Goal: Task Accomplishment & Management: Complete application form

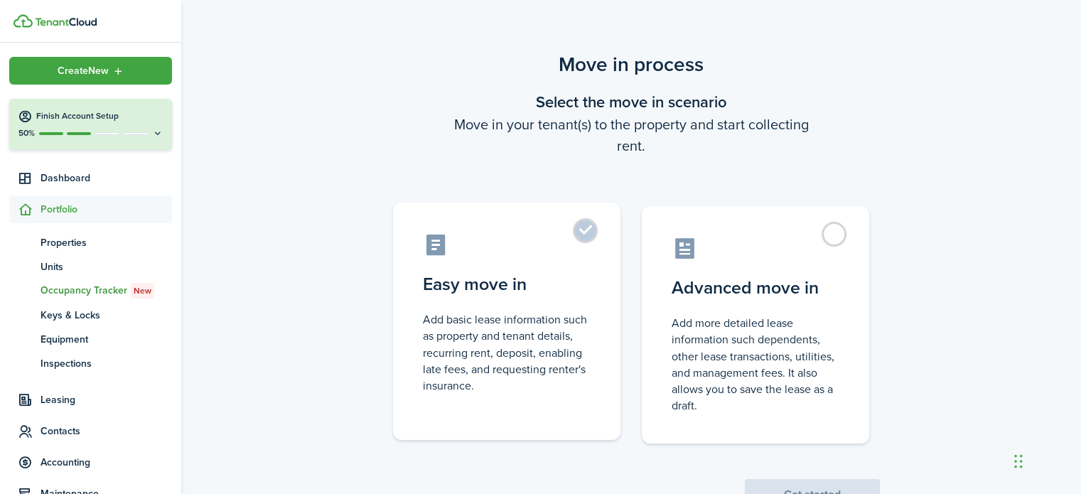
click at [585, 232] on label "Easy move in Add basic lease information such as property and tenant details, r…" at bounding box center [506, 320] width 227 height 237
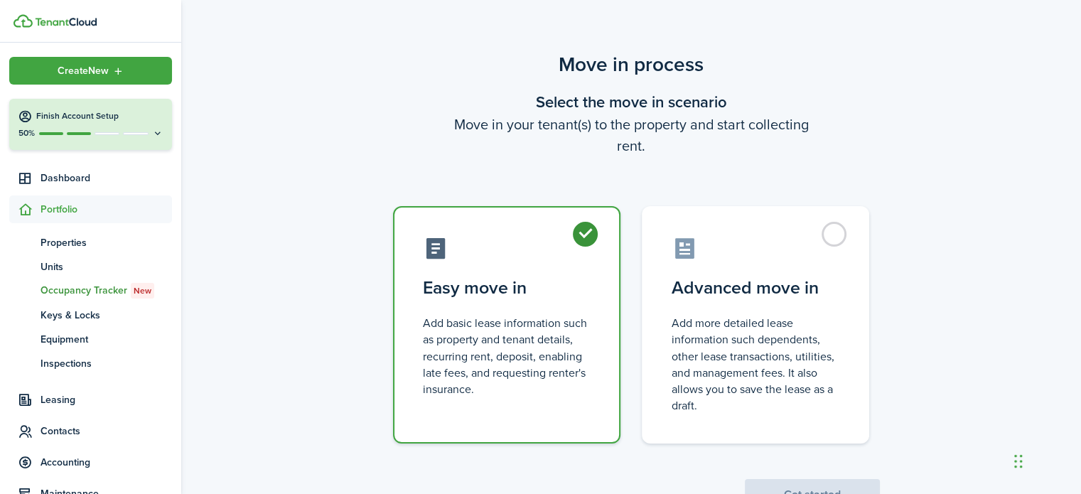
radio input "true"
click at [847, 481] on button "Get started" at bounding box center [812, 494] width 135 height 31
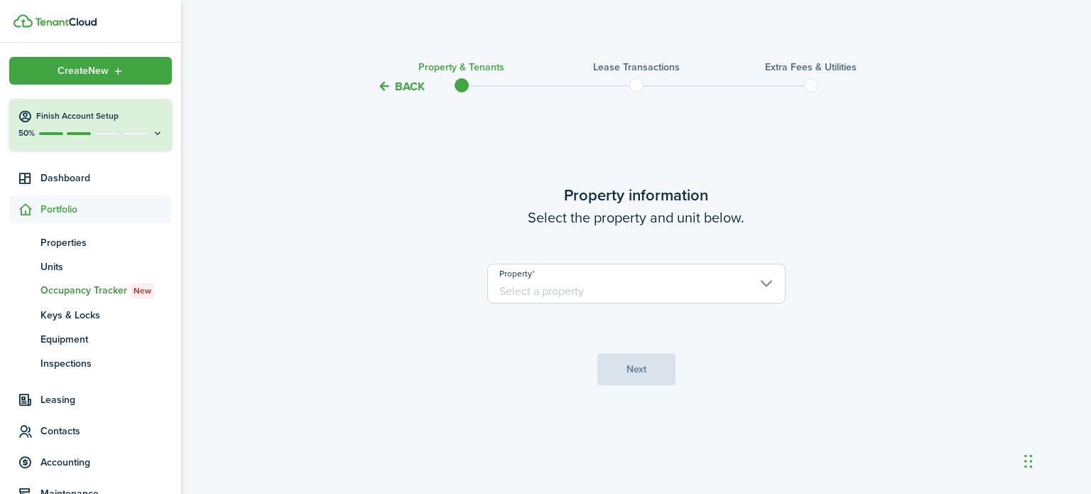
click at [665, 283] on input "Property" at bounding box center [636, 284] width 298 height 40
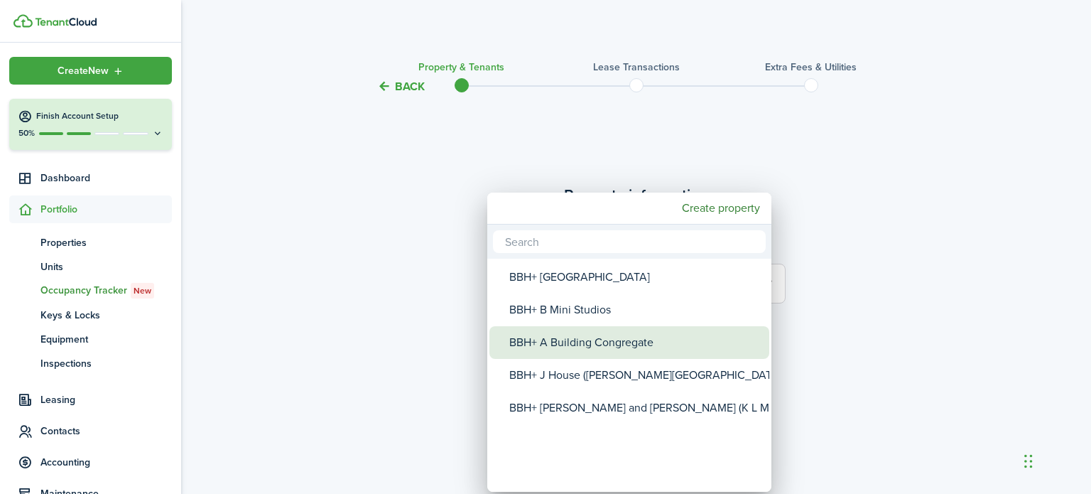
click at [622, 342] on div "BBH+ A Building Congregate" at bounding box center [634, 342] width 251 height 33
type input "BBH+ A Building Congregate"
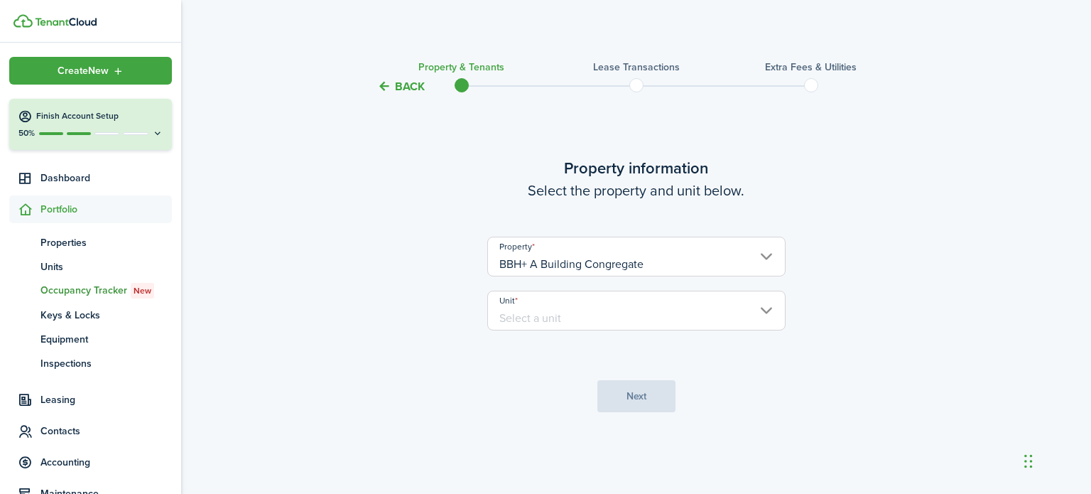
click at [605, 315] on input "Unit" at bounding box center [636, 311] width 298 height 40
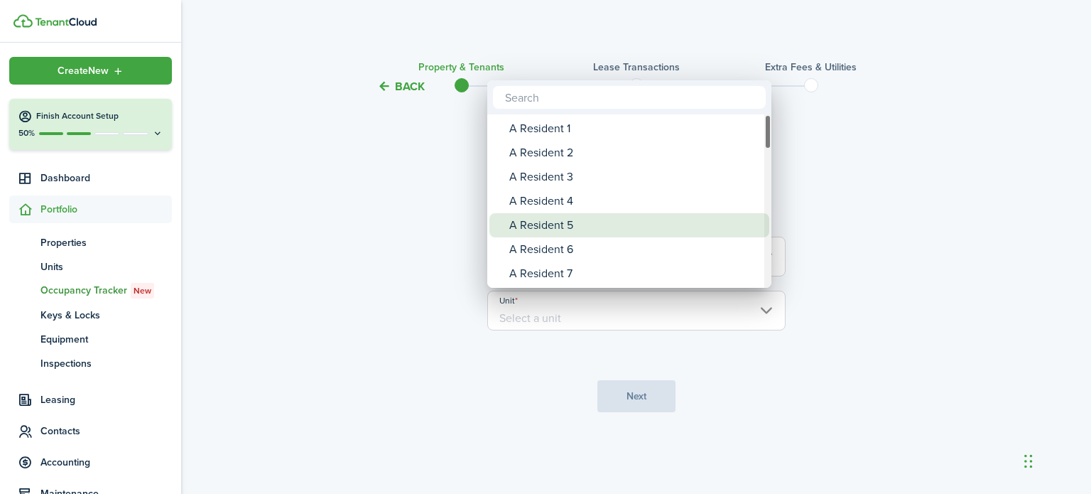
click at [570, 223] on div "A Resident 5" at bounding box center [634, 225] width 251 height 24
type input "A Resident 5"
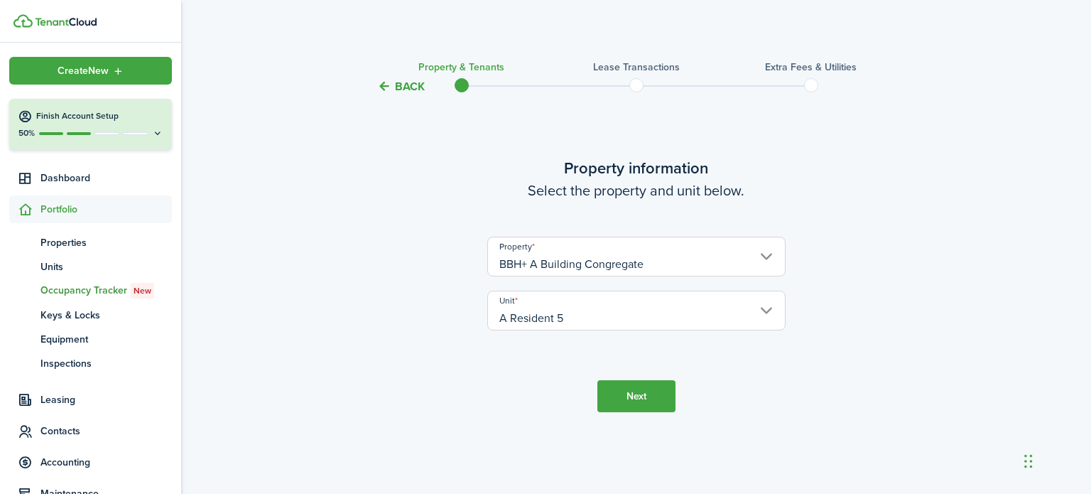
click at [639, 402] on button "Next" at bounding box center [636, 396] width 78 height 32
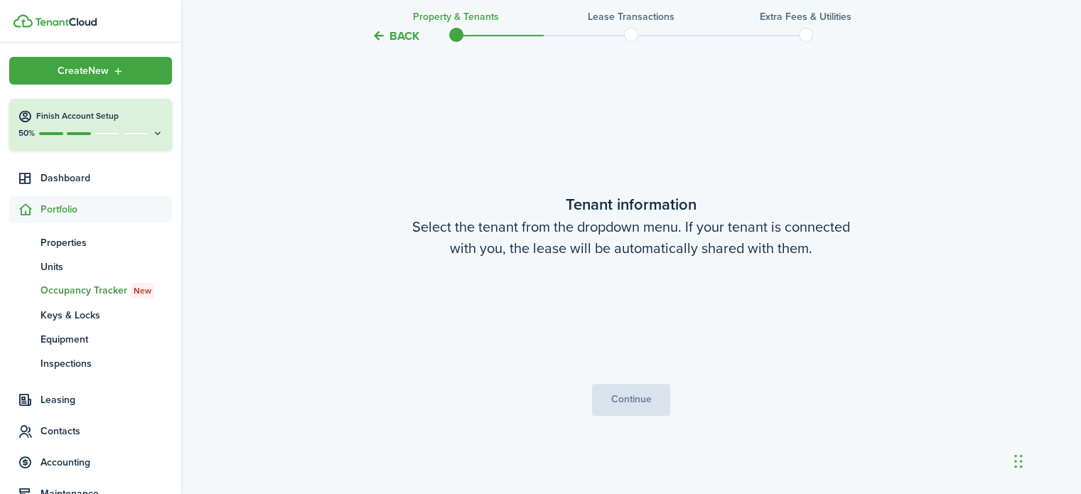
scroll to position [399, 0]
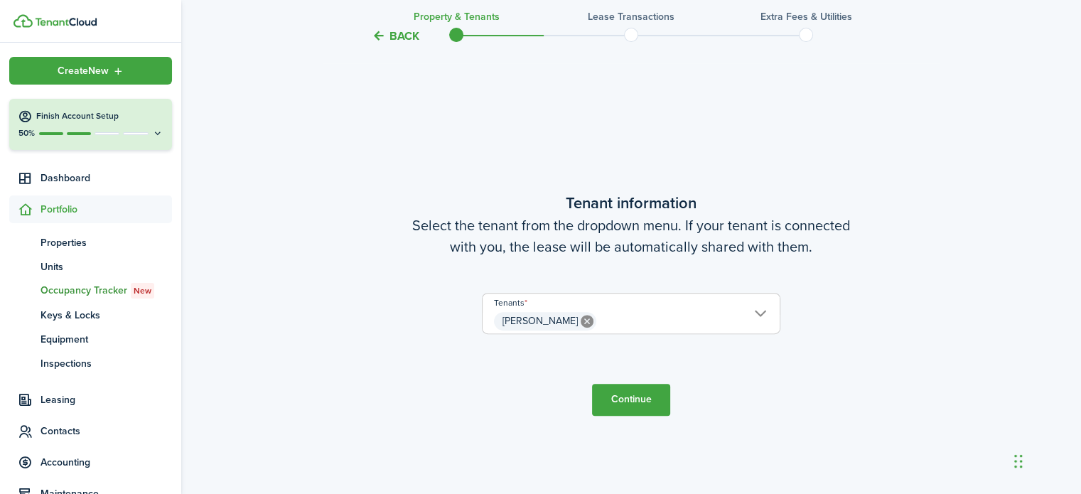
click at [637, 402] on button "Continue" at bounding box center [631, 400] width 78 height 32
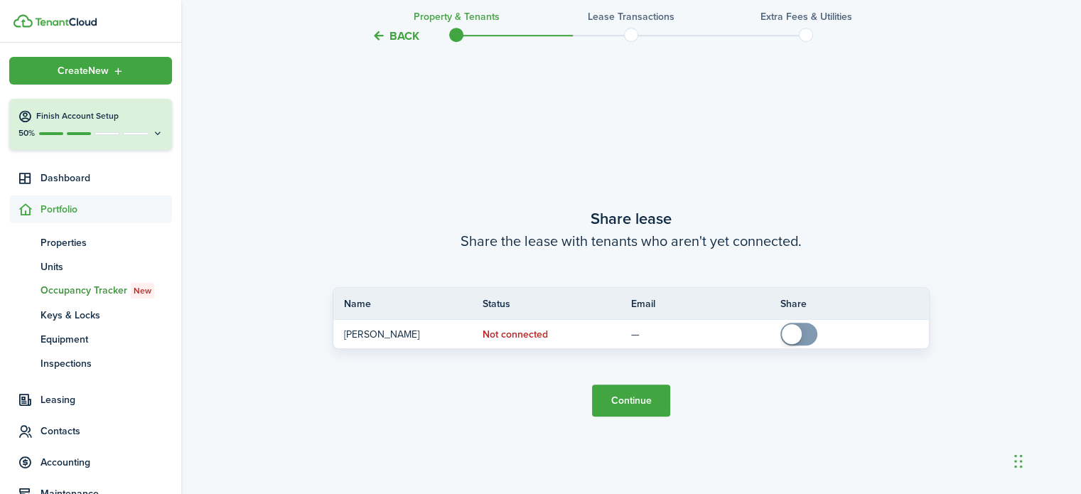
scroll to position [892, 0]
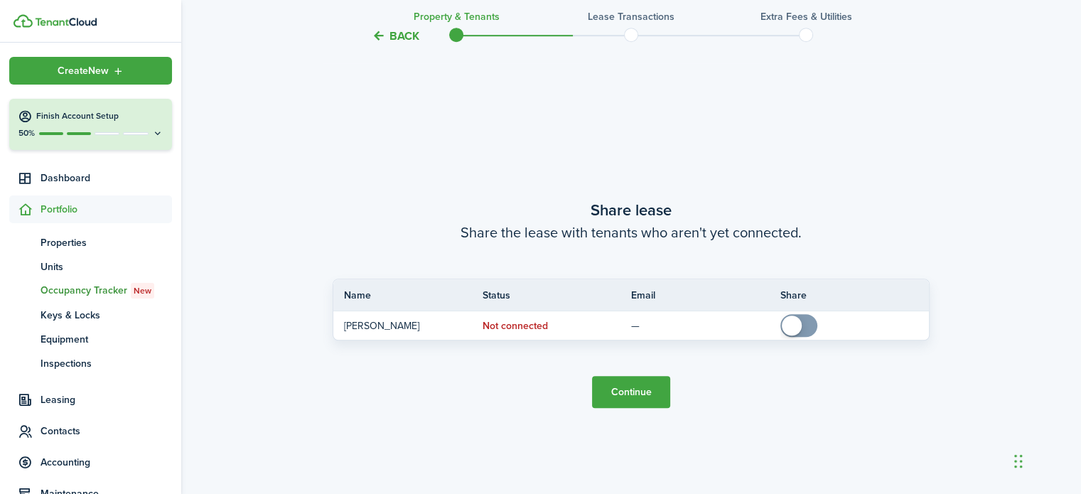
click at [637, 402] on button "Continue" at bounding box center [631, 392] width 78 height 32
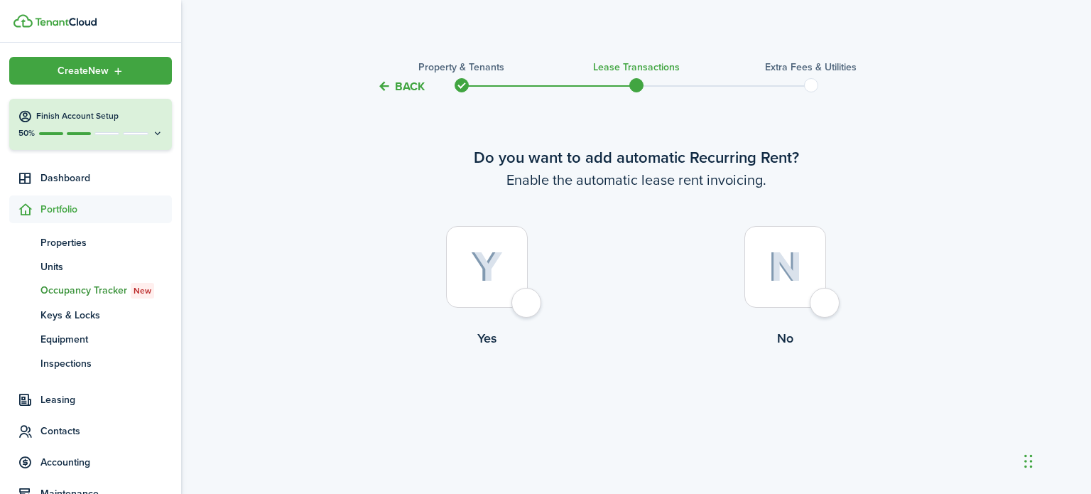
click at [525, 298] on div at bounding box center [487, 267] width 82 height 82
radio input "true"
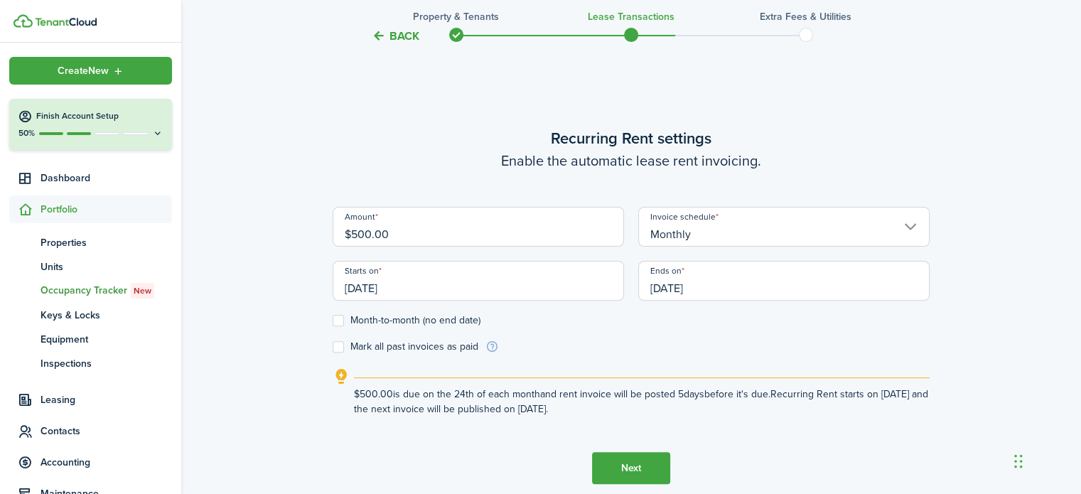
scroll to position [399, 0]
click at [453, 289] on input "[DATE]" at bounding box center [477, 279] width 291 height 40
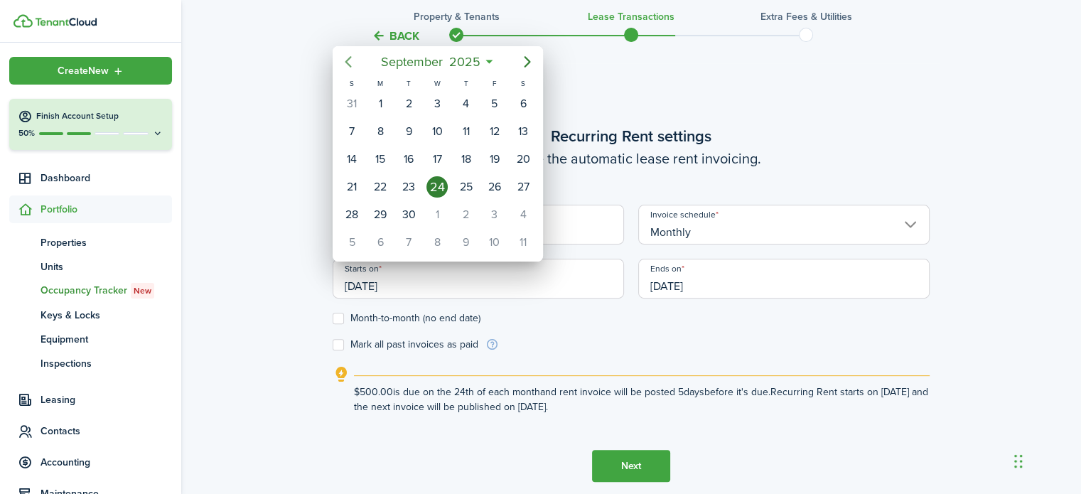
click at [350, 67] on icon "Previous page" at bounding box center [348, 61] width 17 height 17
click at [352, 102] on div "1" at bounding box center [351, 103] width 21 height 21
type input "[DATE]"
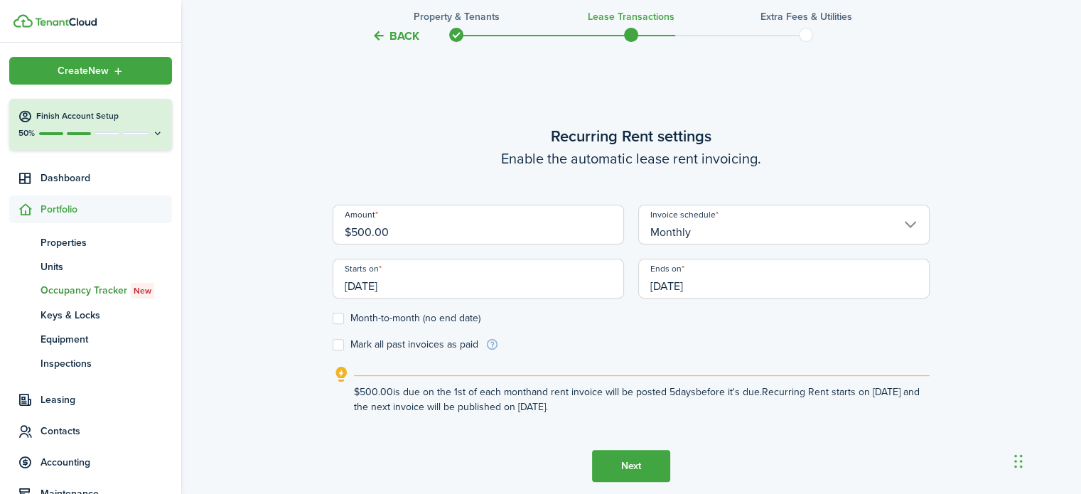
click at [340, 321] on label "Month-to-month (no end date)" at bounding box center [406, 318] width 148 height 11
click at [332, 319] on input "Month-to-month (no end date)" at bounding box center [332, 318] width 1 height 1
checkbox input "true"
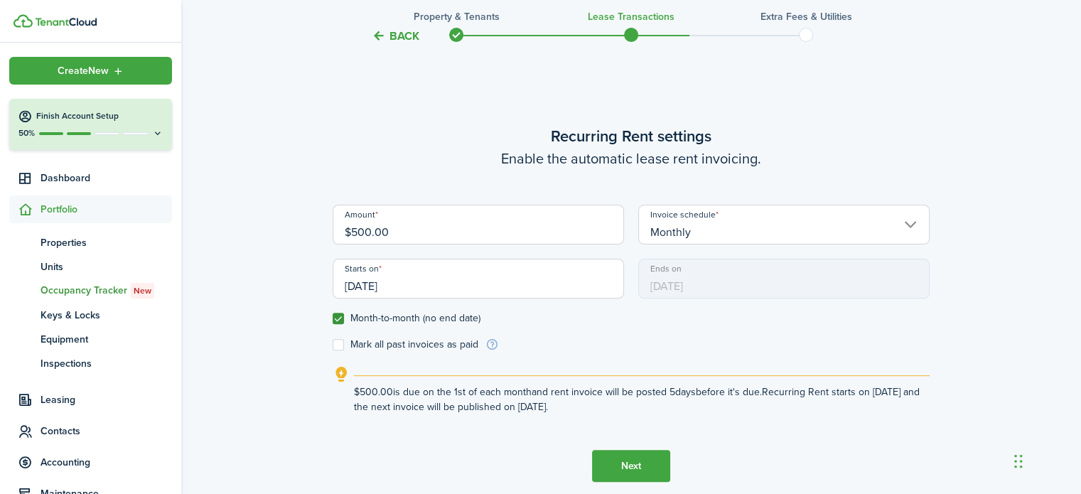
click at [632, 460] on button "Next" at bounding box center [631, 466] width 78 height 32
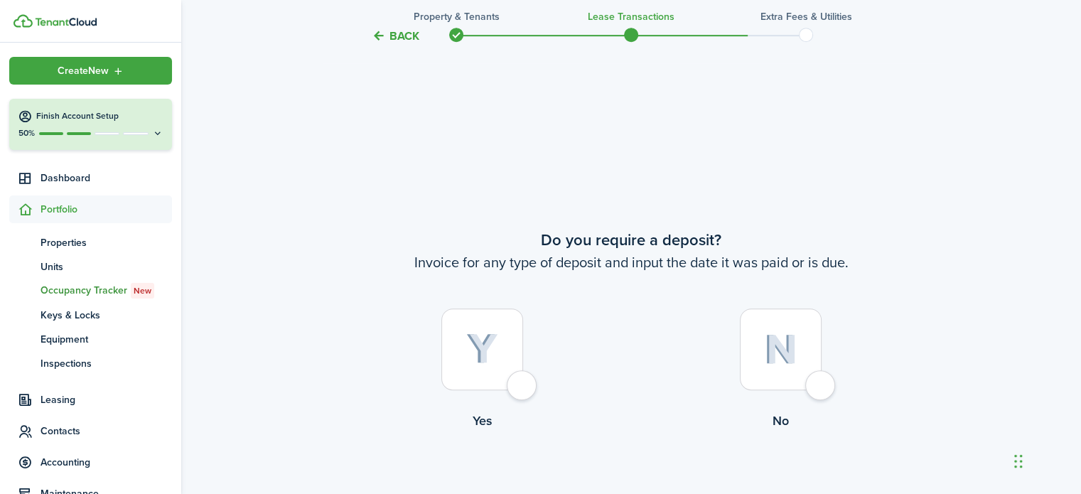
scroll to position [892, 0]
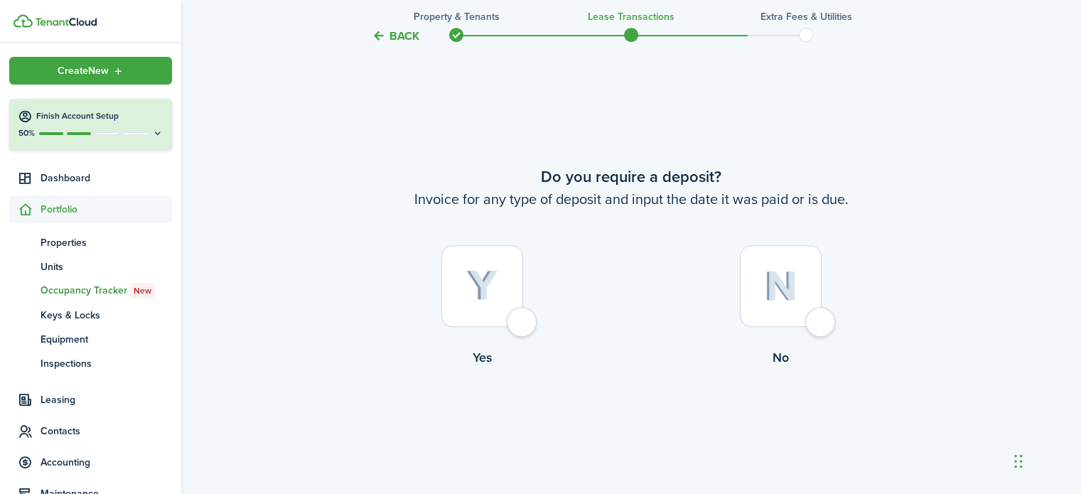
click at [821, 327] on div at bounding box center [781, 286] width 82 height 82
radio input "true"
click at [641, 409] on button "Continue" at bounding box center [631, 425] width 78 height 32
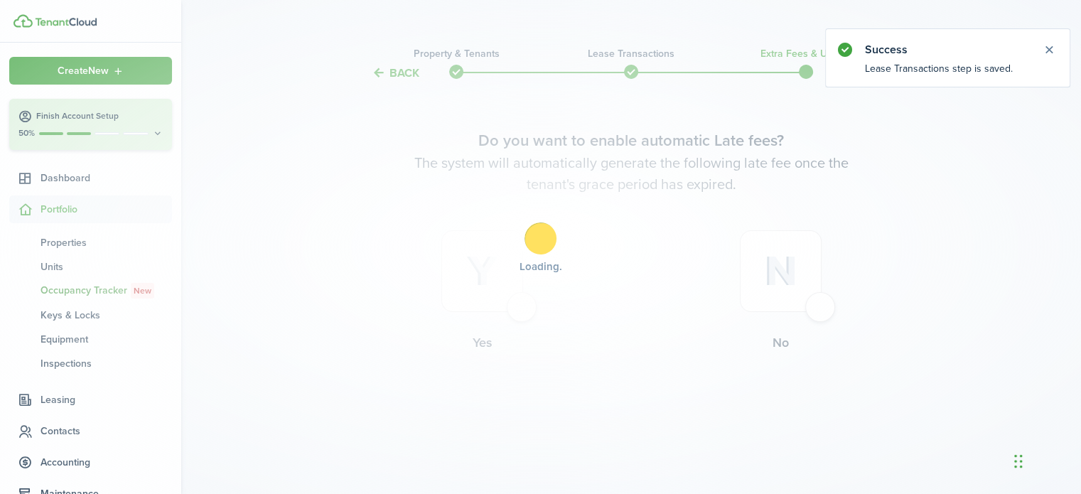
scroll to position [0, 0]
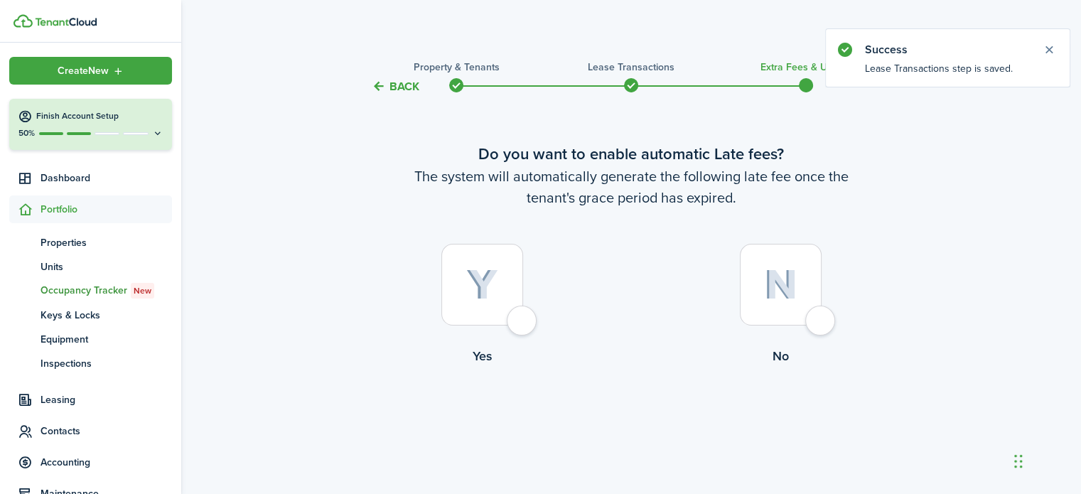
click at [821, 320] on div at bounding box center [781, 285] width 82 height 82
radio input "true"
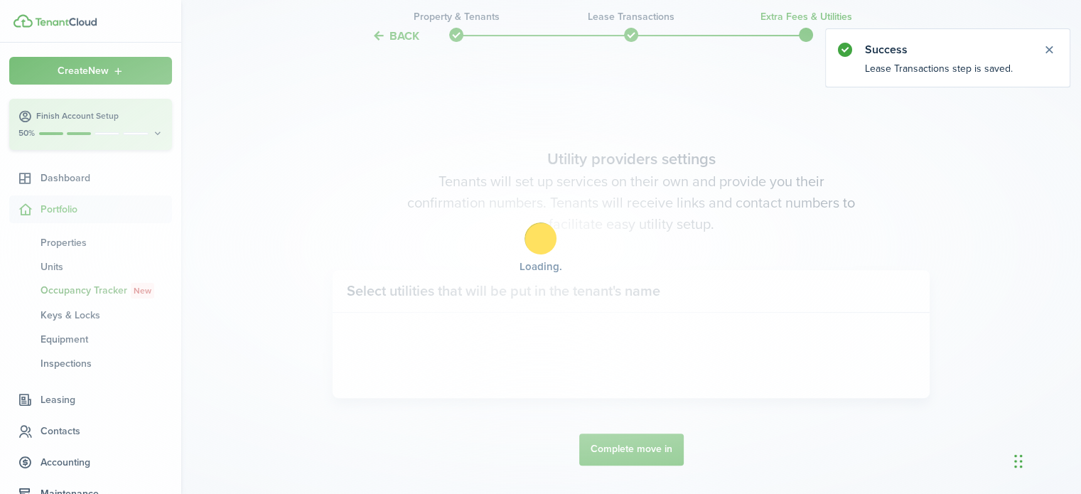
scroll to position [412, 0]
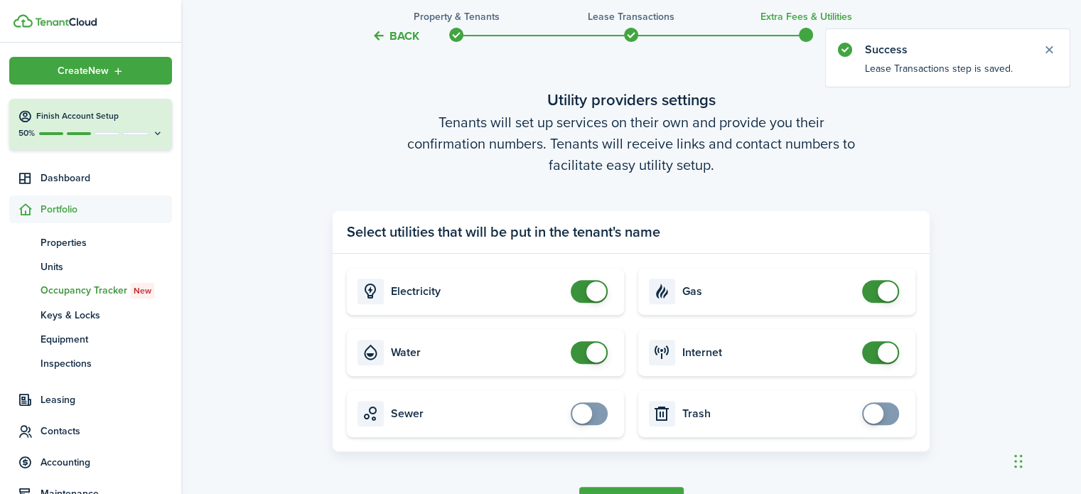
checkbox input "false"
click at [582, 286] on span at bounding box center [589, 291] width 14 height 23
checkbox input "false"
click at [582, 349] on span at bounding box center [589, 352] width 14 height 23
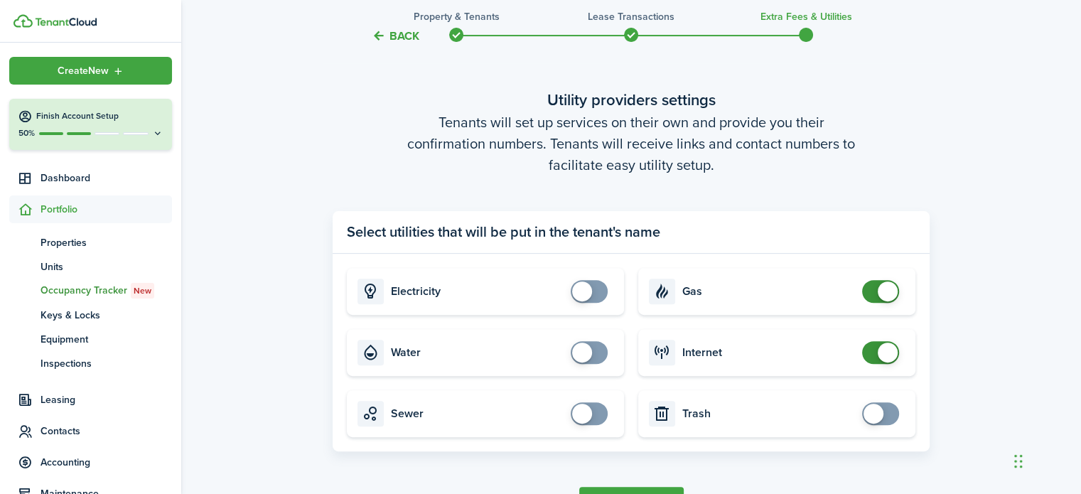
checkbox input "false"
click at [873, 293] on span at bounding box center [880, 291] width 14 height 23
checkbox input "false"
click at [873, 350] on span at bounding box center [880, 352] width 14 height 23
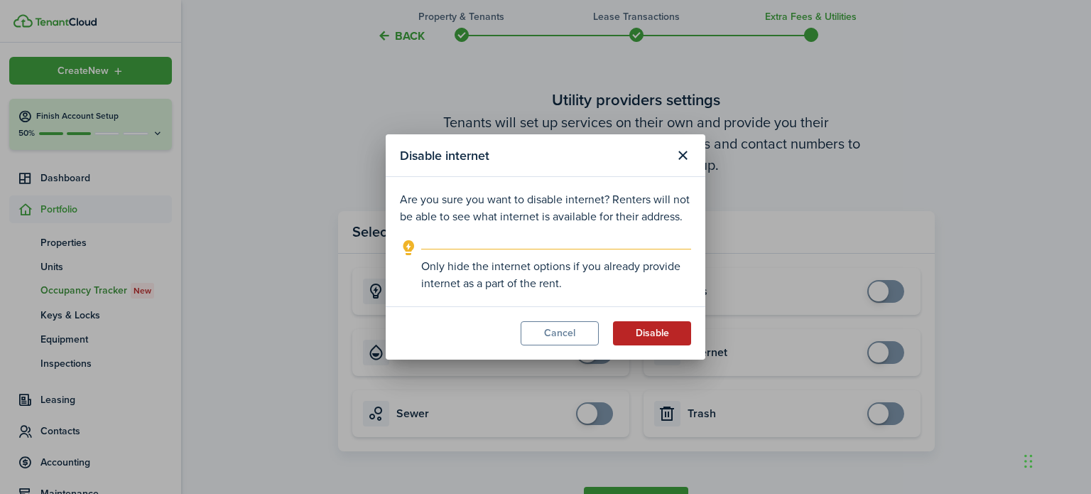
click at [669, 335] on button "Disable" at bounding box center [652, 333] width 78 height 24
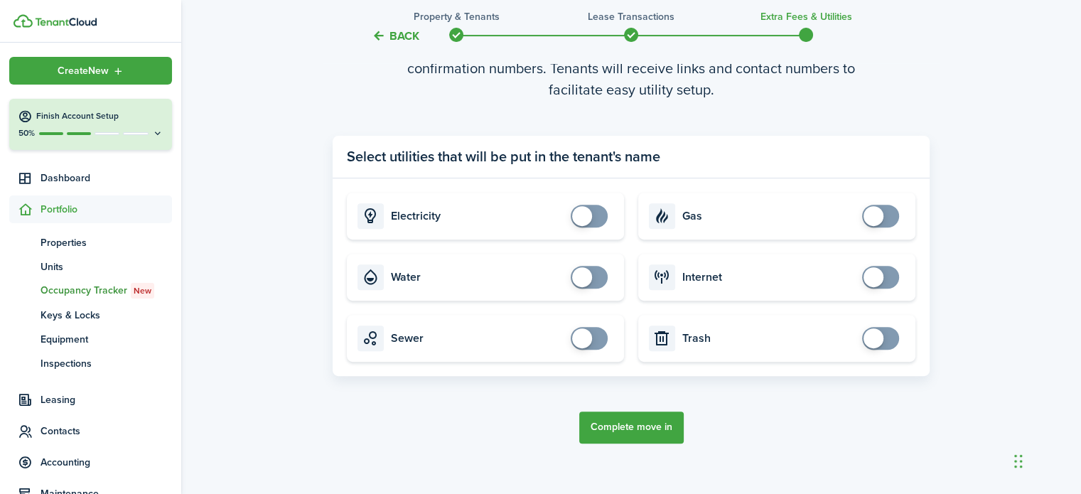
scroll to position [490, 0]
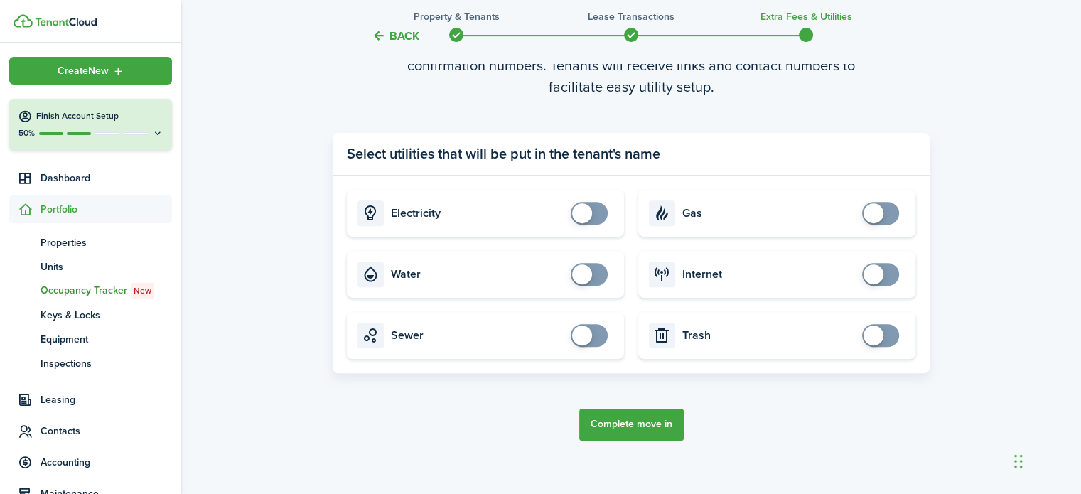
click at [644, 423] on button "Complete move in" at bounding box center [631, 424] width 104 height 32
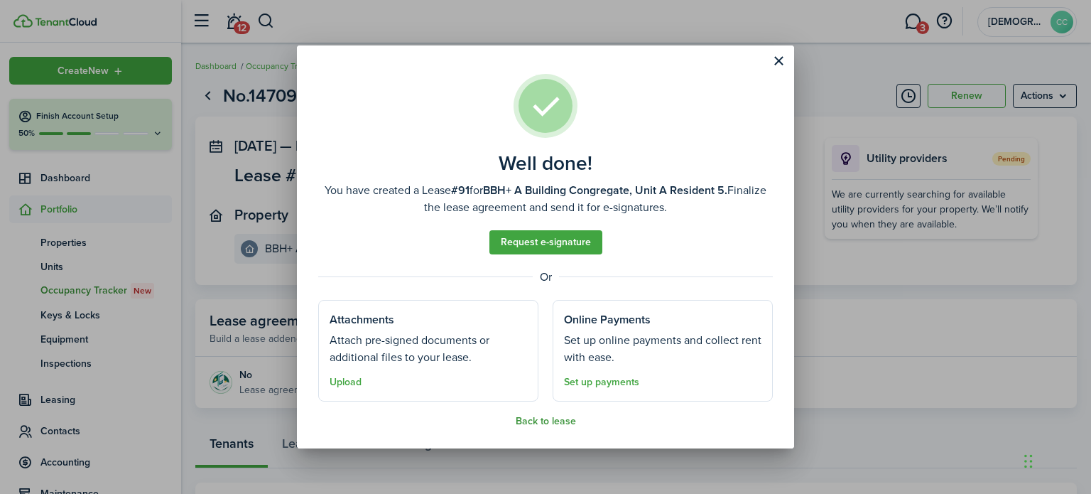
click at [540, 421] on button "Back to lease" at bounding box center [546, 421] width 60 height 11
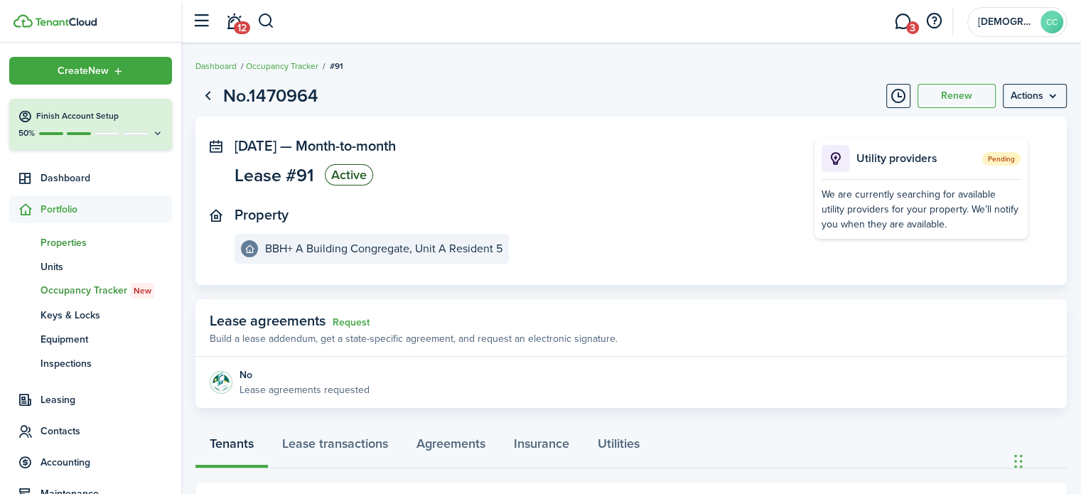
click at [75, 248] on span "Properties" at bounding box center [105, 242] width 131 height 15
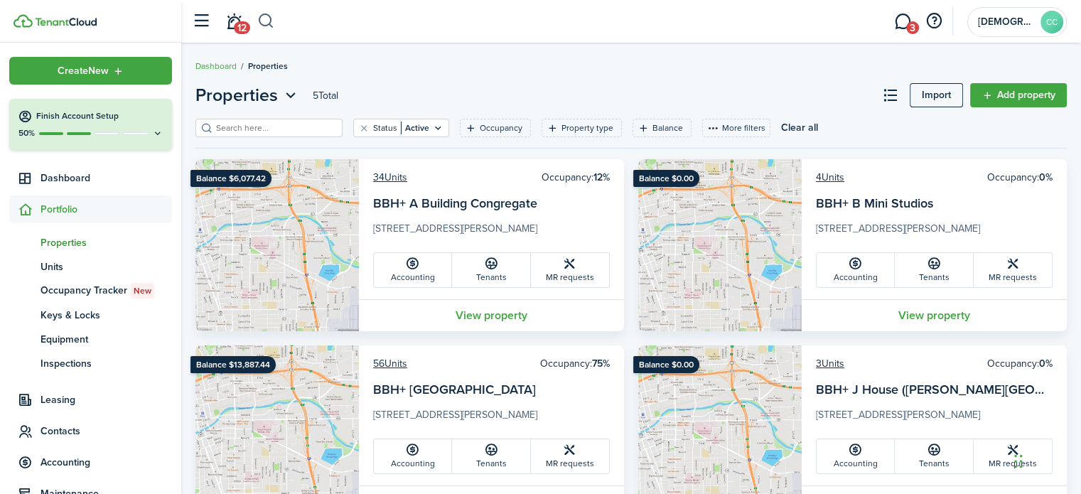
click at [264, 18] on button "button" at bounding box center [266, 21] width 18 height 24
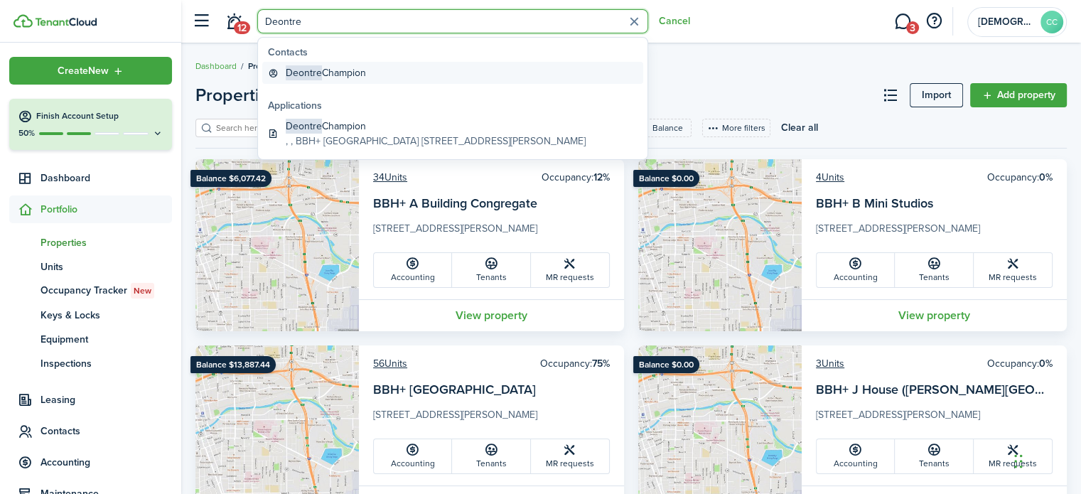
type input "Deontre"
click at [346, 73] on global-search-item-title "[PERSON_NAME]" at bounding box center [326, 72] width 80 height 15
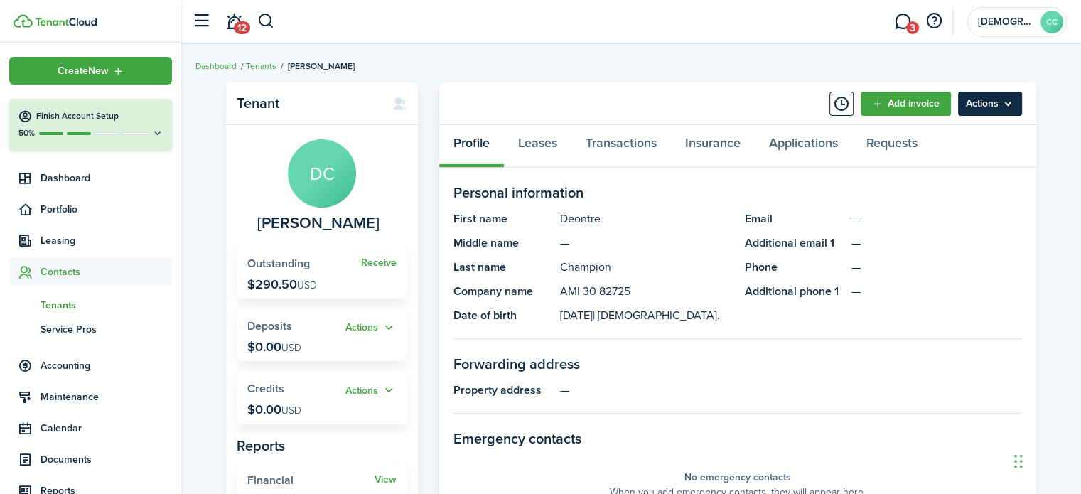
click at [970, 103] on menu-btn "Actions" at bounding box center [990, 104] width 64 height 24
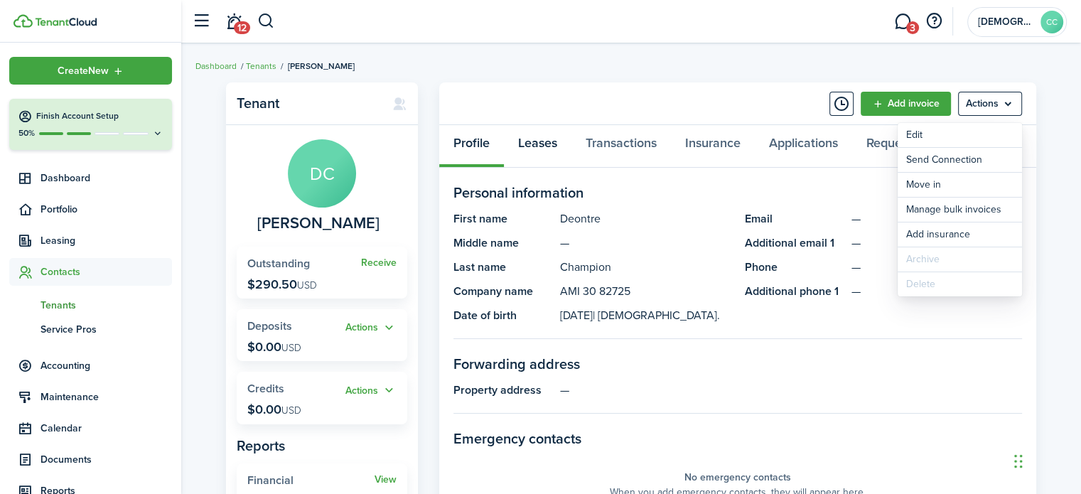
click at [534, 151] on link "Leases" at bounding box center [537, 146] width 67 height 43
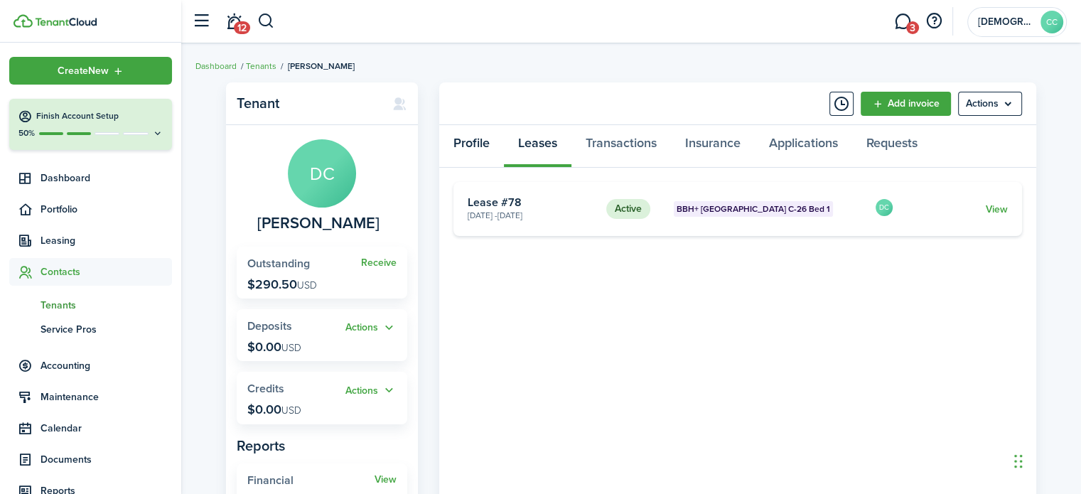
click at [482, 146] on link "Profile" at bounding box center [471, 146] width 65 height 43
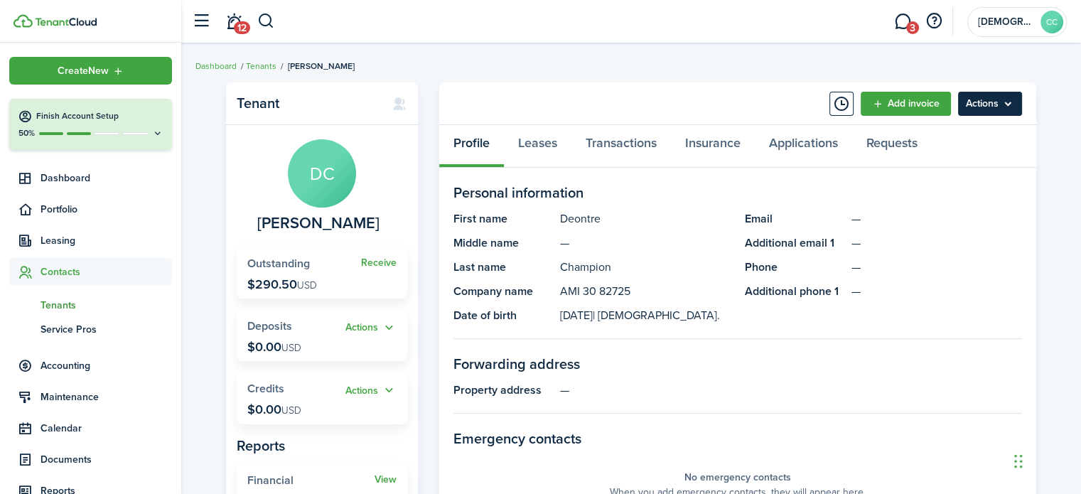
click at [970, 111] on menu-btn "Actions" at bounding box center [990, 104] width 64 height 24
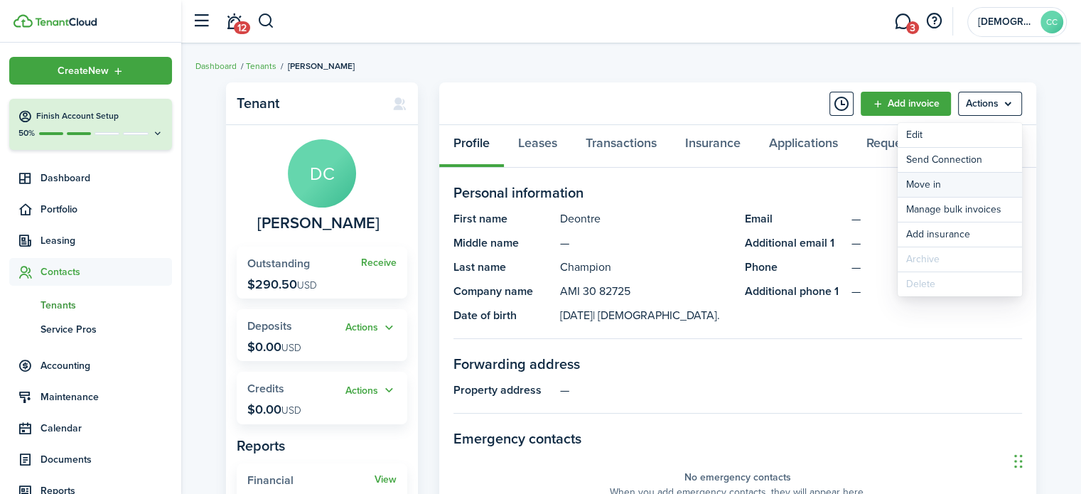
click at [934, 184] on link "Move in" at bounding box center [959, 185] width 124 height 24
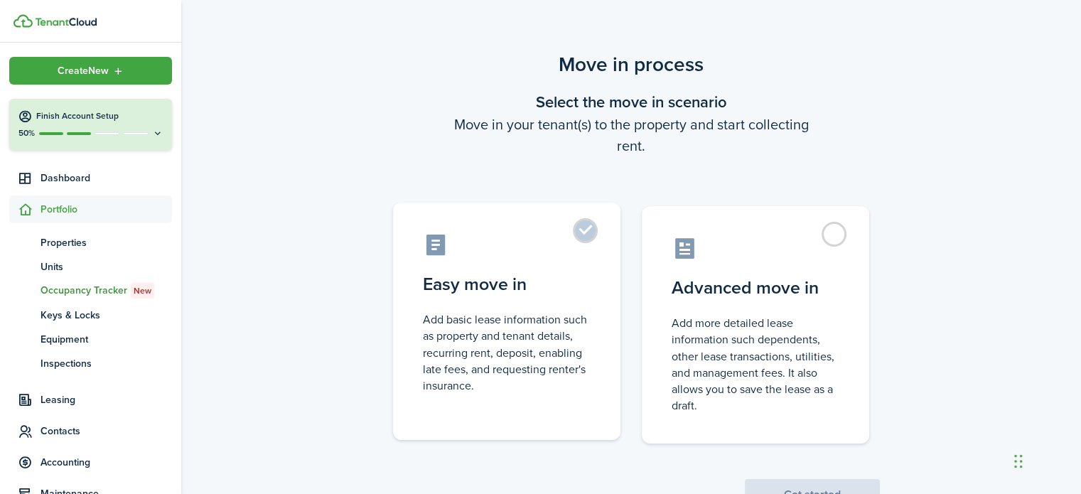
click at [591, 235] on label "Easy move in Add basic lease information such as property and tenant details, r…" at bounding box center [506, 320] width 227 height 237
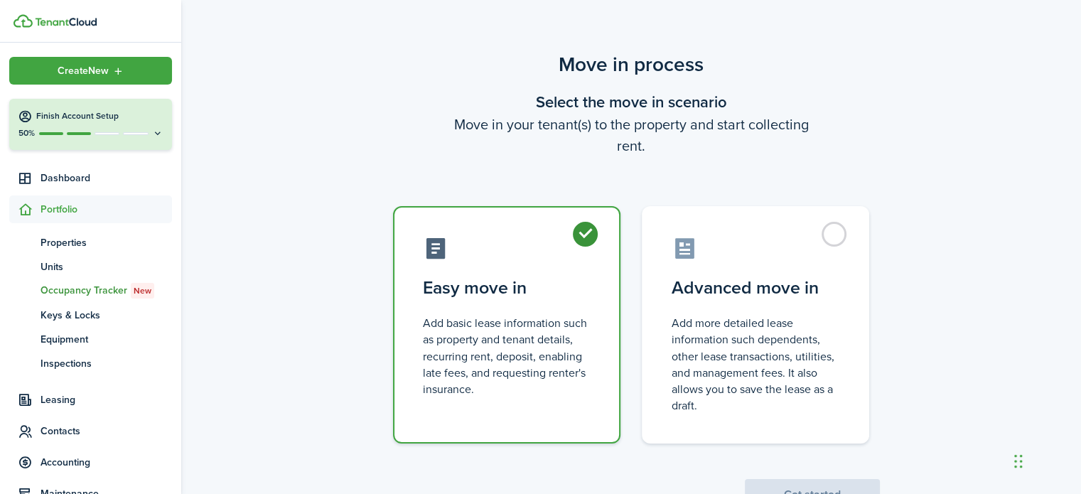
radio input "true"
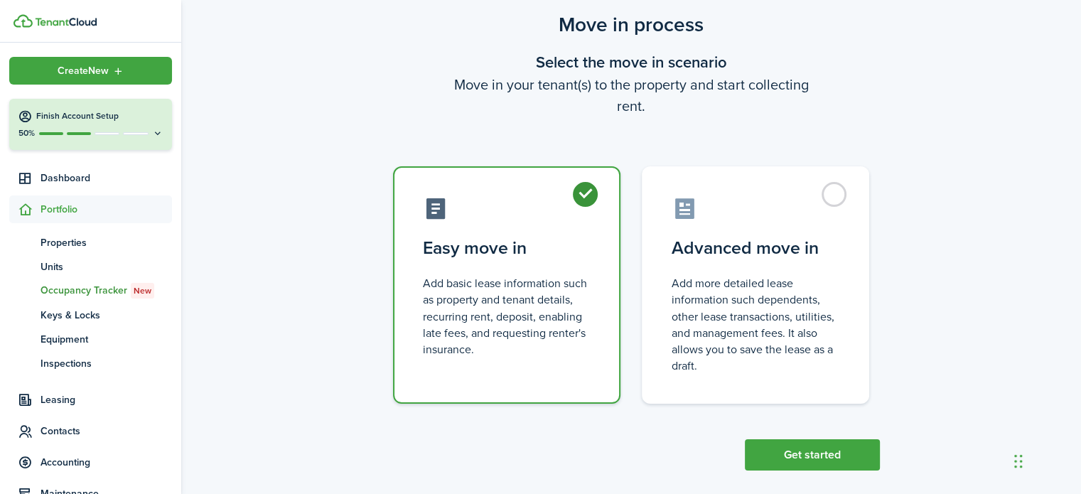
scroll to position [55, 0]
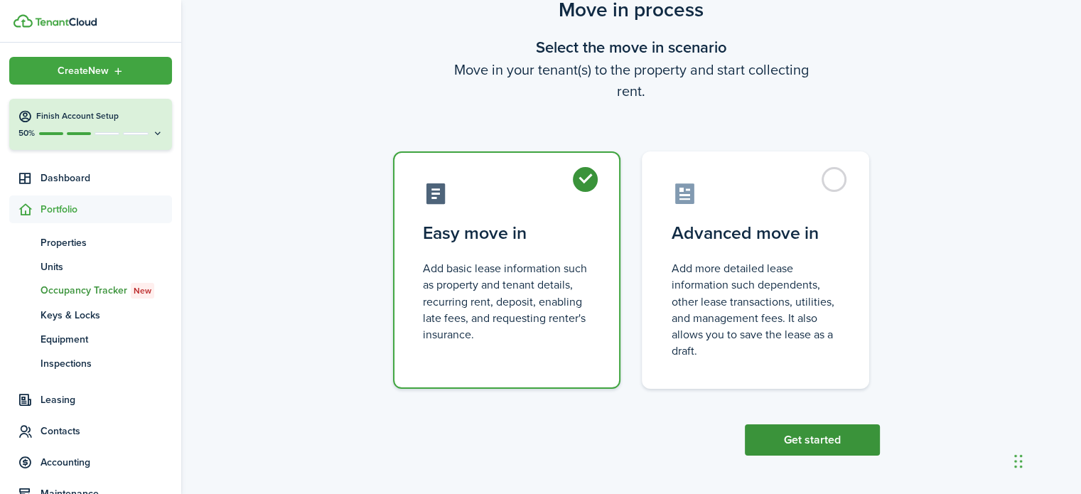
click at [801, 443] on button "Get started" at bounding box center [812, 439] width 135 height 31
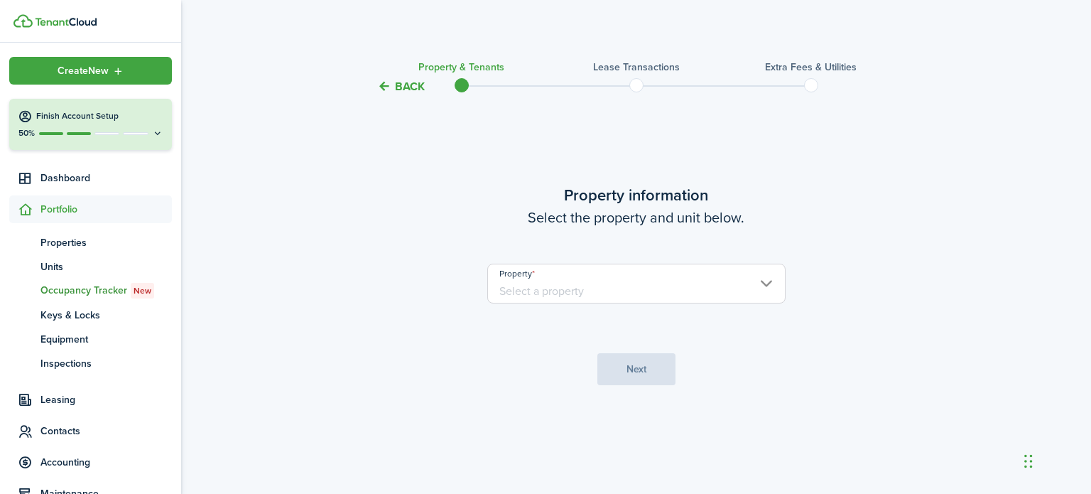
click at [642, 284] on input "Property" at bounding box center [636, 284] width 298 height 40
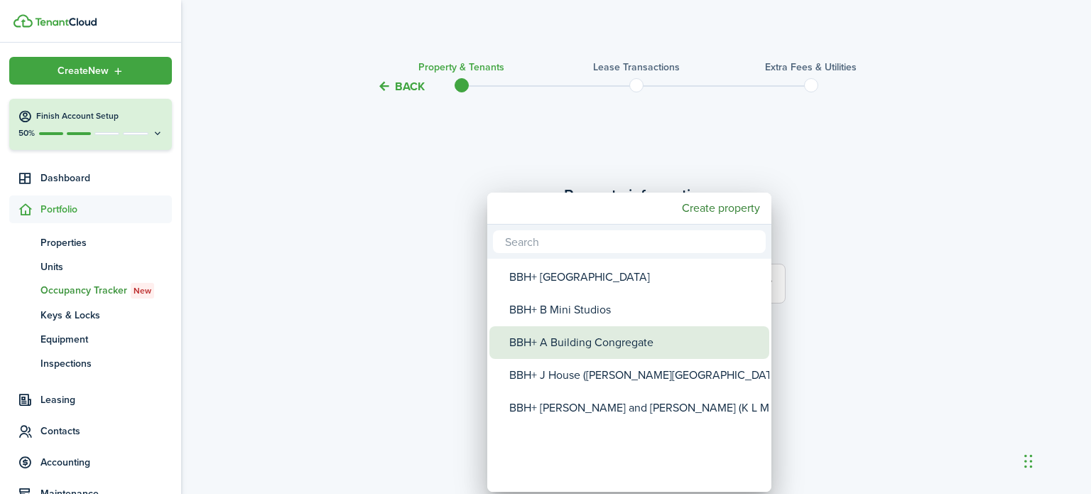
click at [578, 348] on div "BBH+ A Building Congregate" at bounding box center [634, 342] width 251 height 33
type input "BBH+ A Building Congregate"
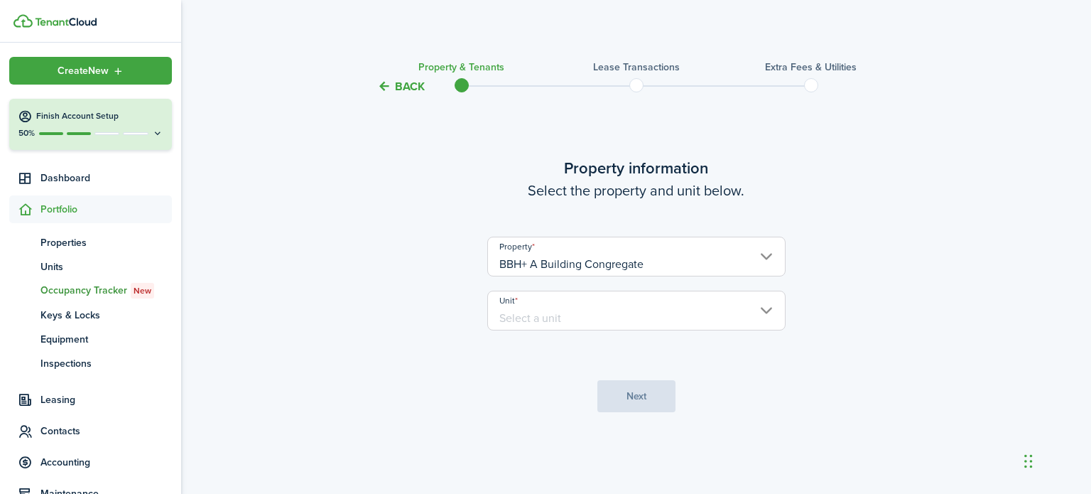
click at [582, 322] on input "Unit" at bounding box center [636, 311] width 298 height 40
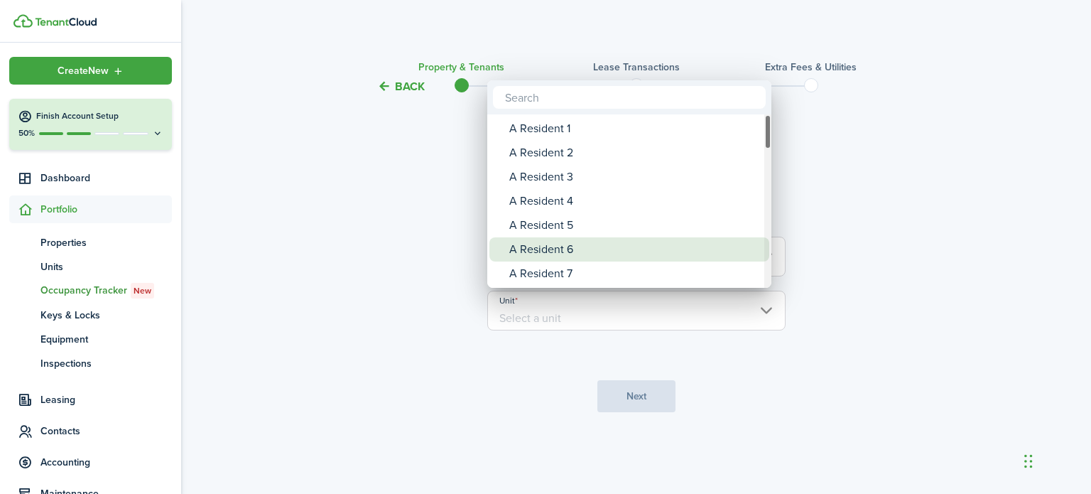
click at [564, 247] on div "A Resident 6" at bounding box center [634, 249] width 251 height 24
type input "A Resident 6"
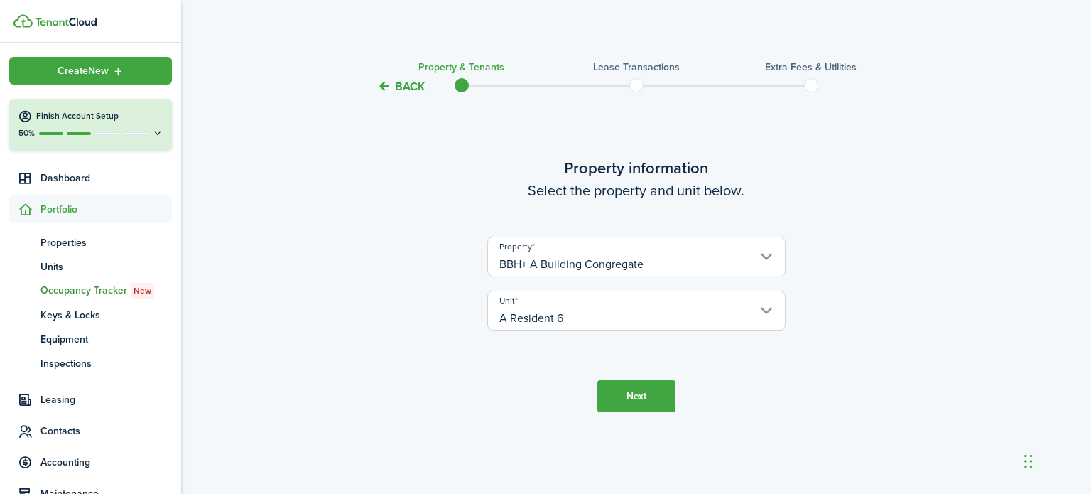
click at [649, 408] on button "Next" at bounding box center [636, 396] width 78 height 32
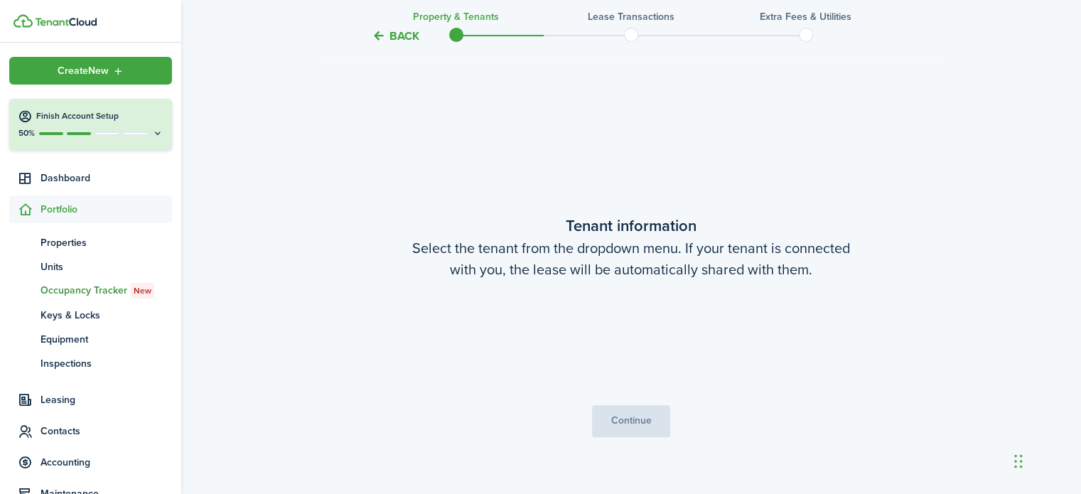
scroll to position [399, 0]
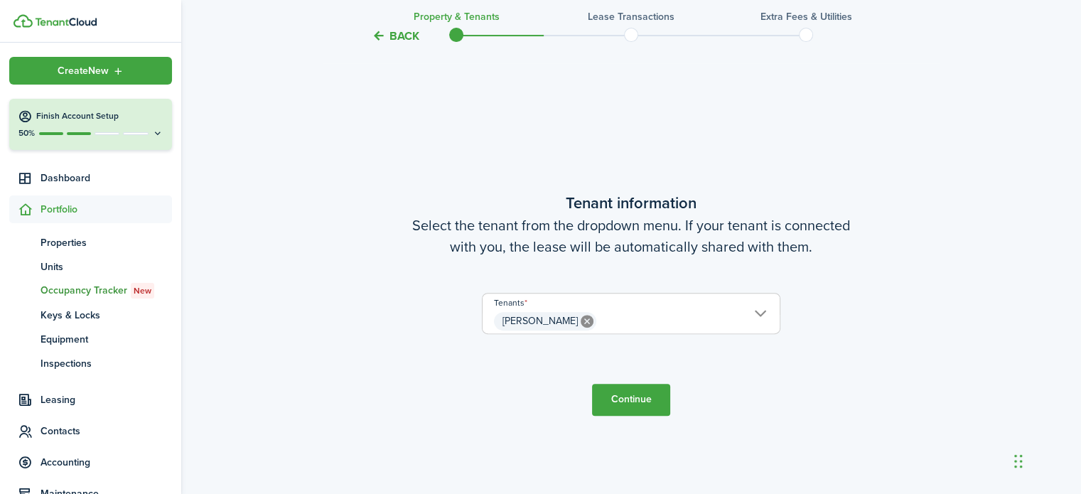
click at [625, 400] on button "Continue" at bounding box center [631, 400] width 78 height 32
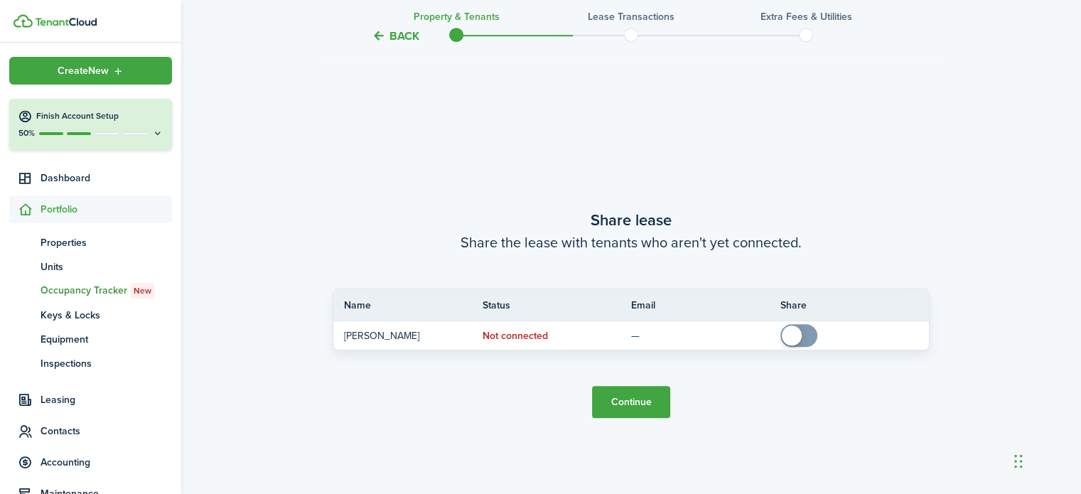
scroll to position [892, 0]
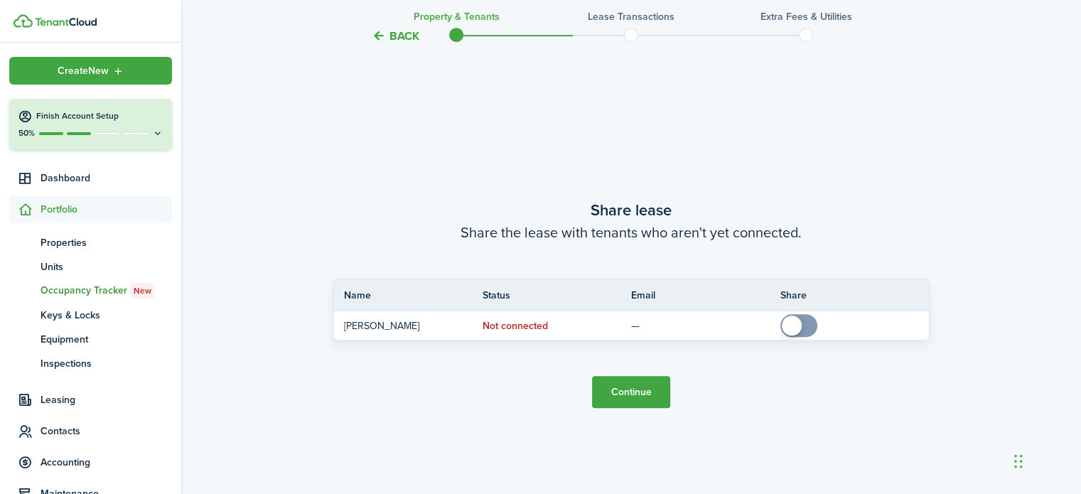
click at [623, 397] on button "Continue" at bounding box center [631, 392] width 78 height 32
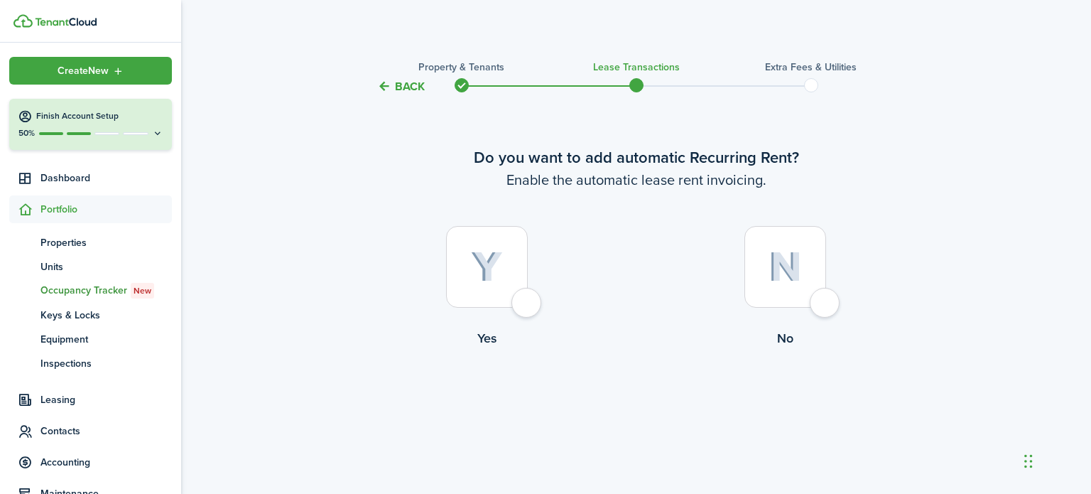
click at [528, 301] on div at bounding box center [487, 267] width 82 height 82
radio input "true"
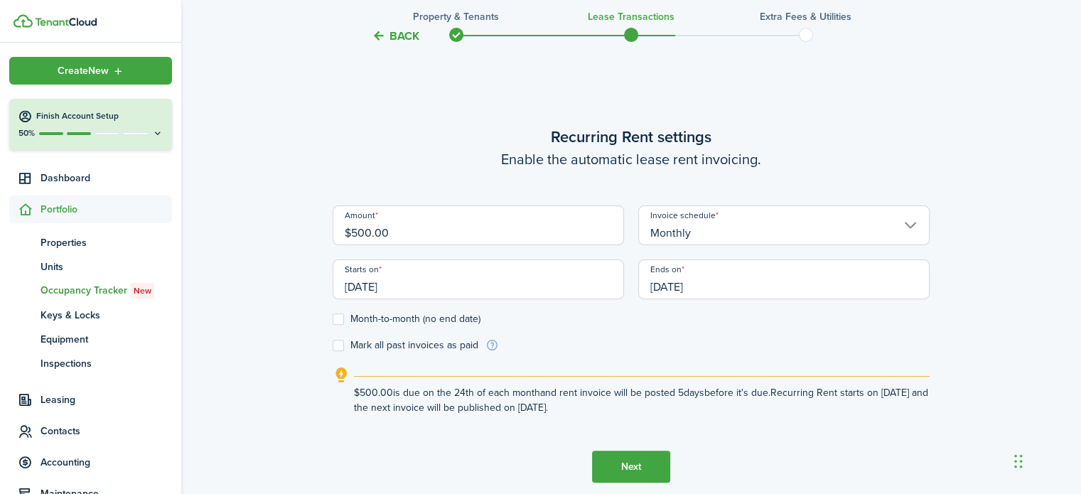
scroll to position [399, 0]
click at [426, 283] on input "[DATE]" at bounding box center [477, 279] width 291 height 40
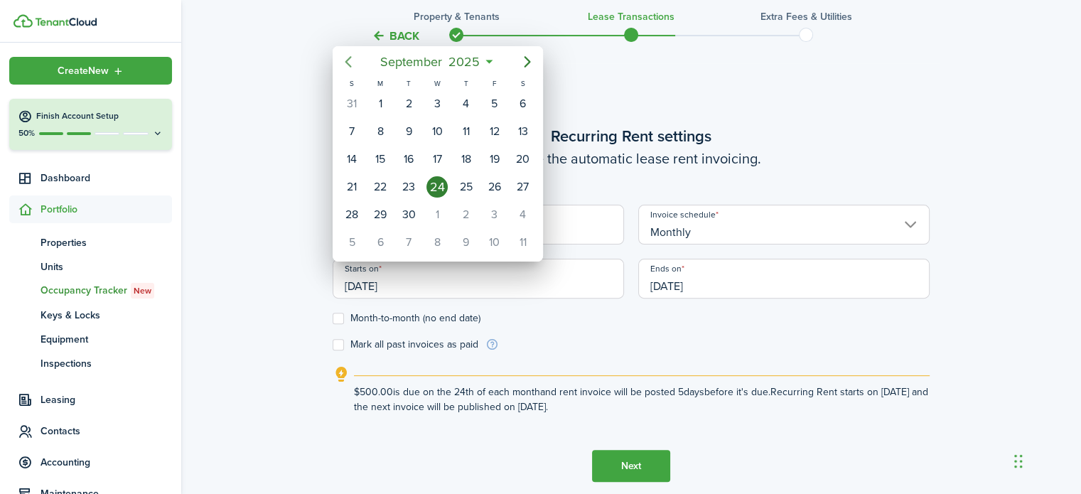
click at [345, 61] on icon "Previous page" at bounding box center [348, 61] width 6 height 11
click at [355, 97] on div "1" at bounding box center [351, 103] width 21 height 21
type input "[DATE]"
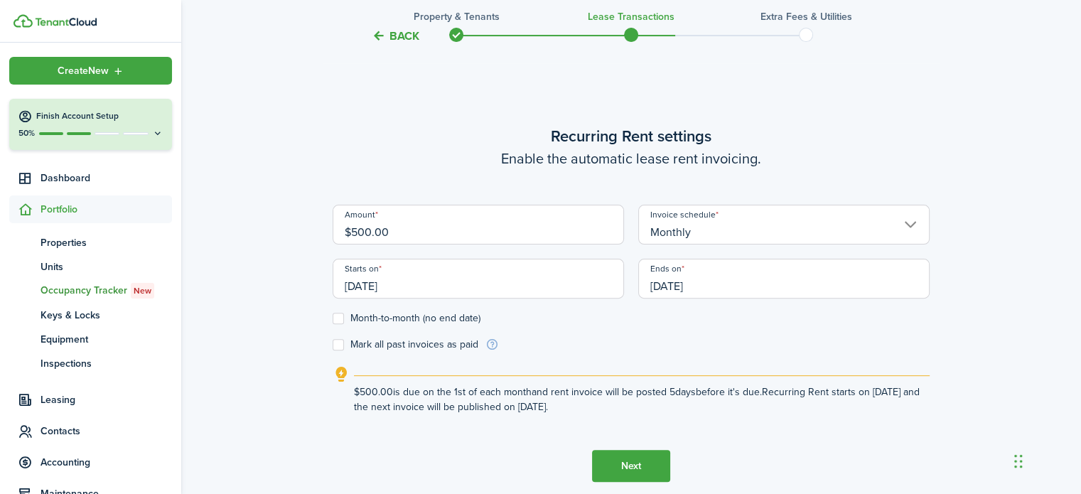
click at [339, 318] on label "Month-to-month (no end date)" at bounding box center [406, 318] width 148 height 11
click at [332, 318] on input "Month-to-month (no end date)" at bounding box center [332, 318] width 1 height 1
checkbox input "true"
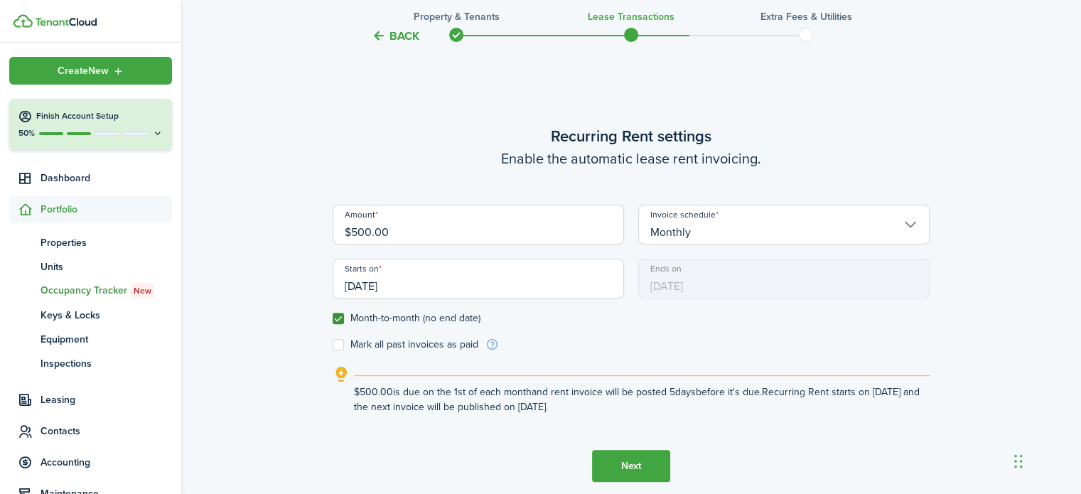
click at [629, 468] on button "Next" at bounding box center [631, 466] width 78 height 32
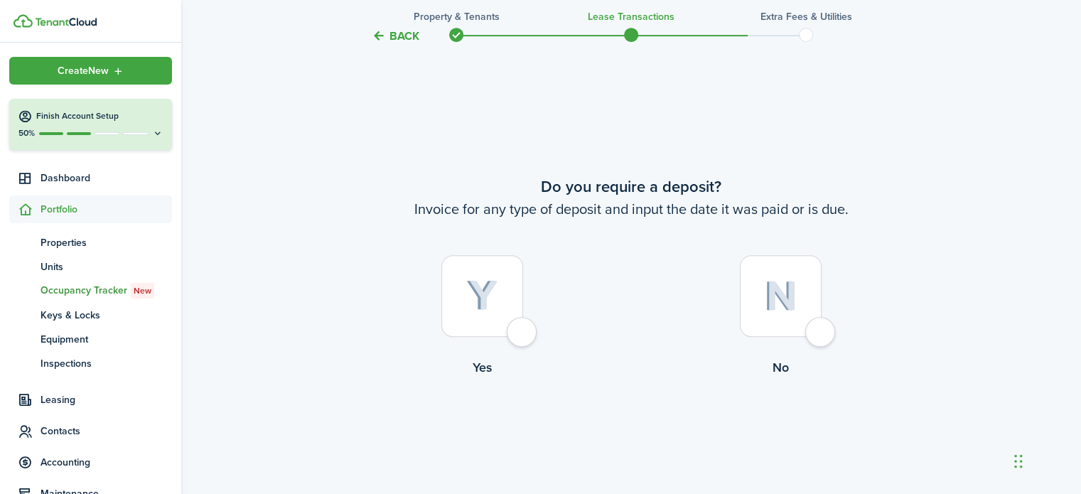
scroll to position [892, 0]
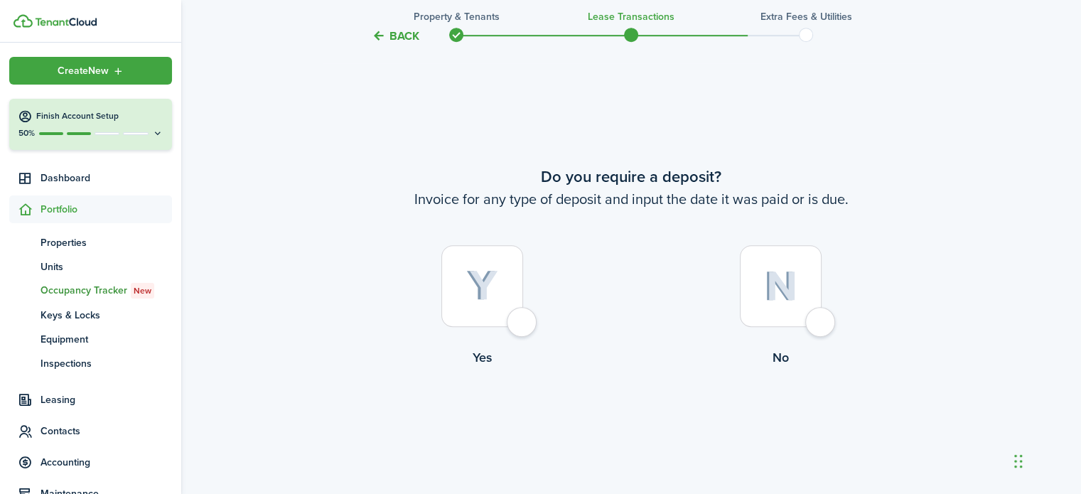
click at [821, 323] on div at bounding box center [781, 286] width 82 height 82
radio input "true"
click at [633, 422] on button "Continue" at bounding box center [631, 425] width 78 height 32
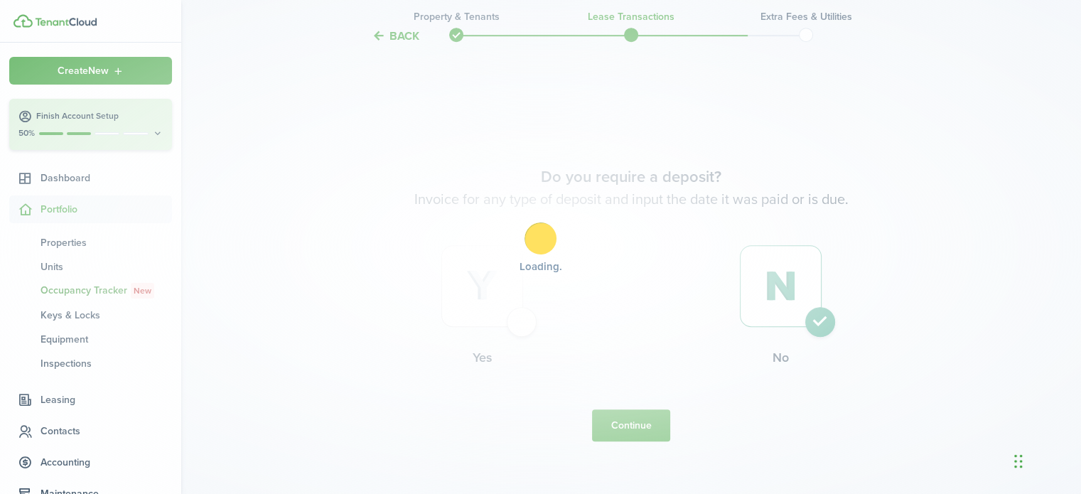
scroll to position [0, 0]
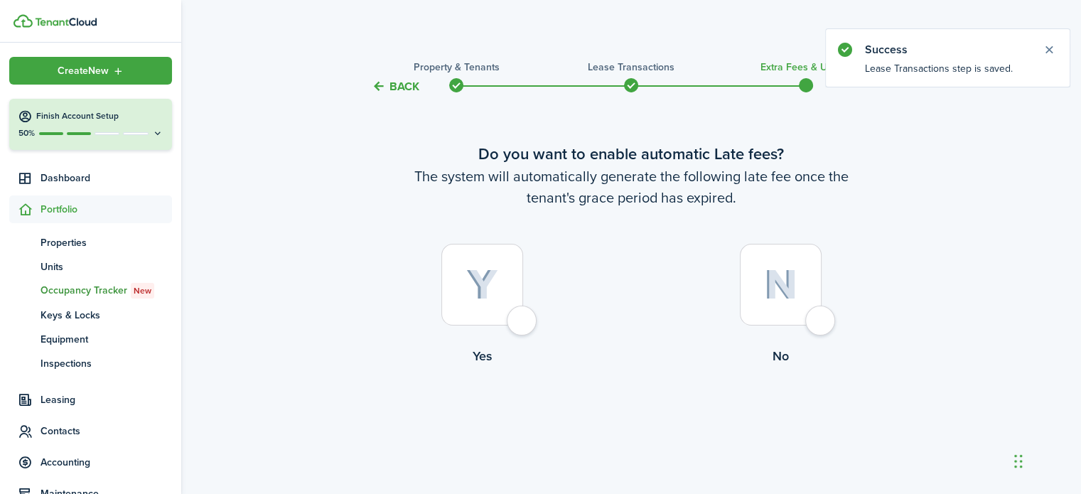
click at [821, 318] on div at bounding box center [781, 285] width 82 height 82
radio input "true"
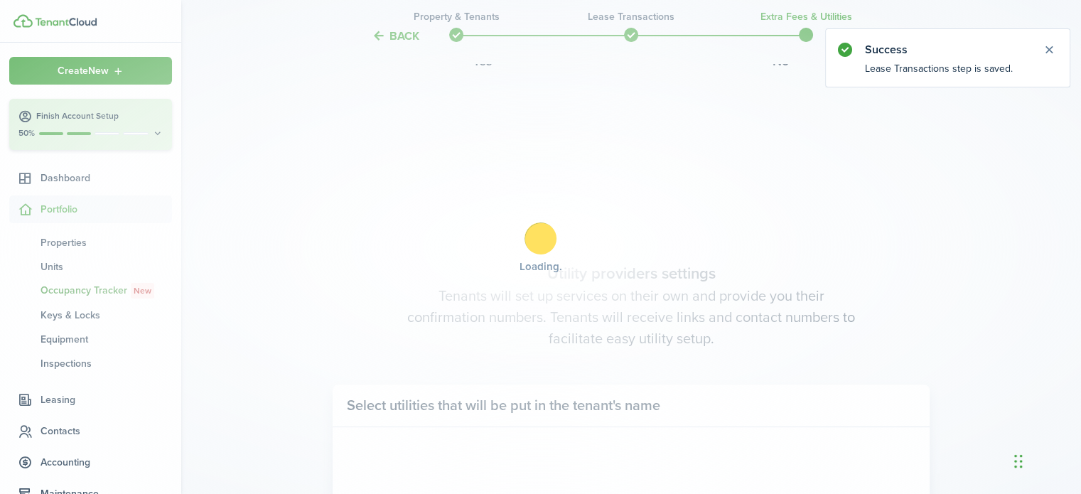
scroll to position [412, 0]
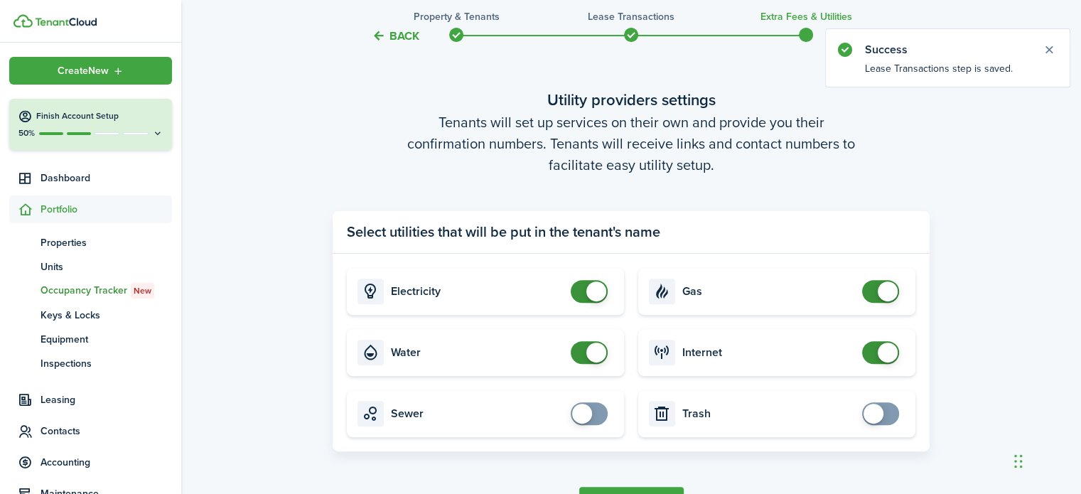
checkbox input "false"
click at [582, 298] on span at bounding box center [589, 291] width 14 height 23
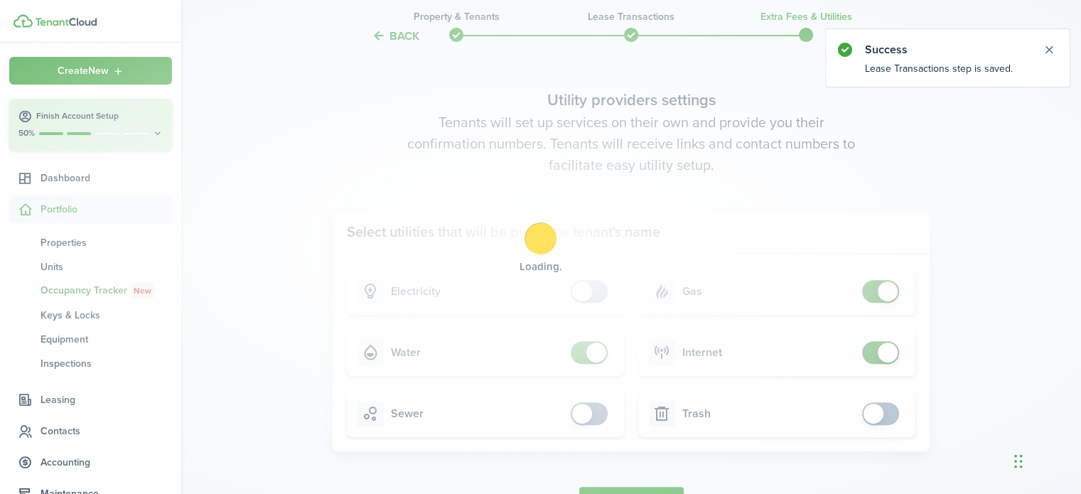
click at [583, 358] on div "Loading" at bounding box center [540, 247] width 1081 height 494
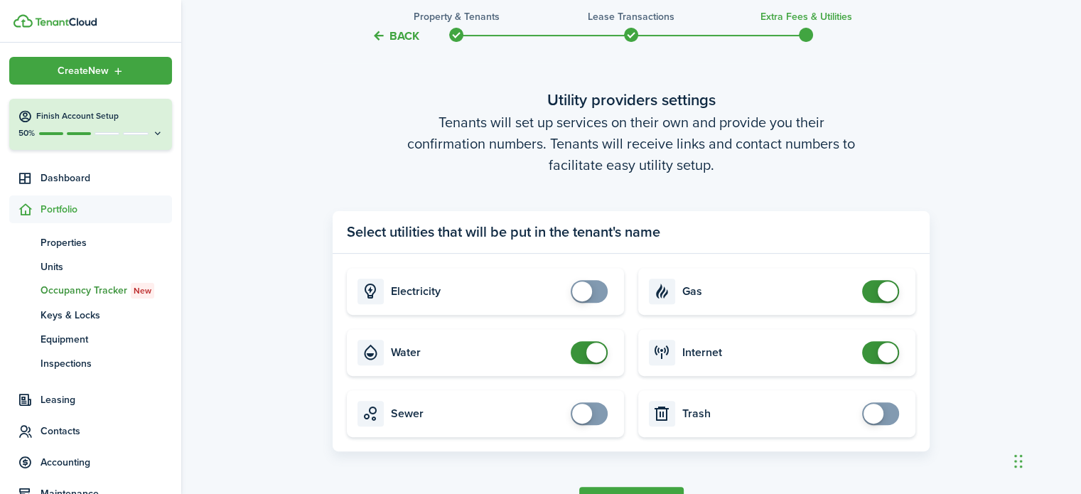
checkbox input "false"
click at [583, 358] on span at bounding box center [589, 352] width 14 height 23
checkbox input "false"
click at [873, 293] on span at bounding box center [880, 291] width 14 height 23
checkbox input "false"
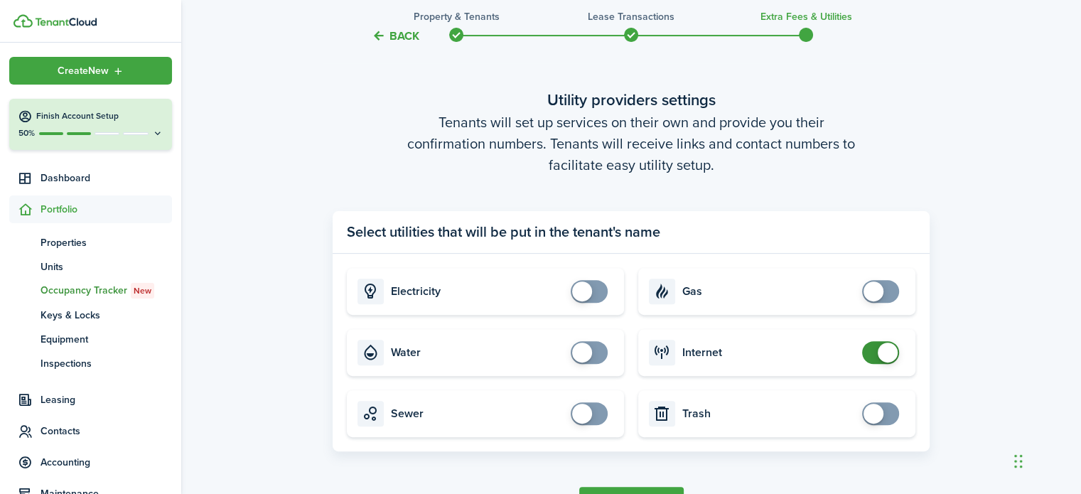
click at [875, 355] on span at bounding box center [880, 352] width 14 height 23
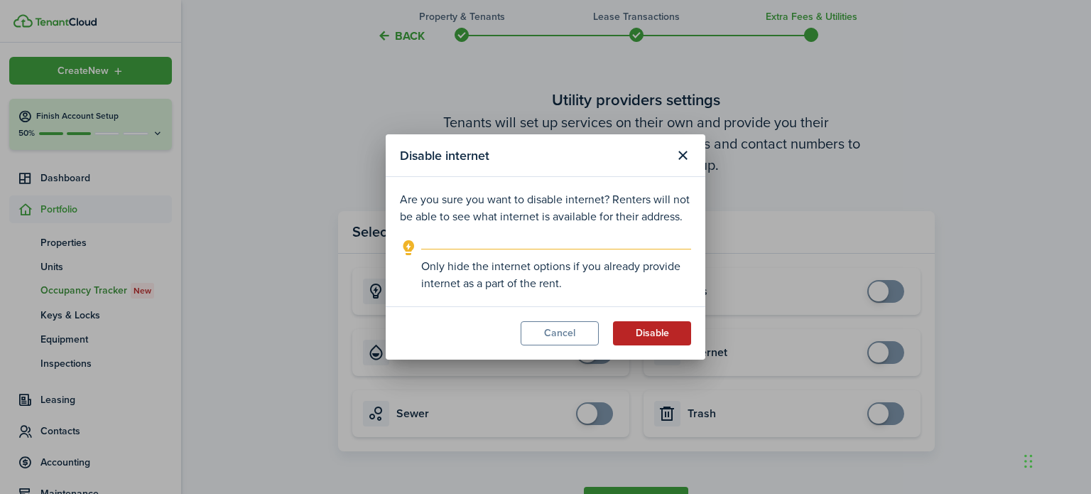
click at [662, 345] on button "Disable" at bounding box center [652, 333] width 78 height 24
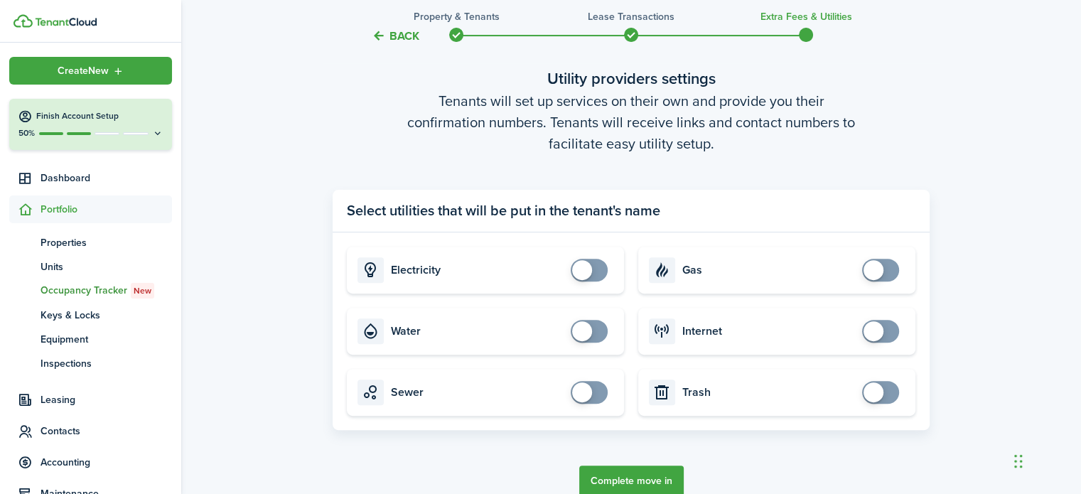
scroll to position [507, 0]
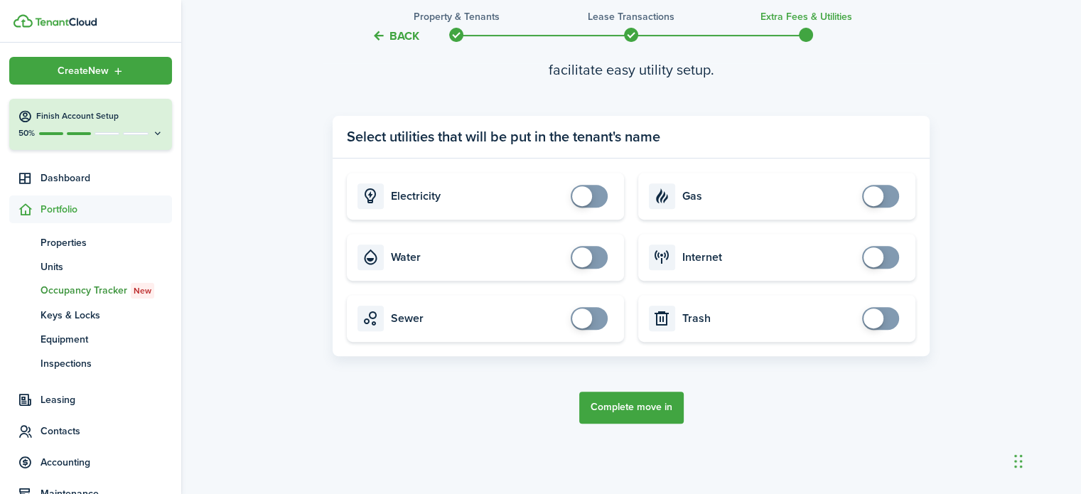
click at [656, 415] on button "Complete move in" at bounding box center [631, 407] width 104 height 32
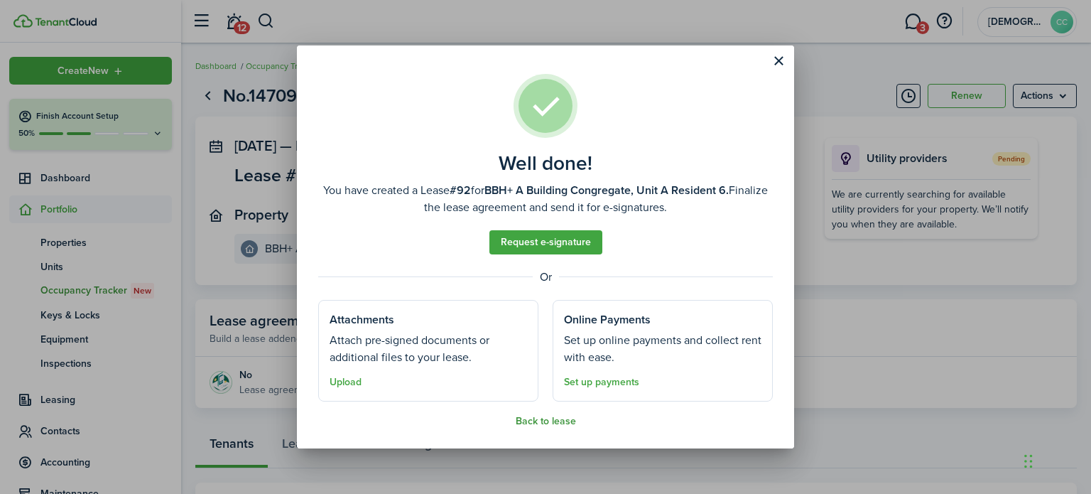
click at [554, 421] on button "Back to lease" at bounding box center [546, 421] width 60 height 11
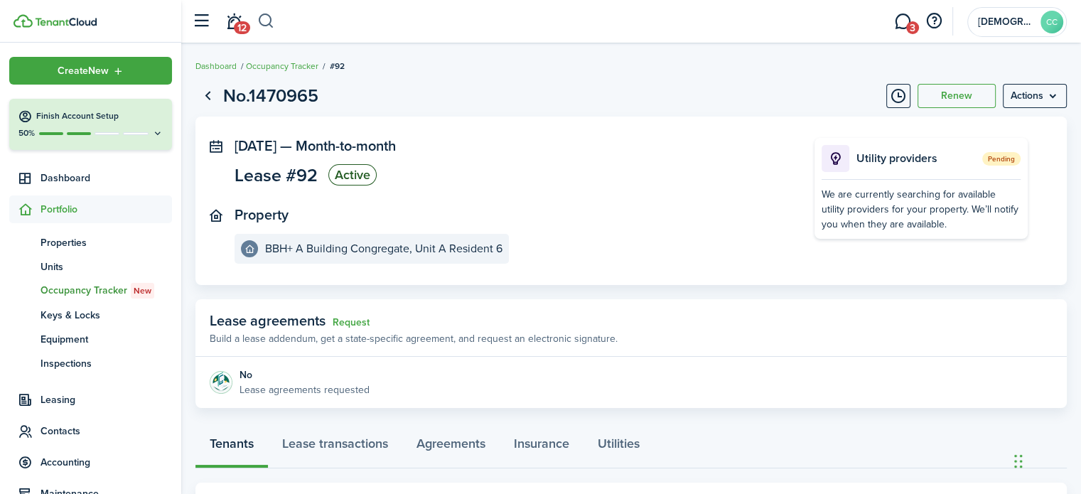
click at [270, 19] on button "button" at bounding box center [266, 21] width 18 height 24
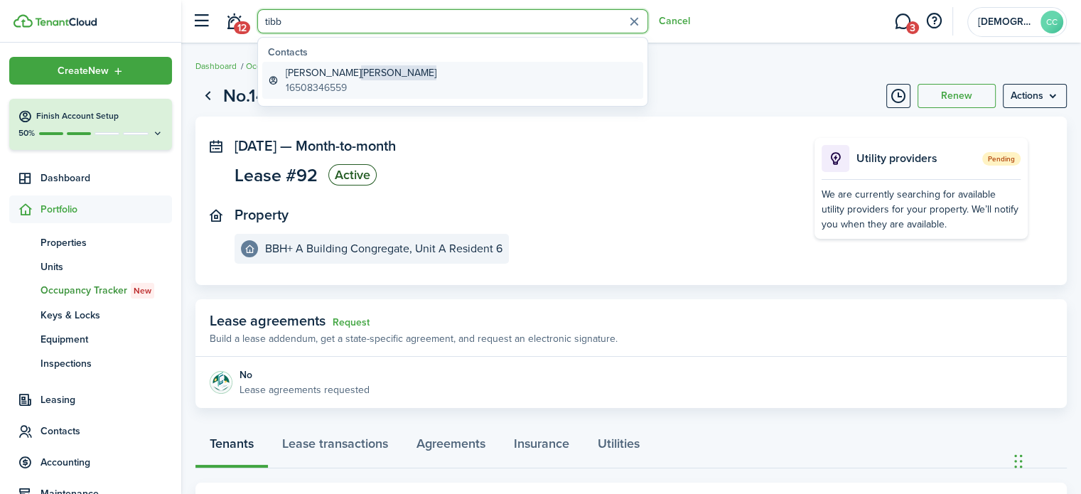
type input "tibb"
click at [309, 73] on global-search-item-title "[PERSON_NAME]" at bounding box center [361, 72] width 151 height 15
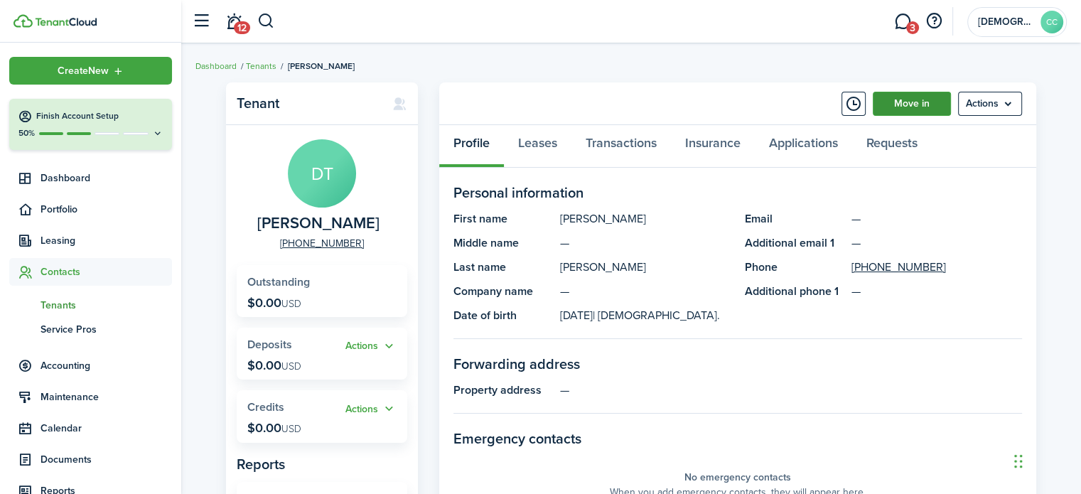
click at [914, 104] on link "Move in" at bounding box center [911, 104] width 78 height 24
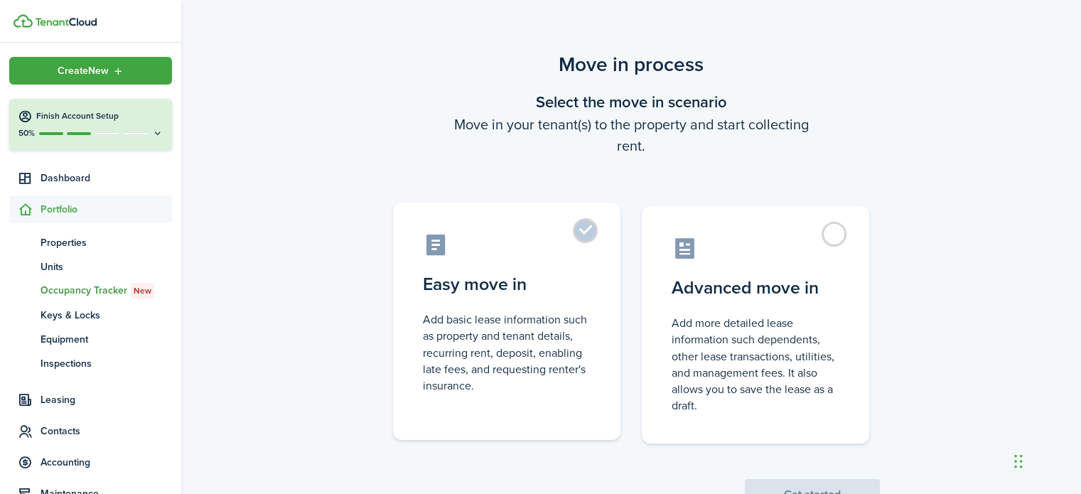
click at [587, 224] on label "Easy move in Add basic lease information such as property and tenant details, r…" at bounding box center [506, 320] width 227 height 237
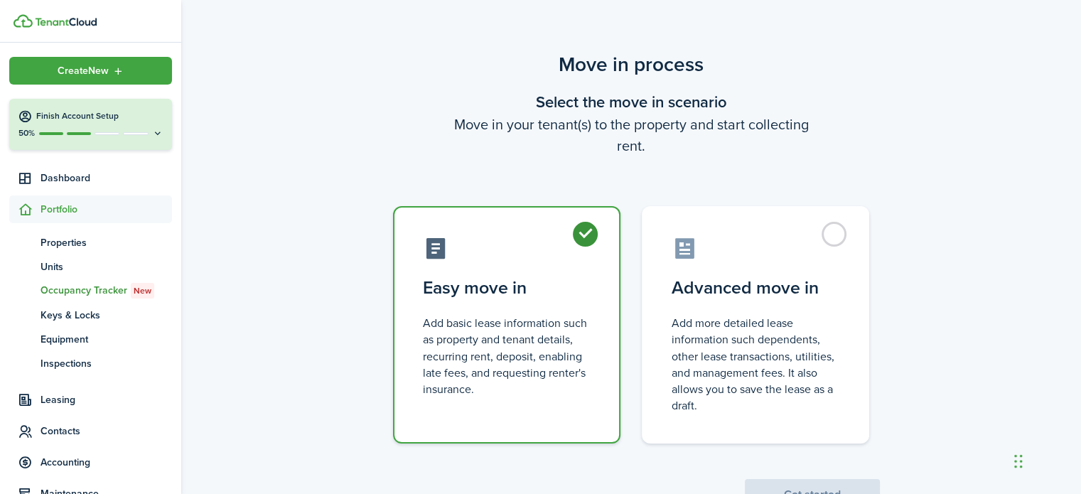
radio input "true"
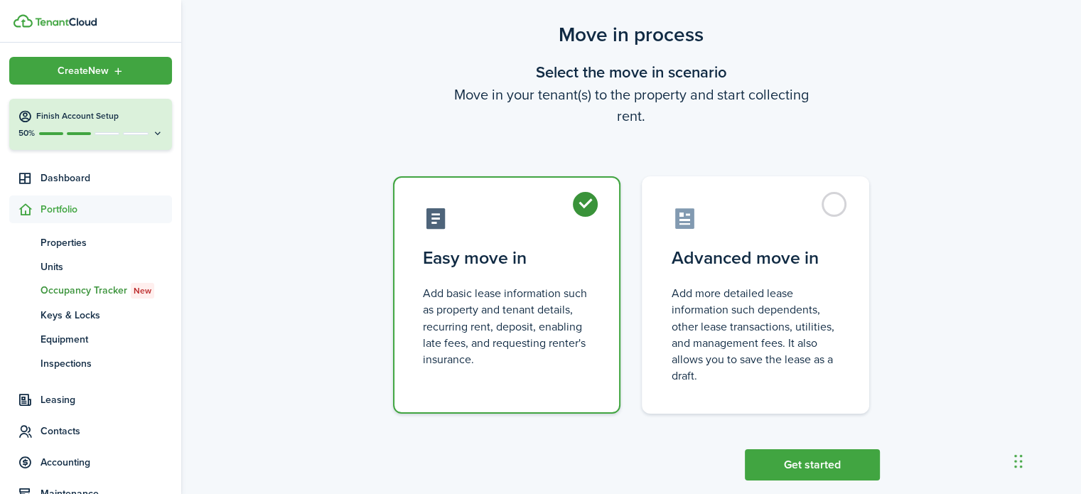
scroll to position [55, 0]
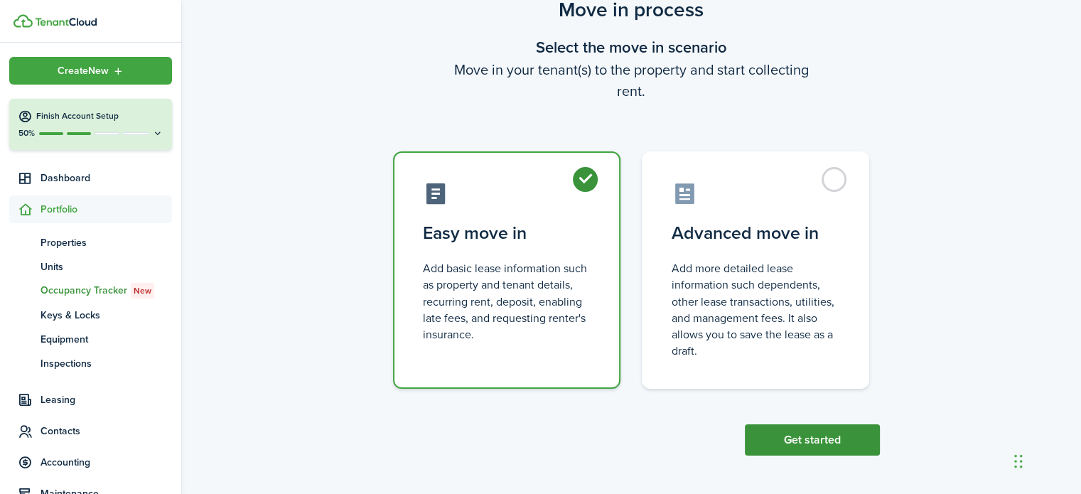
click at [818, 443] on button "Get started" at bounding box center [812, 439] width 135 height 31
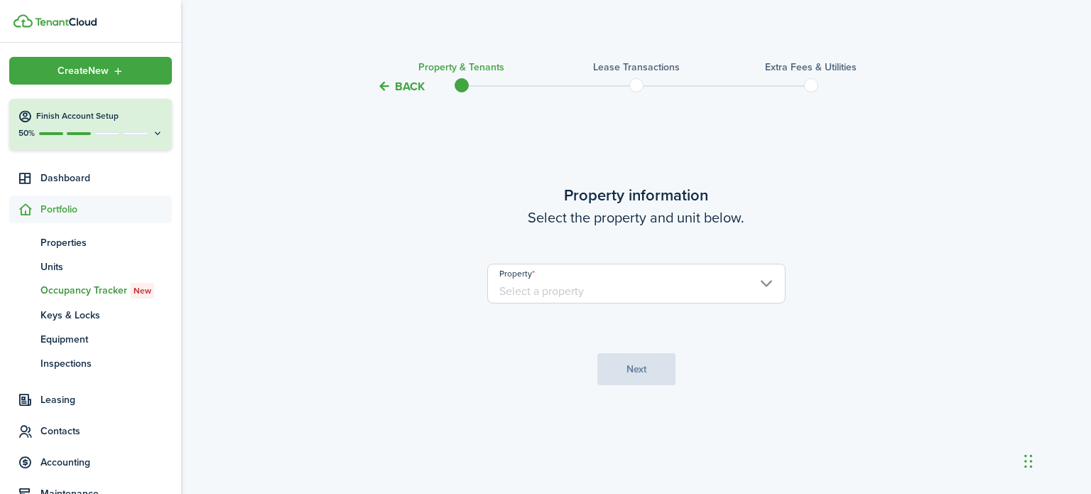
click at [585, 298] on input "Property" at bounding box center [636, 284] width 298 height 40
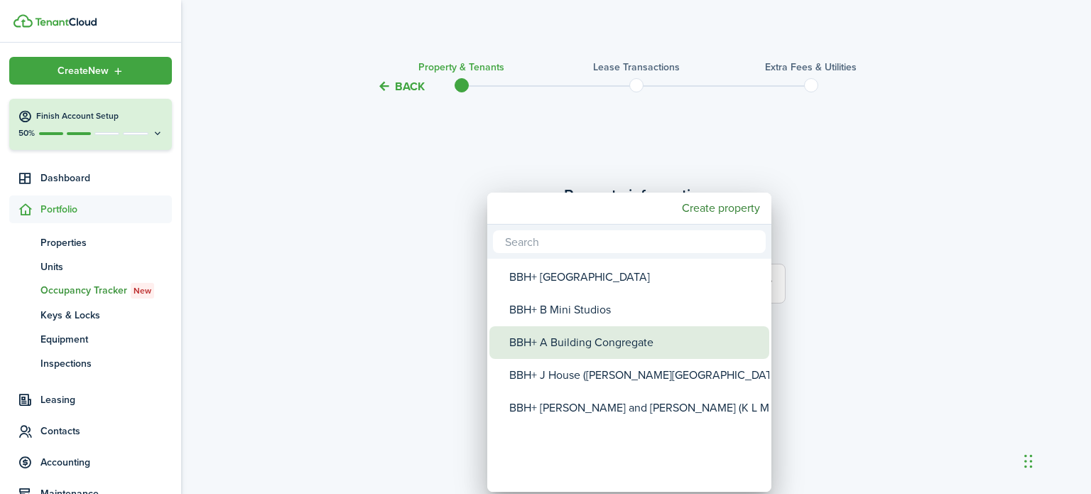
click at [569, 346] on div "BBH+ A Building Congregate" at bounding box center [634, 342] width 251 height 33
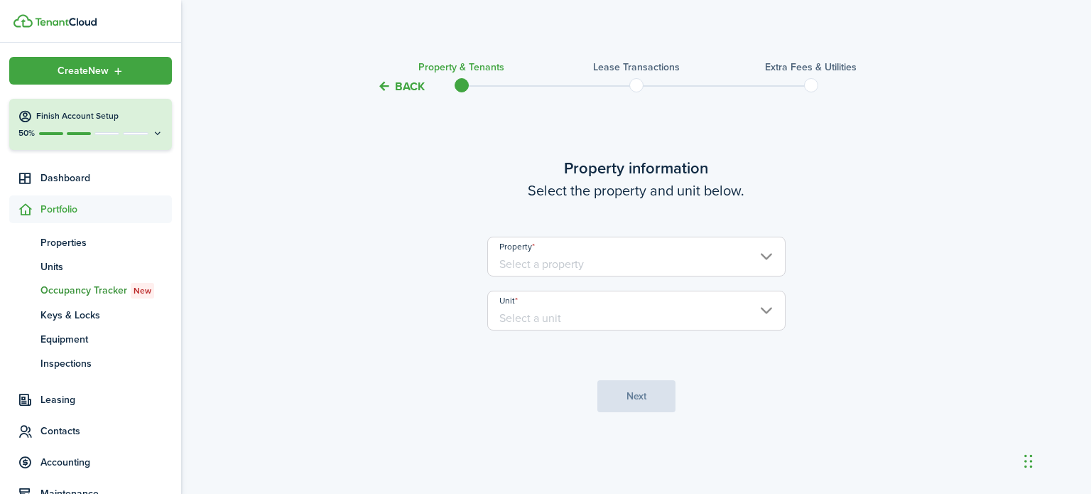
type input "BBH+ A Building Congregate"
click at [558, 325] on input "Unit" at bounding box center [636, 311] width 298 height 40
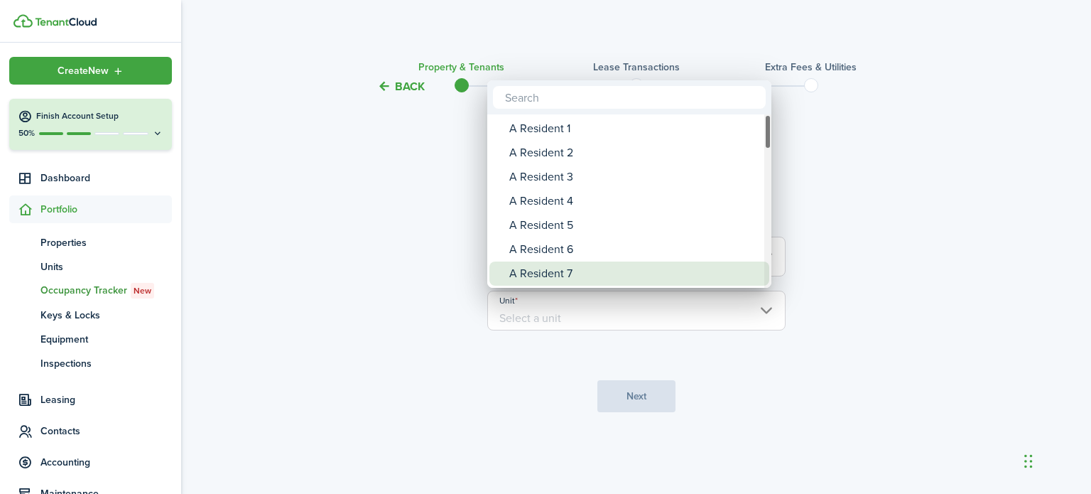
click at [551, 274] on div "A Resident 7" at bounding box center [634, 273] width 251 height 24
type input "A Resident 7"
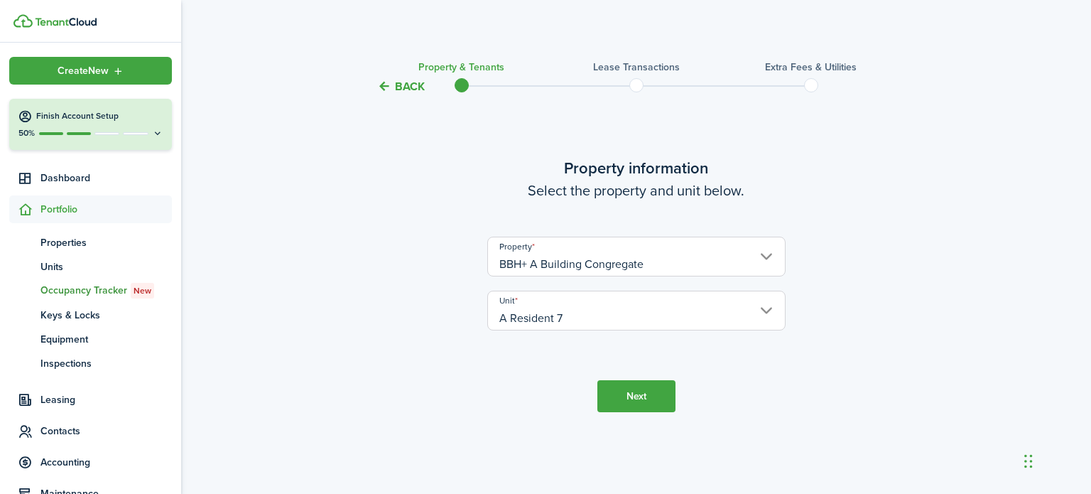
click at [639, 393] on button "Next" at bounding box center [636, 396] width 78 height 32
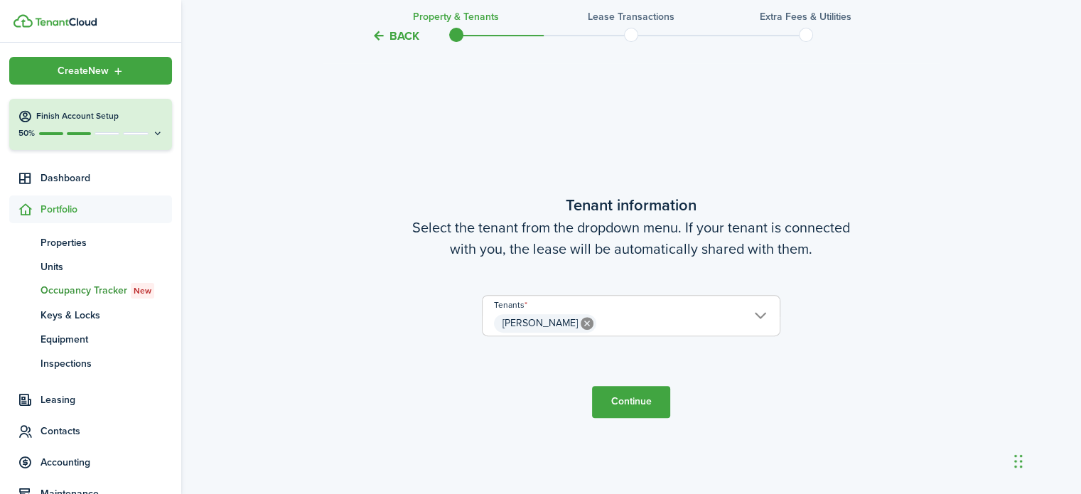
scroll to position [399, 0]
click at [624, 396] on button "Continue" at bounding box center [631, 400] width 78 height 32
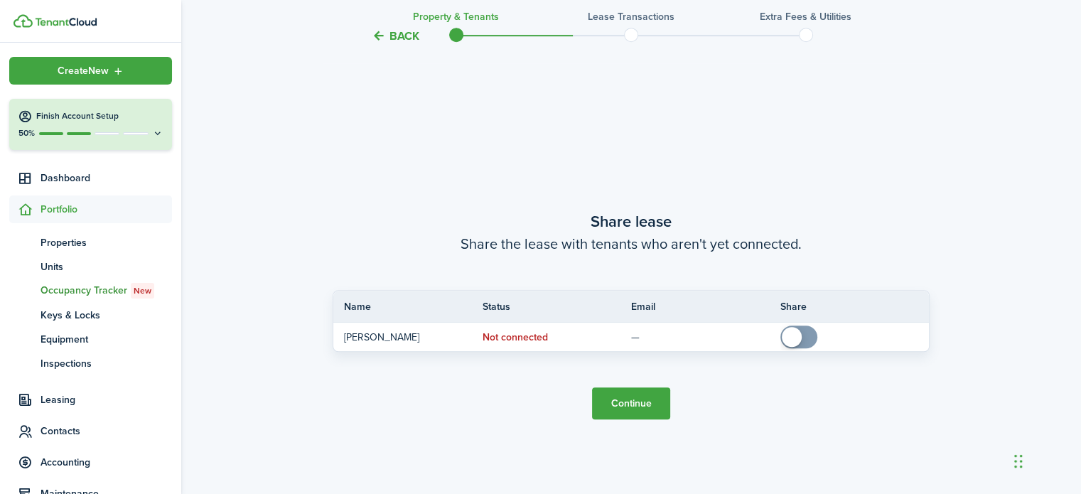
scroll to position [892, 0]
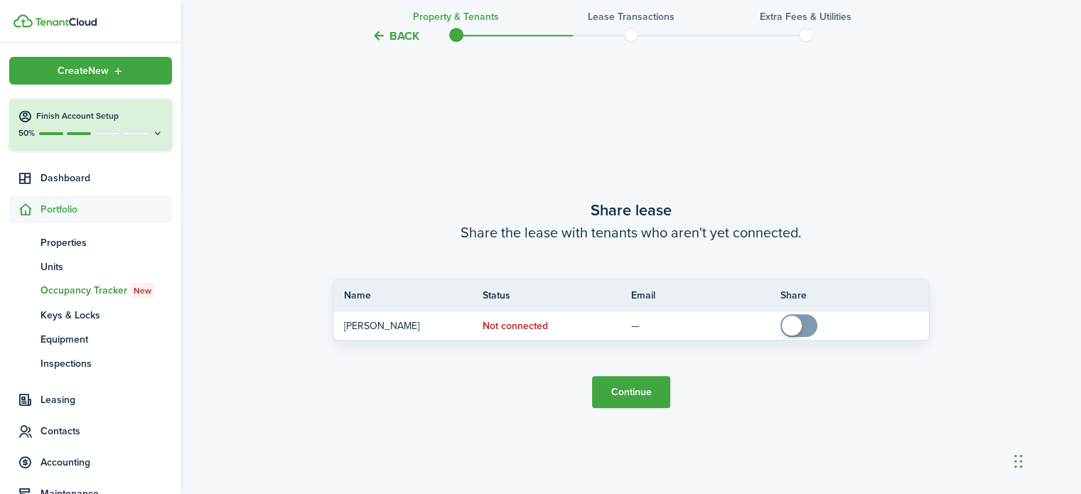
click at [627, 389] on button "Continue" at bounding box center [631, 392] width 78 height 32
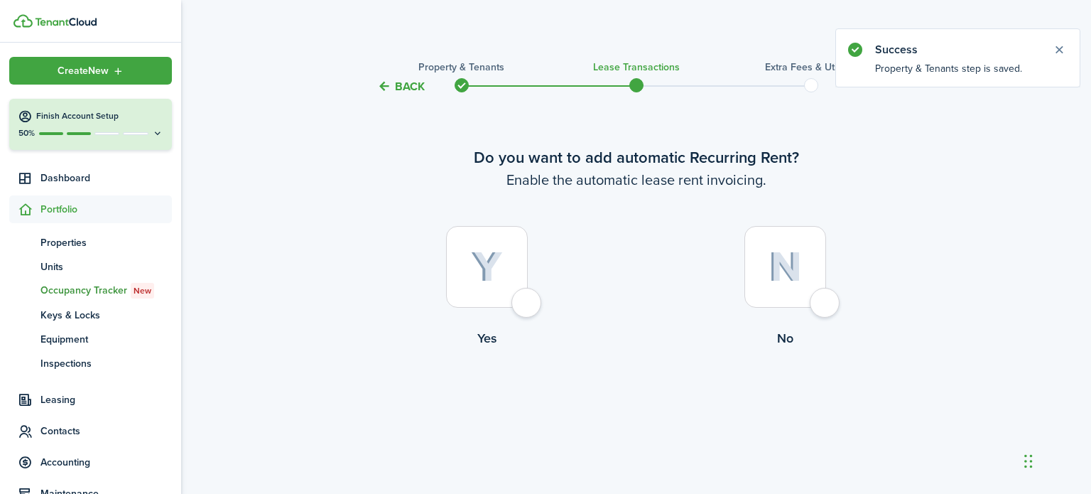
click at [528, 303] on div at bounding box center [487, 267] width 82 height 82
radio input "true"
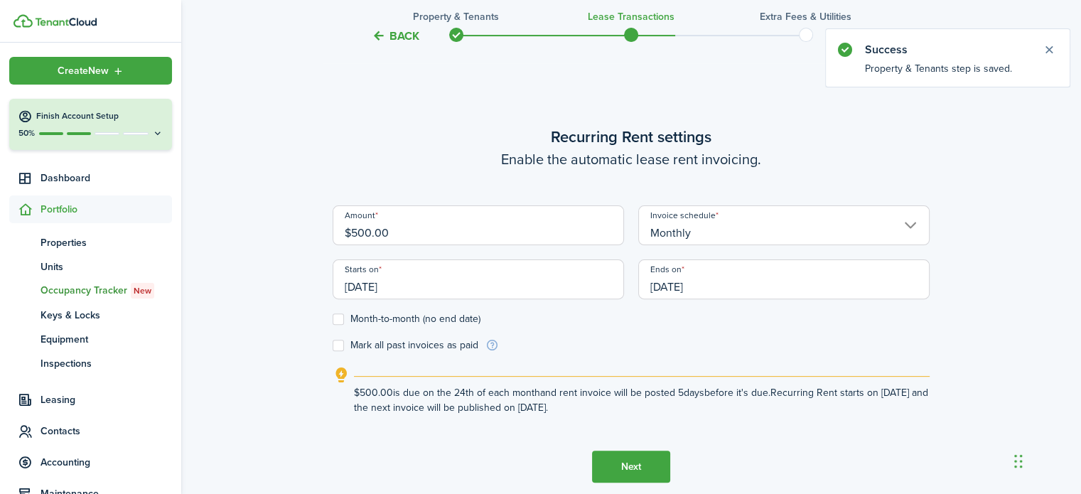
scroll to position [399, 0]
click at [412, 278] on input "[DATE]" at bounding box center [477, 279] width 291 height 40
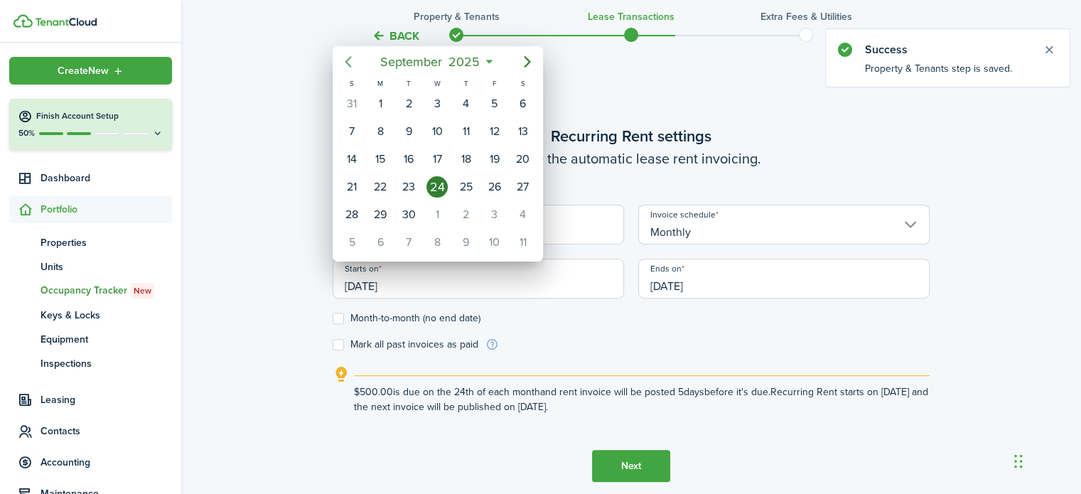
click at [351, 70] on mbsc-button "Previous page" at bounding box center [348, 62] width 28 height 28
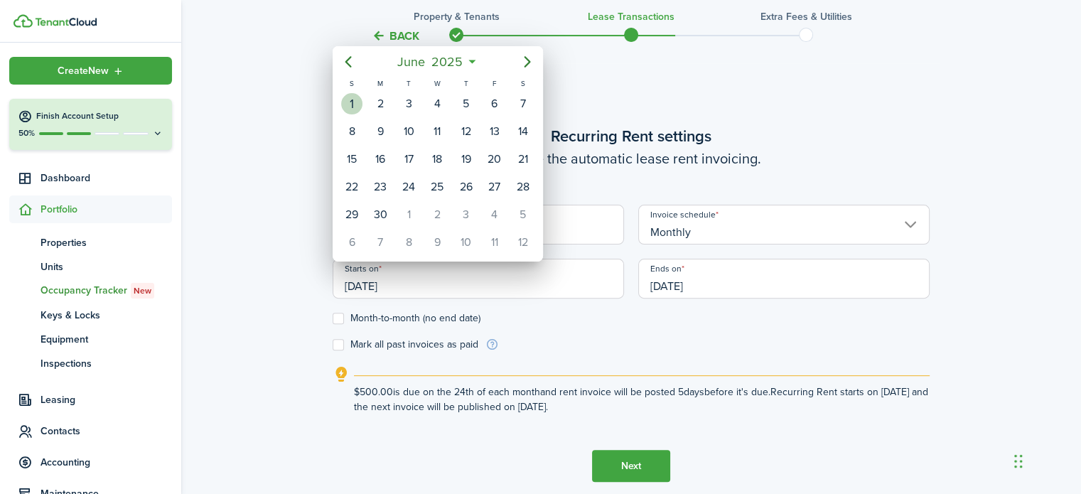
click at [349, 99] on div "1" at bounding box center [351, 103] width 21 height 21
type input "[DATE]"
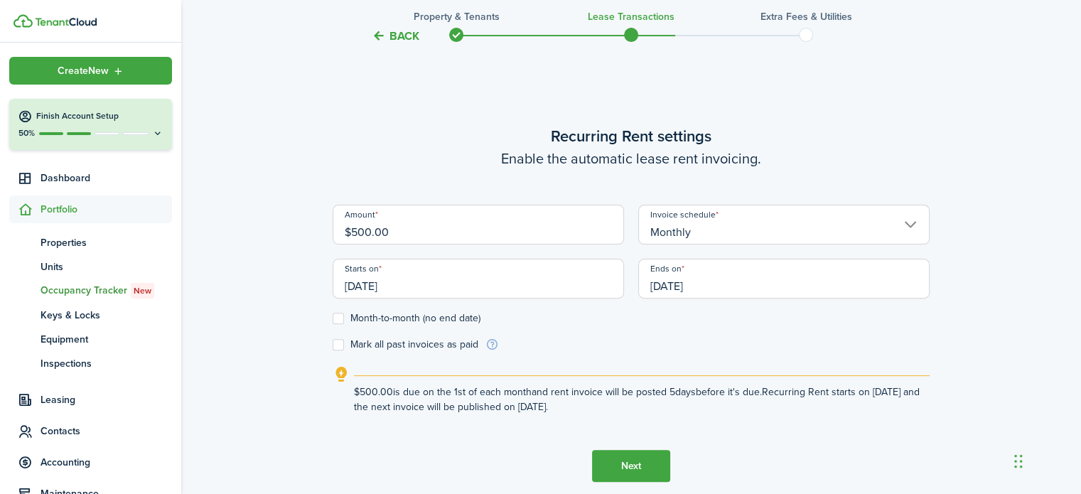
click at [340, 313] on label "Month-to-month (no end date)" at bounding box center [406, 318] width 148 height 11
click at [332, 318] on input "Month-to-month (no end date)" at bounding box center [332, 318] width 1 height 1
checkbox input "true"
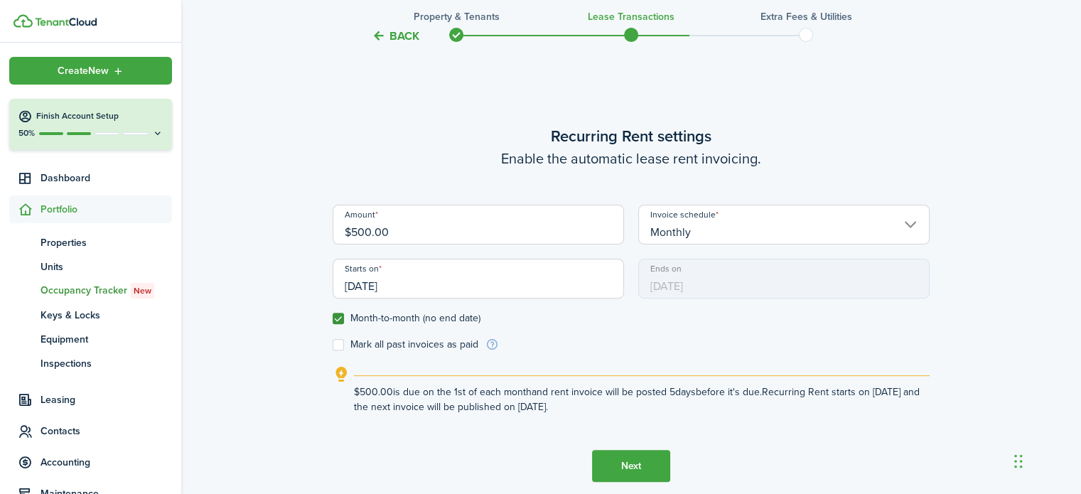
click at [635, 475] on button "Next" at bounding box center [631, 466] width 78 height 32
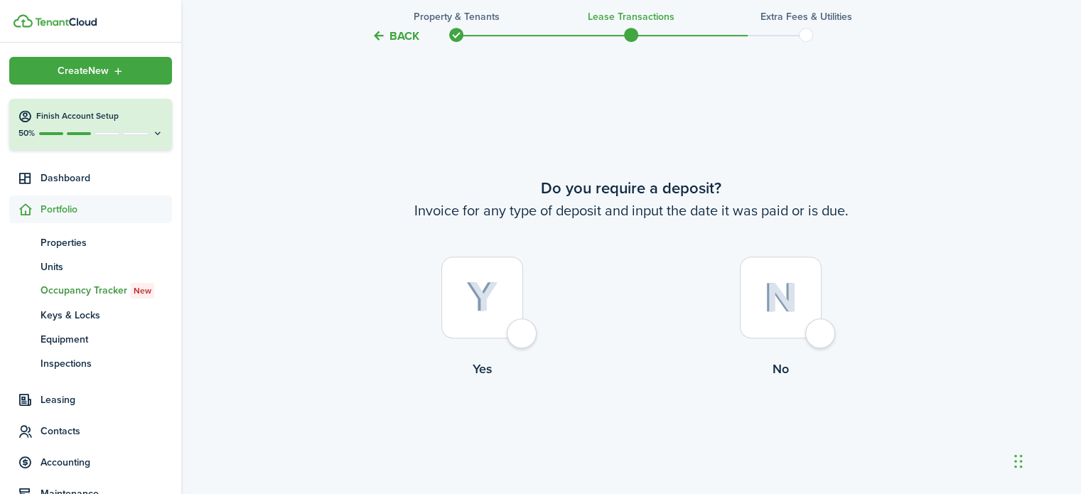
scroll to position [892, 0]
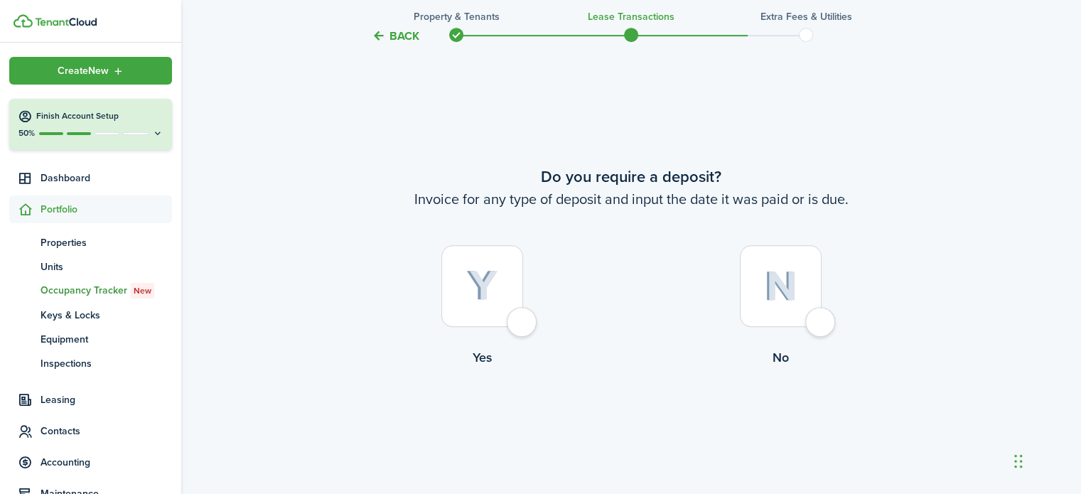
click at [821, 320] on div at bounding box center [781, 286] width 82 height 82
radio input "true"
click at [635, 424] on button "Continue" at bounding box center [631, 425] width 78 height 32
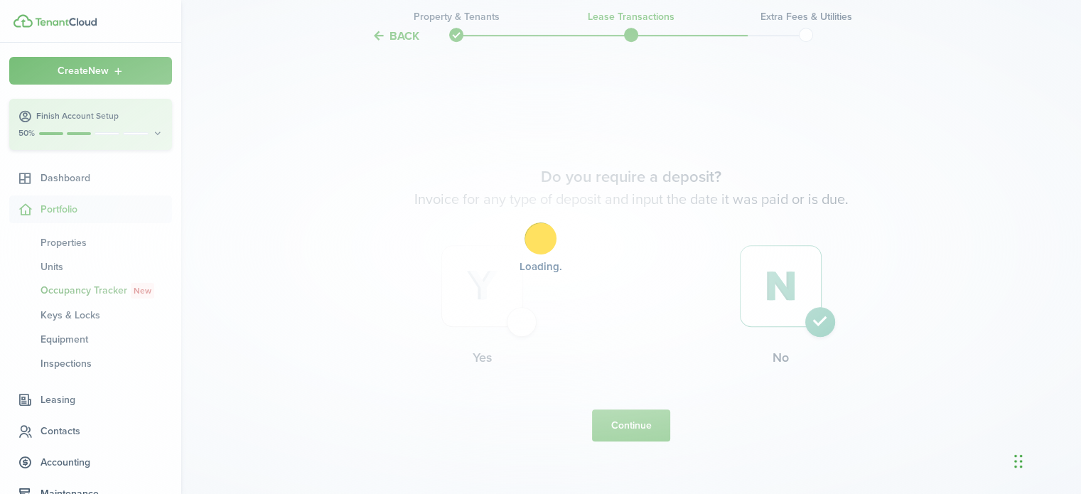
scroll to position [0, 0]
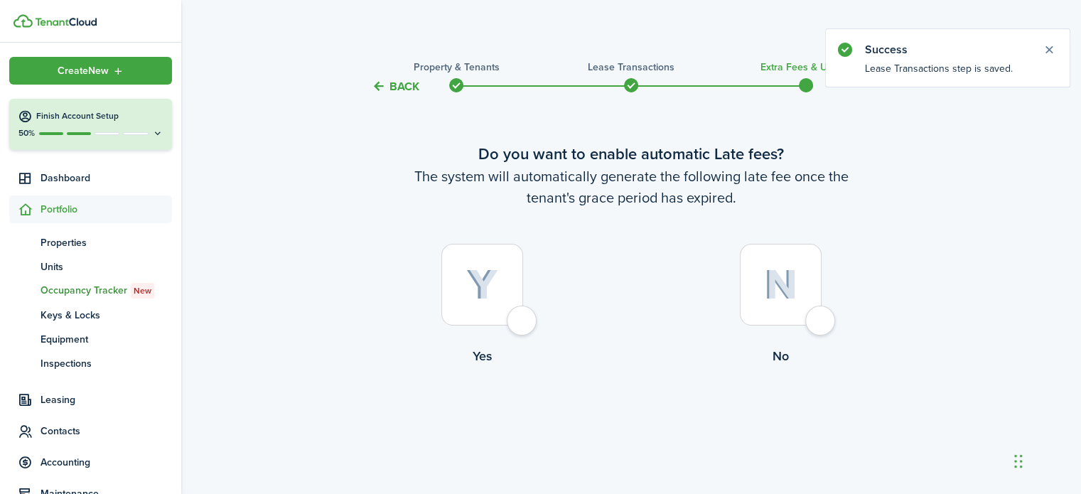
click at [818, 321] on div at bounding box center [781, 285] width 82 height 82
radio input "true"
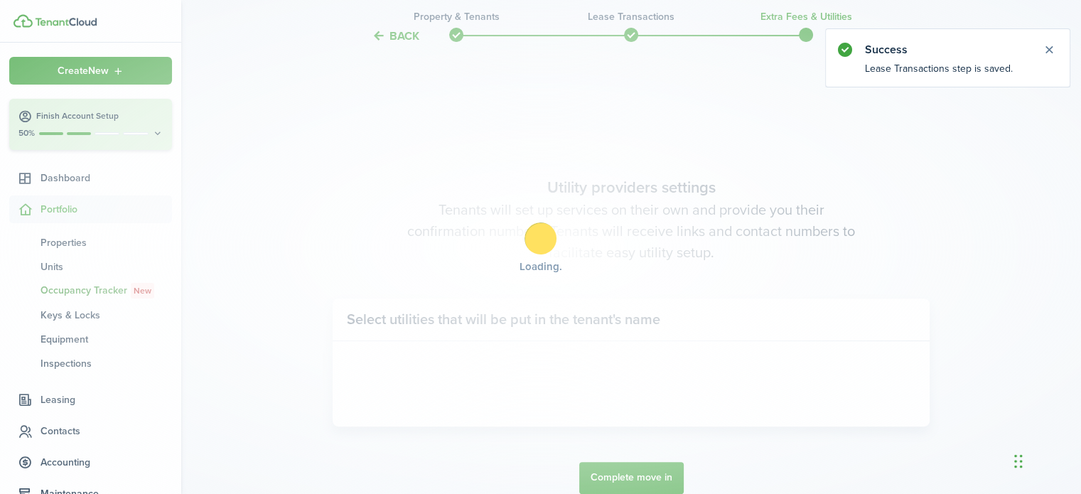
scroll to position [412, 0]
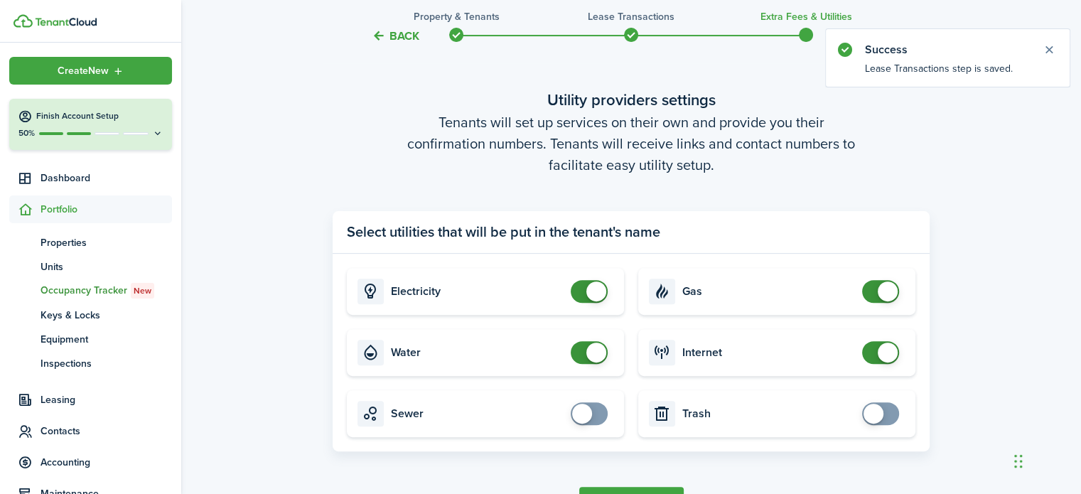
checkbox input "false"
click at [584, 293] on span at bounding box center [589, 291] width 14 height 23
checkbox input "false"
click at [582, 349] on span at bounding box center [589, 352] width 14 height 23
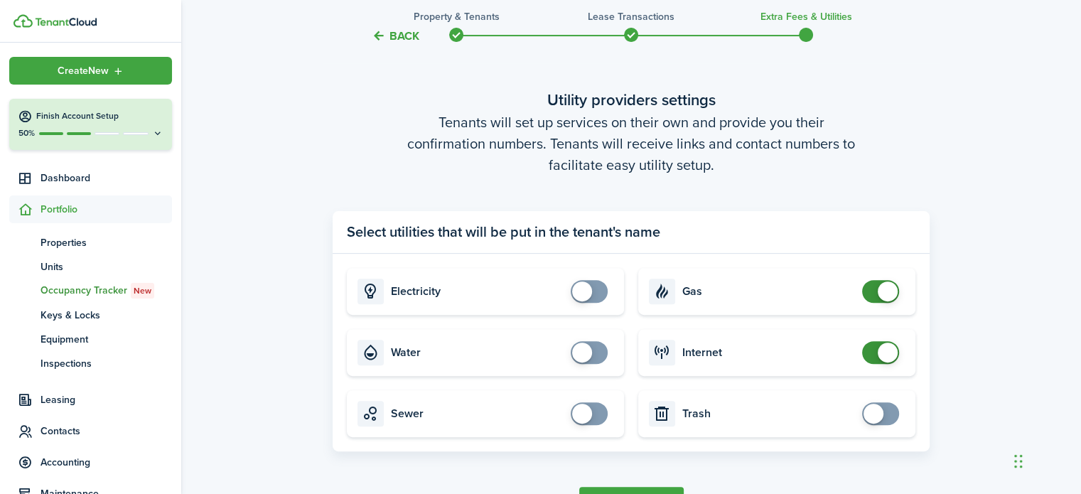
checkbox input "false"
click at [874, 292] on span at bounding box center [880, 291] width 14 height 23
checkbox input "false"
click at [874, 356] on span at bounding box center [880, 352] width 14 height 23
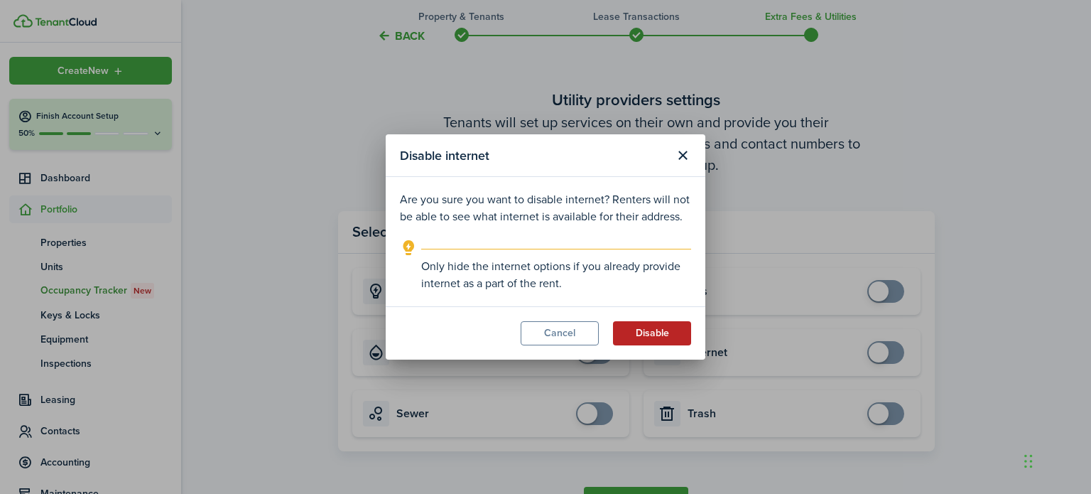
click at [654, 331] on button "Disable" at bounding box center [652, 333] width 78 height 24
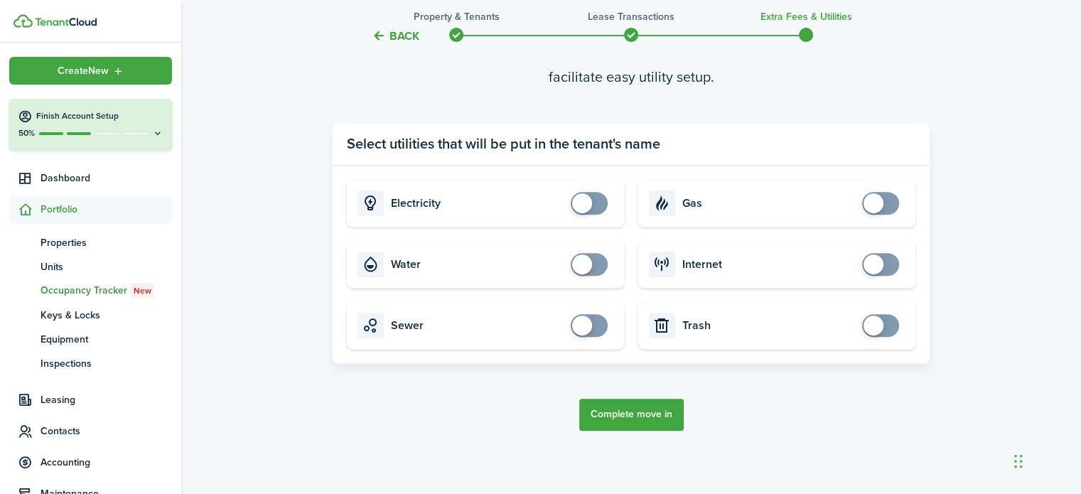
scroll to position [507, 0]
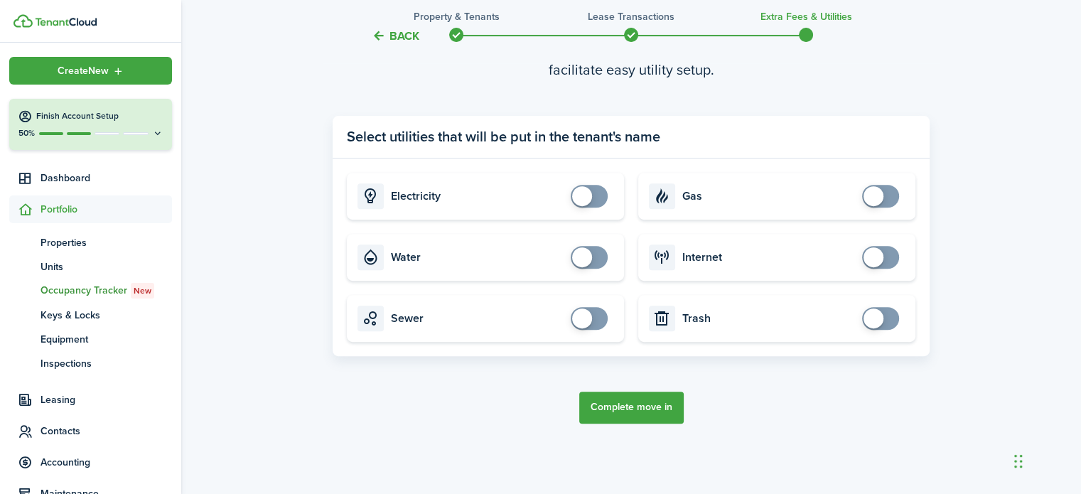
click at [653, 411] on button "Complete move in" at bounding box center [631, 407] width 104 height 32
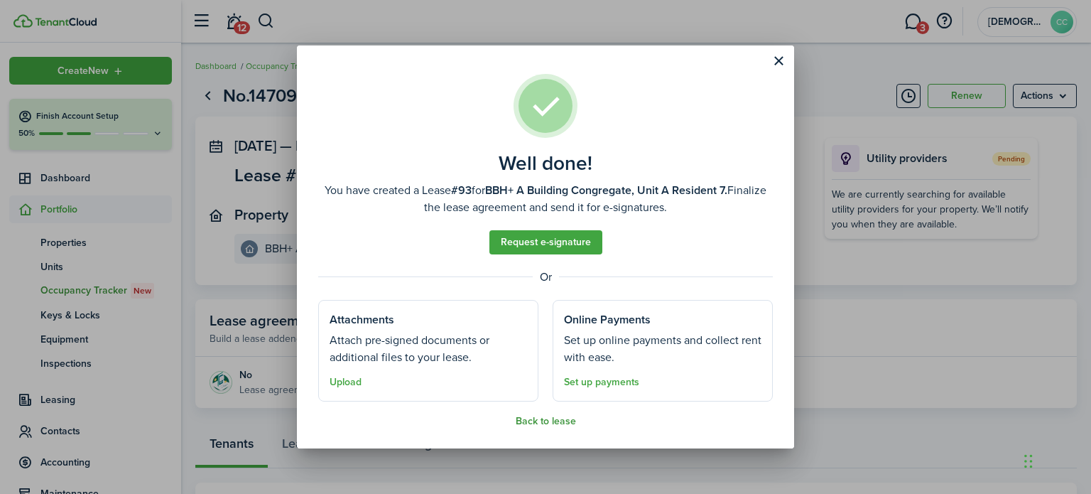
click at [537, 418] on button "Back to lease" at bounding box center [546, 421] width 60 height 11
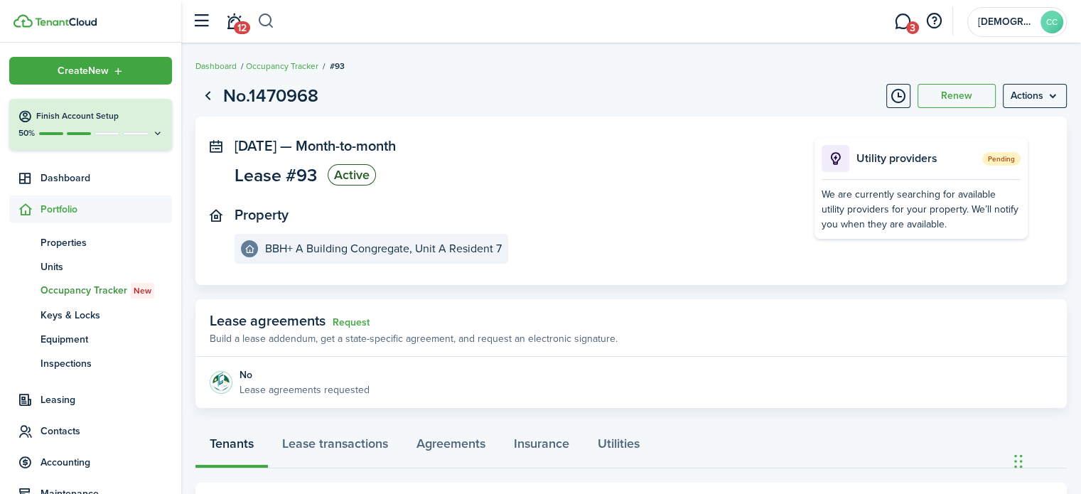
click at [266, 23] on button "button" at bounding box center [266, 21] width 18 height 24
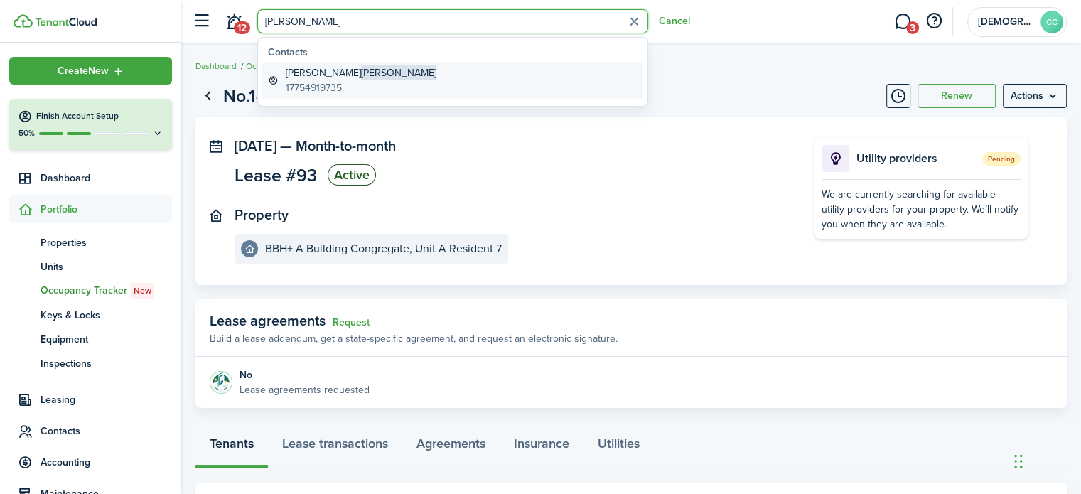
type input "[PERSON_NAME]"
click at [306, 75] on global-search-item-title "[PERSON_NAME]" at bounding box center [361, 72] width 151 height 15
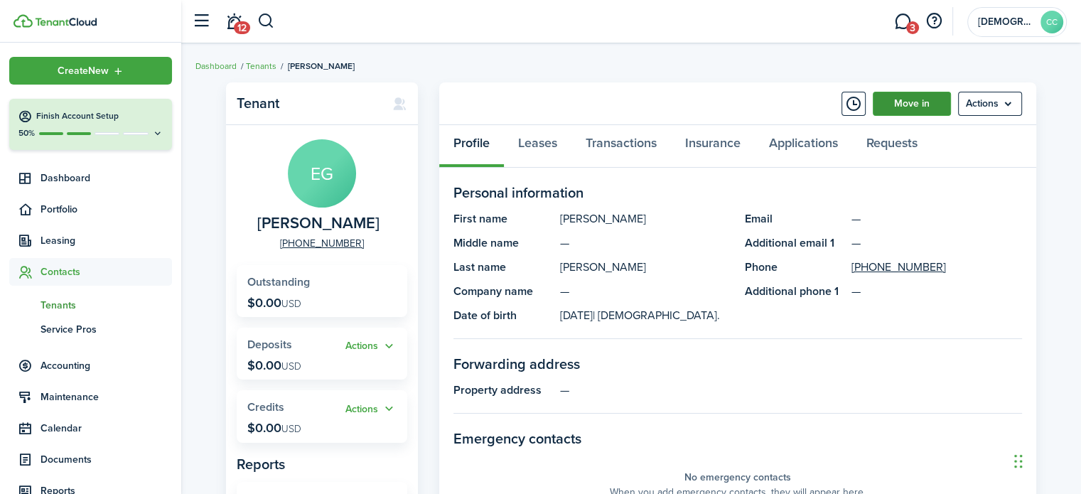
click at [895, 101] on link "Move in" at bounding box center [911, 104] width 78 height 24
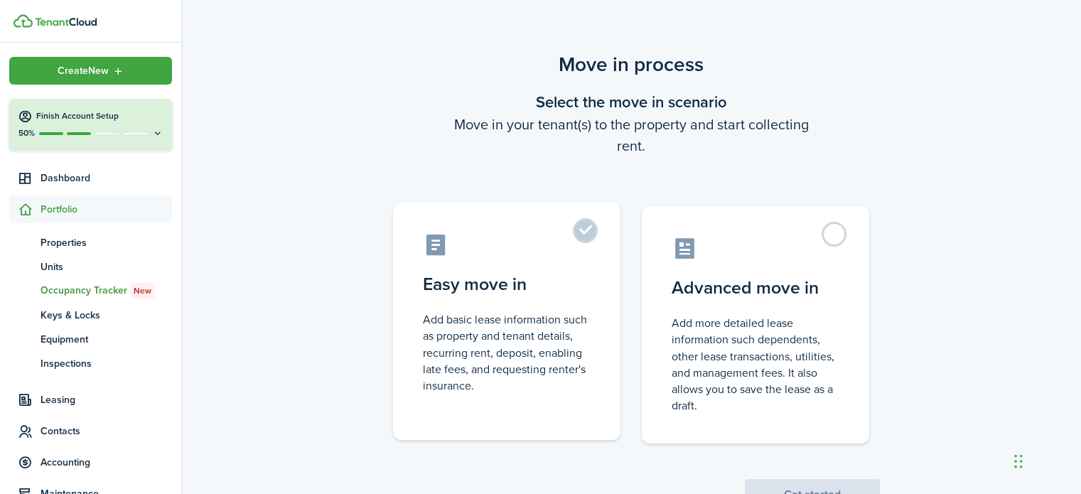
click at [580, 227] on label "Easy move in Add basic lease information such as property and tenant details, r…" at bounding box center [506, 320] width 227 height 237
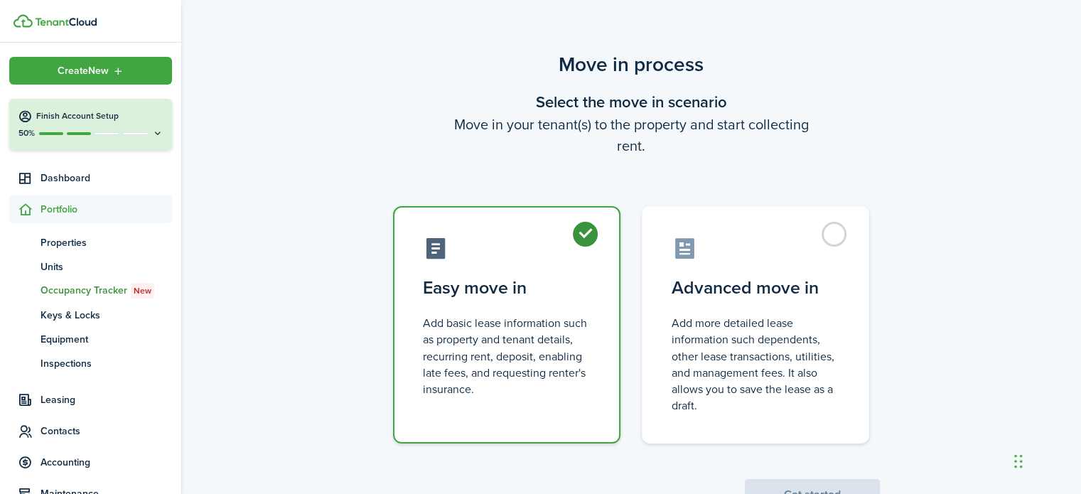
radio input "true"
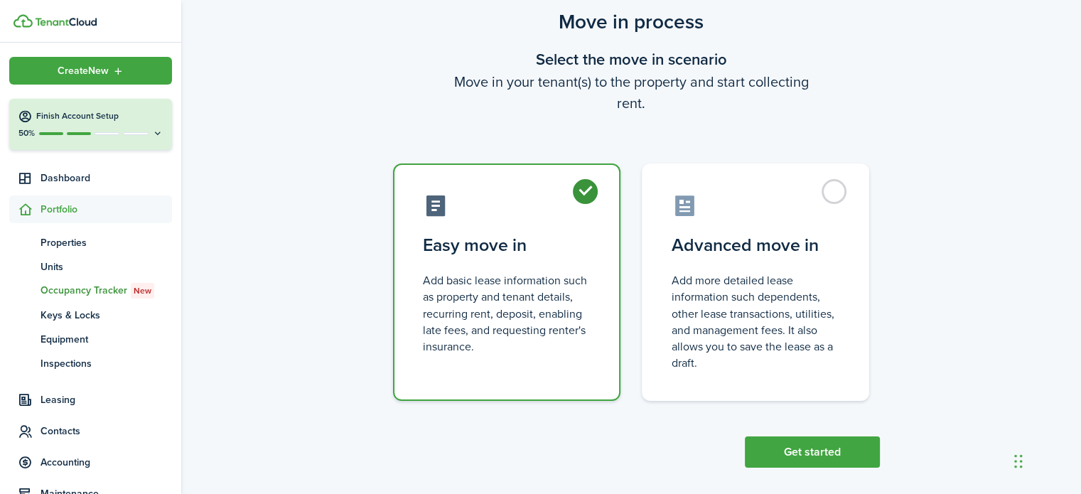
scroll to position [46, 0]
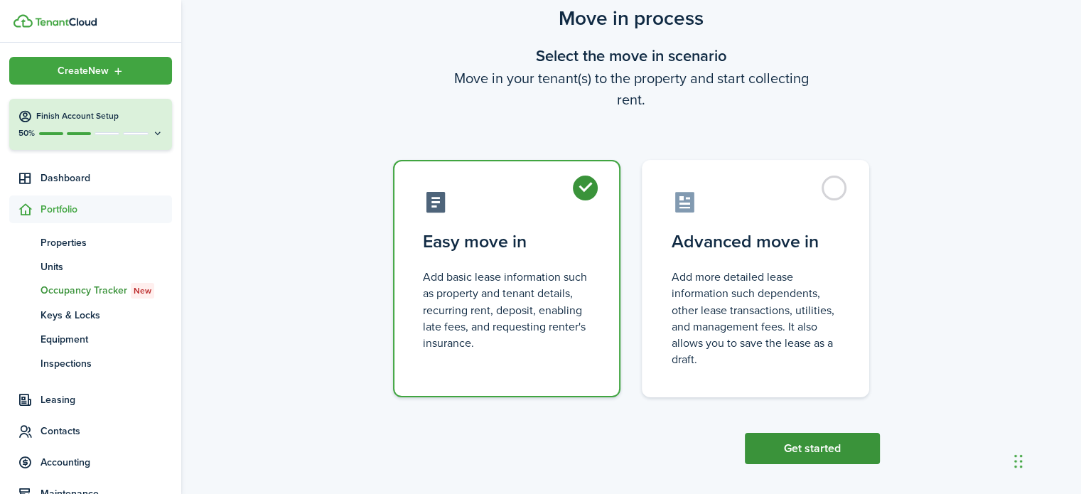
click at [829, 446] on button "Get started" at bounding box center [812, 448] width 135 height 31
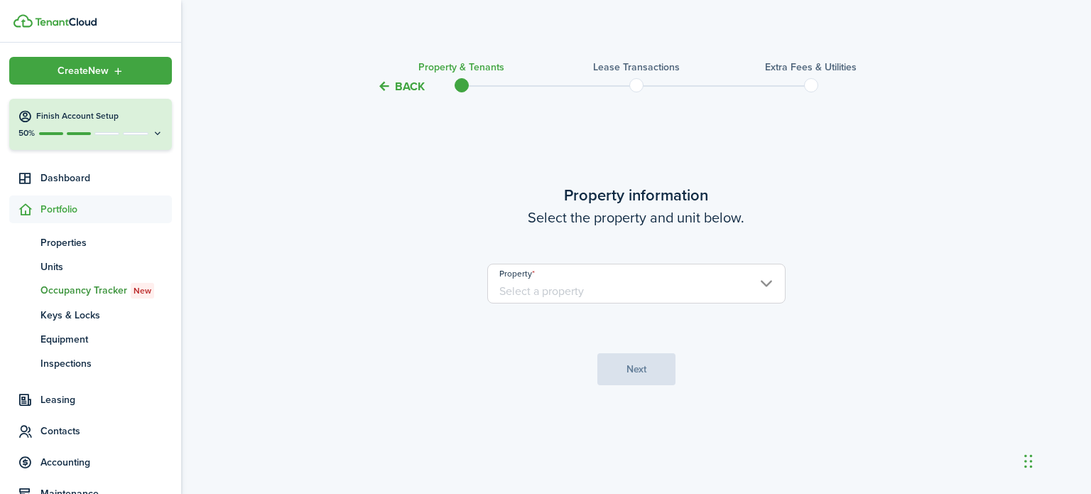
click at [526, 289] on input "Property" at bounding box center [636, 284] width 298 height 40
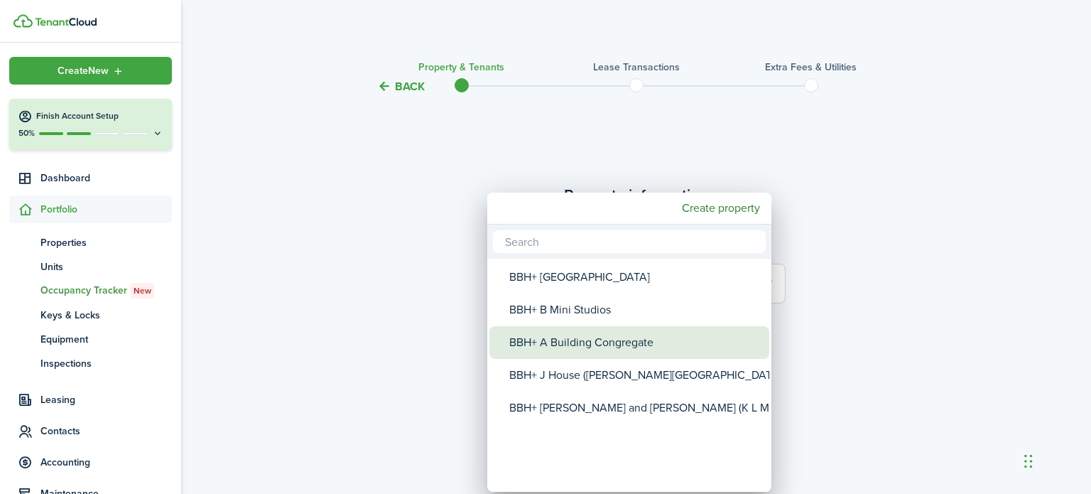
click at [541, 338] on div "BBH+ A Building Congregate" at bounding box center [634, 342] width 251 height 33
type input "BBH+ A Building Congregate"
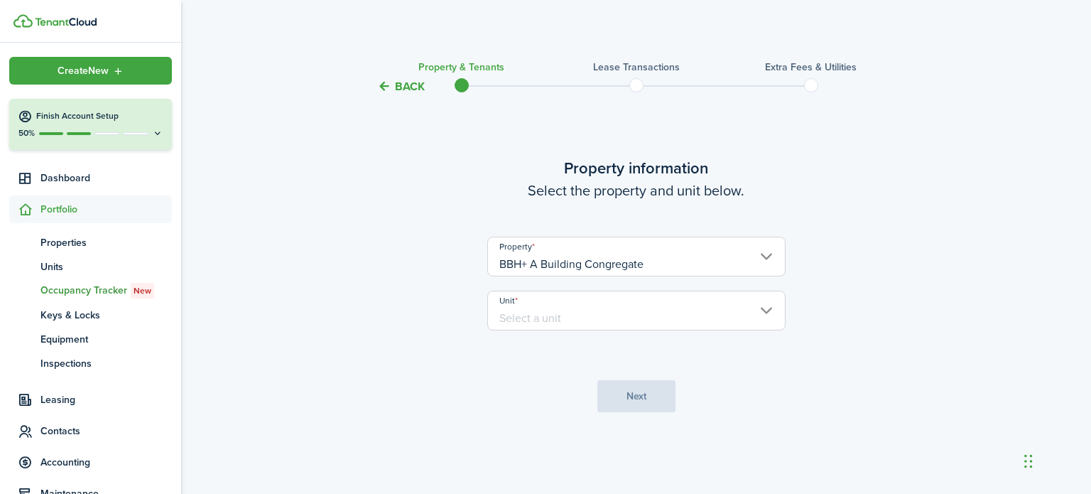
click at [562, 311] on input "Unit" at bounding box center [636, 311] width 298 height 40
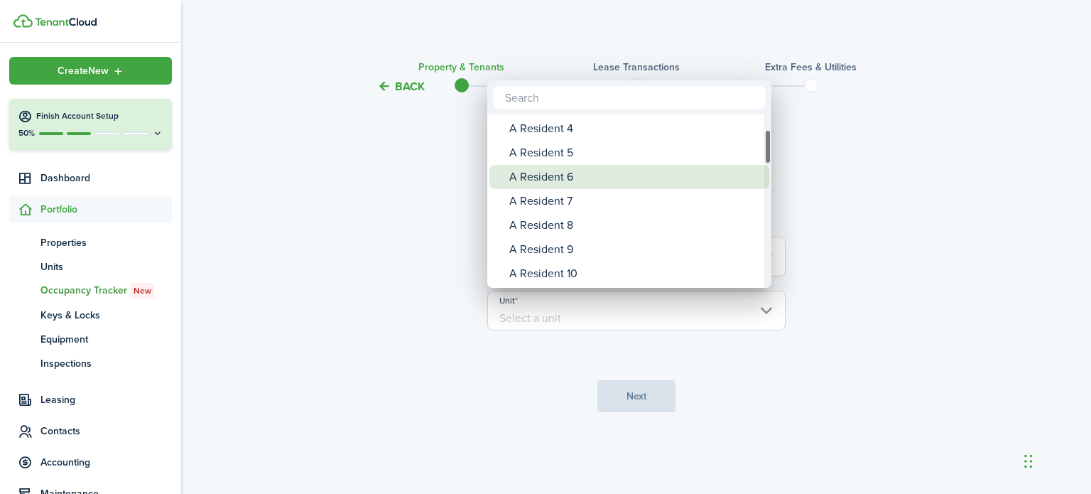
click at [571, 227] on div "A Resident 8" at bounding box center [634, 225] width 251 height 24
type input "A Resident 8"
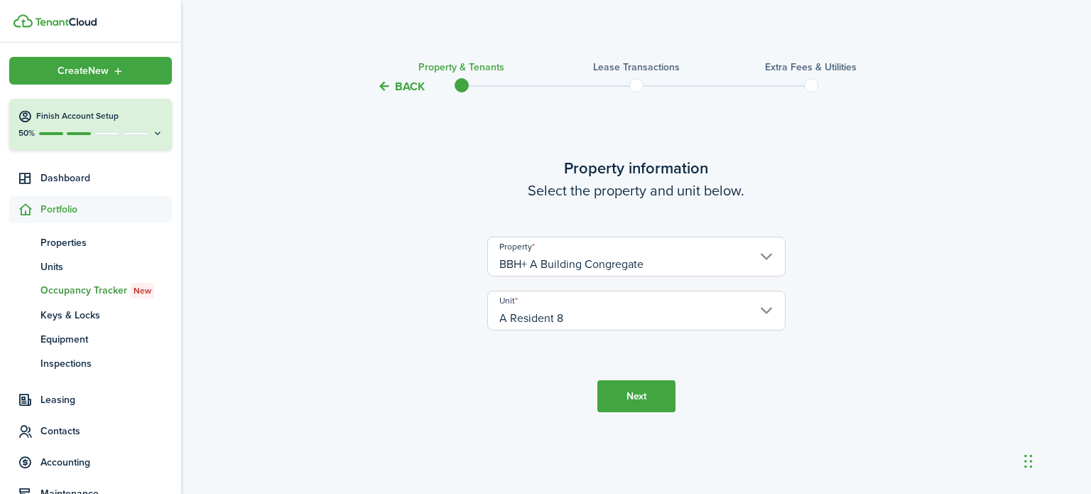
click at [634, 397] on button "Next" at bounding box center [636, 396] width 78 height 32
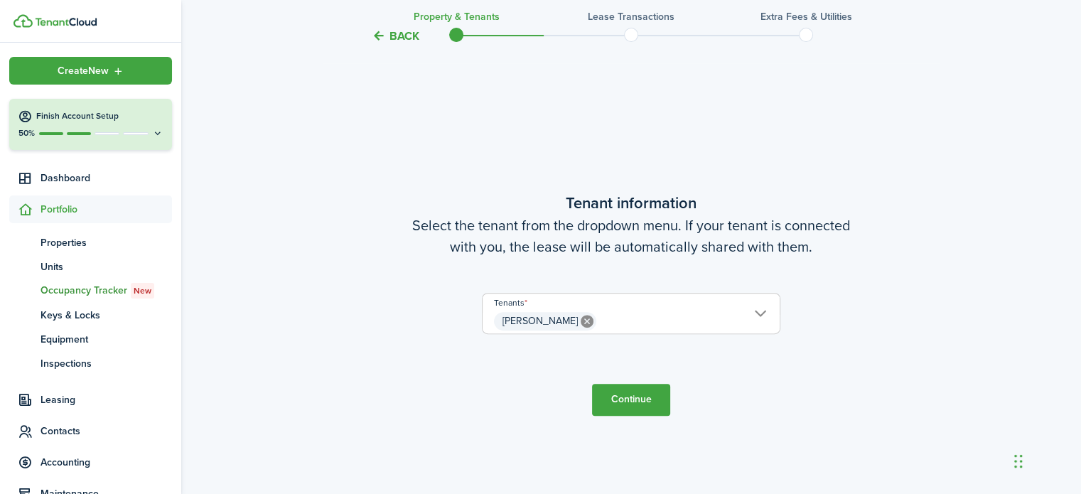
click at [622, 406] on button "Continue" at bounding box center [631, 400] width 78 height 32
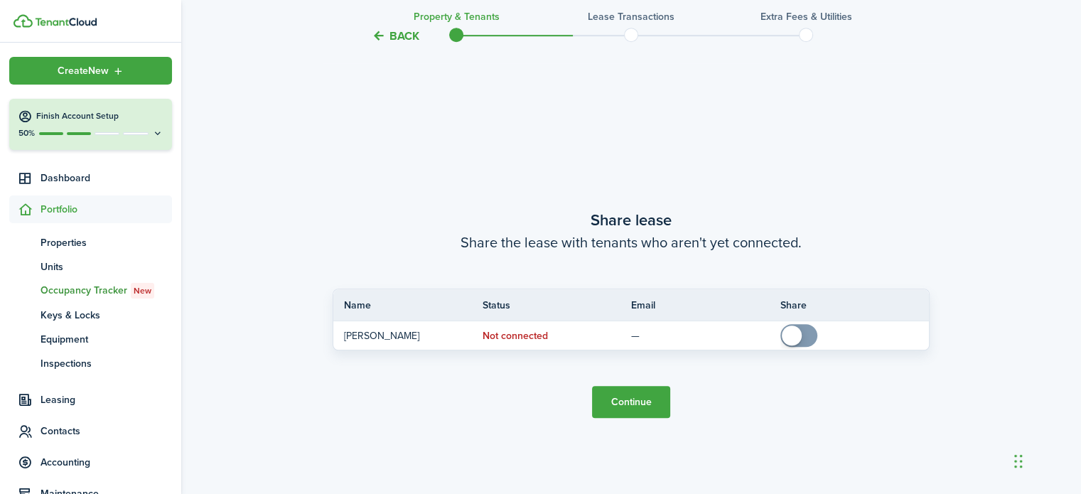
scroll to position [892, 0]
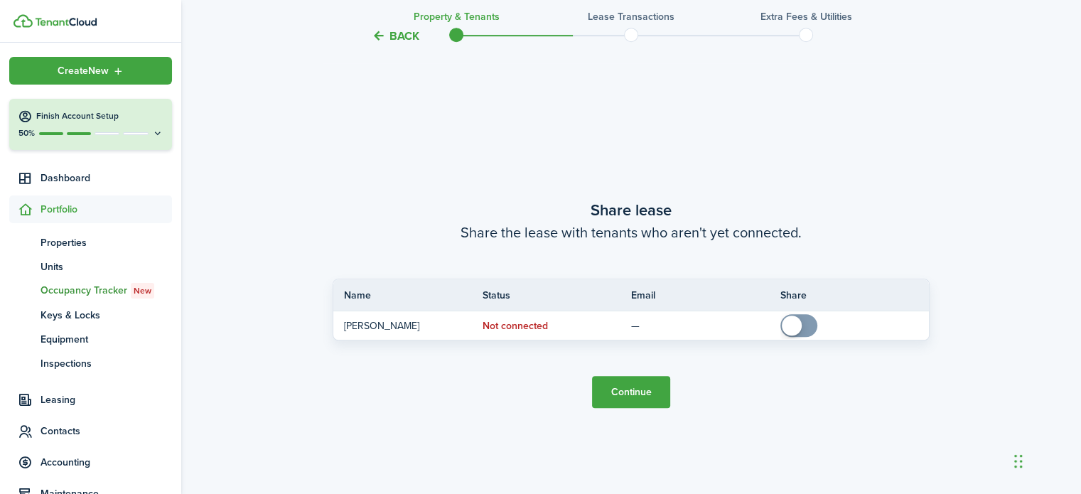
click at [639, 400] on button "Continue" at bounding box center [631, 392] width 78 height 32
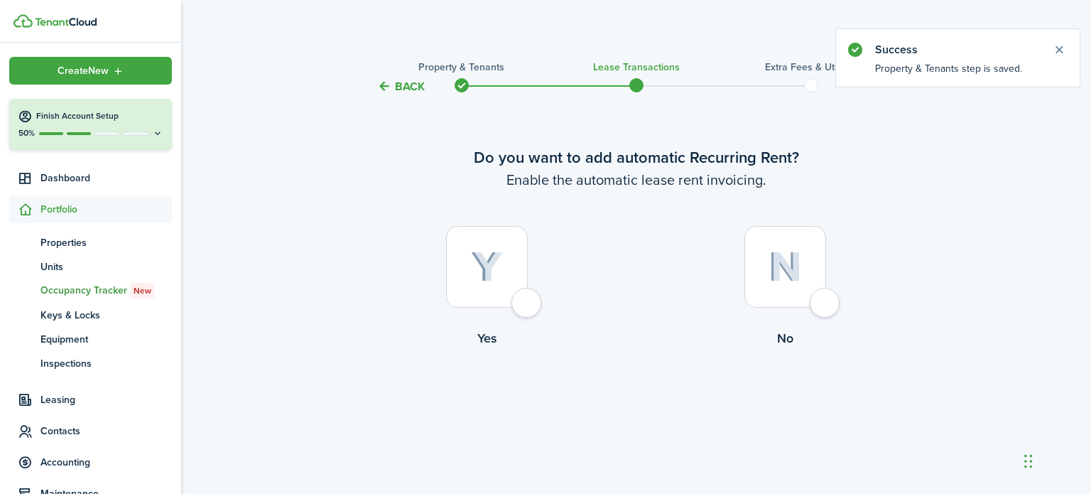
click at [528, 297] on div at bounding box center [487, 267] width 82 height 82
radio input "true"
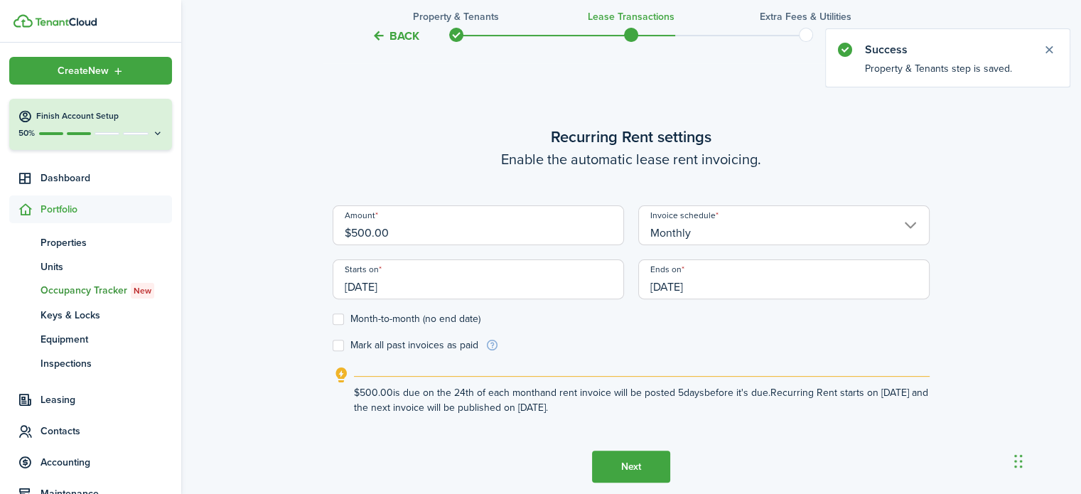
scroll to position [399, 0]
click at [435, 281] on input "[DATE]" at bounding box center [477, 279] width 291 height 40
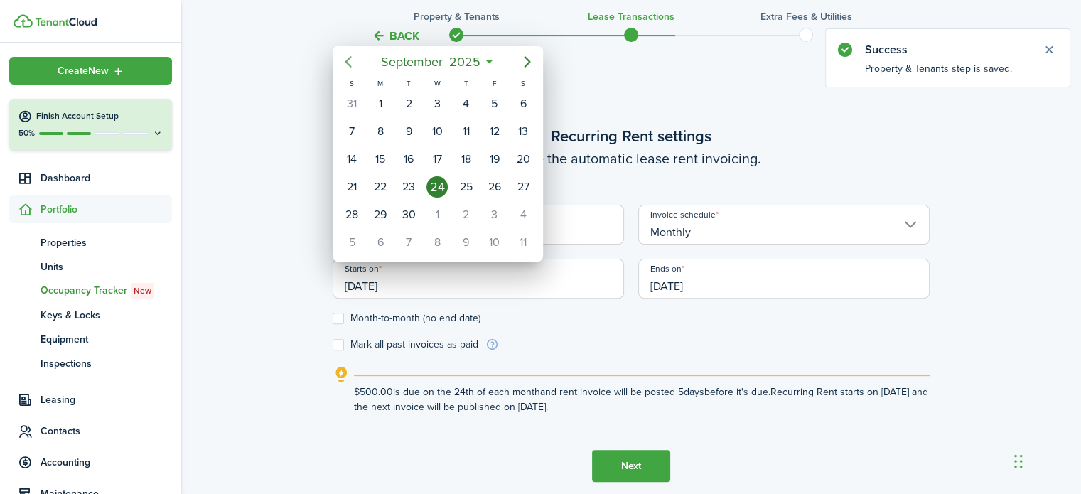
click at [351, 53] on icon "Previous page" at bounding box center [348, 61] width 17 height 17
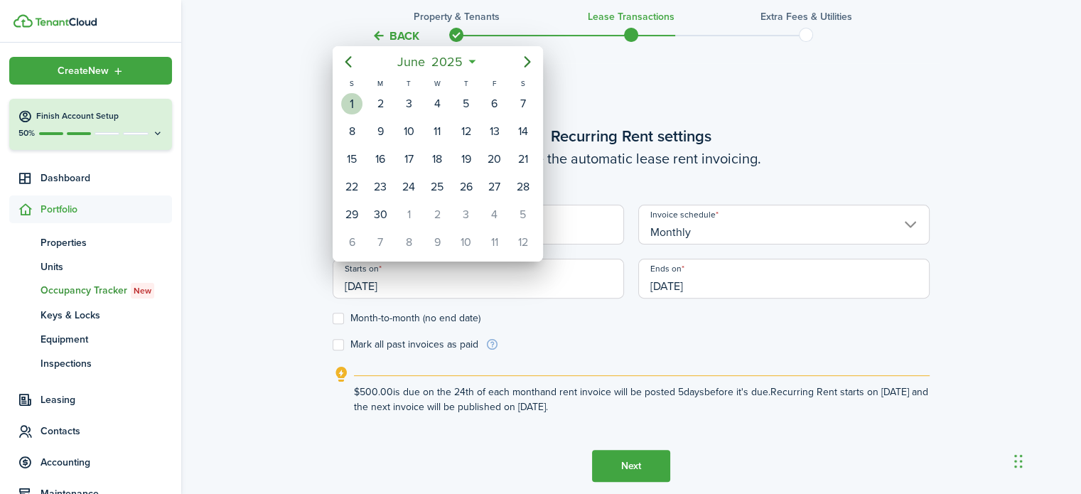
click at [350, 102] on div "1" at bounding box center [351, 103] width 21 height 21
type input "[DATE]"
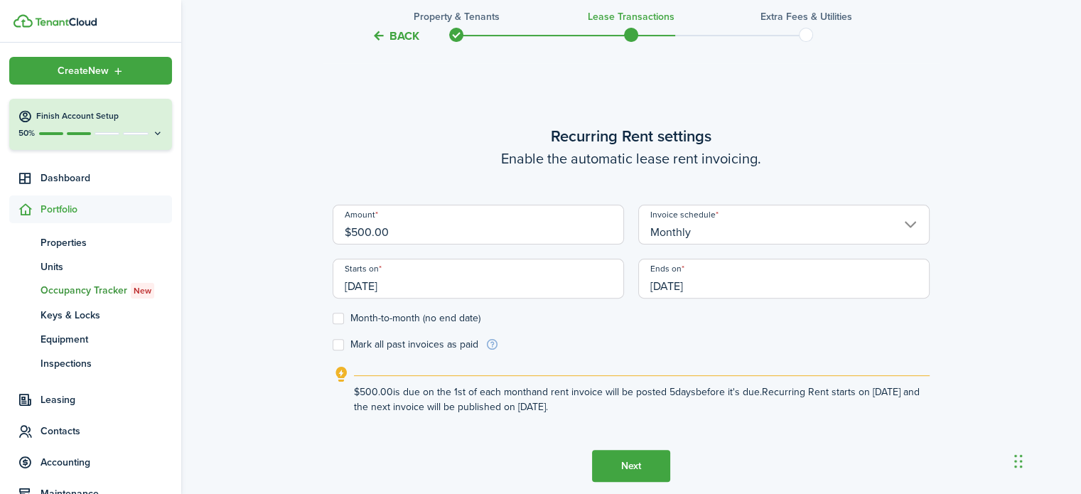
click at [340, 318] on label "Month-to-month (no end date)" at bounding box center [406, 318] width 148 height 11
click at [332, 318] on input "Month-to-month (no end date)" at bounding box center [332, 318] width 1 height 1
checkbox input "true"
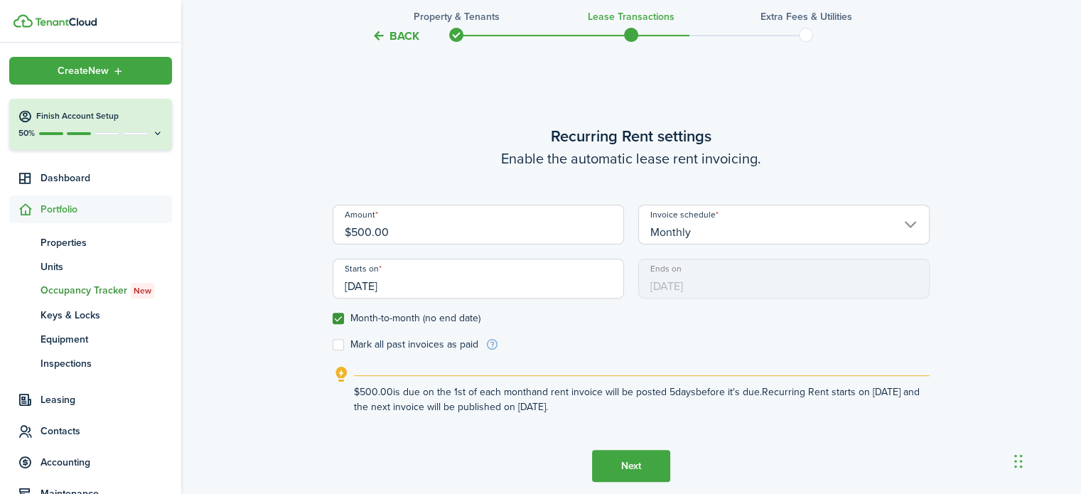
click at [642, 463] on button "Next" at bounding box center [631, 466] width 78 height 32
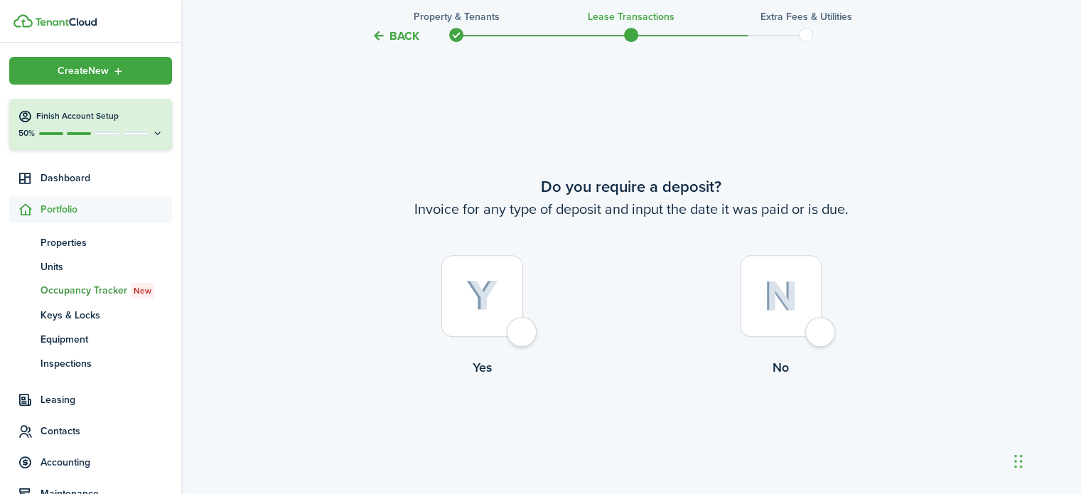
scroll to position [892, 0]
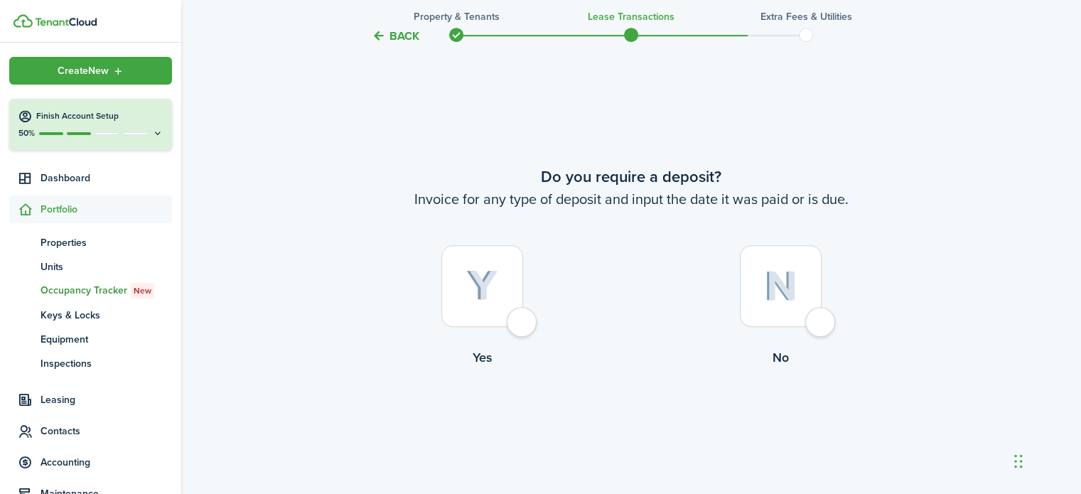
click at [811, 318] on div at bounding box center [781, 286] width 82 height 82
radio input "true"
click at [634, 417] on button "Continue" at bounding box center [631, 425] width 78 height 32
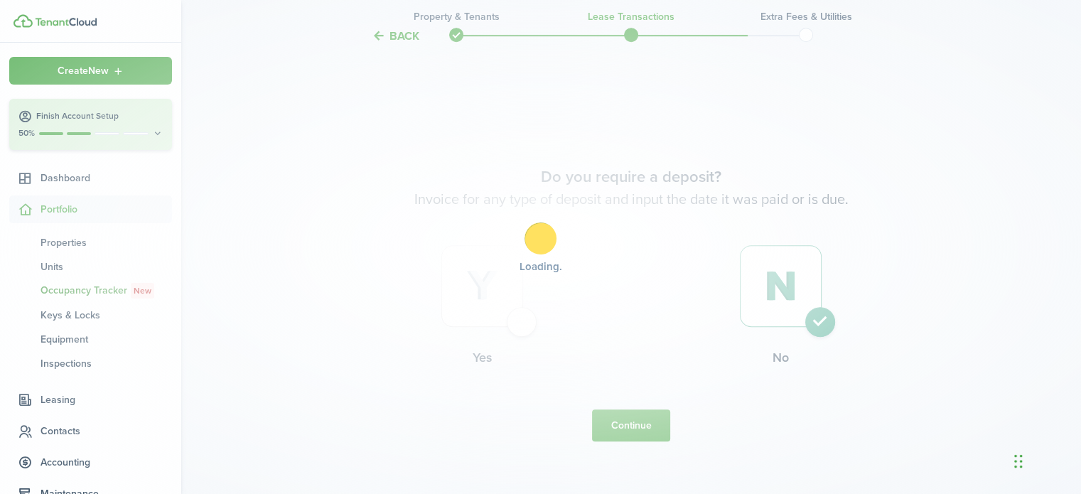
scroll to position [0, 0]
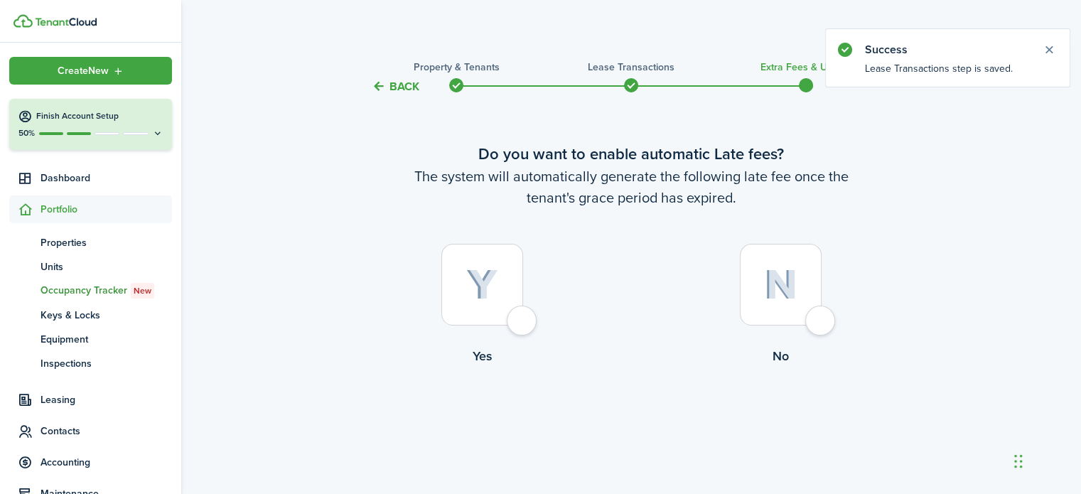
click at [821, 316] on div at bounding box center [781, 285] width 82 height 82
radio input "true"
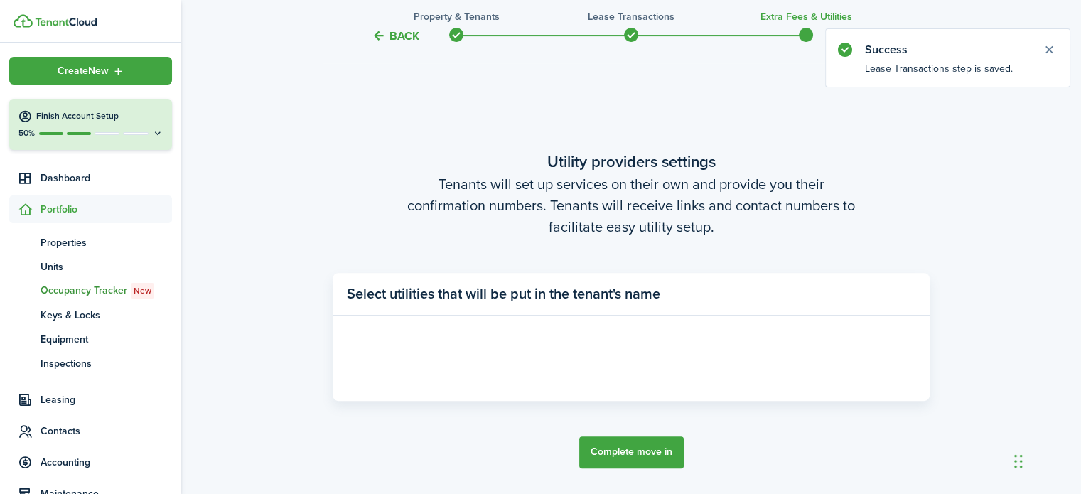
scroll to position [412, 0]
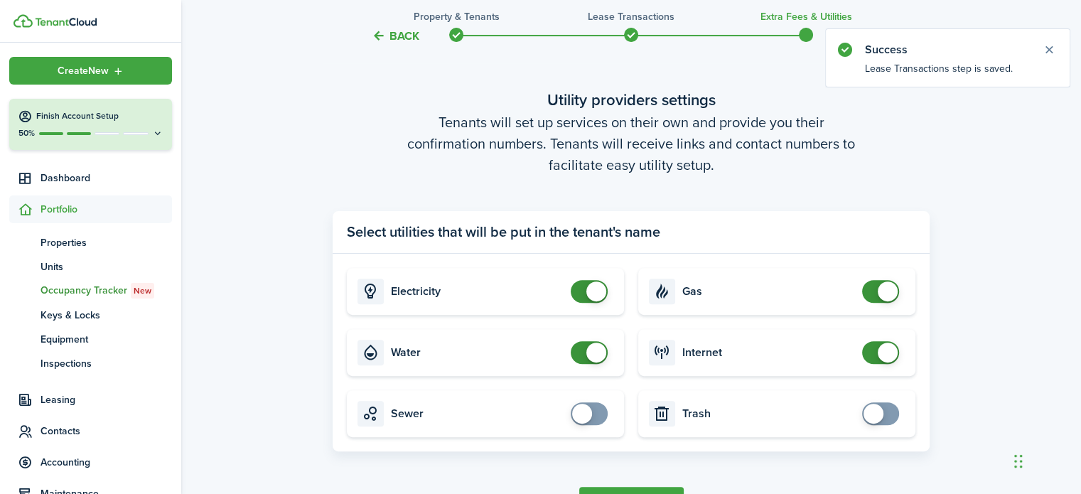
checkbox input "false"
click at [583, 294] on span at bounding box center [589, 291] width 14 height 23
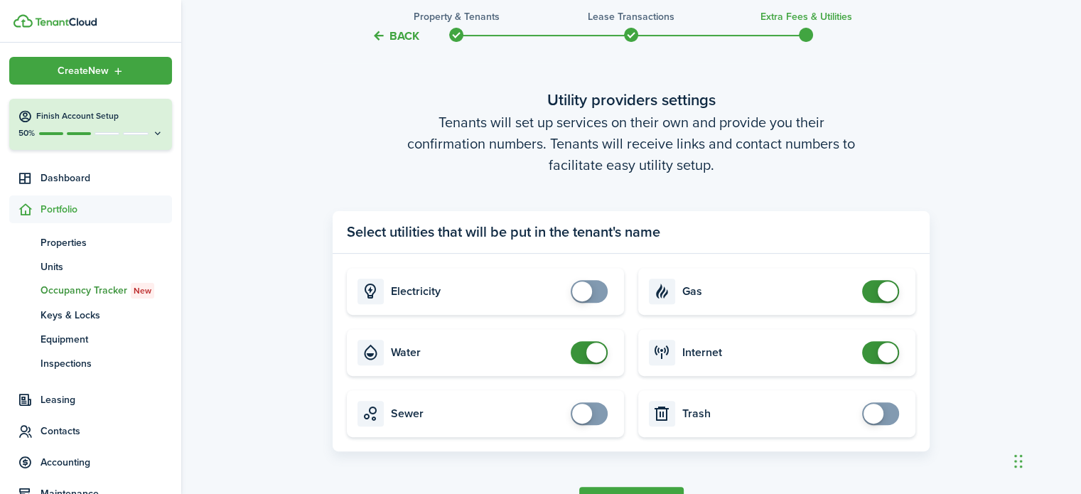
checkbox input "false"
click at [582, 357] on span at bounding box center [589, 352] width 14 height 23
checkbox input "false"
click at [873, 295] on span at bounding box center [880, 291] width 14 height 23
checkbox input "false"
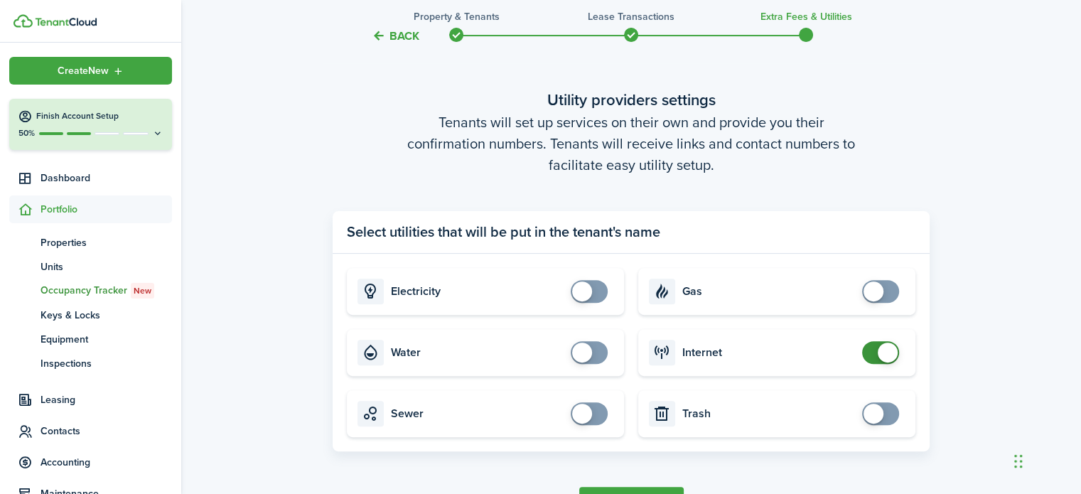
click at [873, 358] on span at bounding box center [880, 352] width 14 height 23
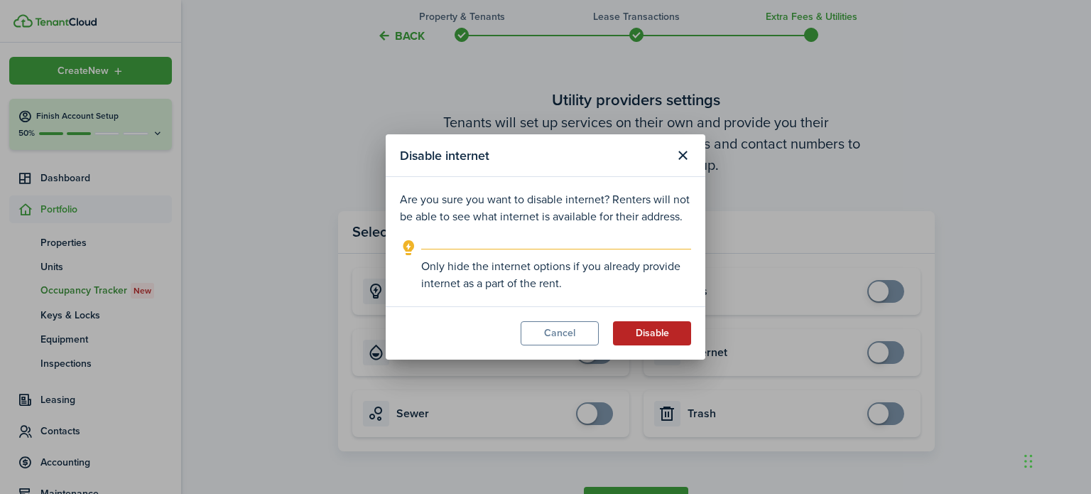
click at [663, 332] on button "Disable" at bounding box center [652, 333] width 78 height 24
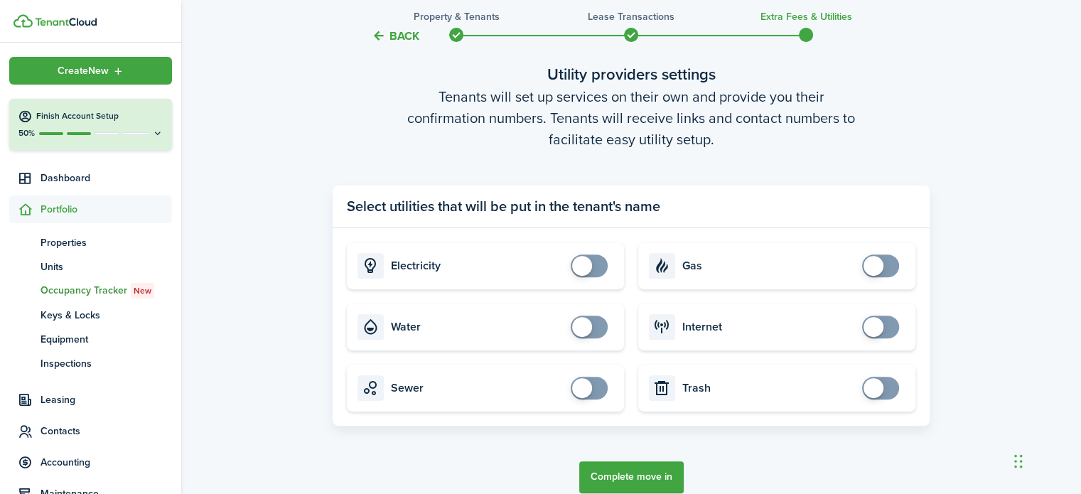
scroll to position [507, 0]
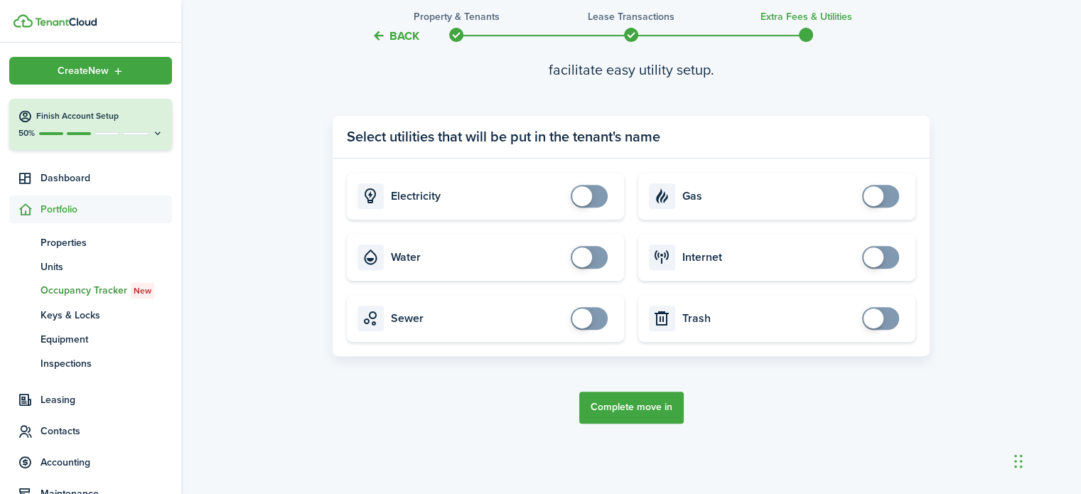
click at [661, 404] on button "Complete move in" at bounding box center [631, 407] width 104 height 32
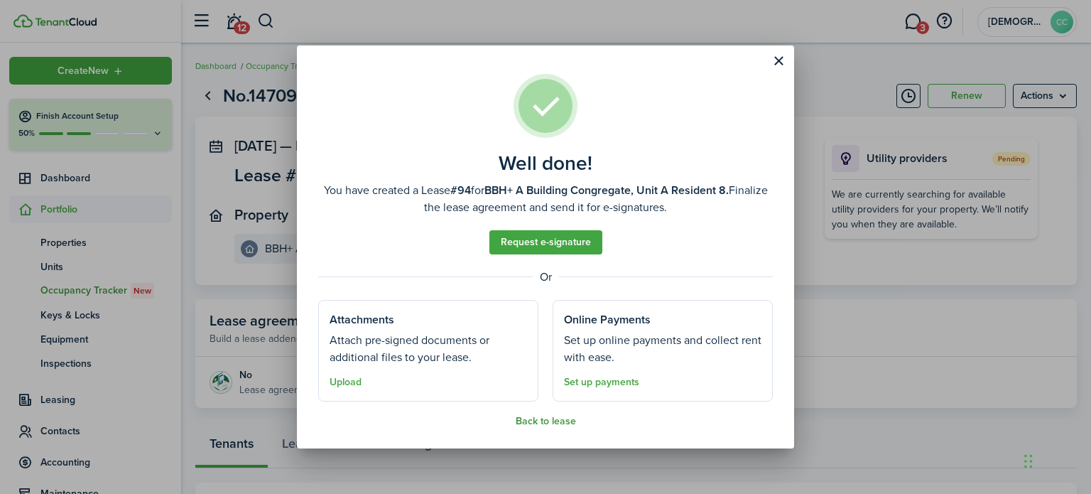
click at [537, 419] on button "Back to lease" at bounding box center [546, 421] width 60 height 11
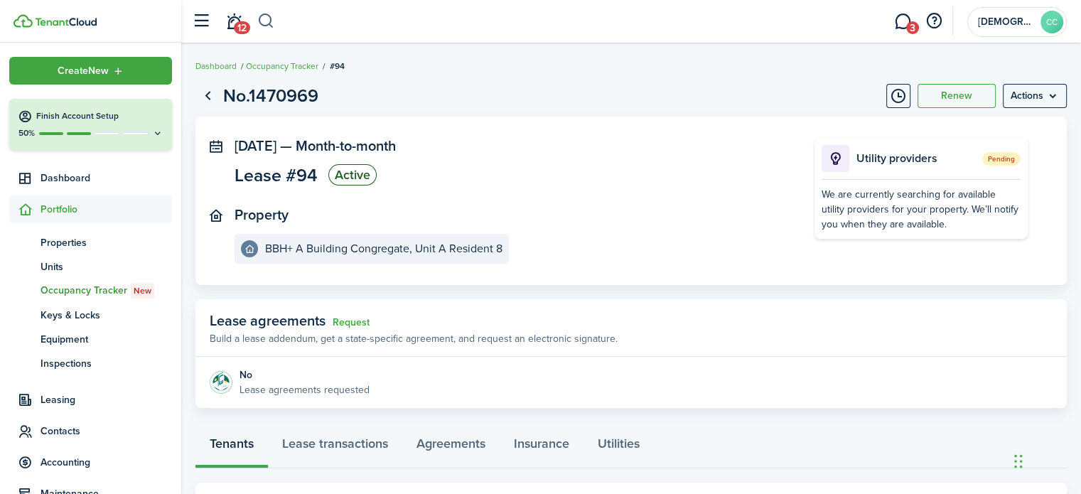
click at [267, 26] on button "button" at bounding box center [266, 21] width 18 height 24
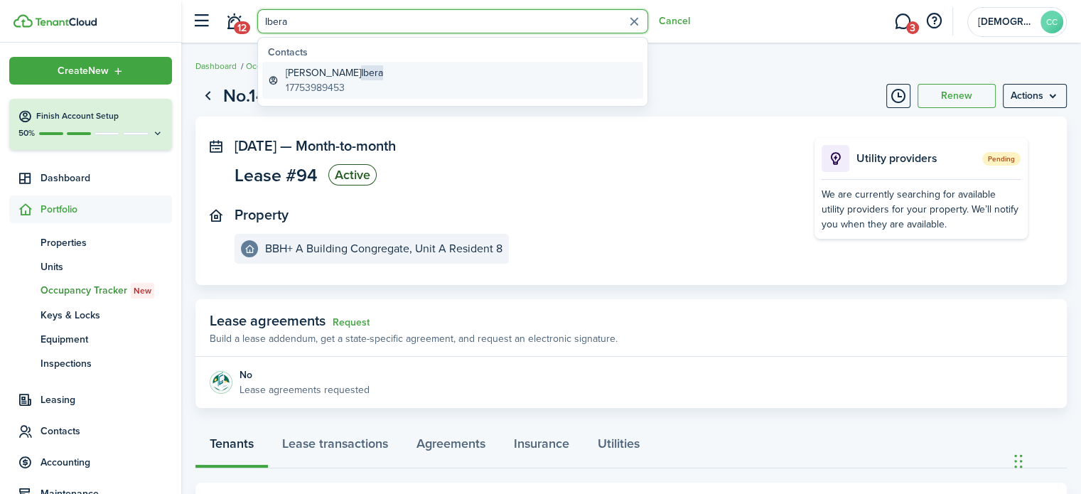
type input "Ibera"
click at [334, 76] on global-search-item-title "[PERSON_NAME] Ibera" at bounding box center [334, 72] width 97 height 15
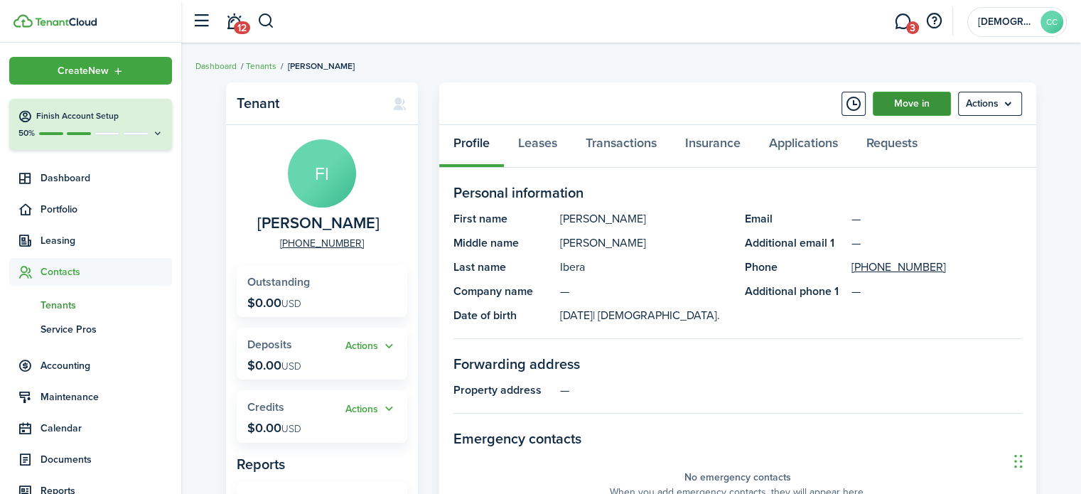
click at [921, 109] on link "Move in" at bounding box center [911, 104] width 78 height 24
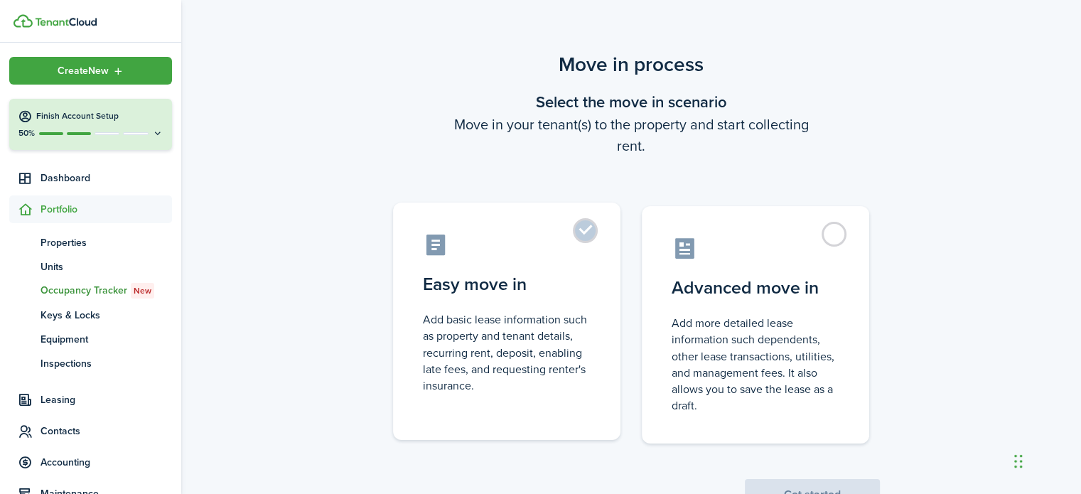
click at [595, 227] on label "Easy move in Add basic lease information such as property and tenant details, r…" at bounding box center [506, 320] width 227 height 237
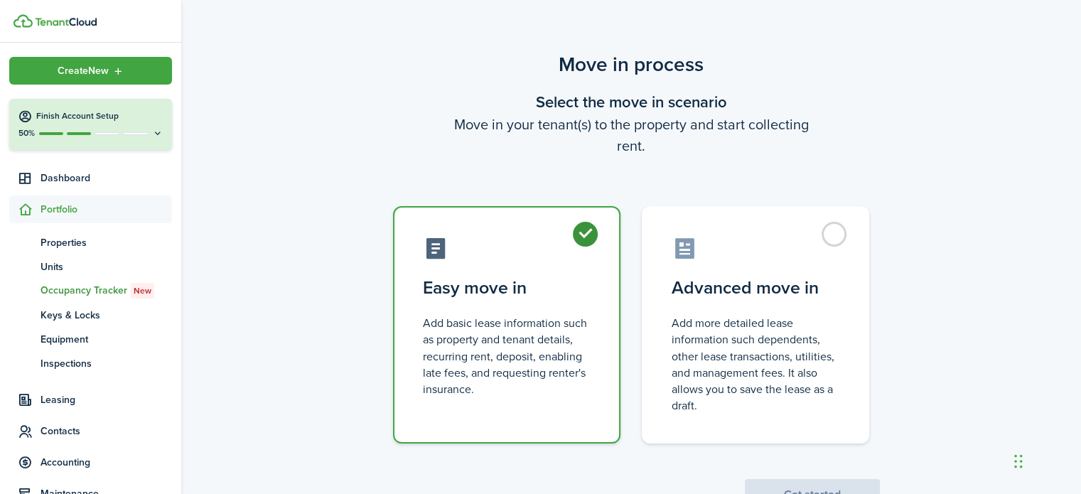
radio input "true"
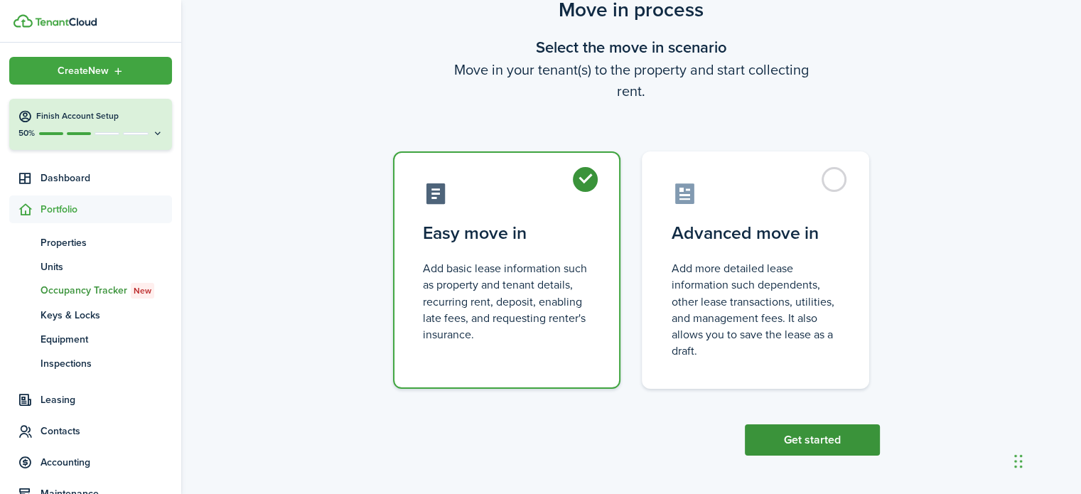
click at [833, 431] on button "Get started" at bounding box center [812, 439] width 135 height 31
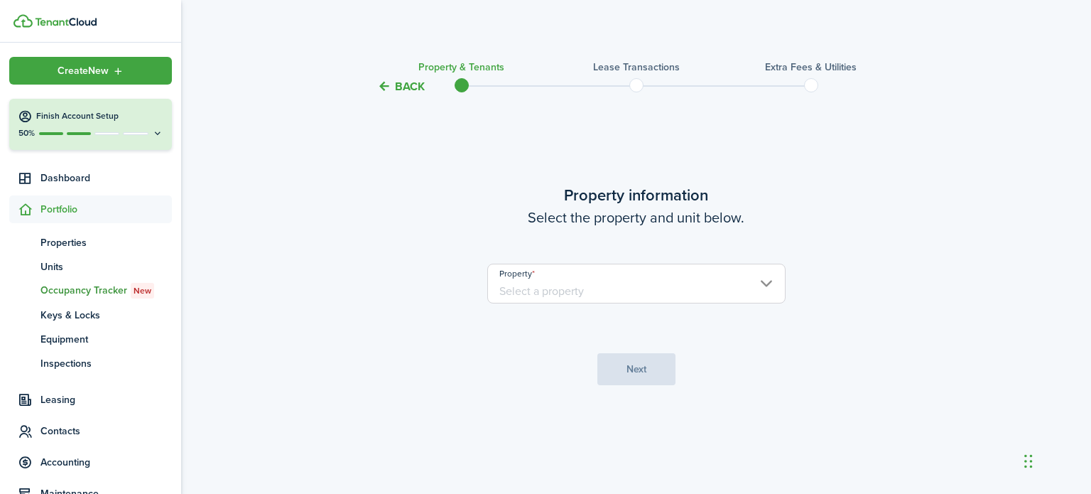
click at [531, 296] on input "Property" at bounding box center [636, 284] width 298 height 40
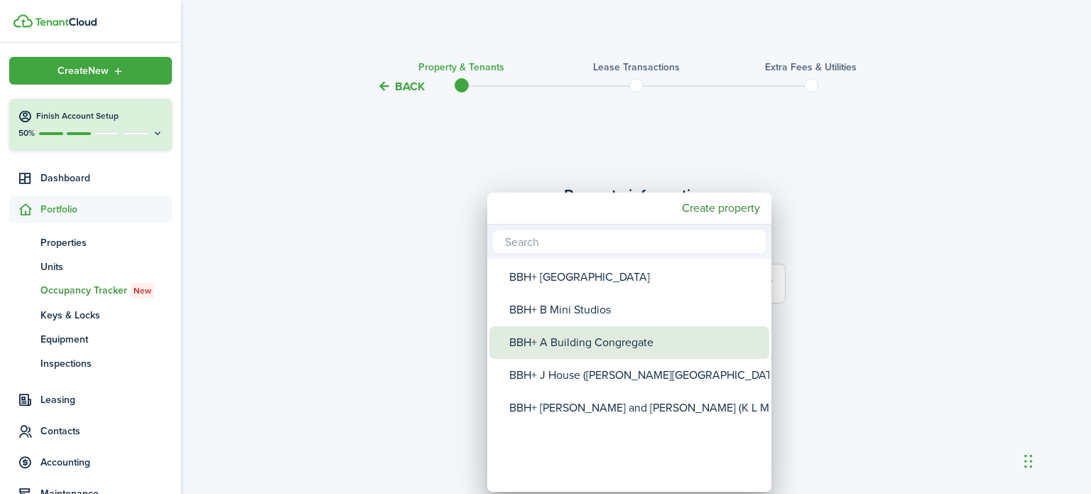
click at [565, 347] on div "BBH+ A Building Congregate" at bounding box center [634, 342] width 251 height 33
type input "BBH+ A Building Congregate"
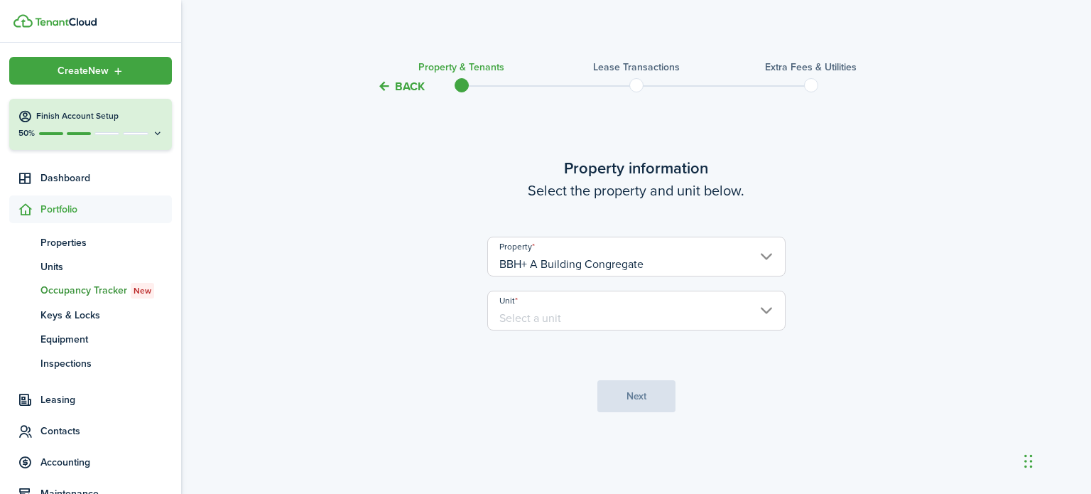
click at [556, 328] on input "Unit" at bounding box center [636, 311] width 298 height 40
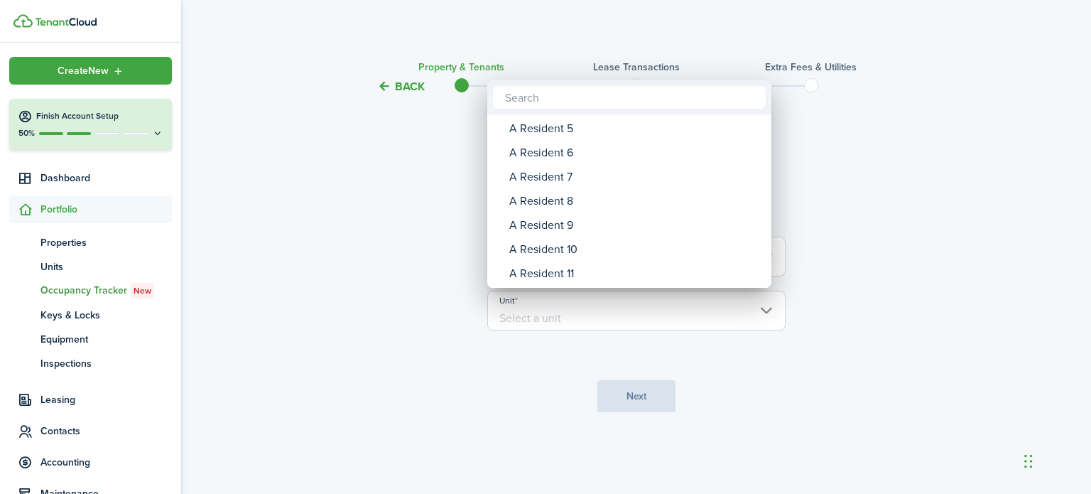
click at [569, 227] on div "A Resident 9" at bounding box center [634, 225] width 251 height 24
type input "A Resident 9"
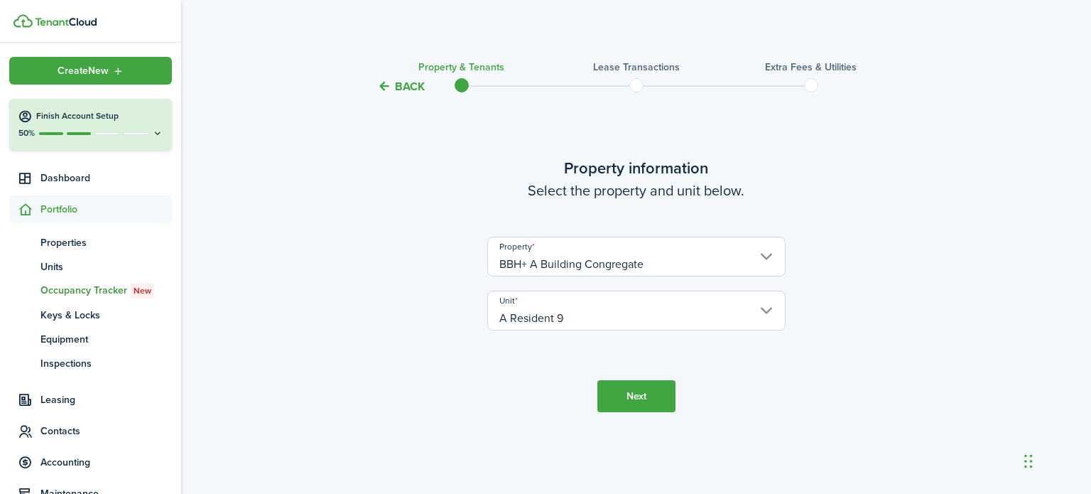
click at [646, 401] on button "Next" at bounding box center [636, 396] width 78 height 32
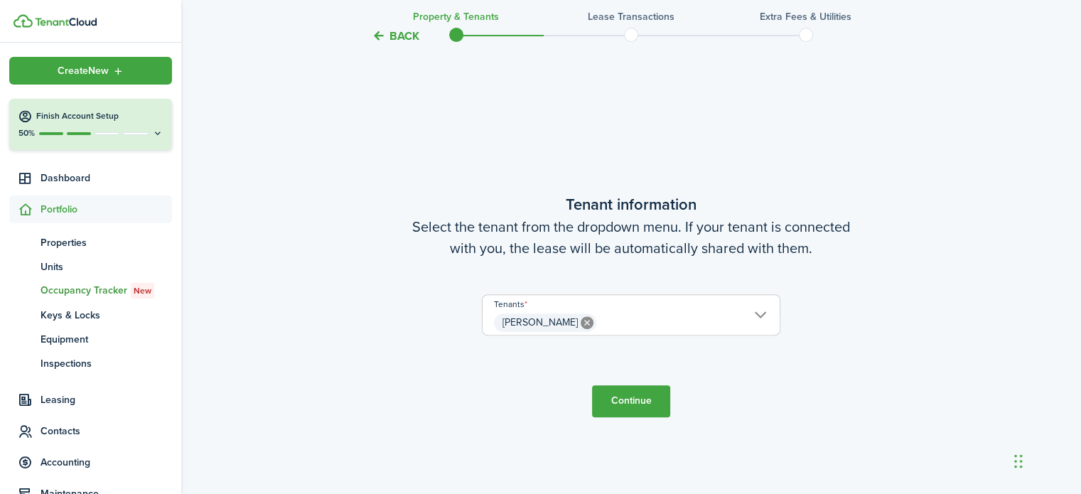
scroll to position [399, 0]
click at [627, 412] on button "Continue" at bounding box center [631, 400] width 78 height 32
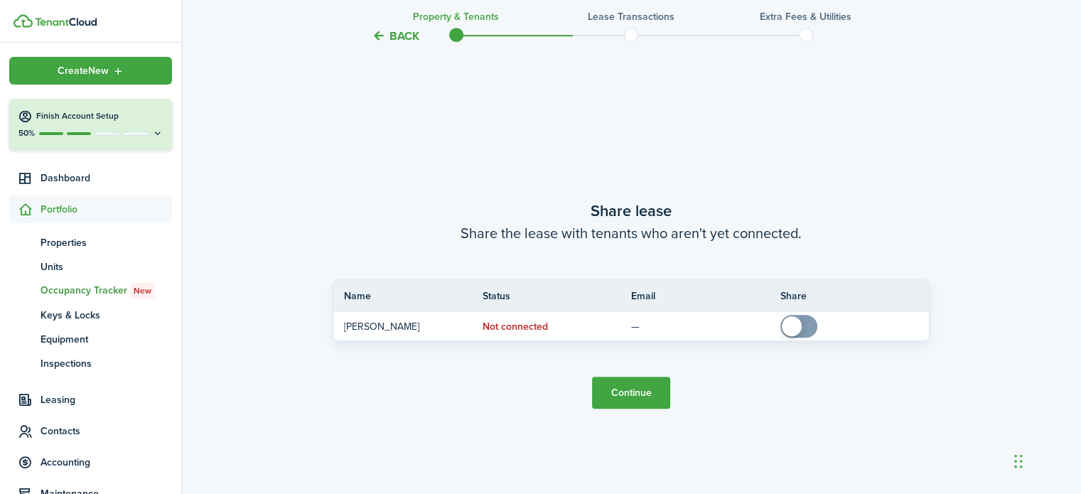
scroll to position [892, 0]
click at [630, 393] on button "Continue" at bounding box center [631, 392] width 78 height 32
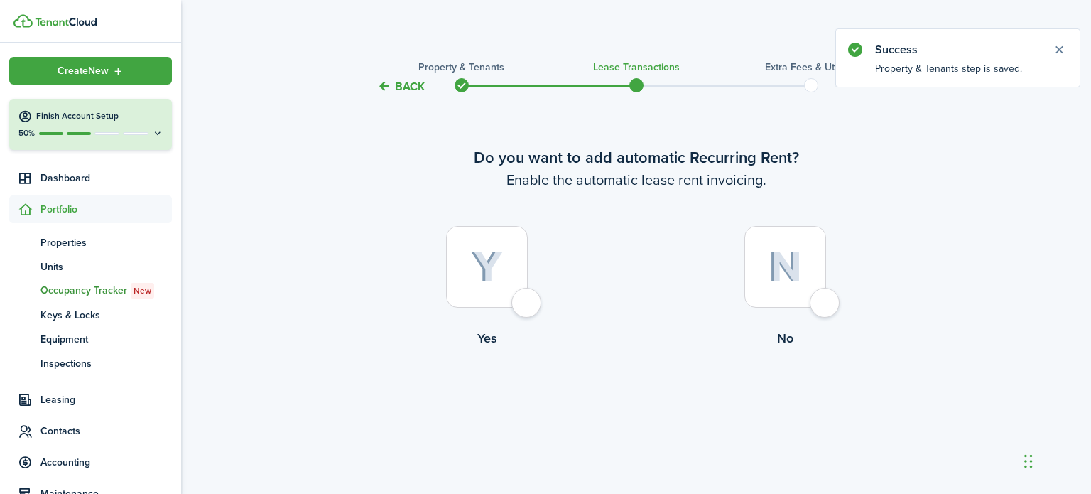
click at [525, 307] on div at bounding box center [487, 267] width 82 height 82
radio input "true"
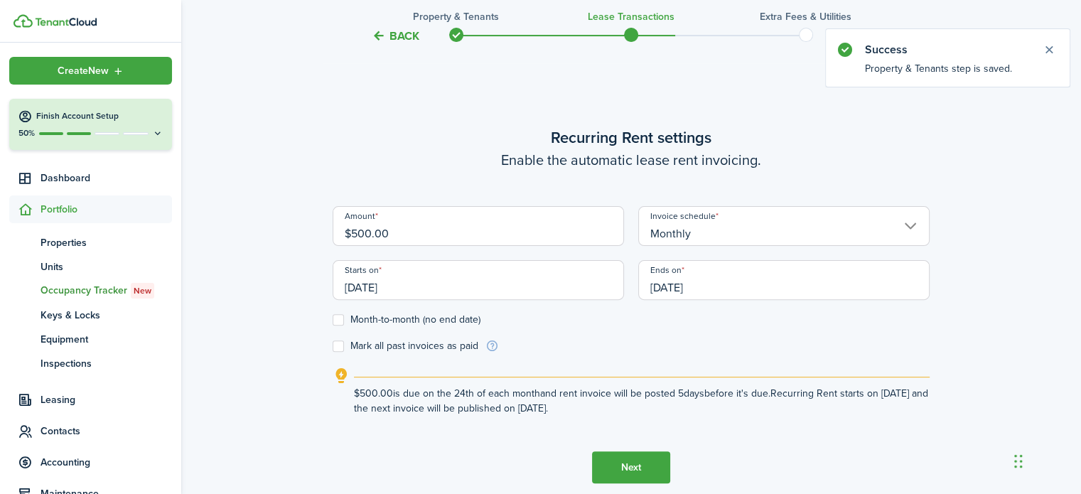
scroll to position [399, 0]
click at [426, 280] on input "[DATE]" at bounding box center [477, 279] width 291 height 40
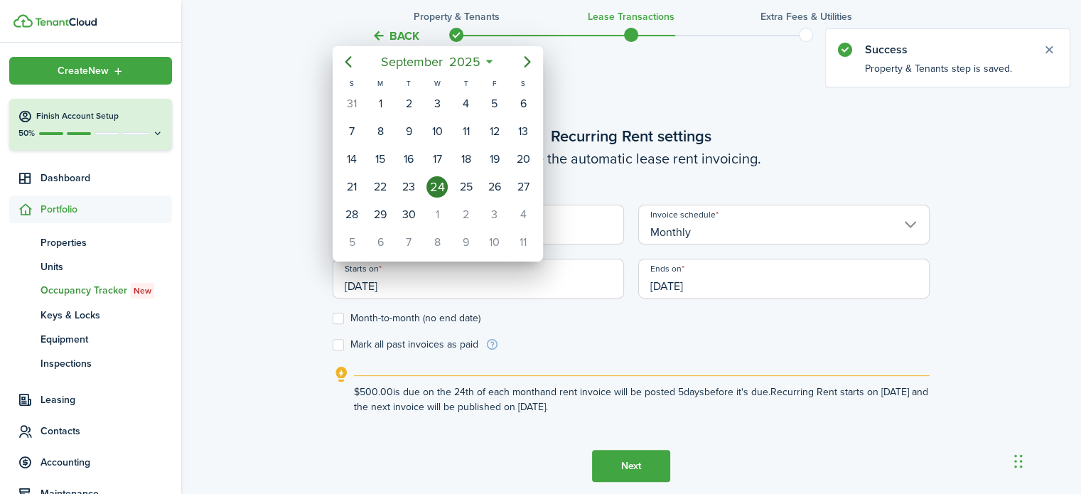
click at [340, 62] on icon "Previous page" at bounding box center [348, 61] width 17 height 17
click at [357, 57] on mbsc-button "Previous page" at bounding box center [348, 62] width 28 height 28
click at [352, 102] on div "1" at bounding box center [351, 103] width 21 height 21
type input "[DATE]"
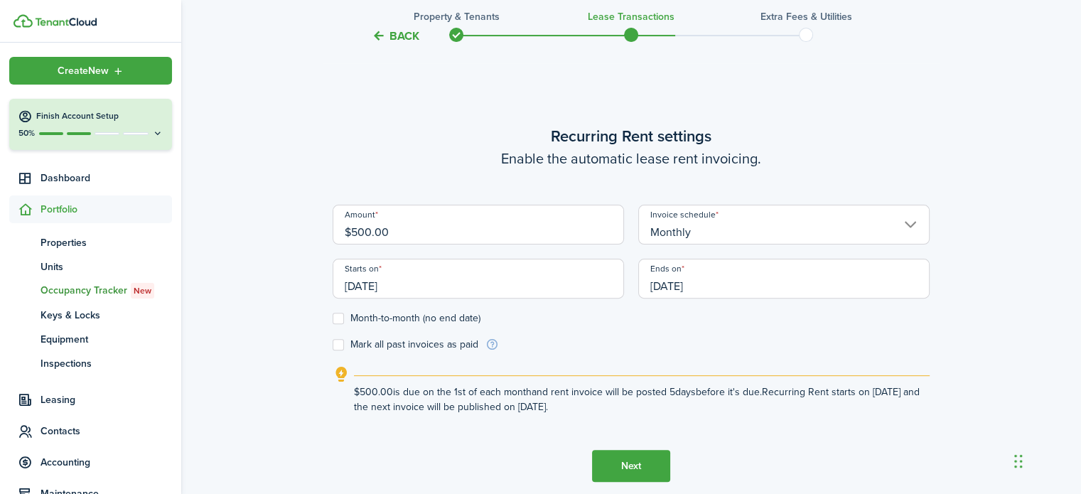
click at [338, 319] on label "Month-to-month (no end date)" at bounding box center [406, 318] width 148 height 11
click at [332, 319] on input "Month-to-month (no end date)" at bounding box center [332, 318] width 1 height 1
checkbox input "true"
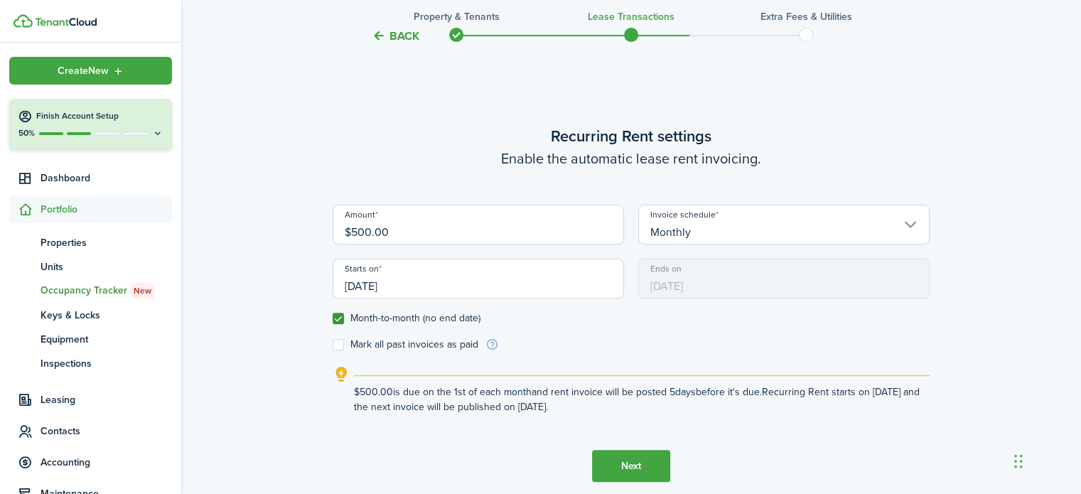
click at [627, 467] on button "Next" at bounding box center [631, 466] width 78 height 32
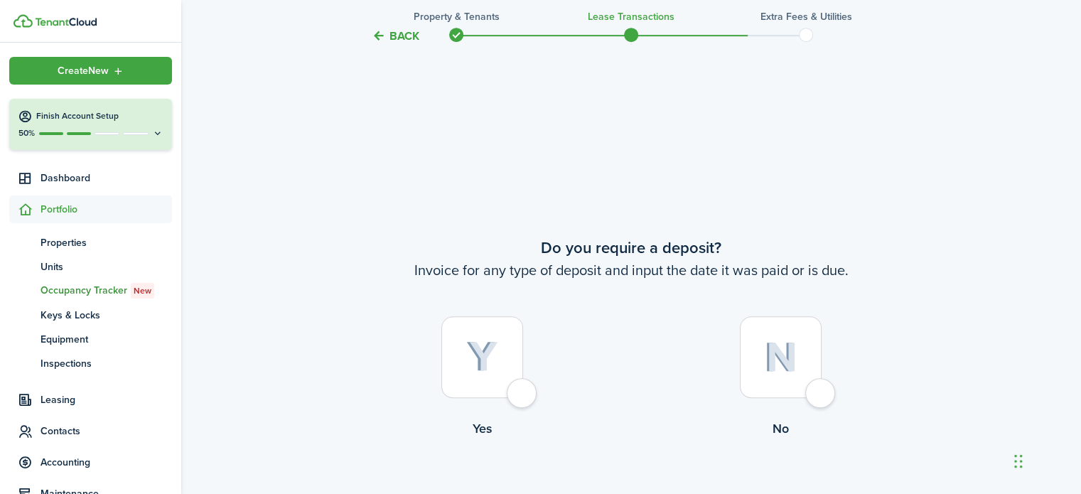
scroll to position [892, 0]
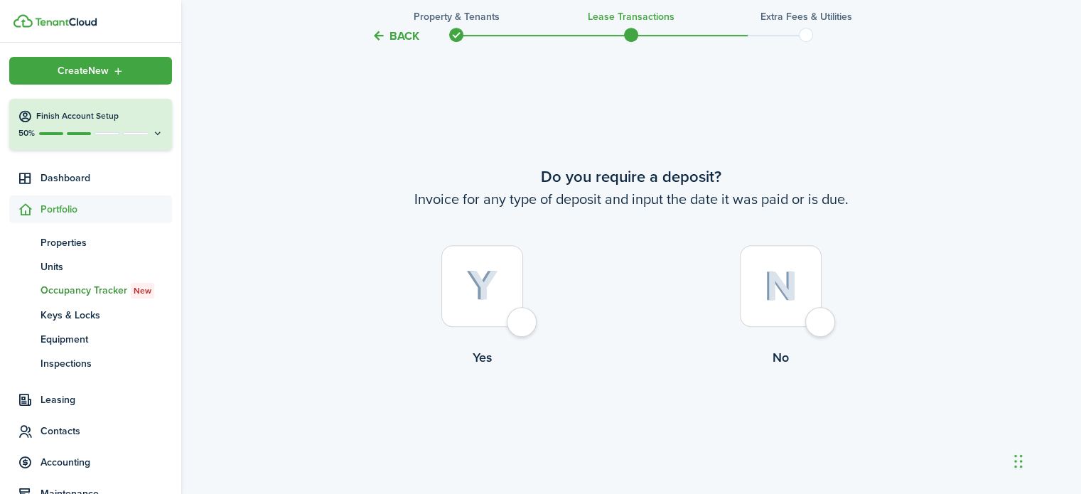
click at [811, 327] on div at bounding box center [781, 286] width 82 height 82
radio input "true"
click at [605, 428] on button "Continue" at bounding box center [631, 425] width 78 height 32
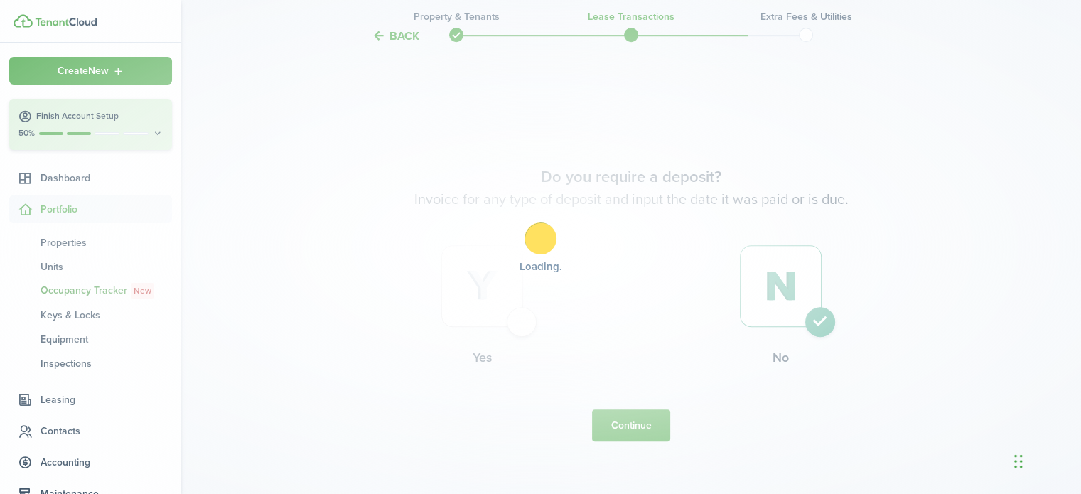
scroll to position [0, 0]
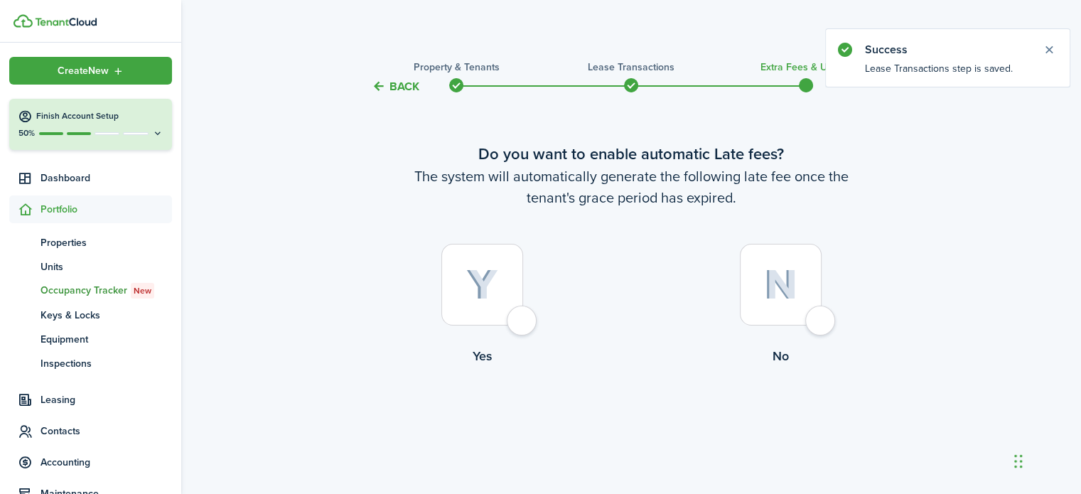
click at [821, 309] on div at bounding box center [781, 285] width 82 height 82
radio input "true"
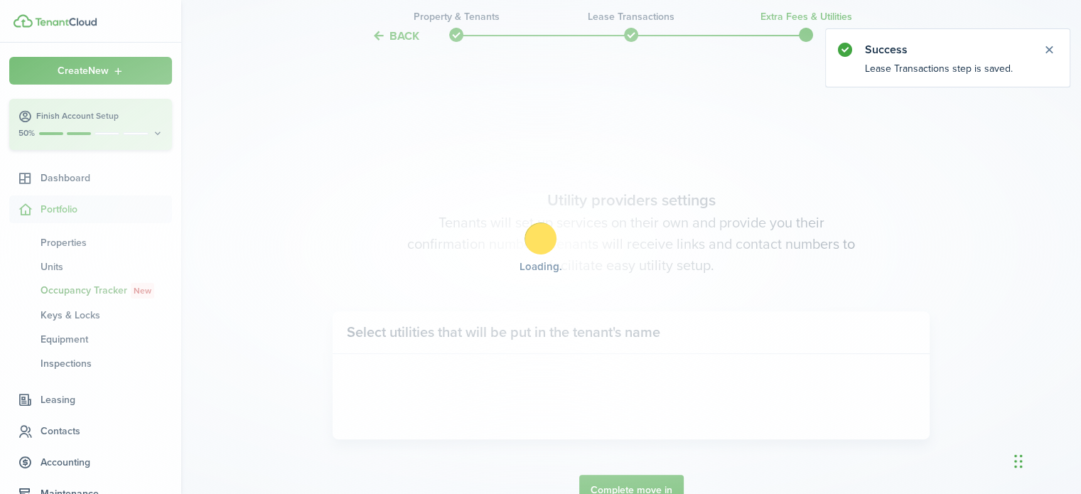
scroll to position [412, 0]
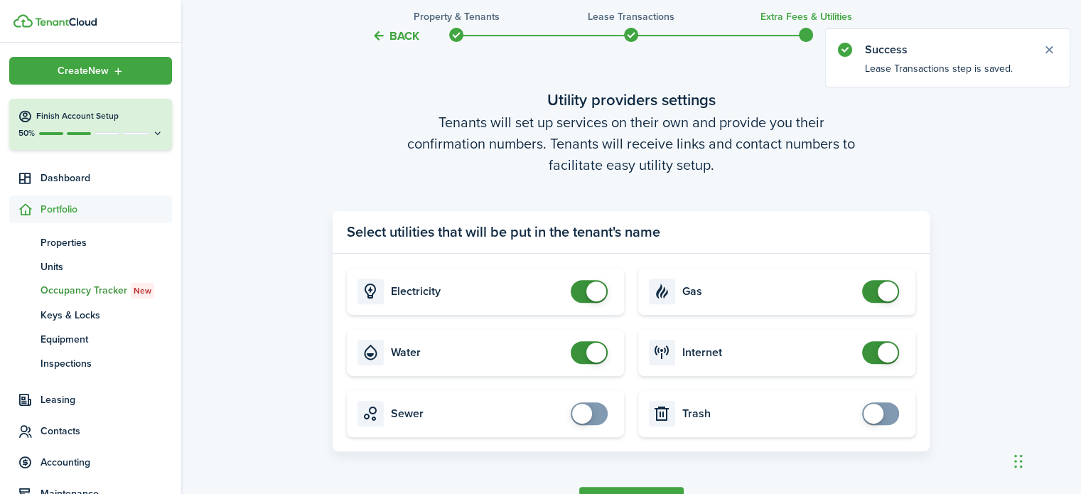
checkbox input "false"
click at [588, 296] on span at bounding box center [596, 291] width 20 height 20
checkbox input "false"
click at [582, 355] on span at bounding box center [589, 352] width 14 height 23
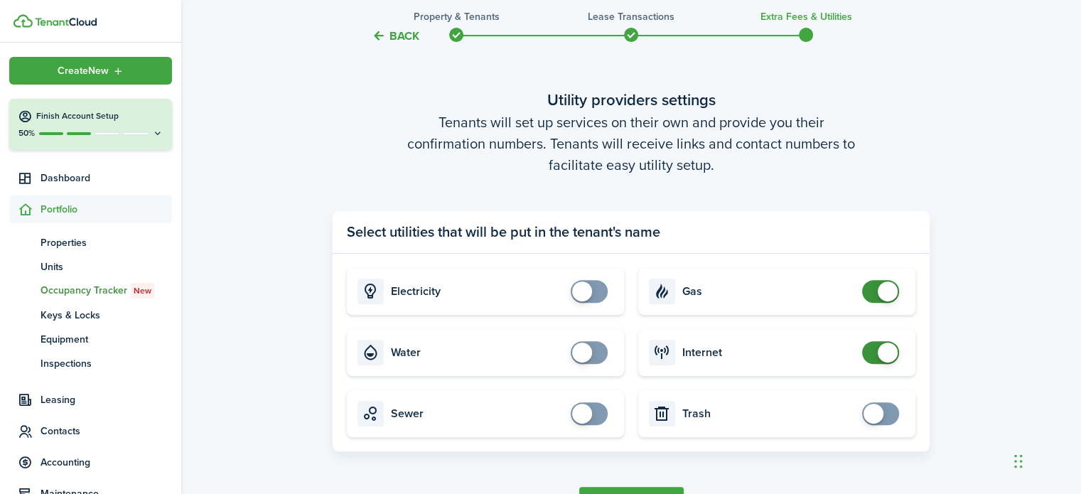
checkbox input "false"
click at [873, 293] on span at bounding box center [880, 291] width 14 height 23
checkbox input "false"
click at [873, 355] on span at bounding box center [880, 352] width 14 height 23
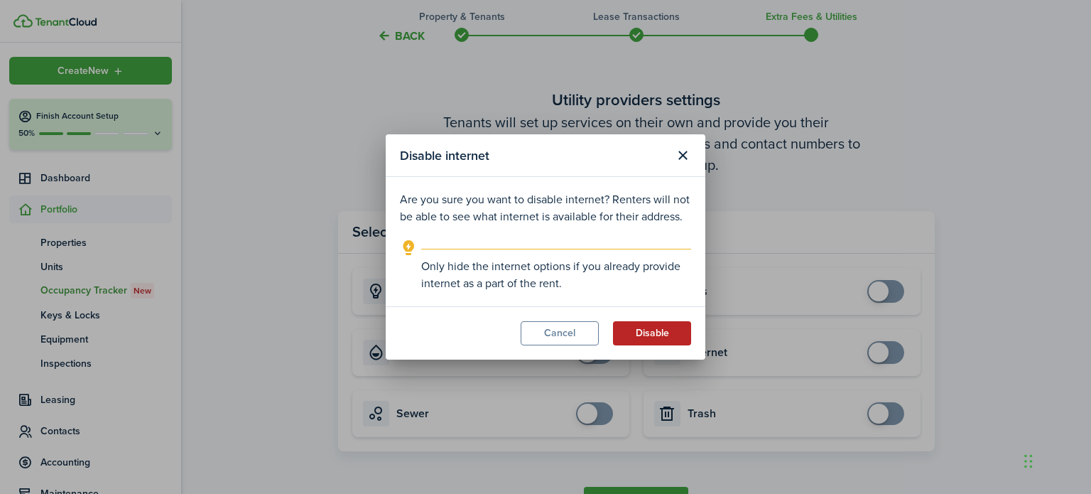
click at [664, 335] on button "Disable" at bounding box center [652, 333] width 78 height 24
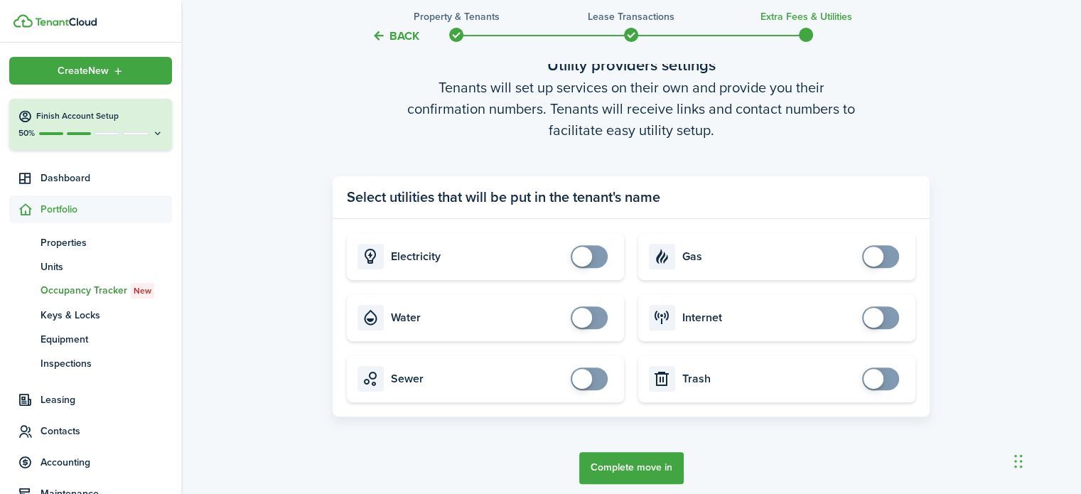
scroll to position [507, 0]
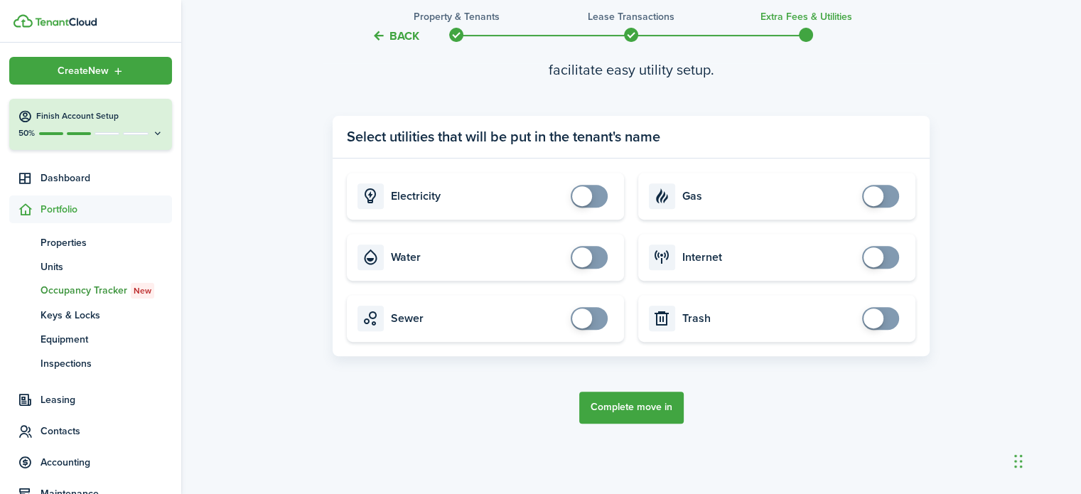
click at [638, 412] on button "Complete move in" at bounding box center [631, 407] width 104 height 32
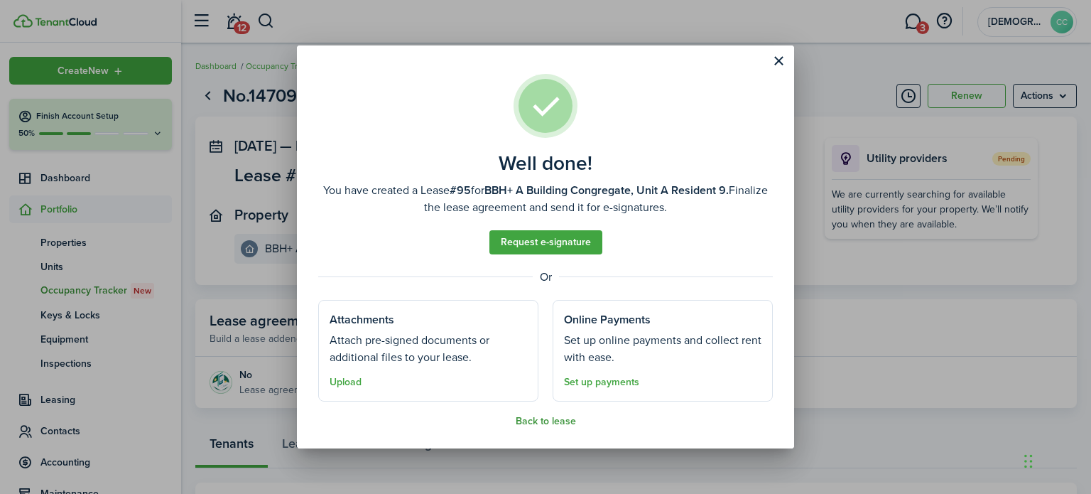
click at [546, 421] on button "Back to lease" at bounding box center [546, 421] width 60 height 11
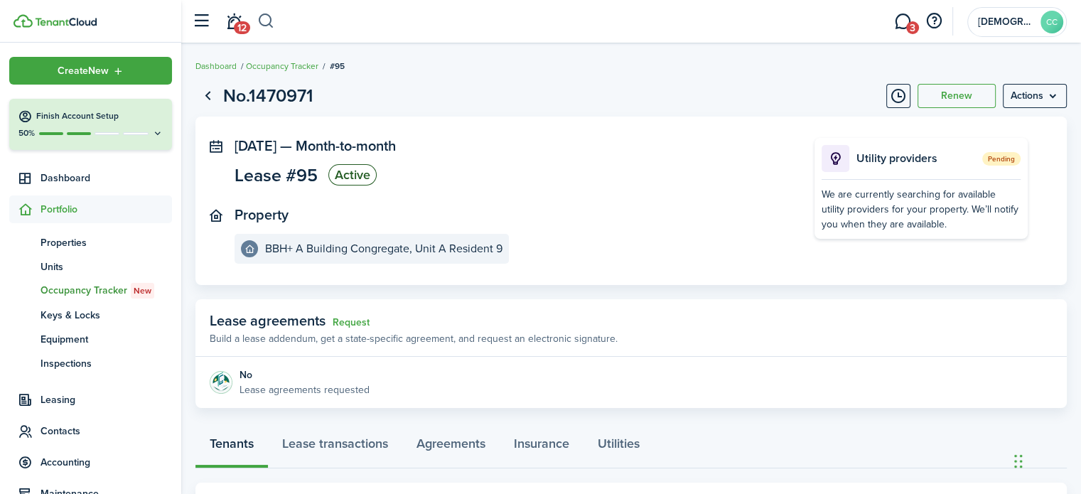
click at [272, 22] on button "button" at bounding box center [266, 21] width 18 height 24
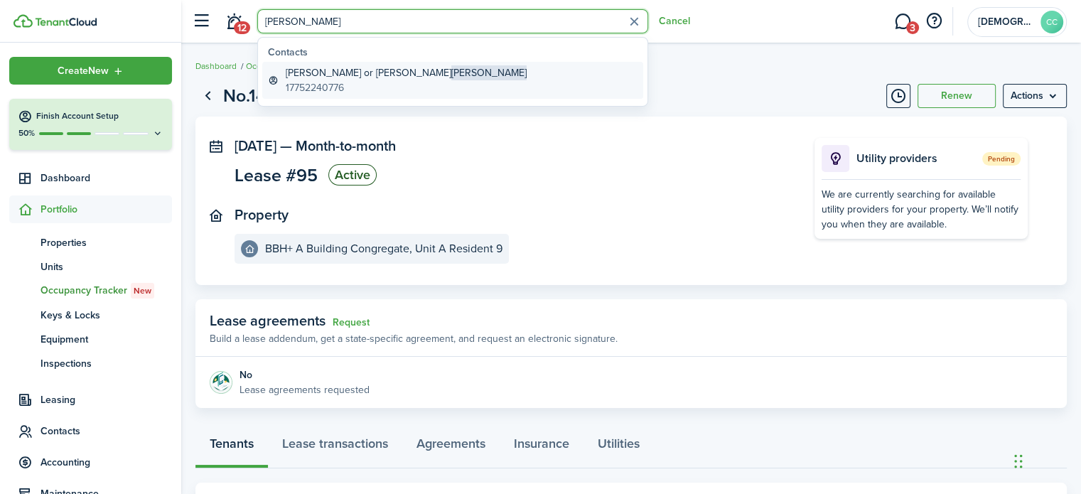
type input "[PERSON_NAME]"
click at [321, 76] on global-search-item-title "[PERSON_NAME] or [PERSON_NAME]" at bounding box center [406, 72] width 241 height 15
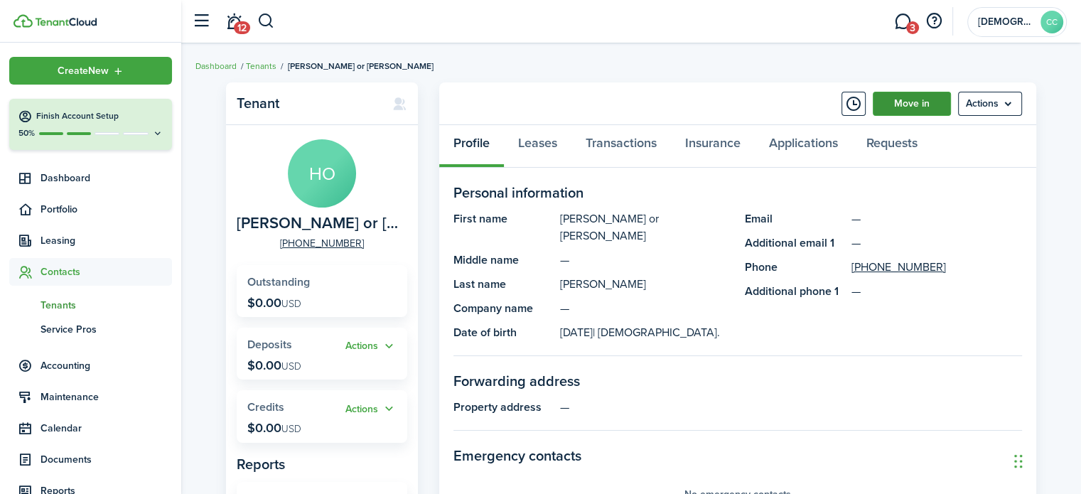
click at [911, 99] on link "Move in" at bounding box center [911, 104] width 78 height 24
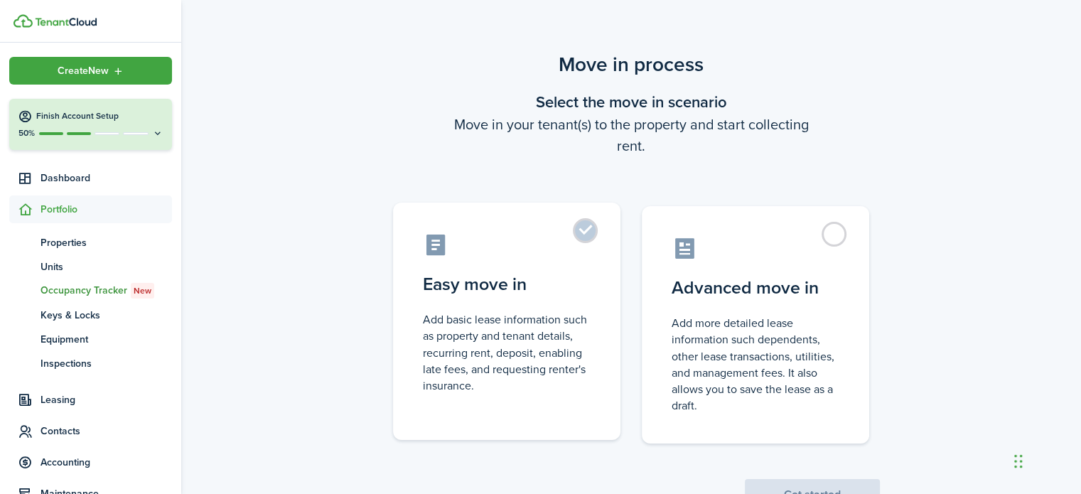
click at [591, 230] on label "Easy move in Add basic lease information such as property and tenant details, r…" at bounding box center [506, 320] width 227 height 237
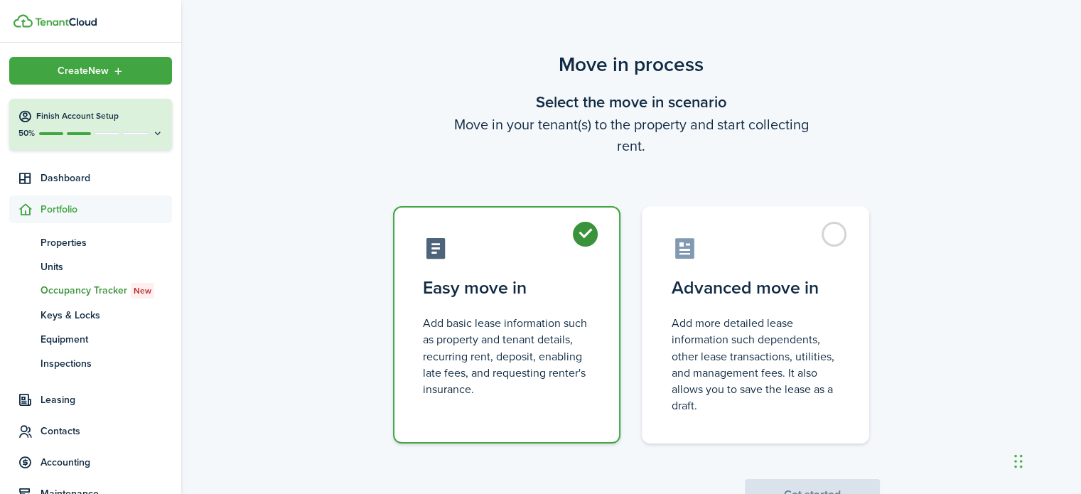
radio input "true"
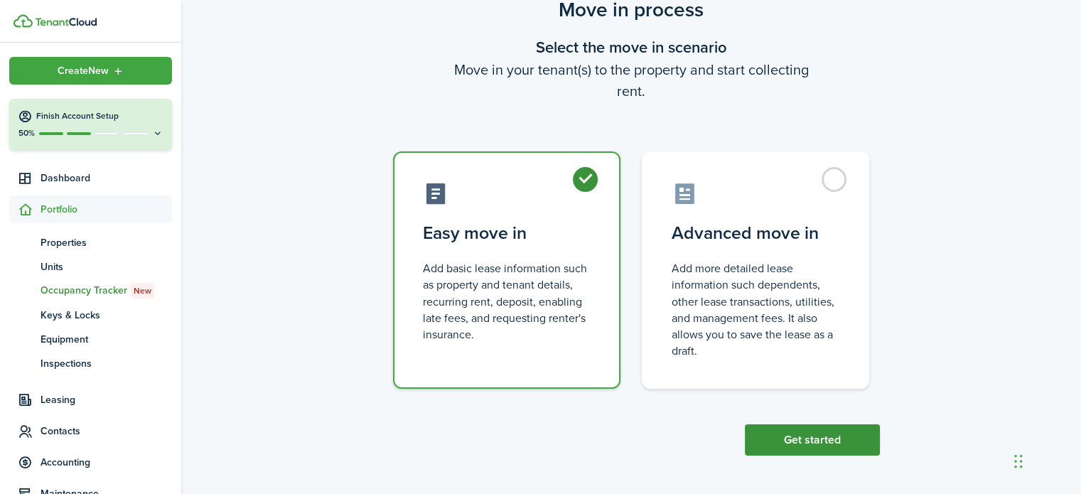
click at [828, 443] on button "Get started" at bounding box center [812, 439] width 135 height 31
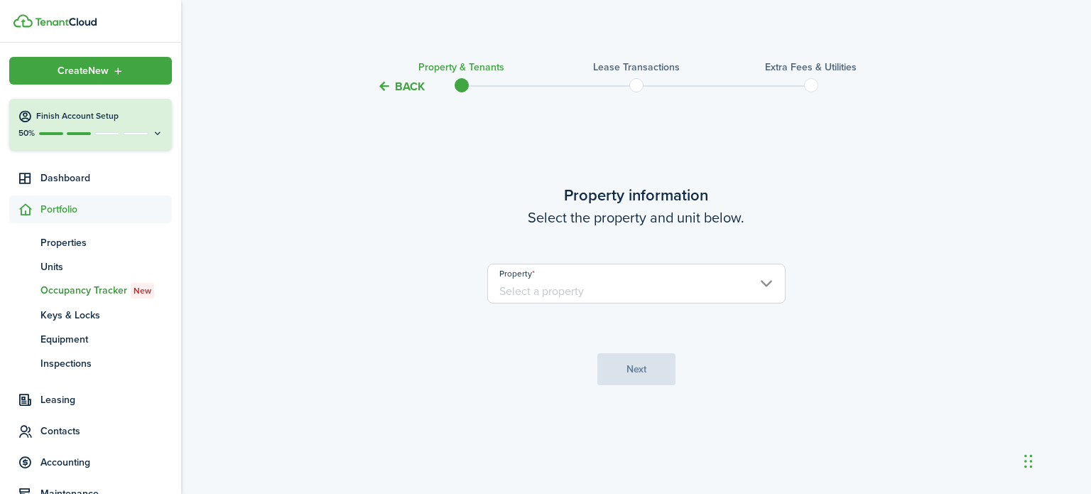
click at [612, 287] on input "Property" at bounding box center [636, 284] width 298 height 40
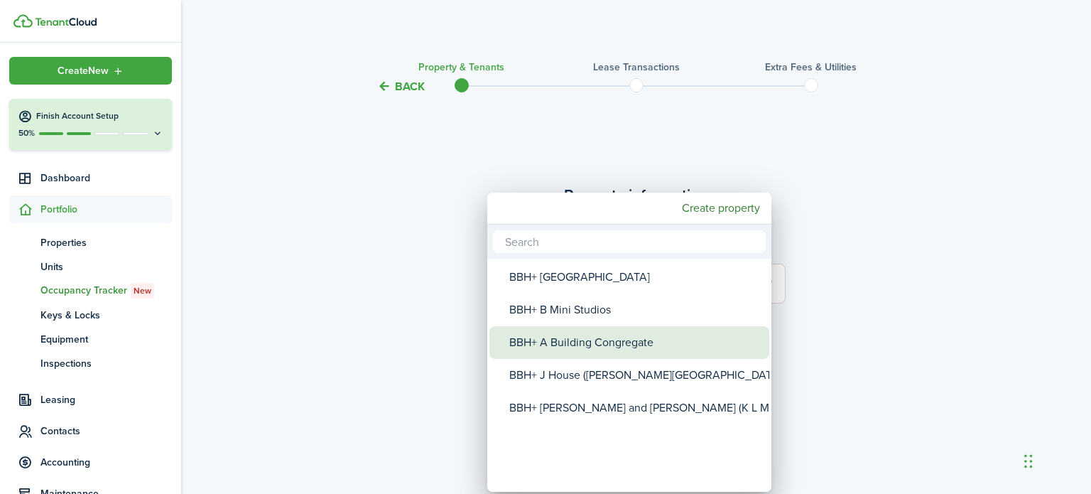
click at [593, 352] on div "BBH+ A Building Congregate" at bounding box center [634, 342] width 251 height 33
type input "BBH+ A Building Congregate"
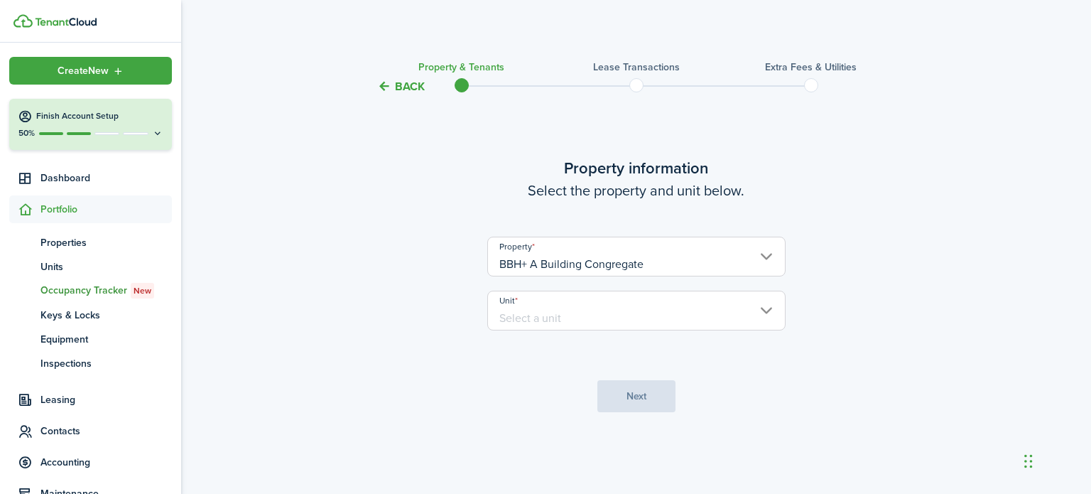
click at [580, 312] on input "Unit" at bounding box center [636, 311] width 298 height 40
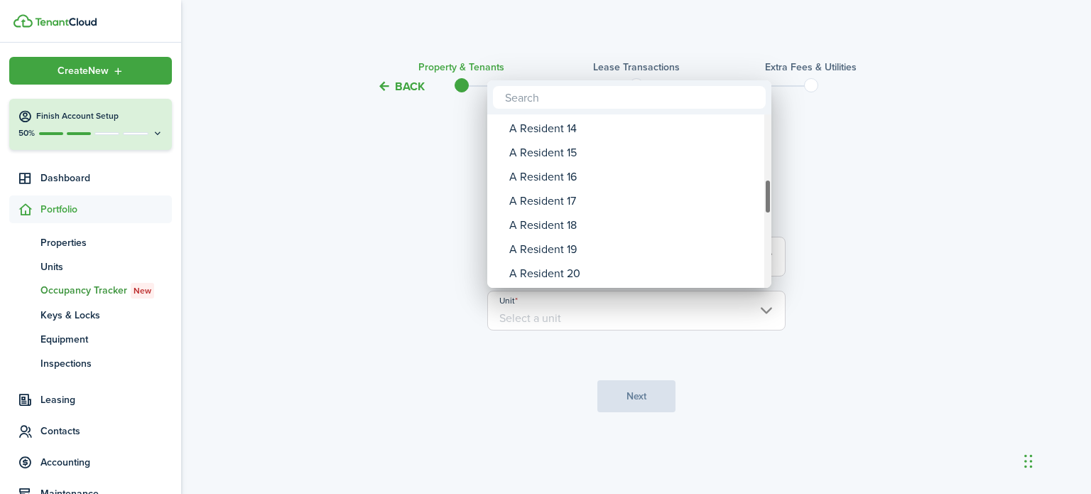
click at [570, 202] on div "A Resident 17" at bounding box center [634, 201] width 251 height 24
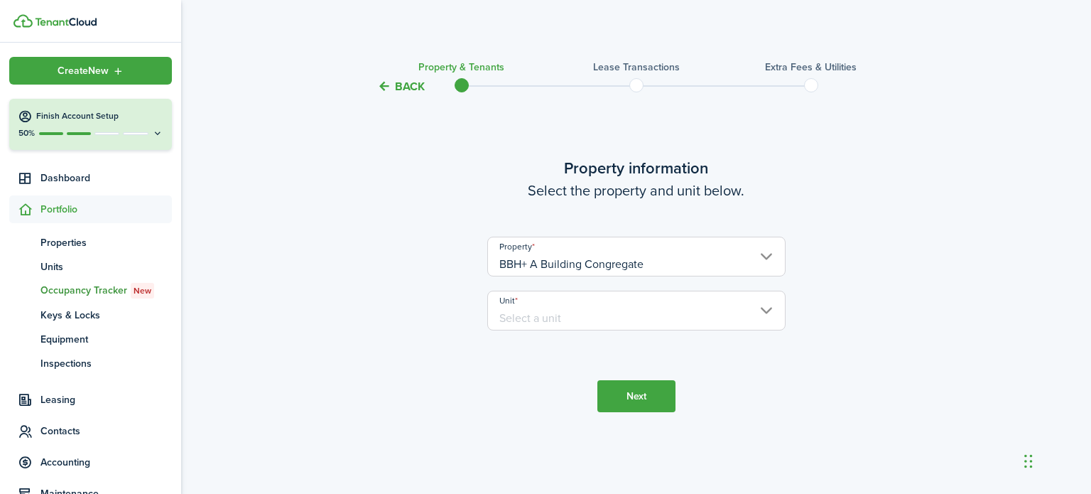
type input "A Resident 17"
click at [642, 391] on button "Next" at bounding box center [636, 396] width 78 height 32
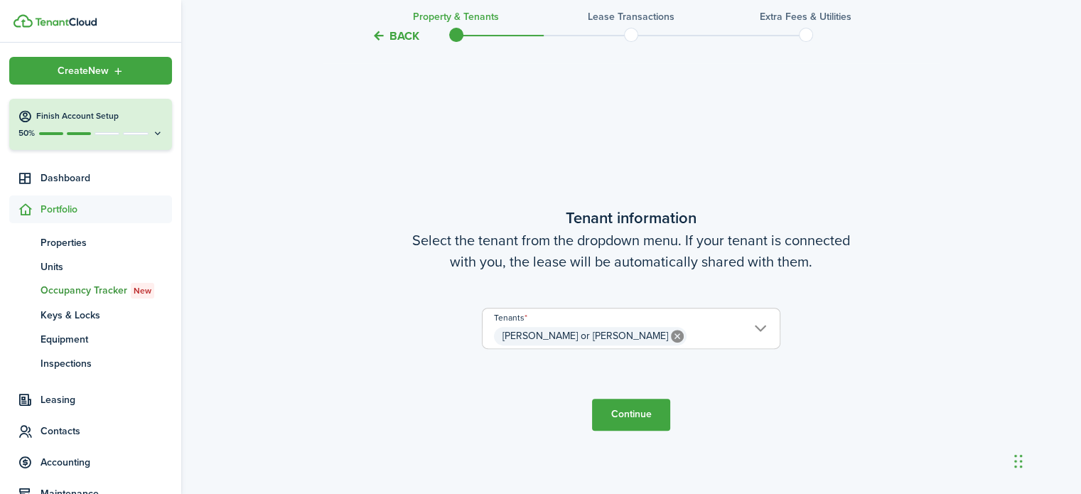
scroll to position [399, 0]
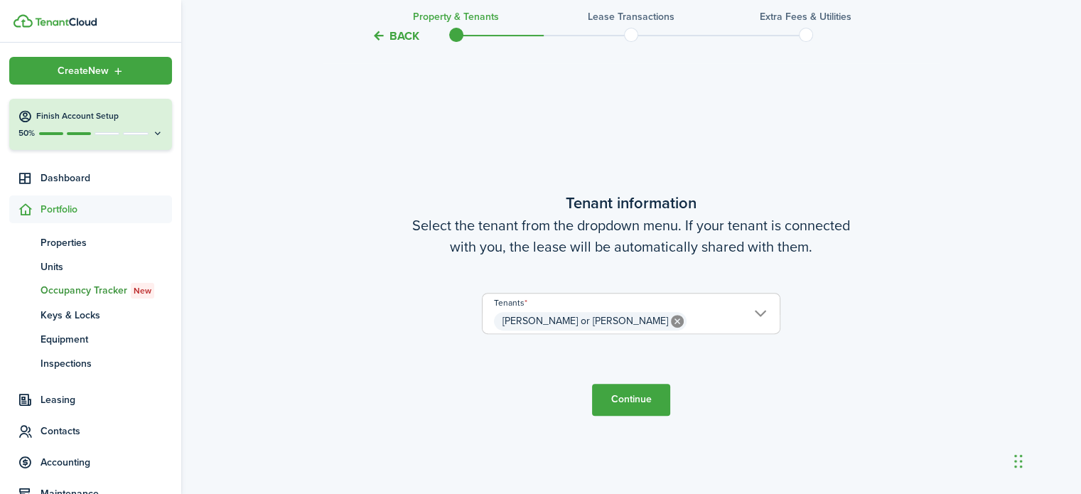
click at [634, 396] on button "Continue" at bounding box center [631, 400] width 78 height 32
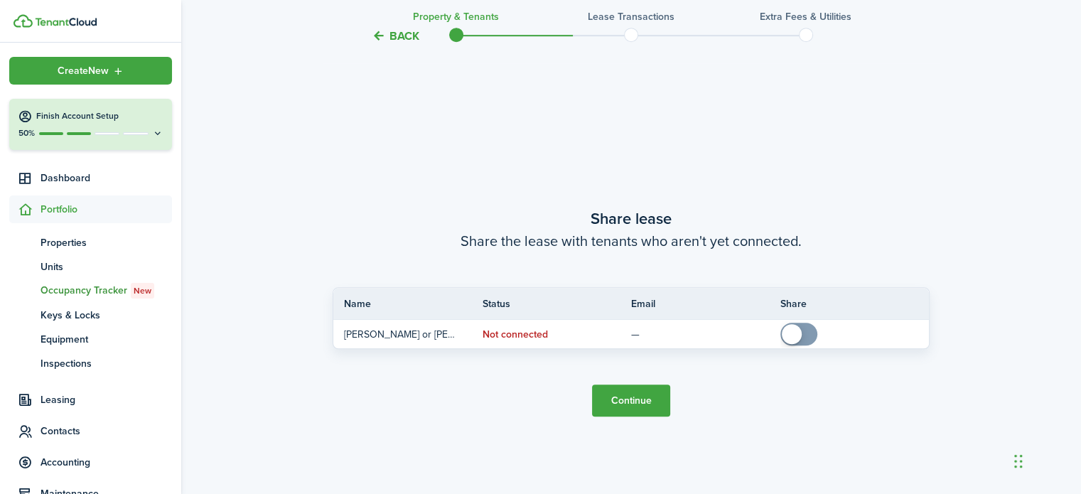
scroll to position [892, 0]
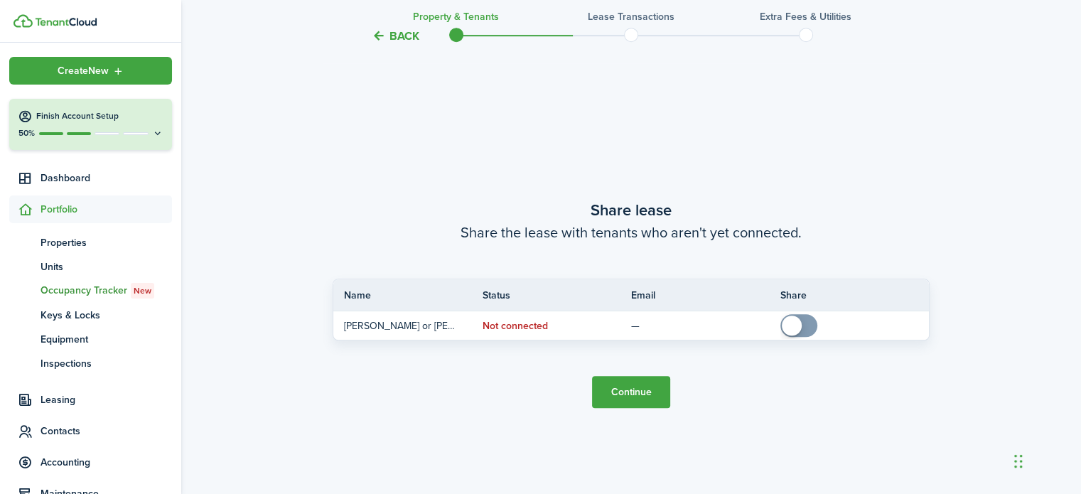
click at [630, 386] on button "Continue" at bounding box center [631, 392] width 78 height 32
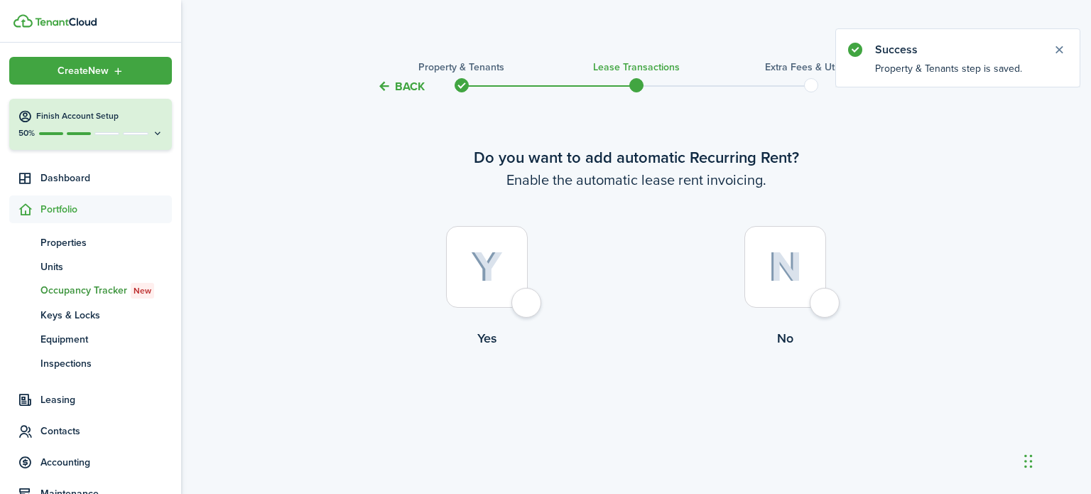
click at [522, 303] on div at bounding box center [487, 267] width 82 height 82
radio input "true"
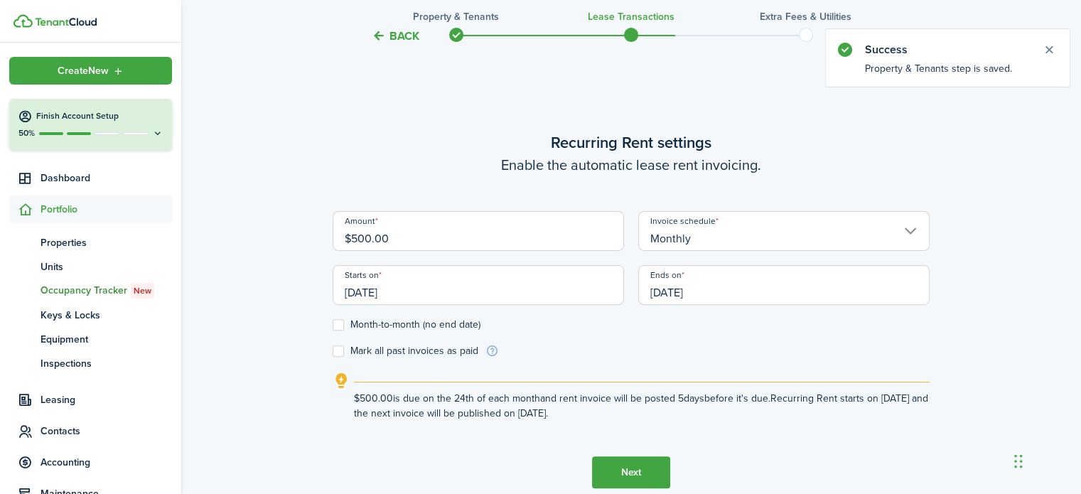
scroll to position [399, 0]
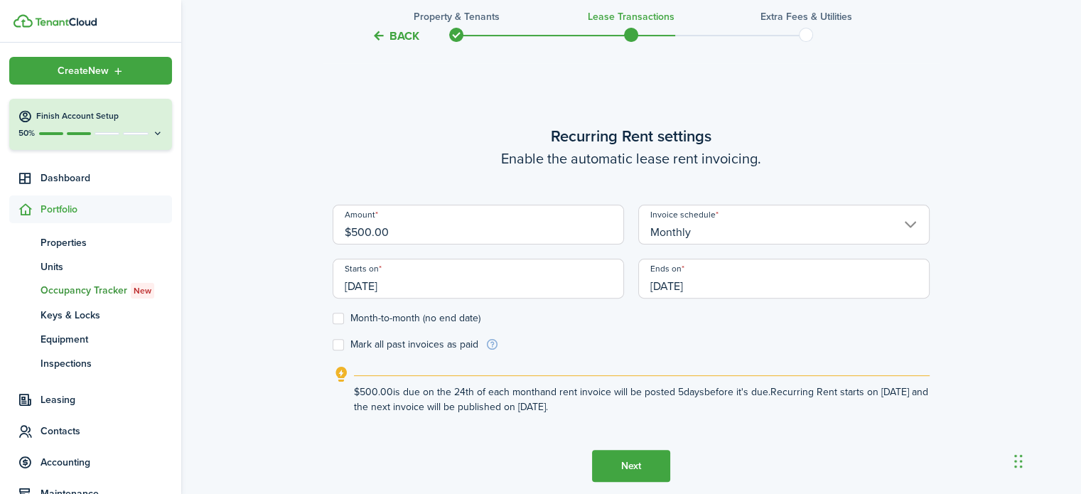
click at [426, 286] on input "[DATE]" at bounding box center [477, 279] width 291 height 40
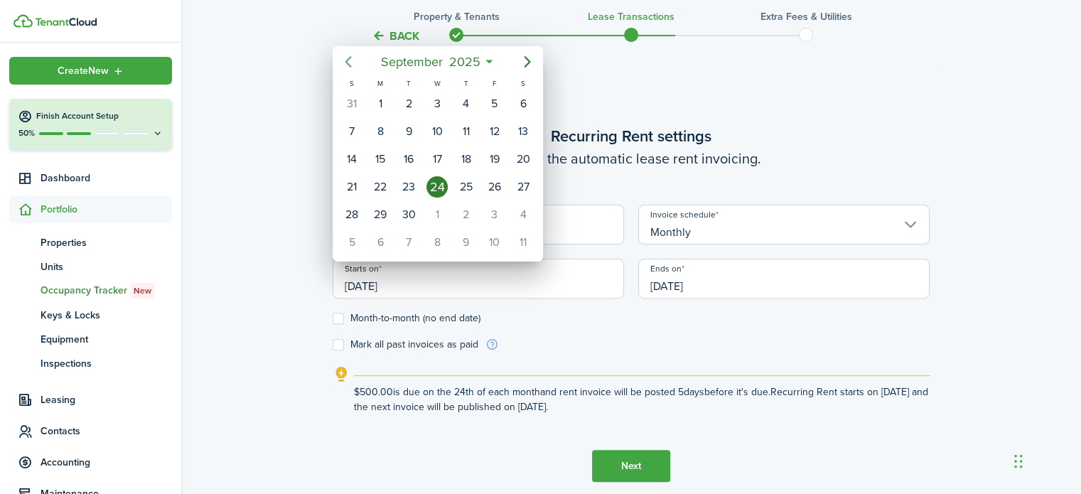
click at [347, 56] on icon "Previous page" at bounding box center [348, 61] width 17 height 17
click at [350, 102] on div "1" at bounding box center [351, 103] width 21 height 21
type input "[DATE]"
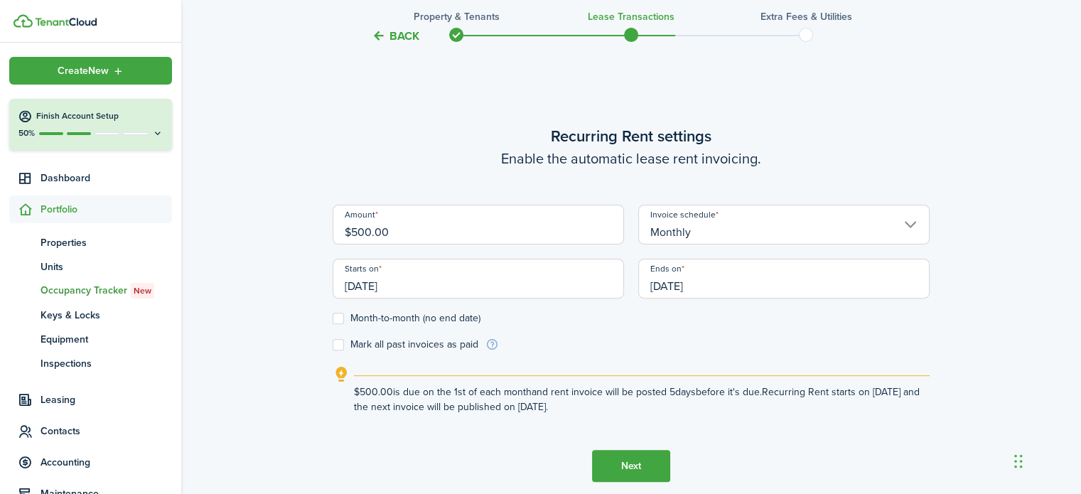
click at [345, 315] on label "Month-to-month (no end date)" at bounding box center [406, 318] width 148 height 11
click at [332, 318] on input "Month-to-month (no end date)" at bounding box center [332, 318] width 1 height 1
checkbox input "true"
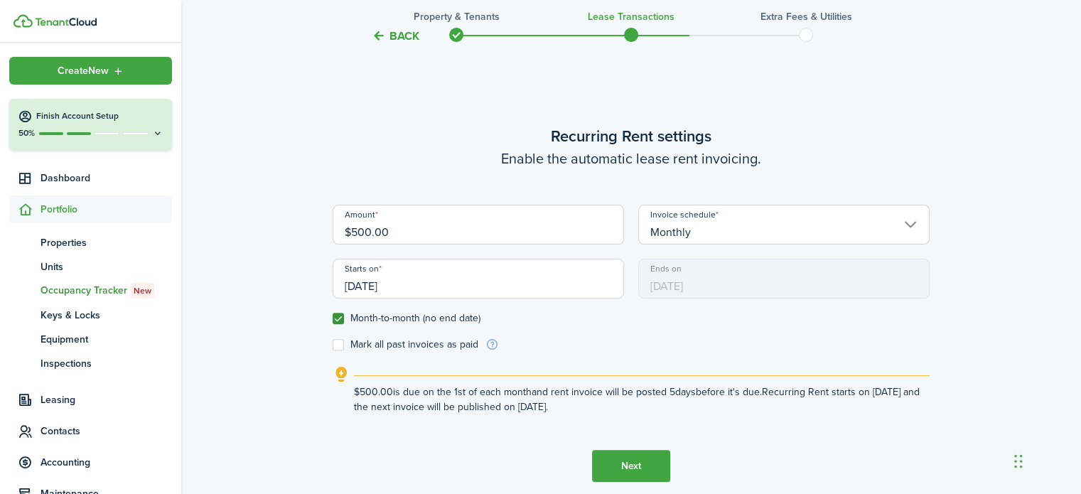
click at [629, 465] on button "Next" at bounding box center [631, 466] width 78 height 32
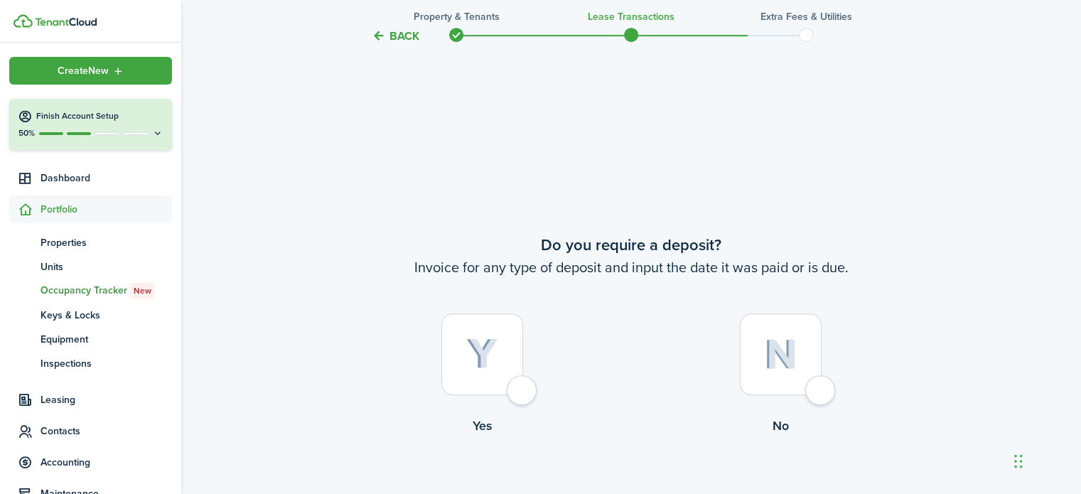
scroll to position [892, 0]
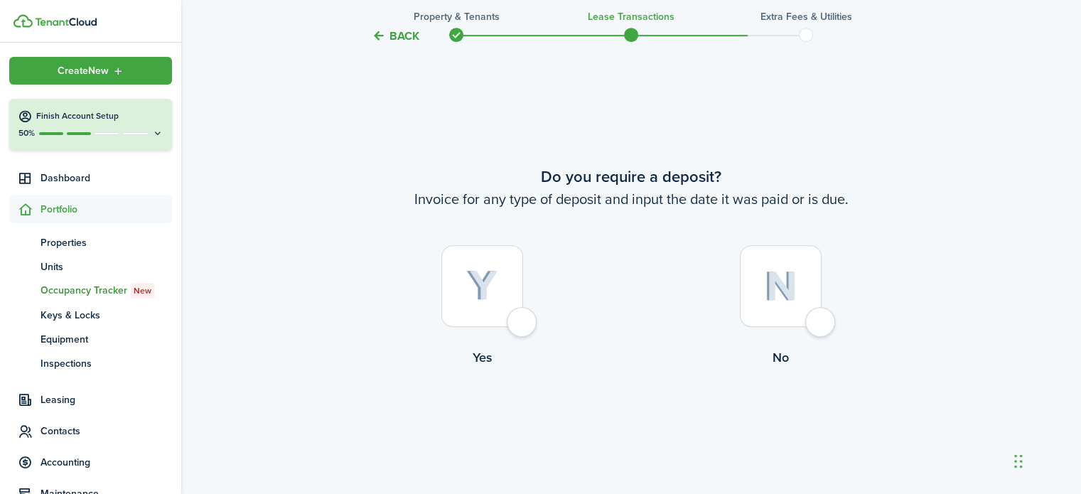
click at [808, 319] on div at bounding box center [781, 286] width 82 height 82
radio input "true"
click at [628, 434] on button "Continue" at bounding box center [631, 425] width 78 height 32
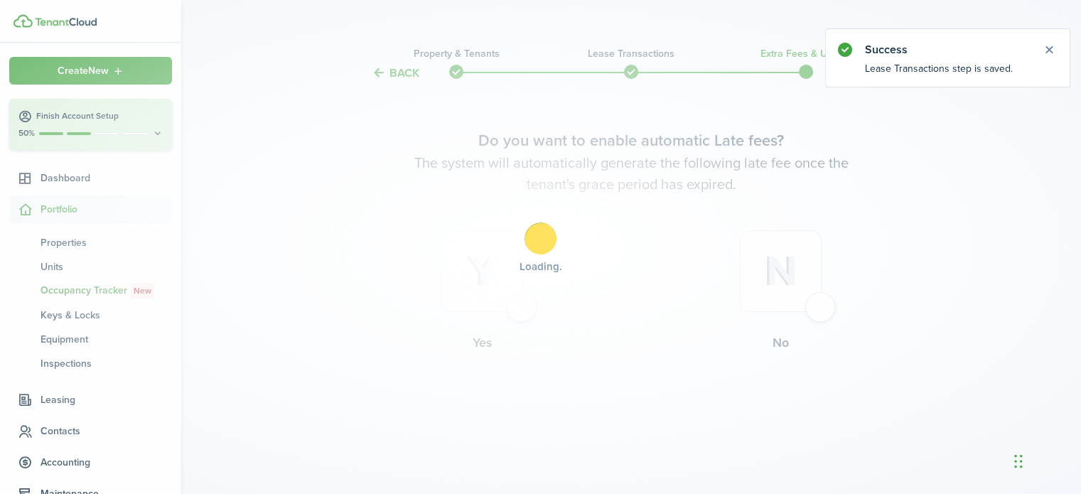
scroll to position [0, 0]
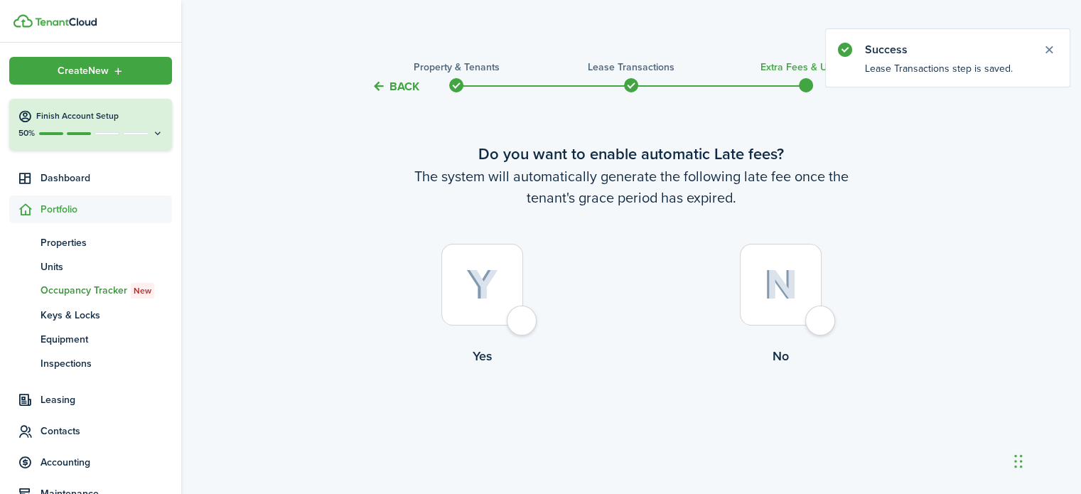
click at [821, 313] on div at bounding box center [781, 285] width 82 height 82
radio input "true"
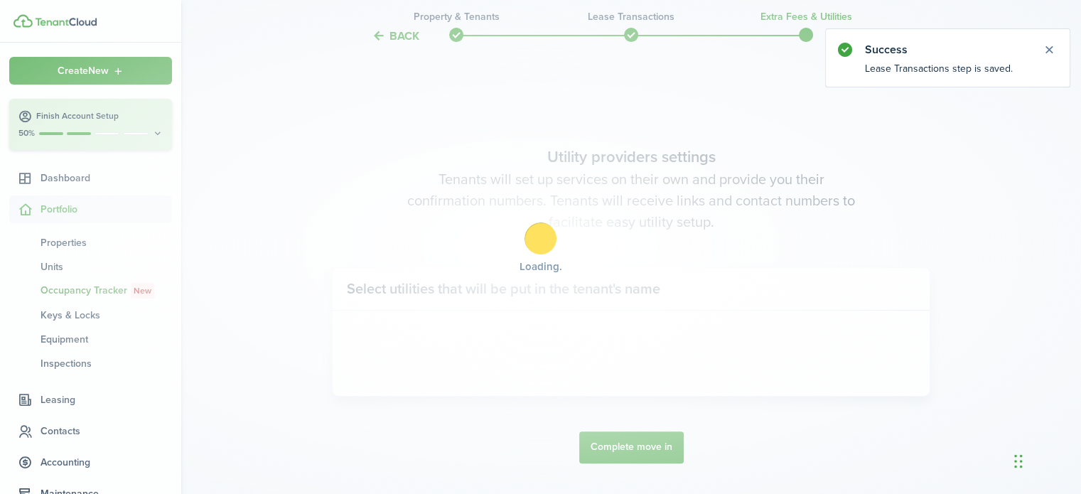
scroll to position [412, 0]
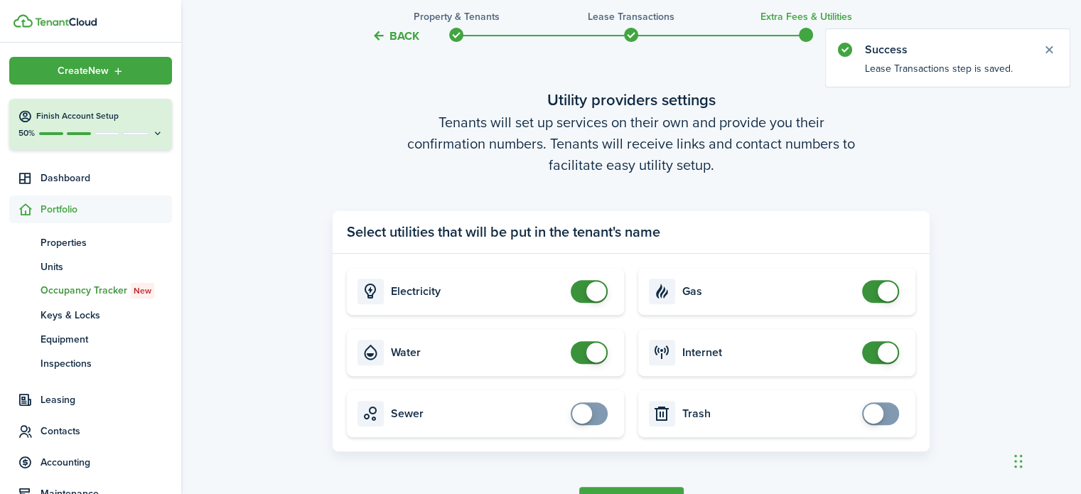
checkbox input "false"
click at [582, 291] on span at bounding box center [589, 291] width 14 height 23
checkbox input "false"
click at [582, 349] on span at bounding box center [589, 352] width 14 height 23
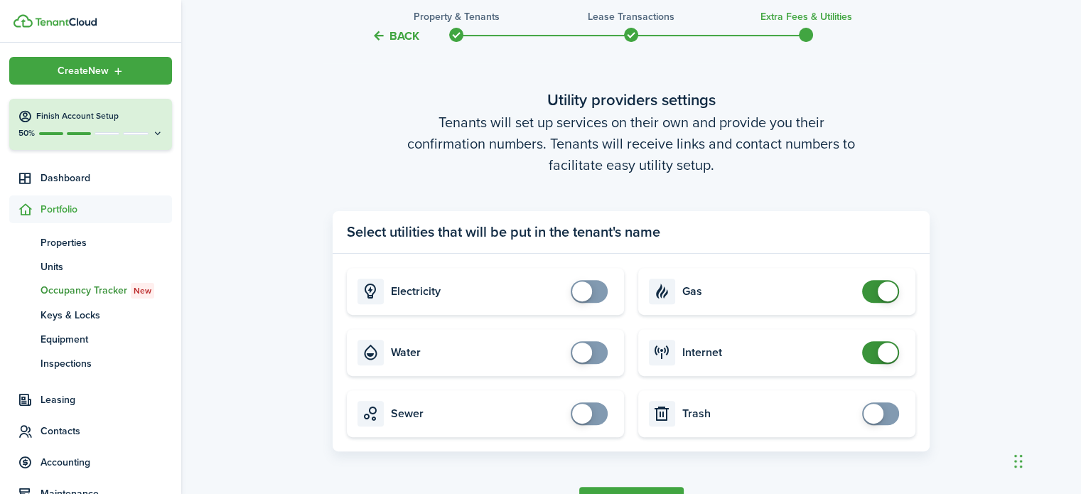
checkbox input "false"
click at [873, 282] on span at bounding box center [880, 291] width 14 height 23
checkbox input "false"
click at [873, 346] on span at bounding box center [880, 352] width 14 height 23
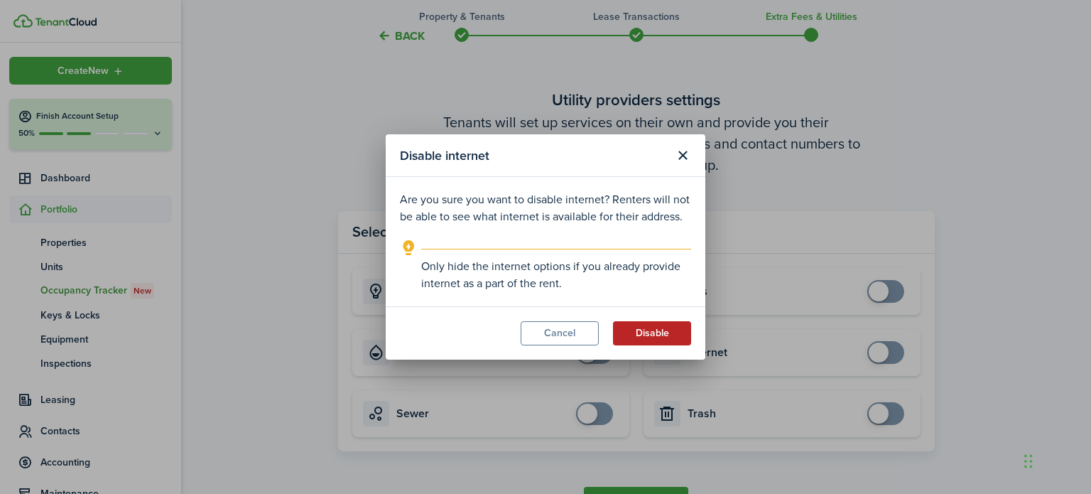
click at [654, 329] on button "Disable" at bounding box center [652, 333] width 78 height 24
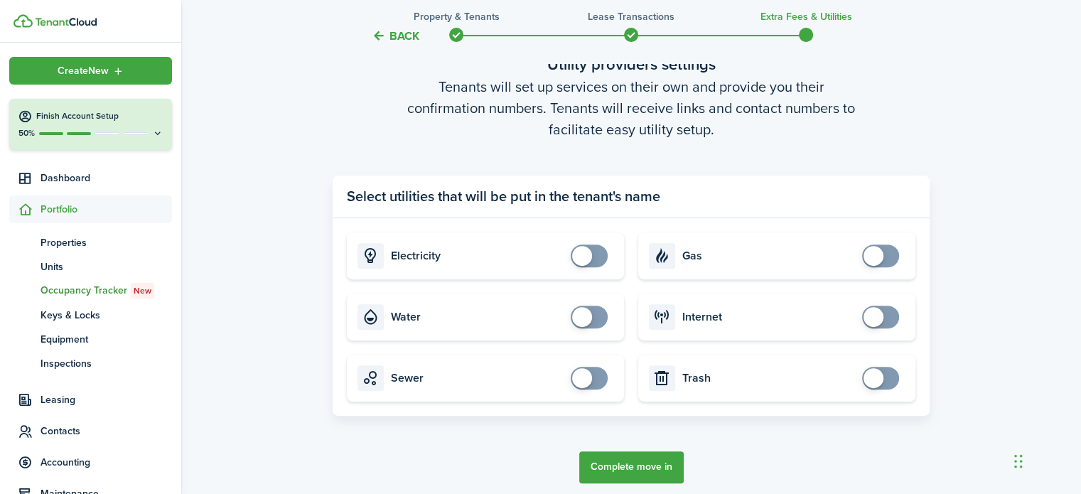
scroll to position [507, 0]
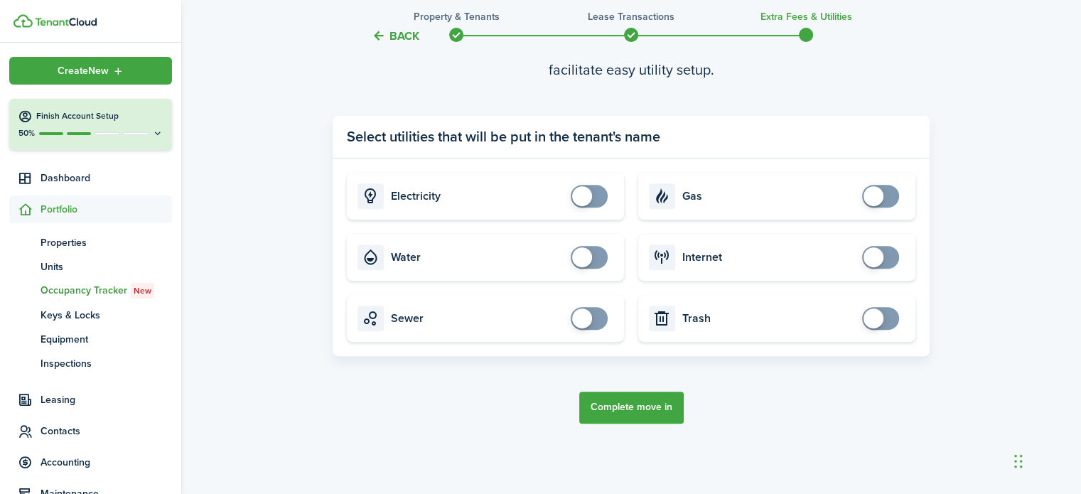
click at [638, 406] on button "Complete move in" at bounding box center [631, 407] width 104 height 32
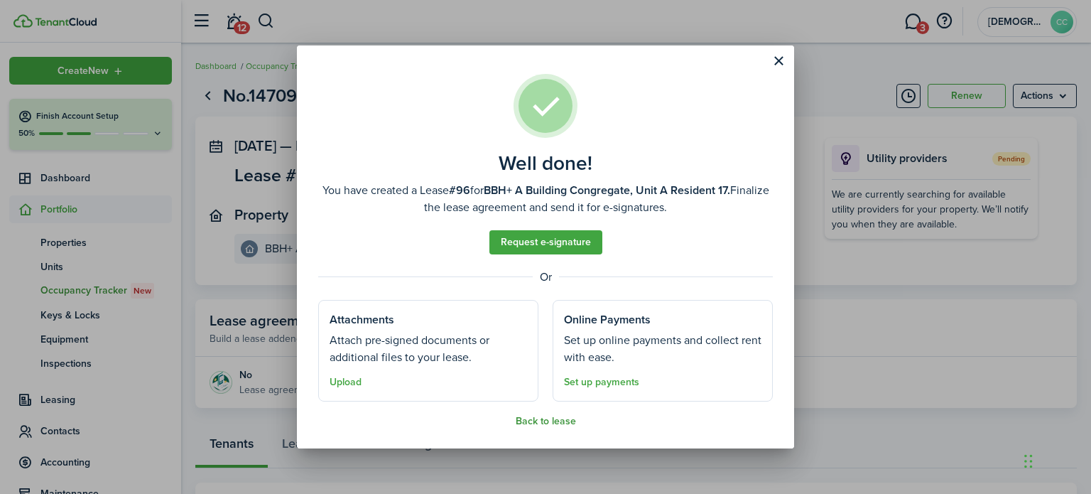
click at [541, 418] on button "Back to lease" at bounding box center [546, 421] width 60 height 11
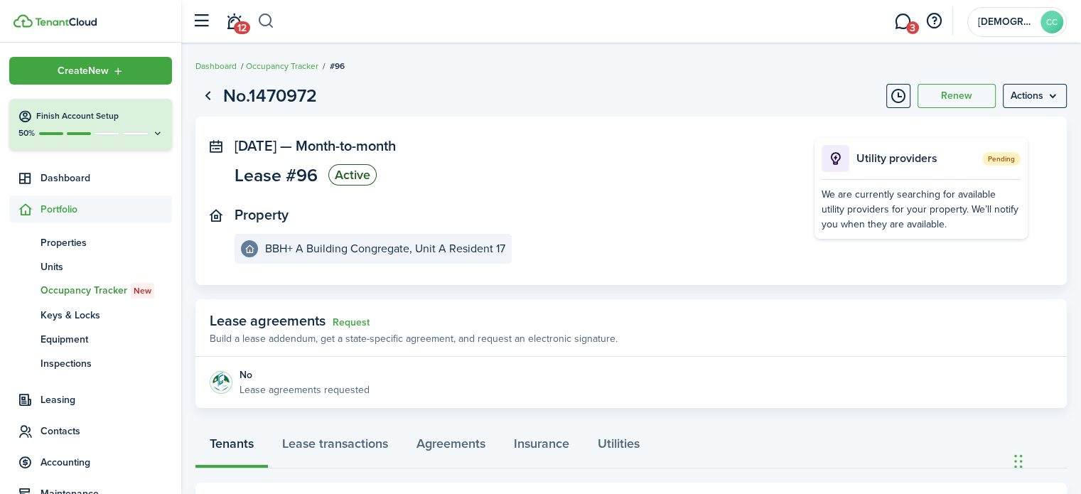
click at [267, 22] on button "button" at bounding box center [266, 21] width 18 height 24
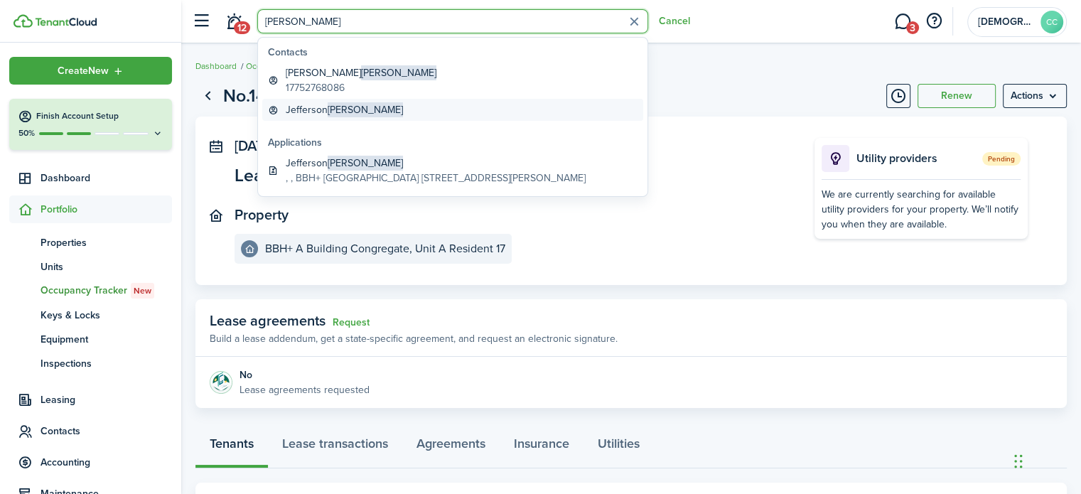
type input "[PERSON_NAME]"
click at [307, 110] on global-search-item-title "[PERSON_NAME]" at bounding box center [344, 109] width 117 height 15
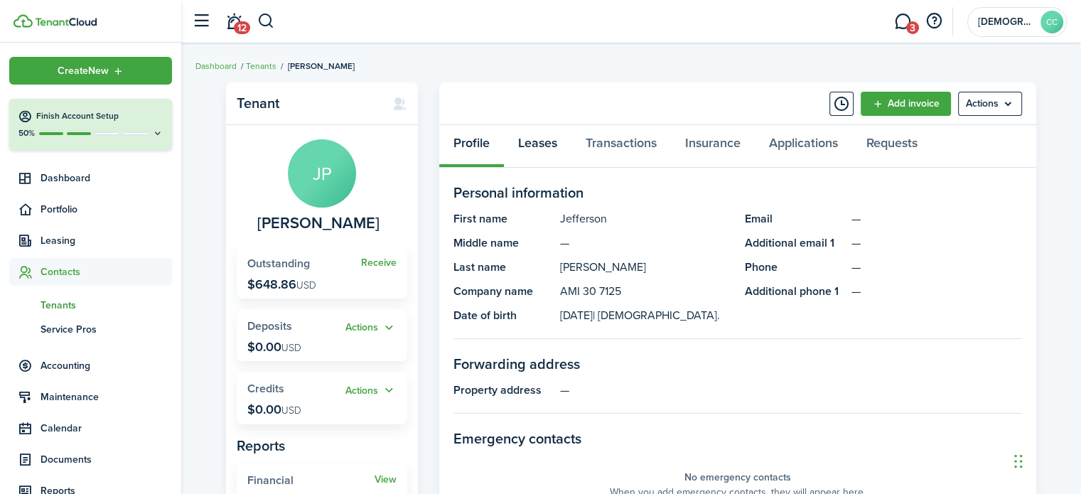
click at [546, 141] on link "Leases" at bounding box center [537, 146] width 67 height 43
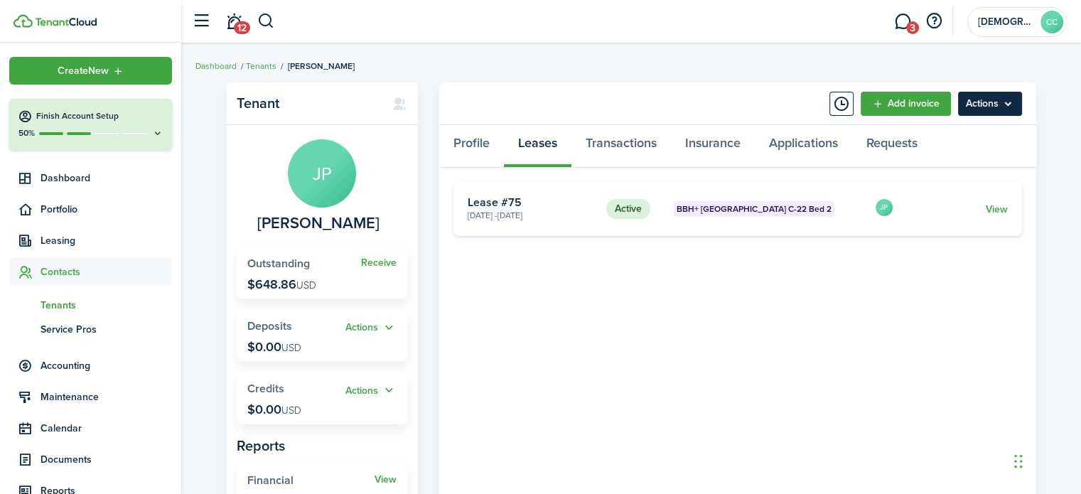
click at [986, 107] on menu-btn "Actions" at bounding box center [990, 104] width 64 height 24
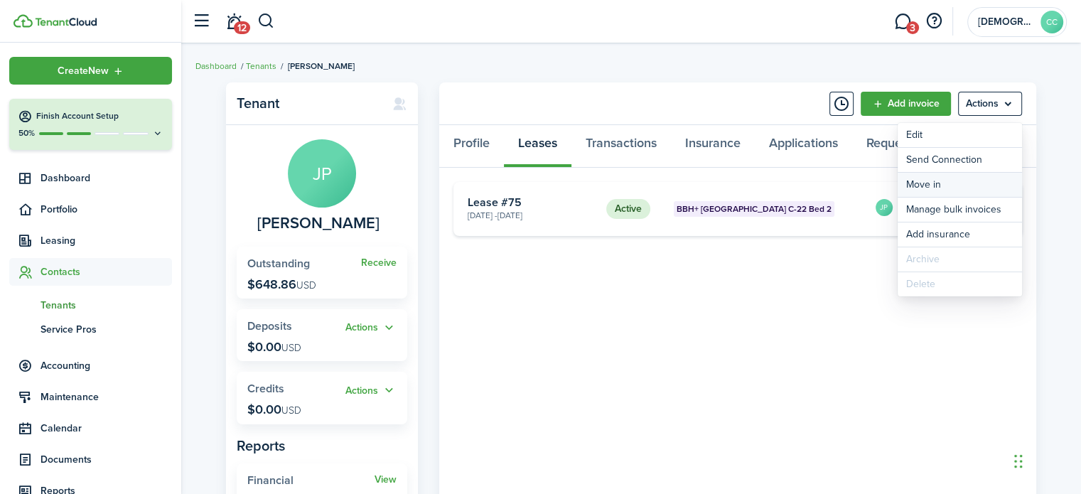
click at [932, 185] on link "Move in" at bounding box center [959, 185] width 124 height 24
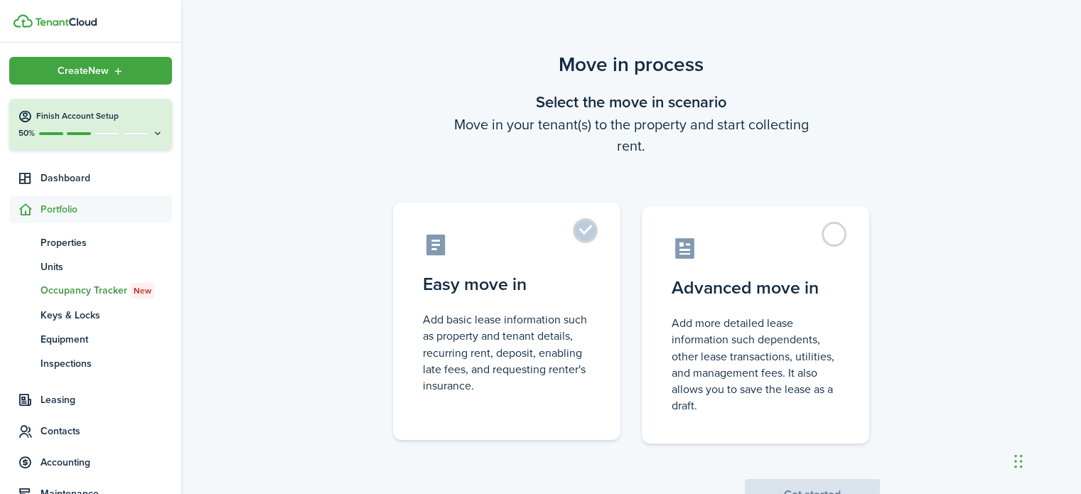
click at [588, 229] on label "Easy move in Add basic lease information such as property and tenant details, r…" at bounding box center [506, 320] width 227 height 237
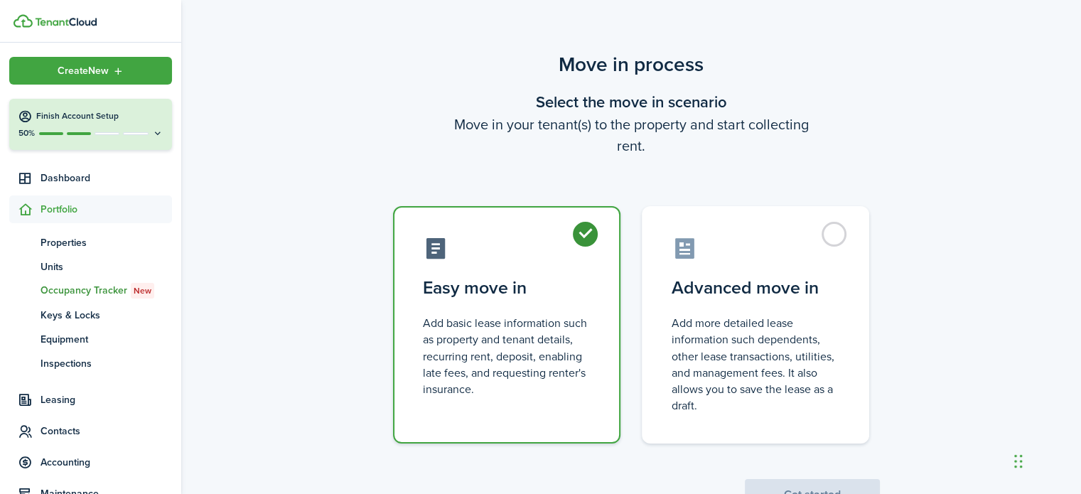
radio input "true"
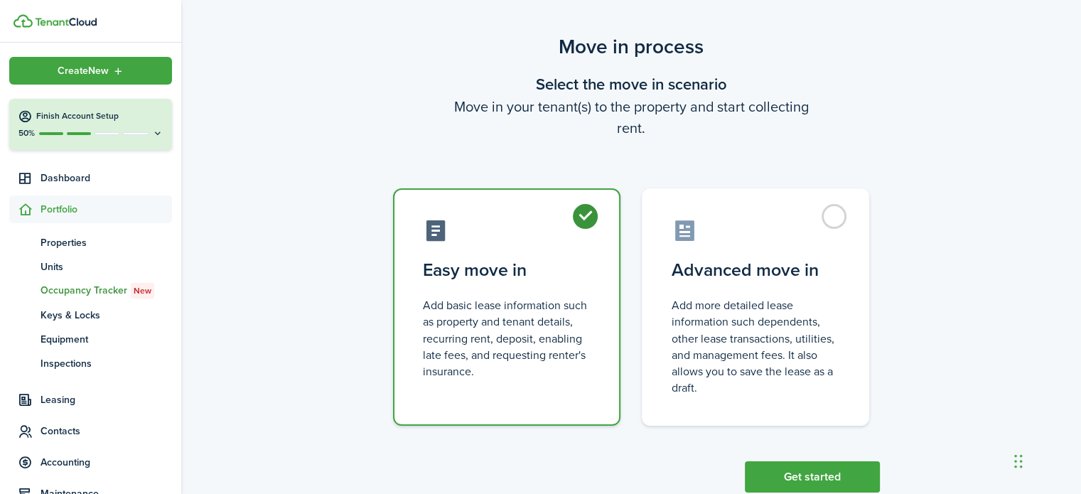
scroll to position [55, 0]
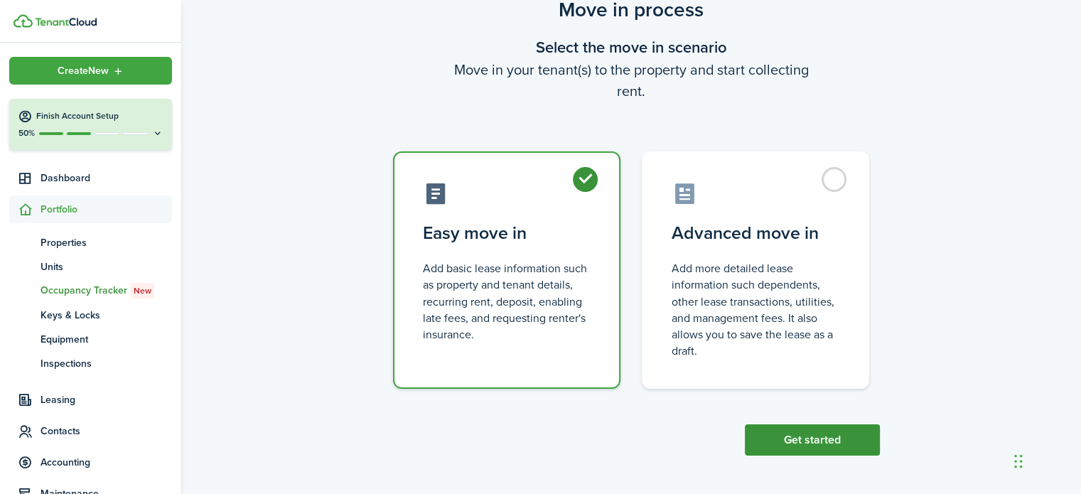
click at [833, 444] on button "Get started" at bounding box center [812, 439] width 135 height 31
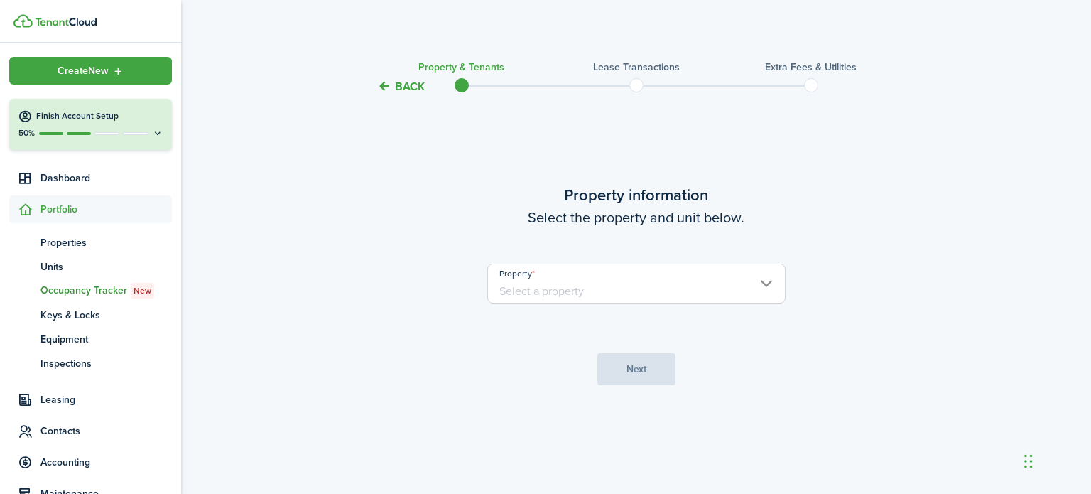
click at [532, 293] on input "Property" at bounding box center [636, 284] width 298 height 40
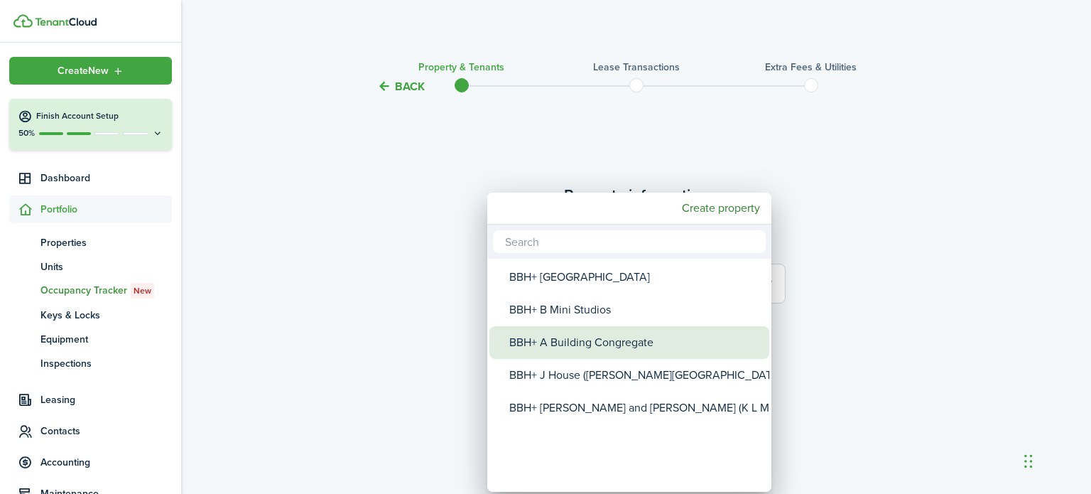
click at [541, 340] on div "BBH+ A Building Congregate" at bounding box center [634, 342] width 251 height 33
type input "BBH+ A Building Congregate"
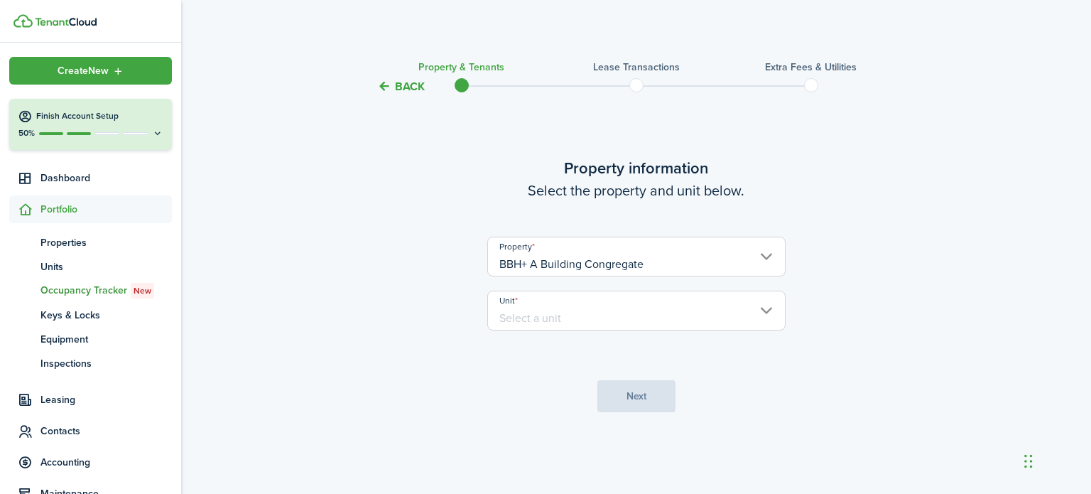
click at [545, 317] on input "Unit" at bounding box center [636, 311] width 298 height 40
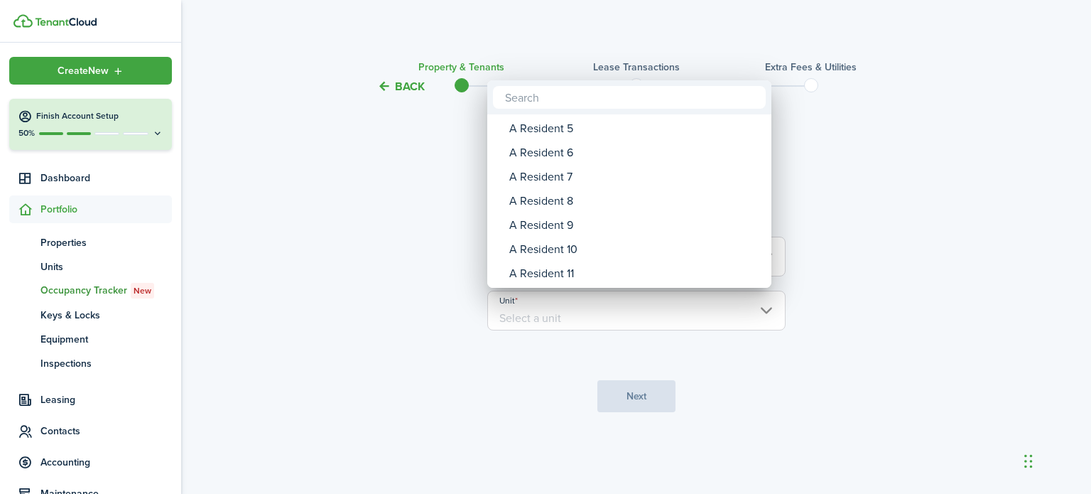
click at [568, 256] on div "A Resident 10" at bounding box center [634, 249] width 251 height 24
type input "A Resident 10"
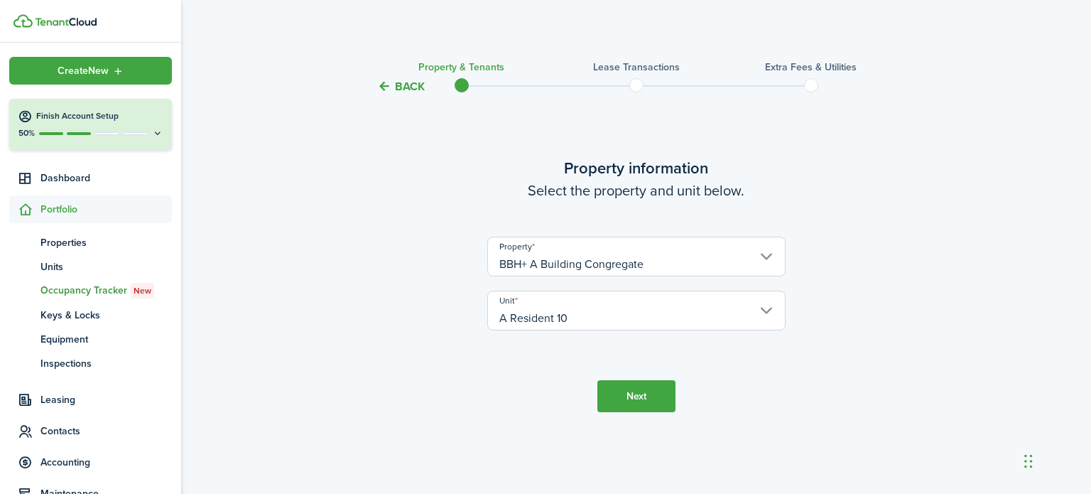
click at [621, 397] on button "Next" at bounding box center [636, 396] width 78 height 32
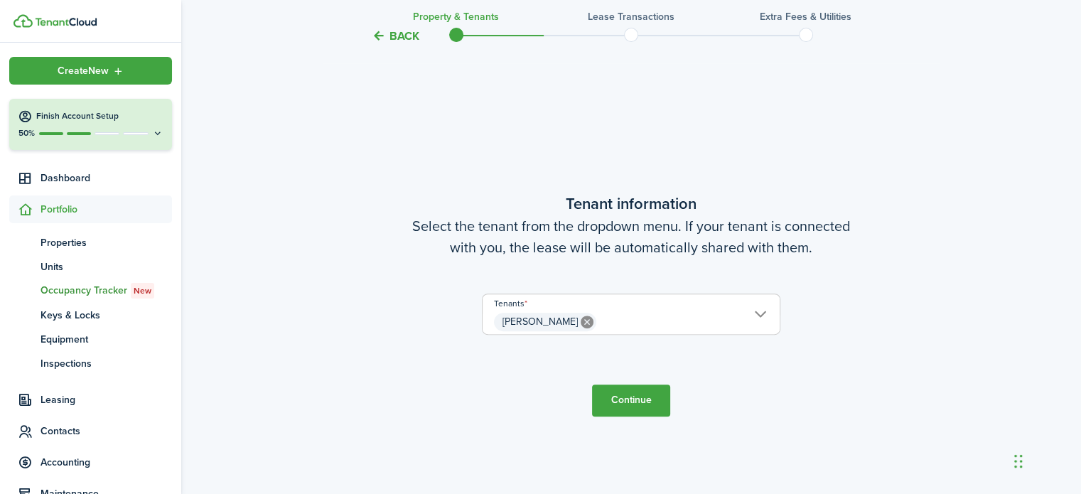
scroll to position [399, 0]
click at [625, 411] on button "Continue" at bounding box center [631, 400] width 78 height 32
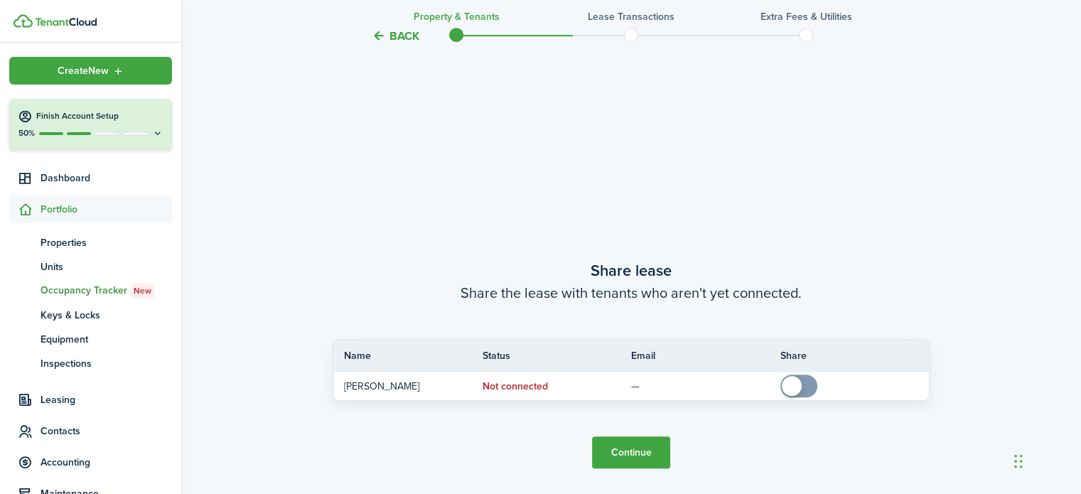
scroll to position [892, 0]
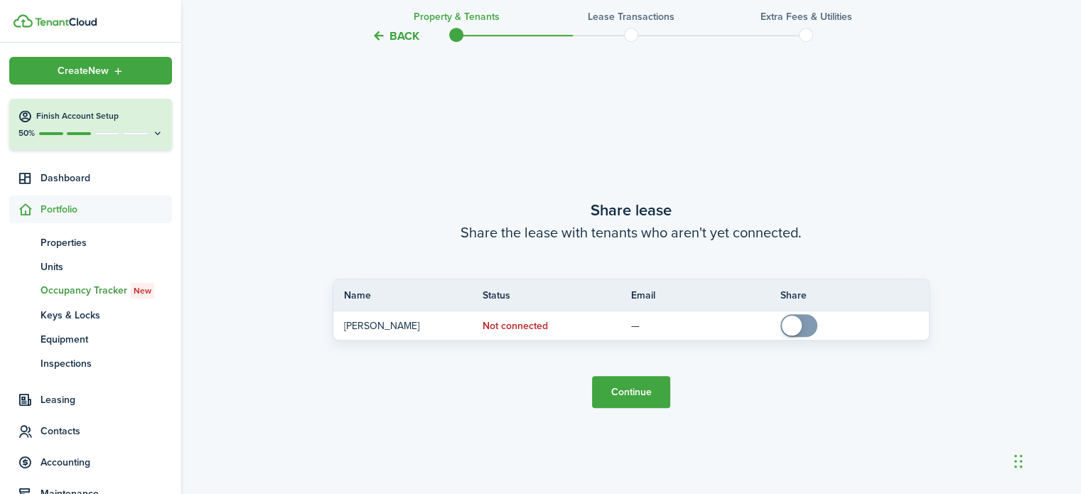
click at [631, 394] on button "Continue" at bounding box center [631, 392] width 78 height 32
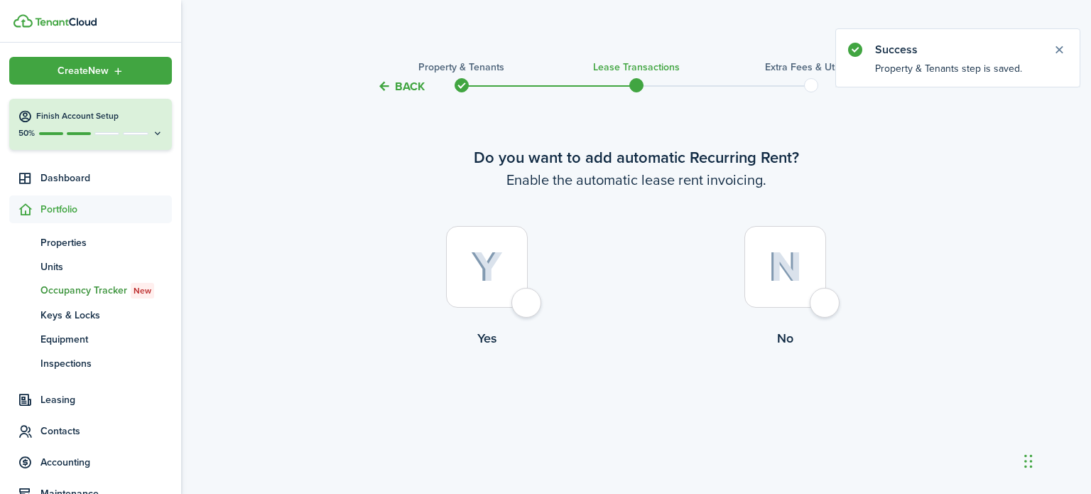
click at [826, 301] on div at bounding box center [786, 267] width 82 height 82
radio input "true"
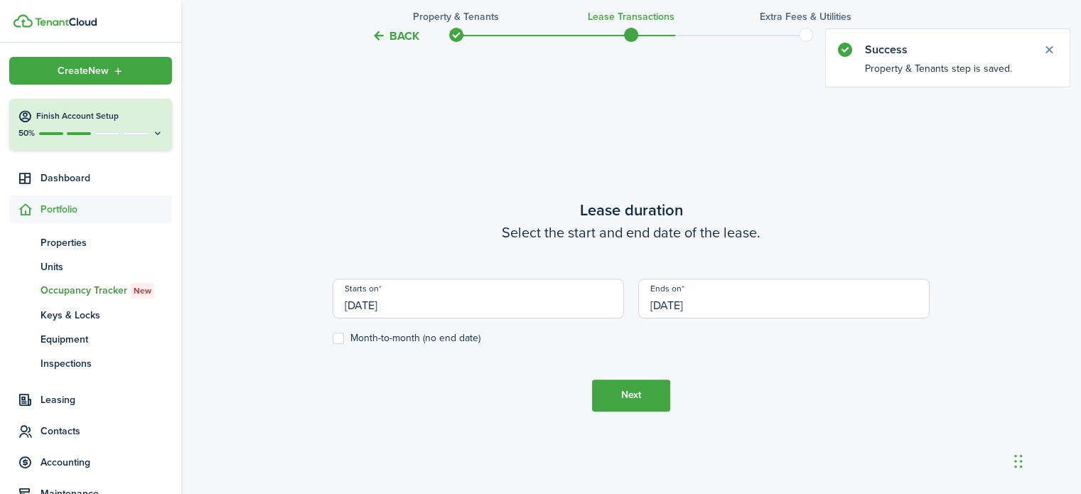
scroll to position [399, 0]
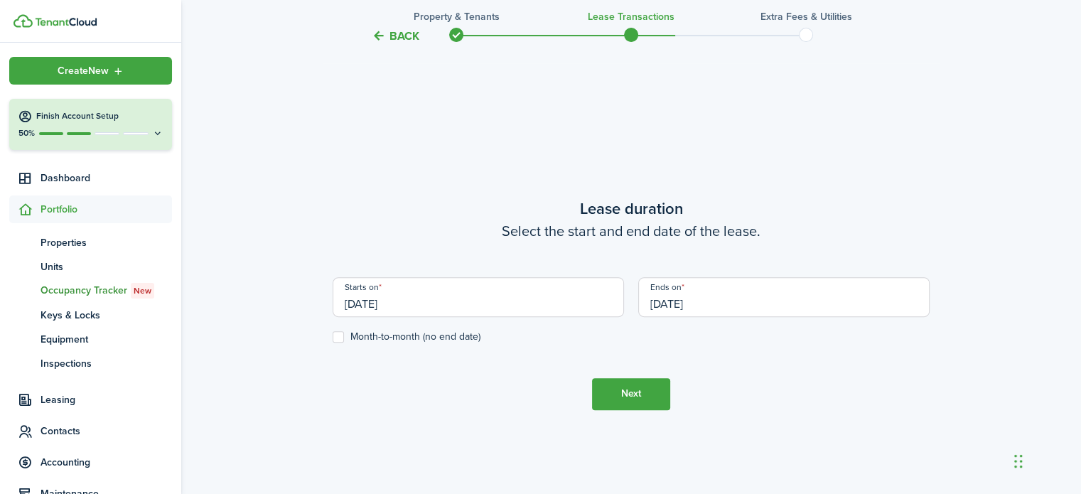
click at [417, 296] on input "[DATE]" at bounding box center [477, 297] width 291 height 40
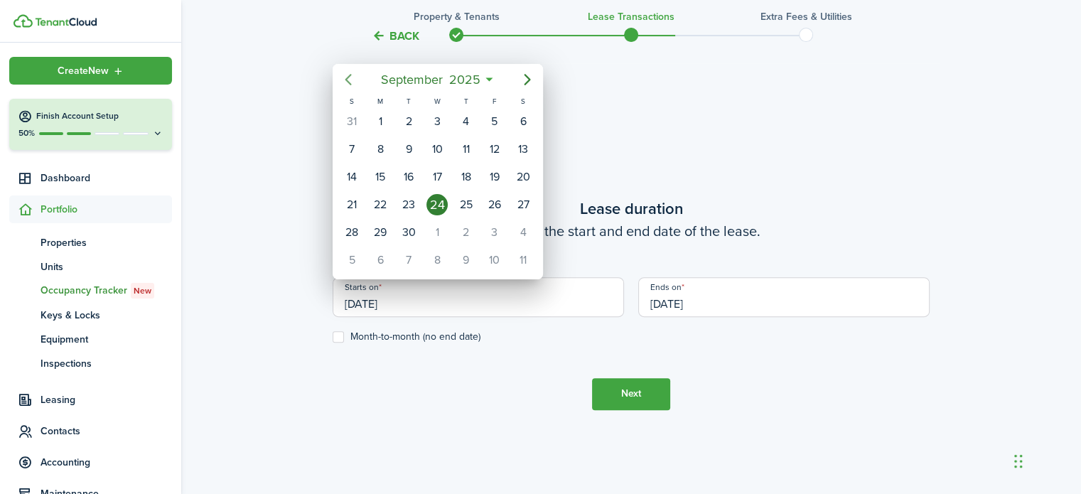
click at [342, 77] on icon "Previous page" at bounding box center [348, 79] width 17 height 17
click at [347, 120] on div "1" at bounding box center [351, 121] width 21 height 21
type input "[DATE]"
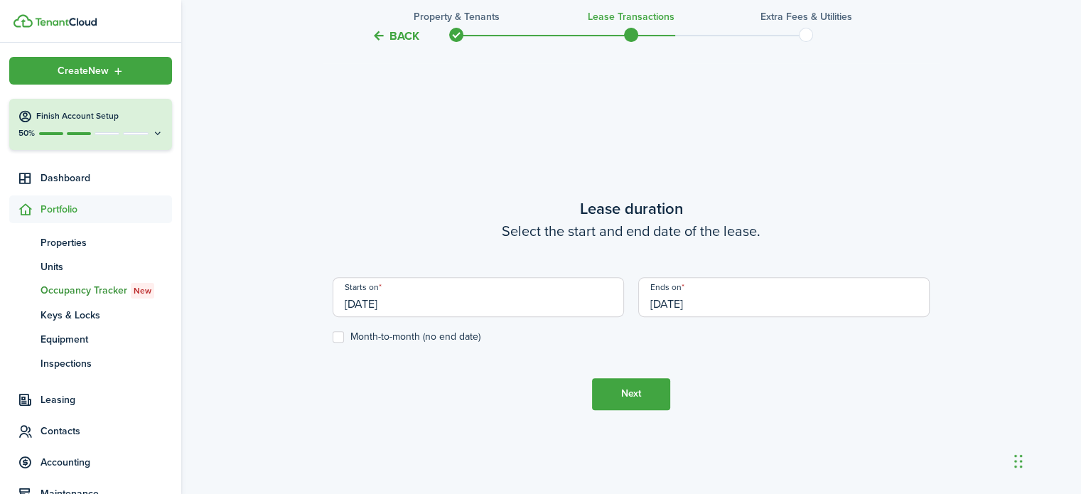
click at [337, 335] on label "Month-to-month (no end date)" at bounding box center [406, 336] width 148 height 11
click at [332, 336] on input "Month-to-month (no end date)" at bounding box center [332, 336] width 1 height 1
checkbox input "true"
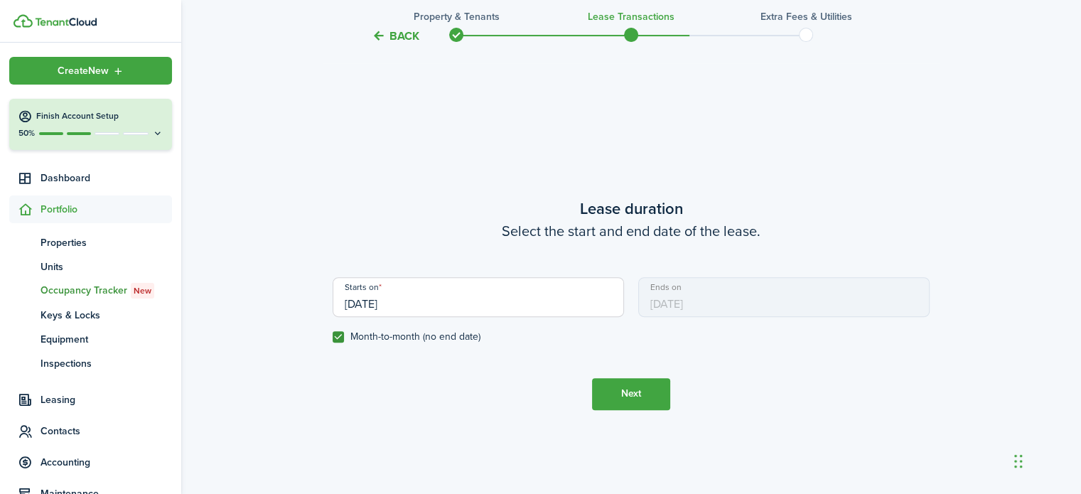
click at [631, 399] on button "Next" at bounding box center [631, 394] width 78 height 32
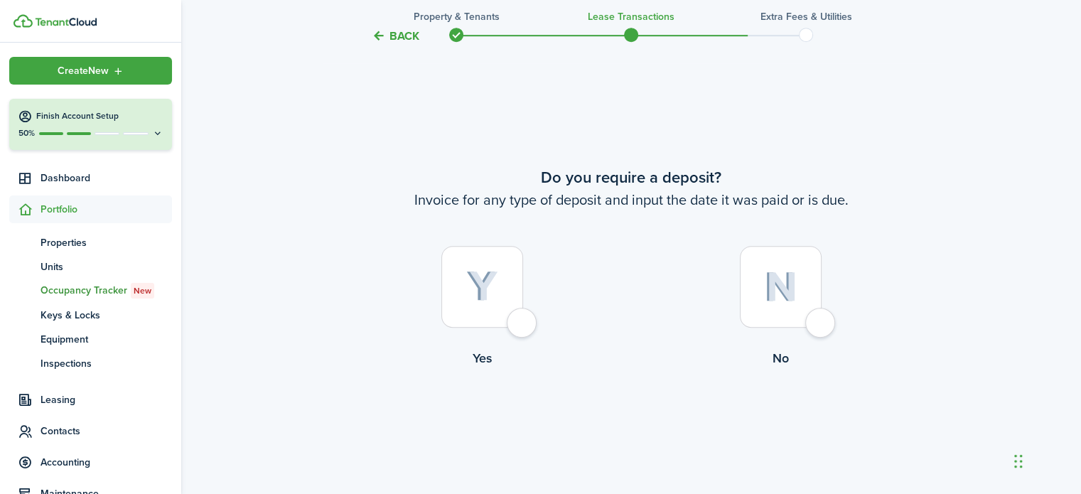
scroll to position [892, 0]
click at [817, 327] on div at bounding box center [781, 286] width 82 height 82
radio input "true"
click at [817, 327] on div at bounding box center [781, 286] width 82 height 82
click at [639, 419] on button "Continue" at bounding box center [631, 425] width 78 height 32
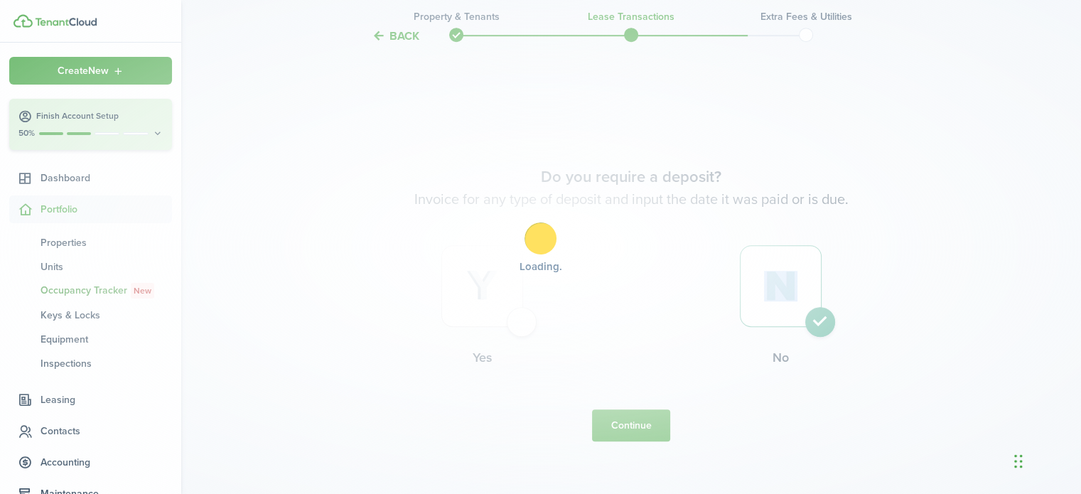
scroll to position [0, 0]
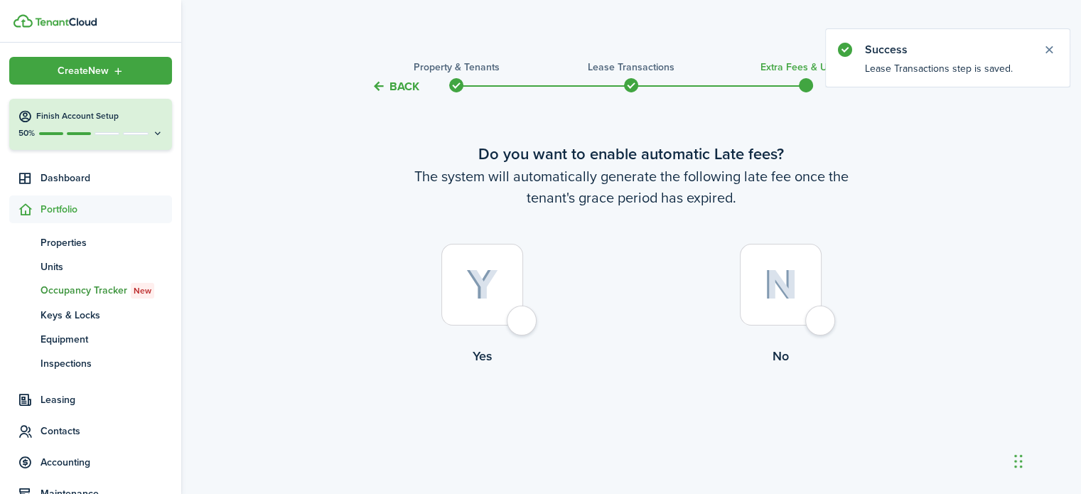
click at [816, 323] on div at bounding box center [781, 285] width 82 height 82
radio input "true"
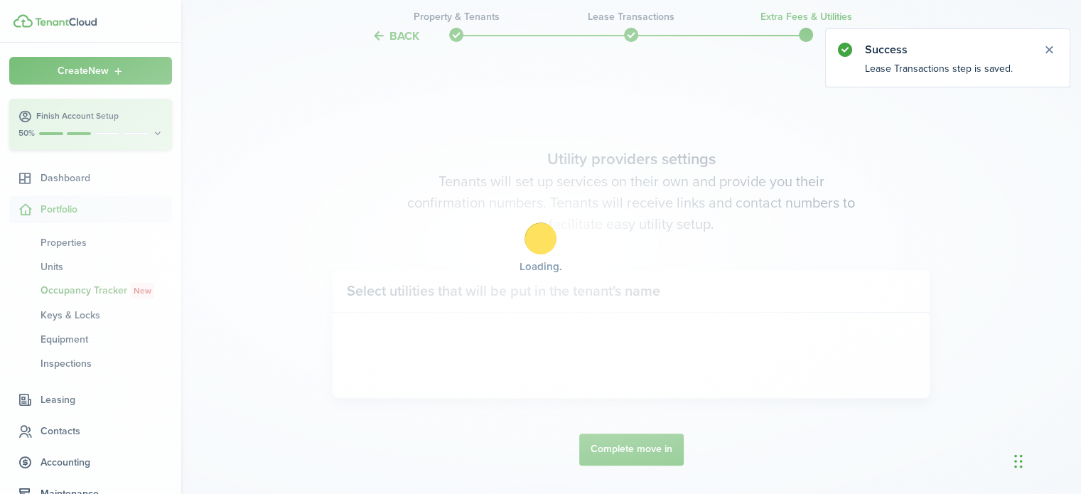
scroll to position [412, 0]
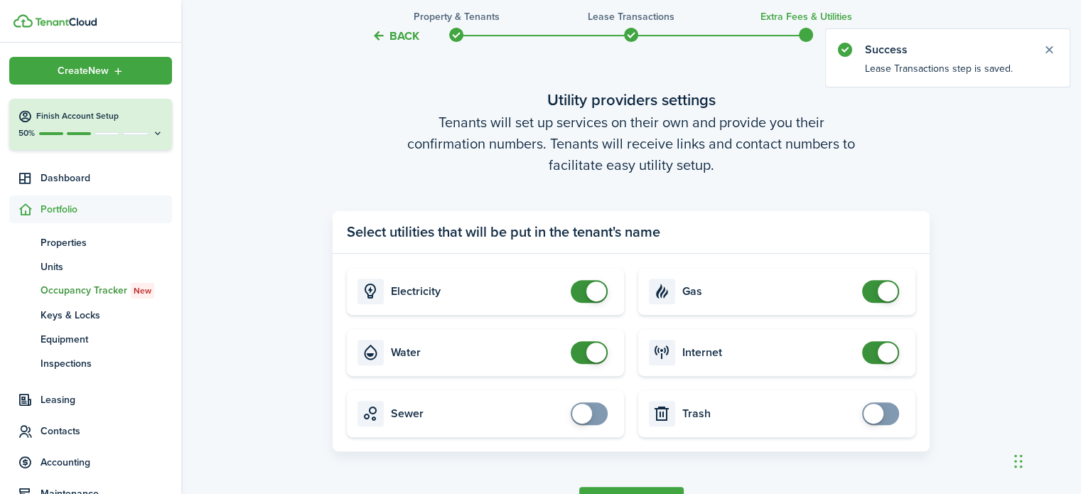
checkbox input "false"
click at [582, 298] on span at bounding box center [589, 291] width 14 height 23
checkbox input "false"
click at [584, 351] on span at bounding box center [589, 352] width 14 height 23
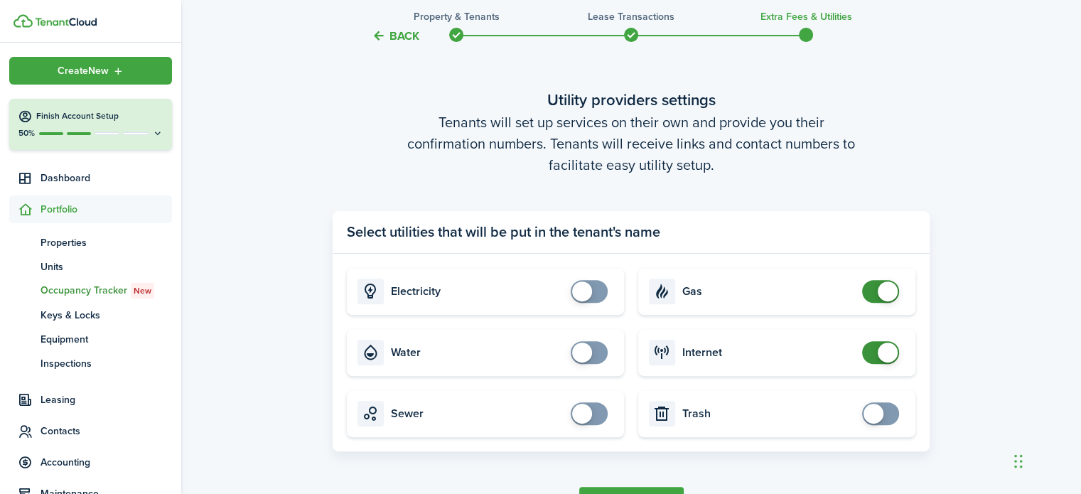
checkbox input "false"
click at [875, 286] on span at bounding box center [880, 291] width 14 height 23
checkbox input "false"
click at [873, 345] on span at bounding box center [880, 352] width 14 height 23
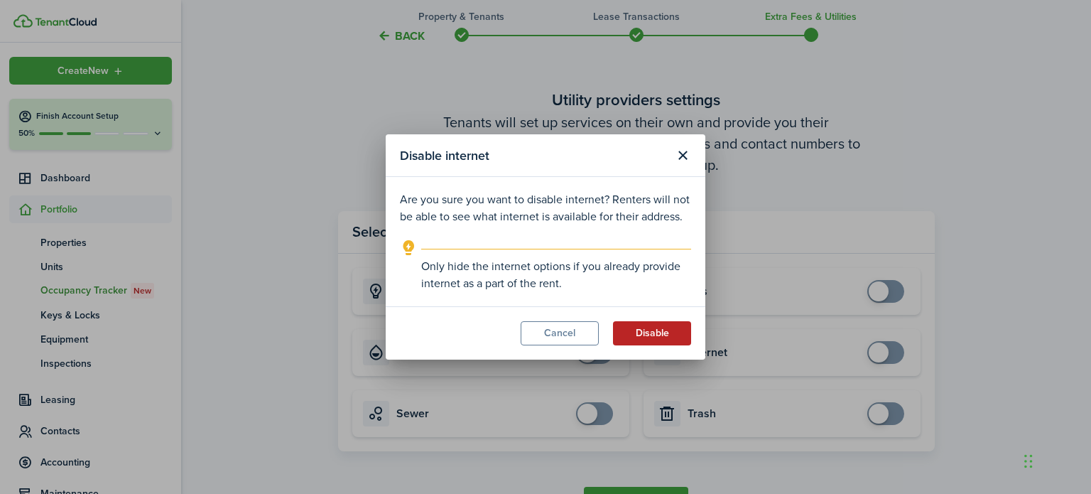
click at [642, 337] on button "Disable" at bounding box center [652, 333] width 78 height 24
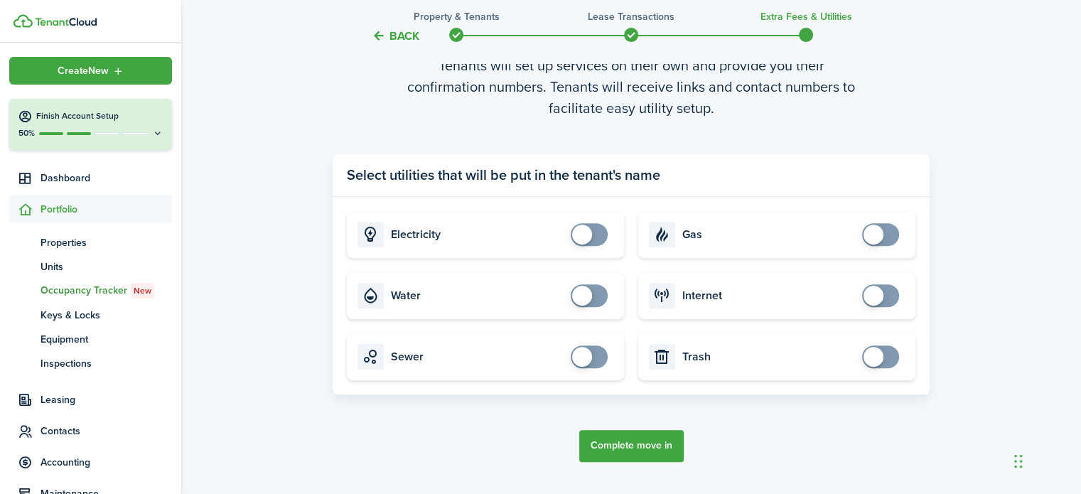
scroll to position [472, 0]
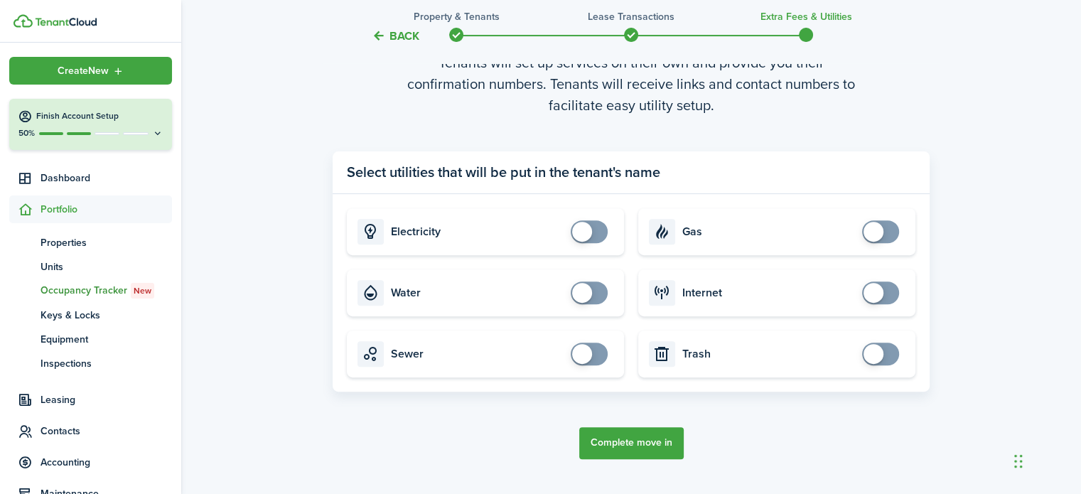
click at [634, 434] on button "Complete move in" at bounding box center [631, 443] width 104 height 32
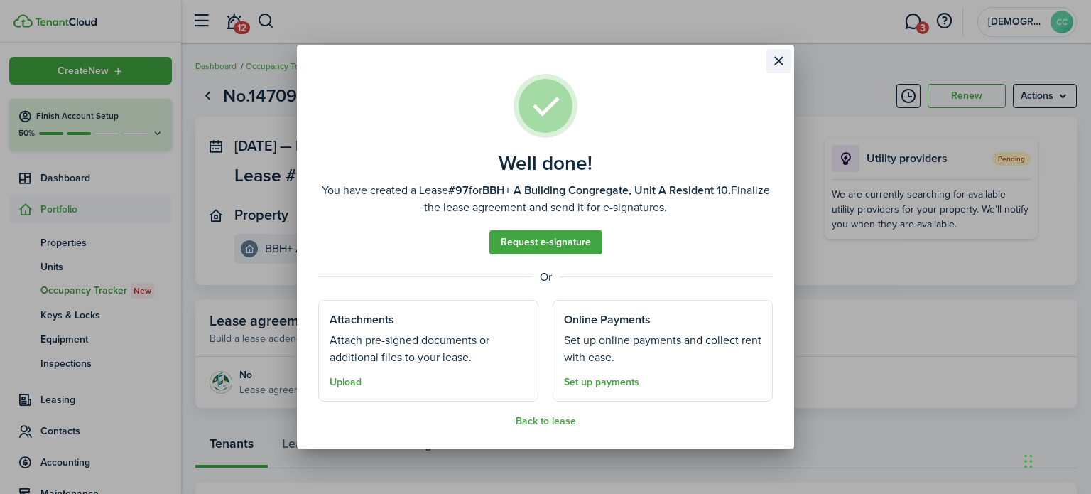
click at [784, 58] on button "Close modal" at bounding box center [779, 61] width 24 height 24
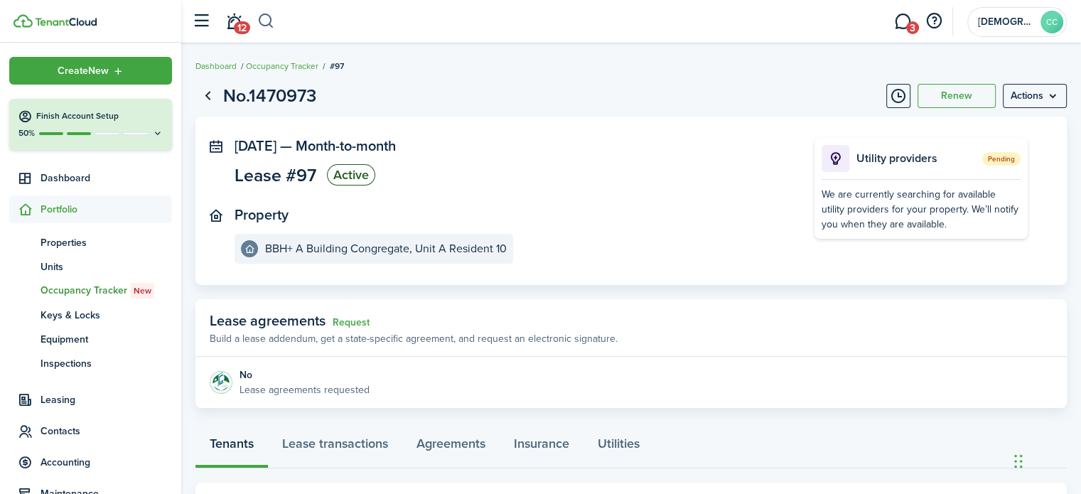
click at [267, 16] on button "button" at bounding box center [266, 21] width 18 height 24
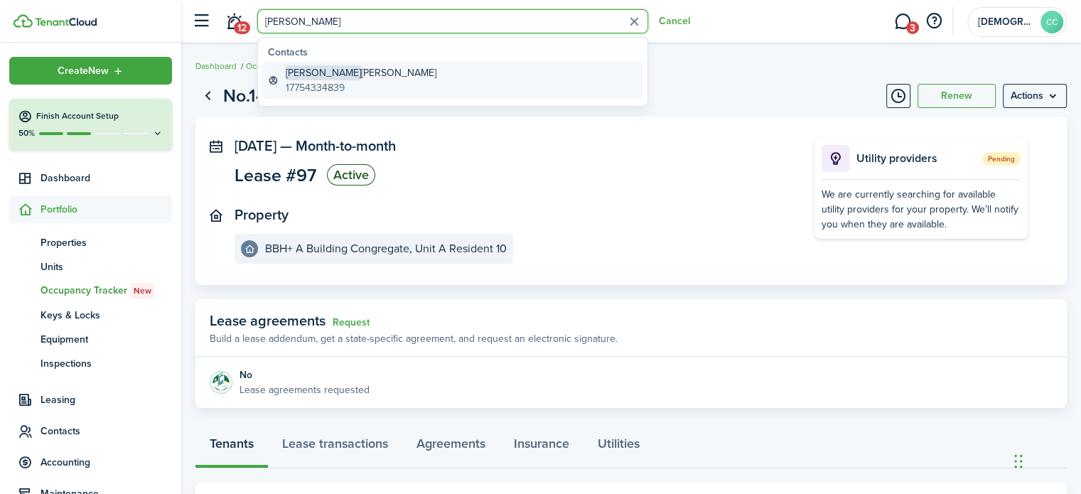
type input "[PERSON_NAME]"
click at [339, 79] on global-search-item-title "[PERSON_NAME]" at bounding box center [361, 72] width 151 height 15
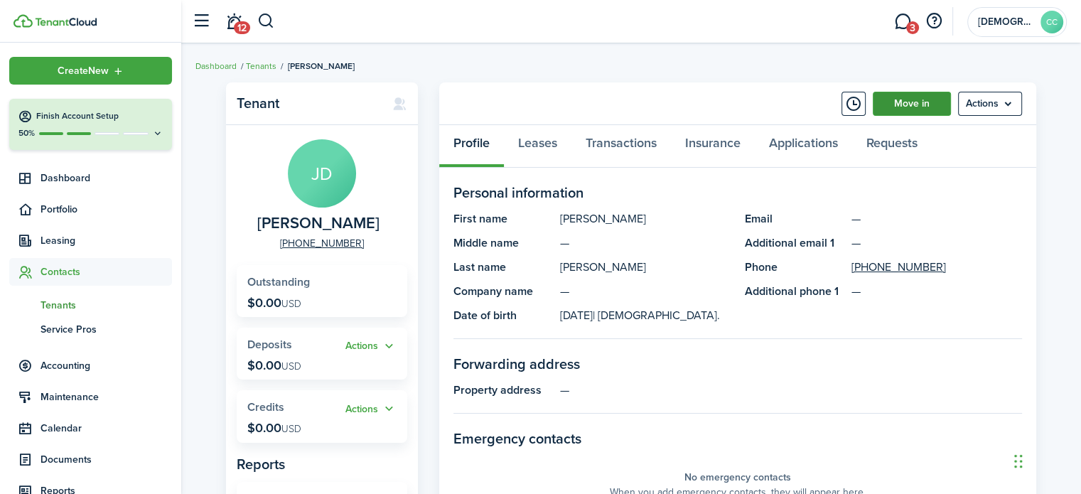
click at [915, 108] on link "Move in" at bounding box center [911, 104] width 78 height 24
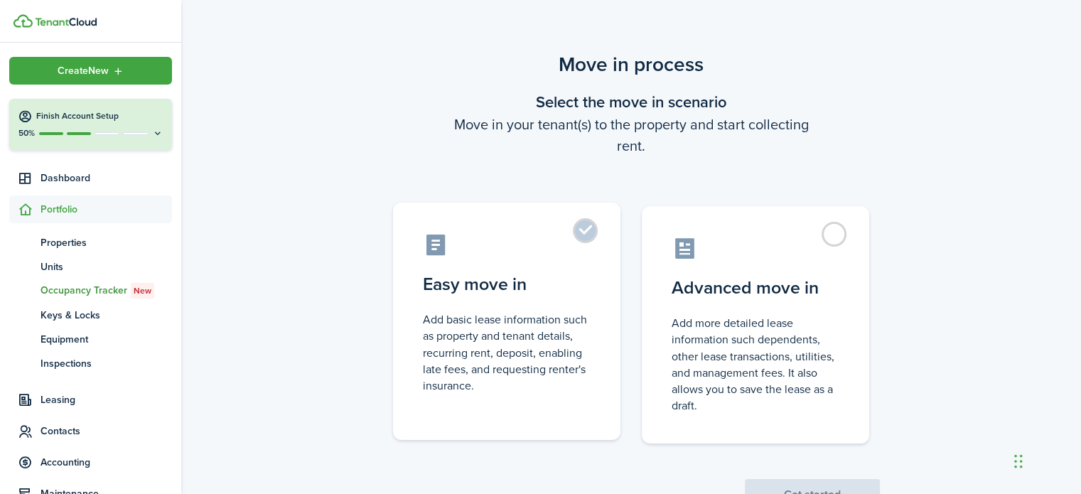
click at [592, 227] on label "Easy move in Add basic lease information such as property and tenant details, r…" at bounding box center [506, 320] width 227 height 237
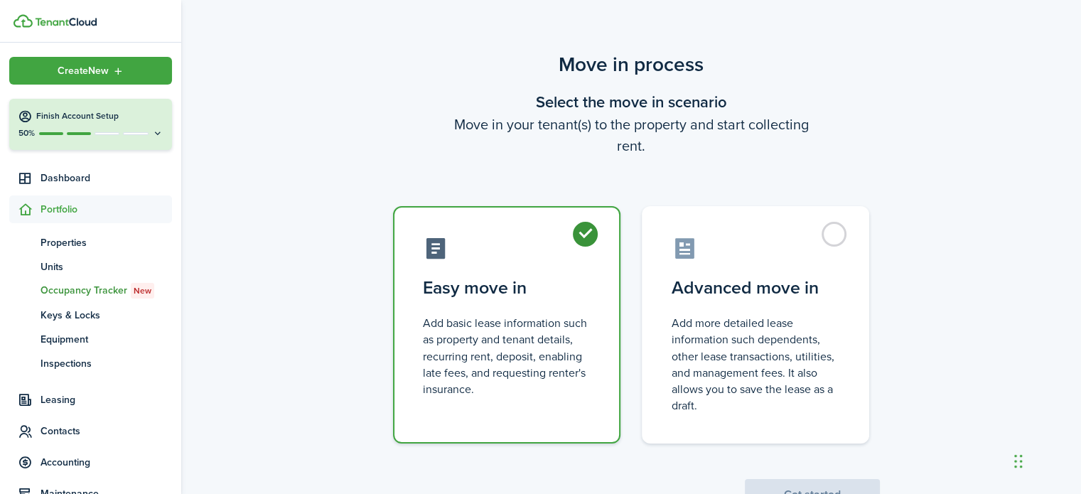
radio input "true"
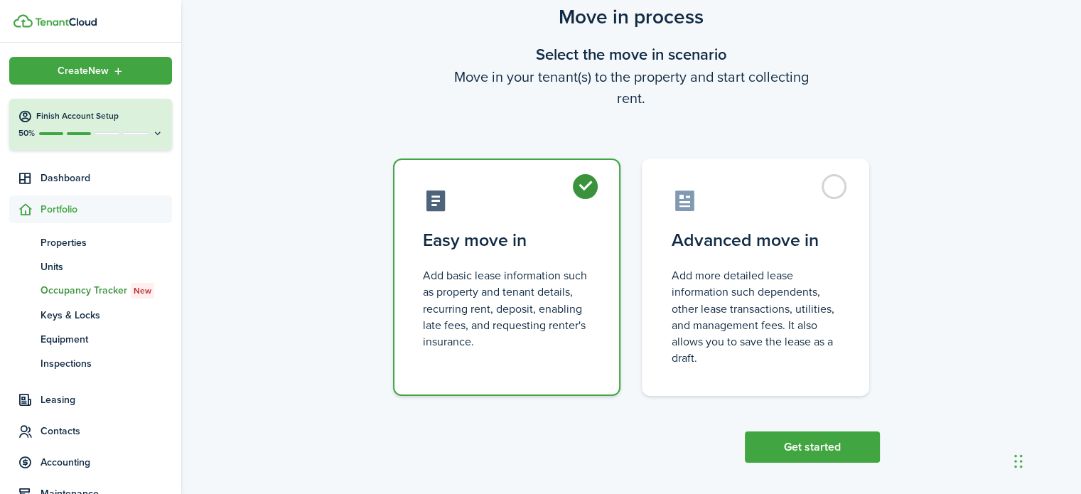
scroll to position [55, 0]
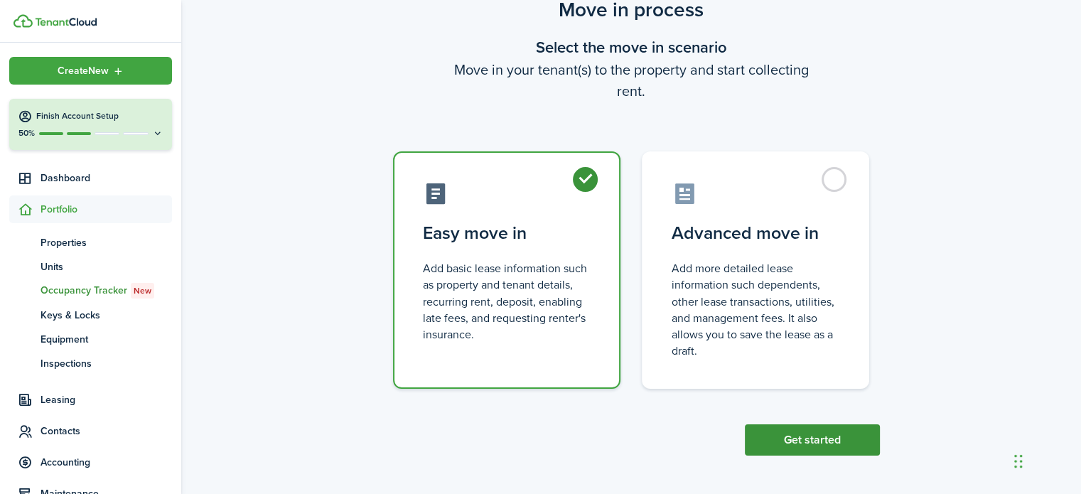
click at [831, 443] on button "Get started" at bounding box center [812, 439] width 135 height 31
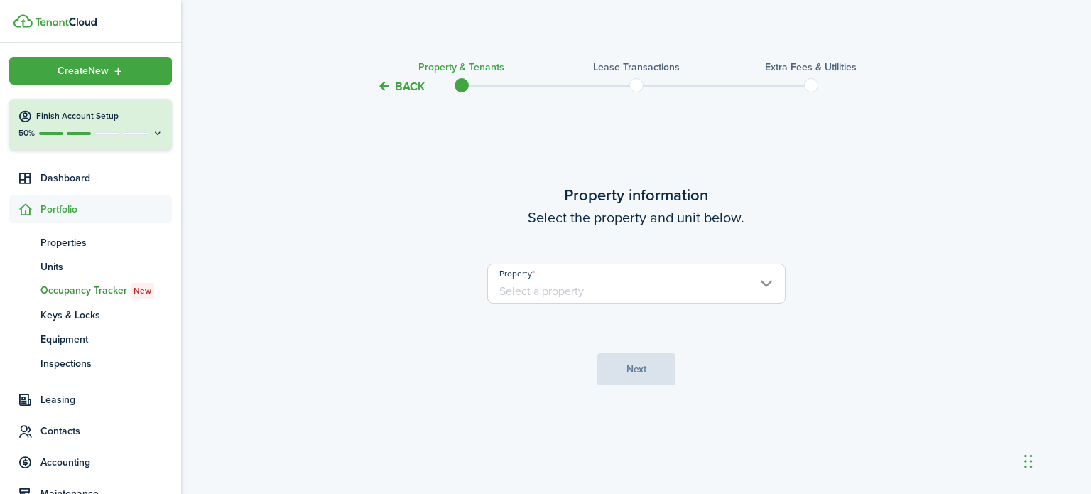
click at [574, 281] on input "Property" at bounding box center [636, 284] width 298 height 40
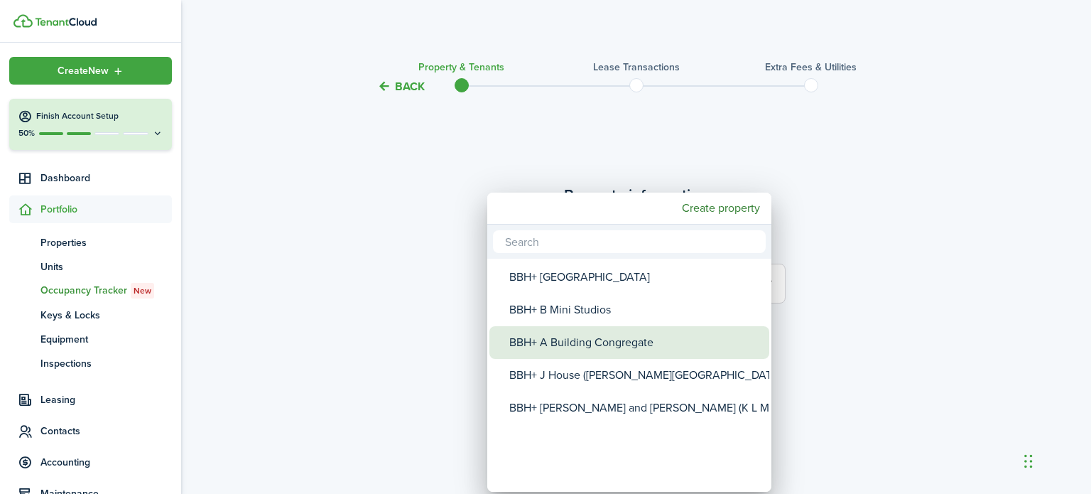
click at [560, 340] on div "BBH+ A Building Congregate" at bounding box center [634, 342] width 251 height 33
type input "BBH+ A Building Congregate"
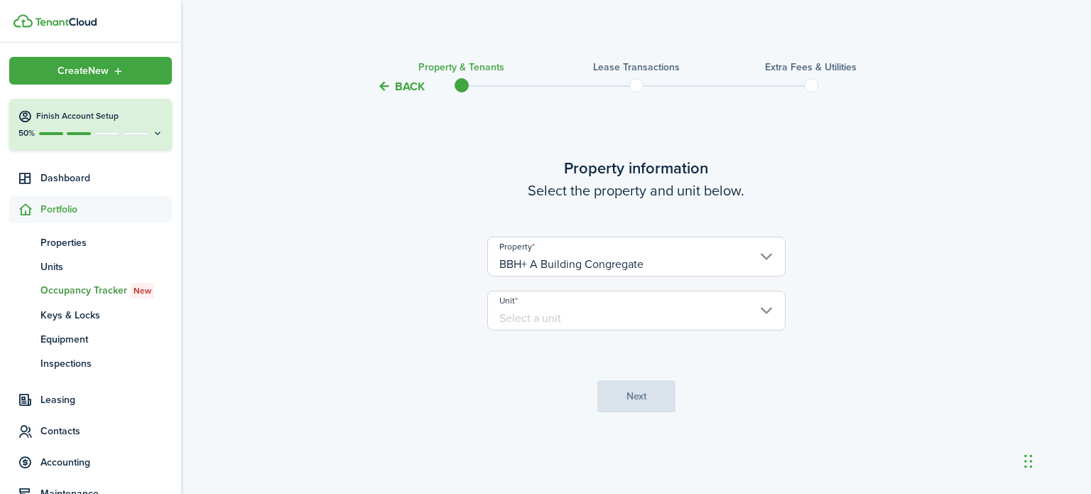
click at [558, 328] on input "Unit" at bounding box center [636, 311] width 298 height 40
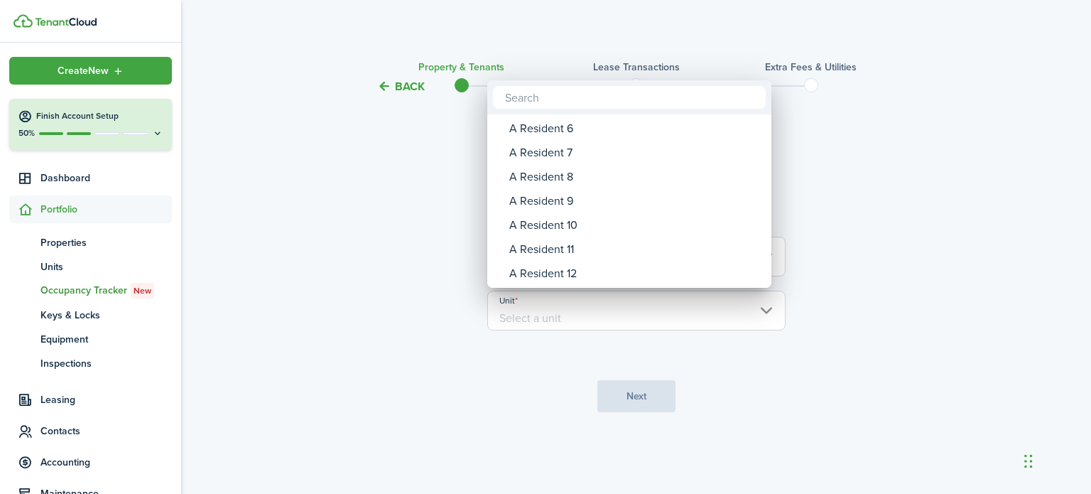
click at [578, 252] on div "A Resident 11" at bounding box center [634, 249] width 251 height 24
type input "A Resident 11"
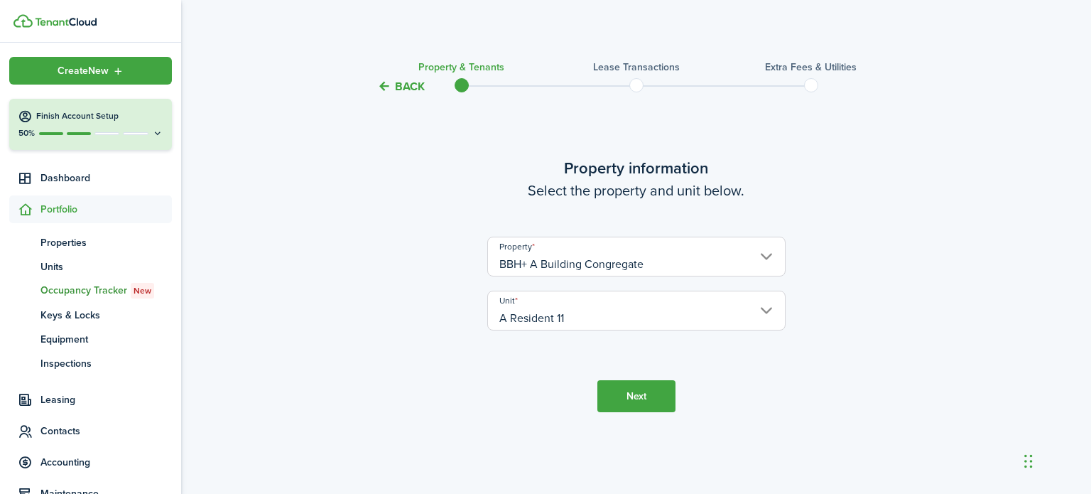
click at [626, 400] on button "Next" at bounding box center [636, 396] width 78 height 32
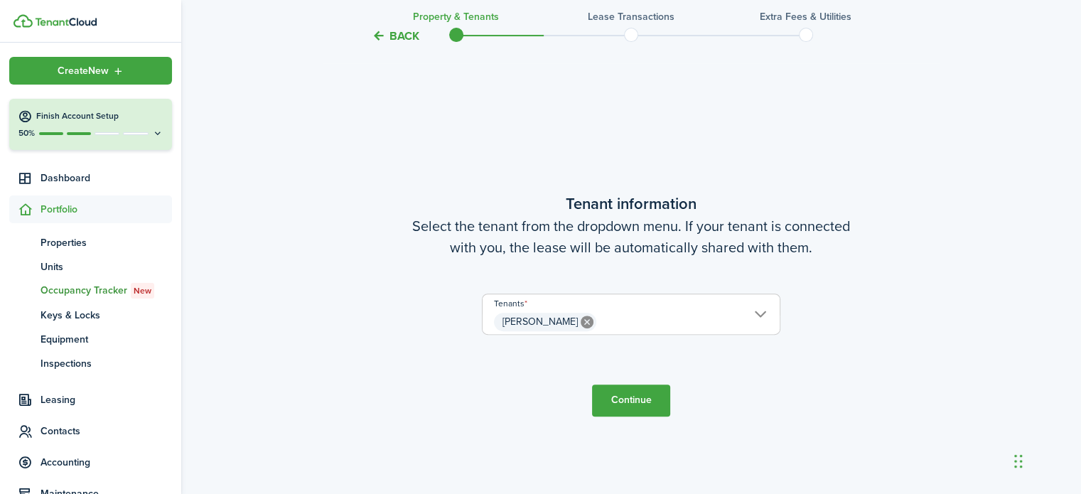
scroll to position [399, 0]
click at [622, 396] on button "Continue" at bounding box center [631, 400] width 78 height 32
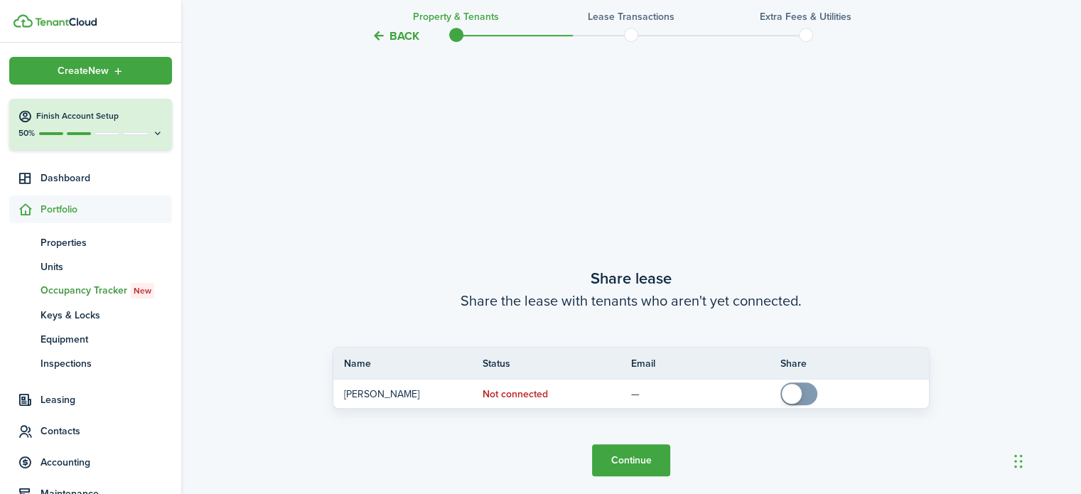
scroll to position [892, 0]
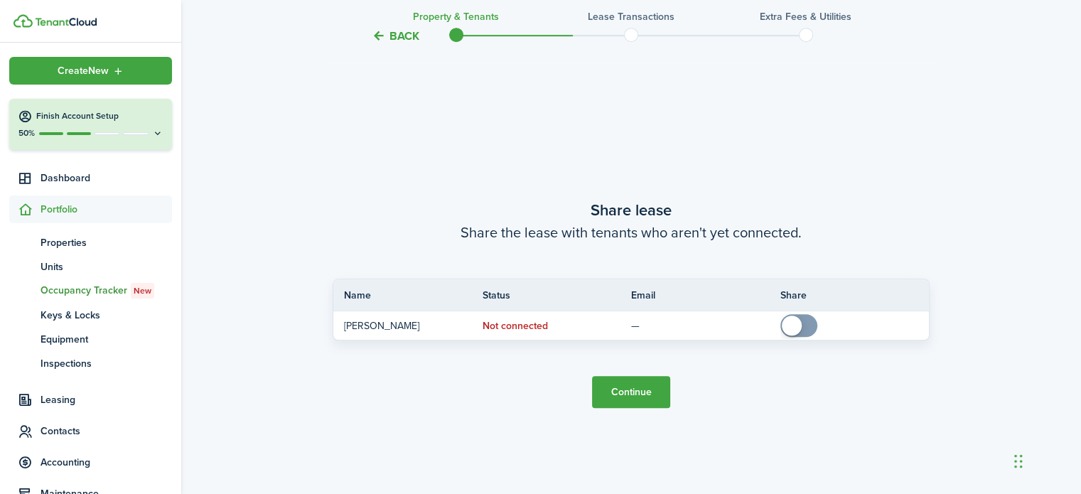
click at [633, 394] on button "Continue" at bounding box center [631, 392] width 78 height 32
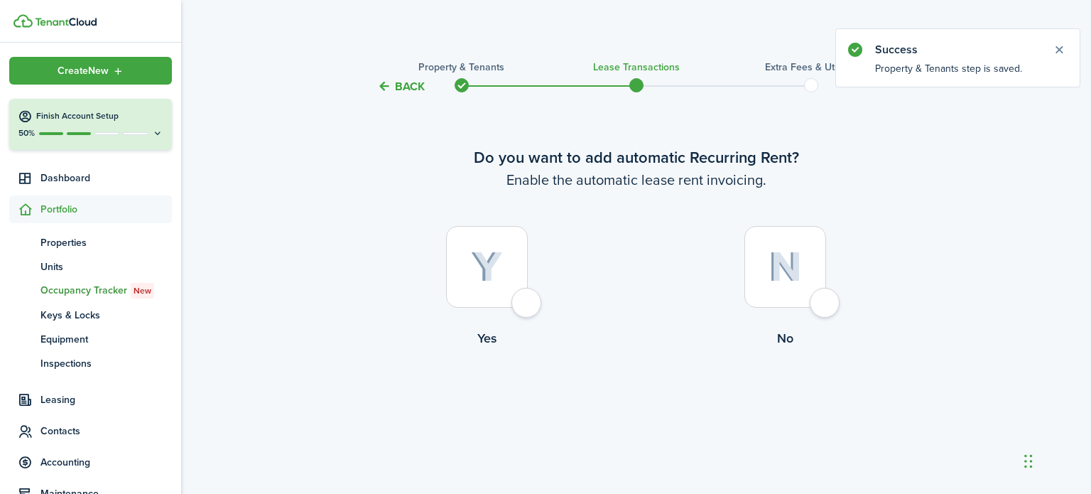
click at [813, 304] on div at bounding box center [786, 267] width 82 height 82
radio input "true"
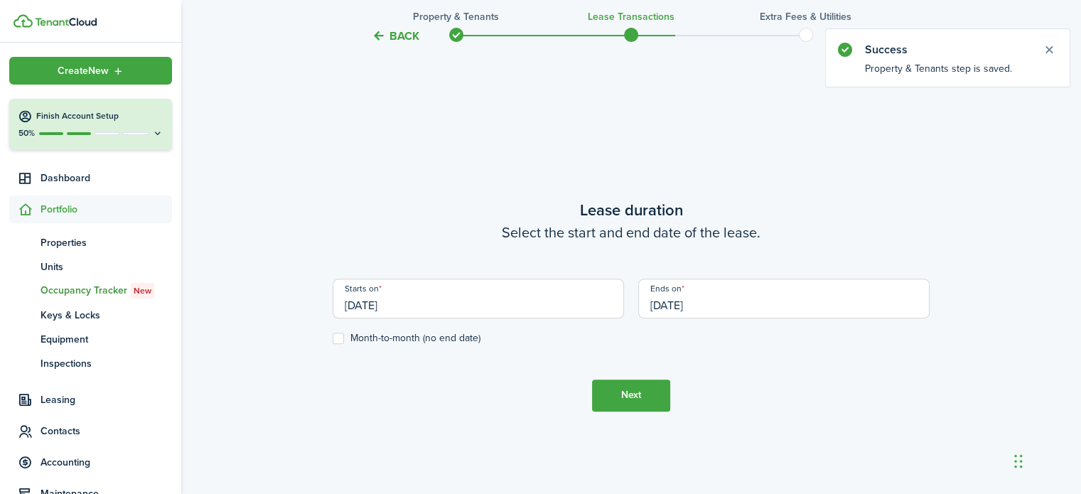
scroll to position [399, 0]
click at [384, 298] on input "[DATE]" at bounding box center [477, 297] width 291 height 40
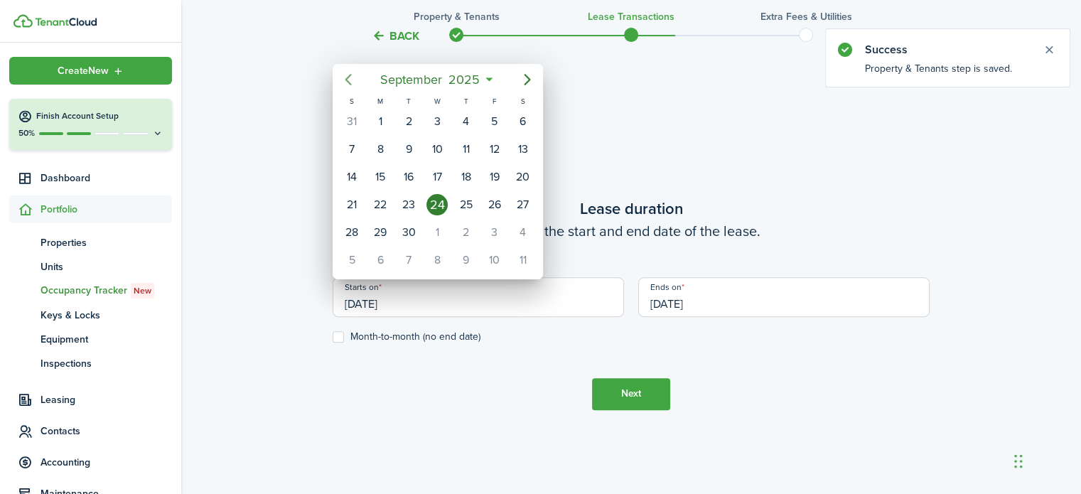
click at [347, 80] on icon "Previous page" at bounding box center [348, 79] width 17 height 17
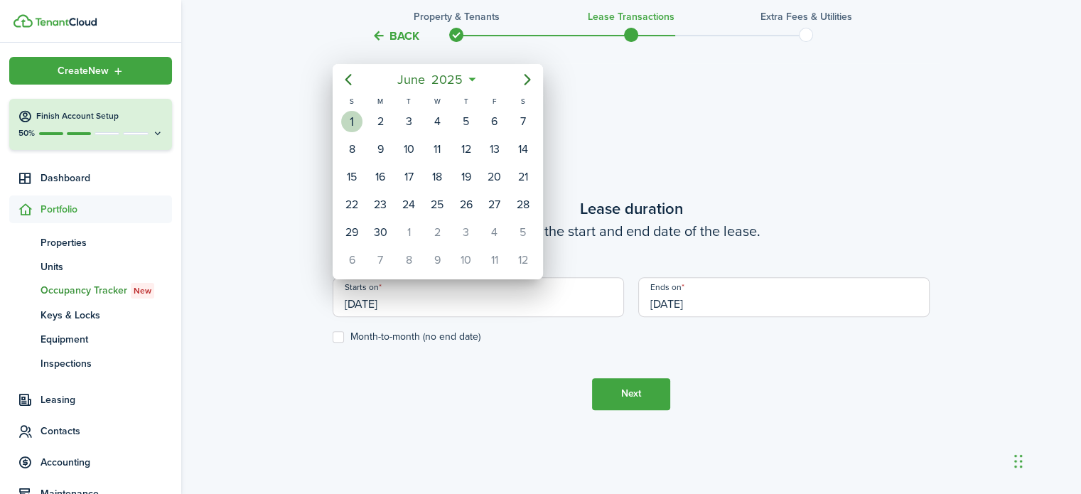
click at [352, 115] on div "1" at bounding box center [351, 121] width 21 height 21
type input "[DATE]"
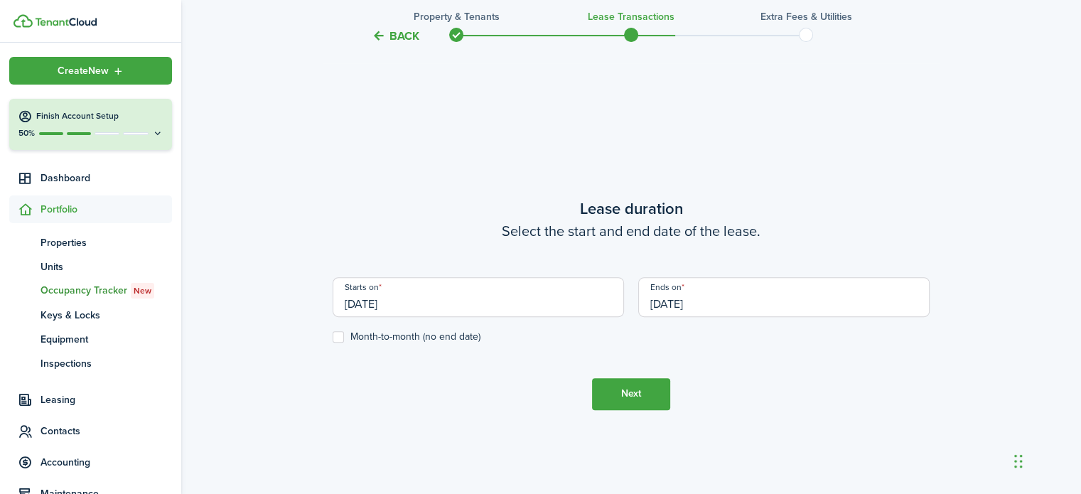
click at [341, 329] on div "Starts on [DATE]" at bounding box center [477, 304] width 305 height 54
click at [340, 331] on label "Month-to-month (no end date)" at bounding box center [406, 336] width 148 height 11
click at [332, 336] on input "Month-to-month (no end date)" at bounding box center [332, 336] width 1 height 1
checkbox input "true"
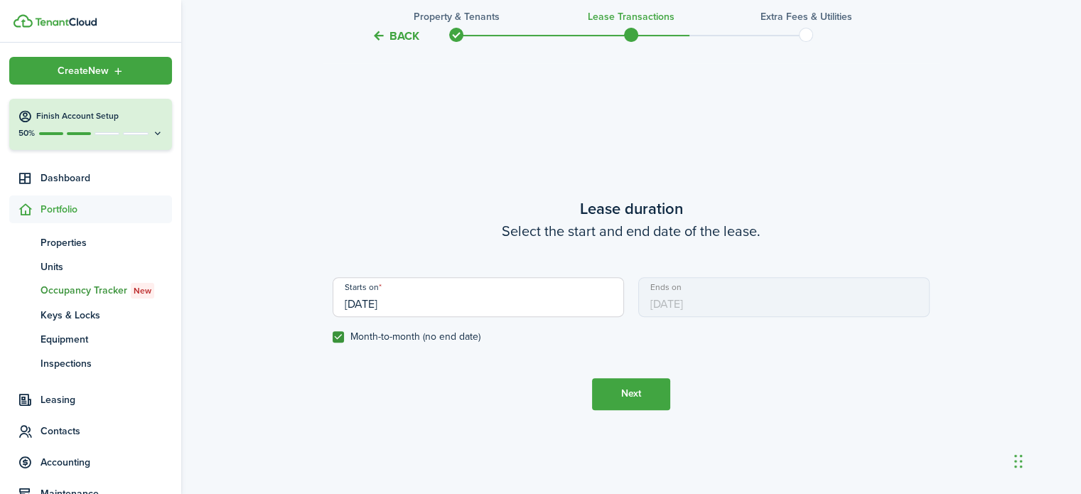
click at [632, 394] on button "Next" at bounding box center [631, 394] width 78 height 32
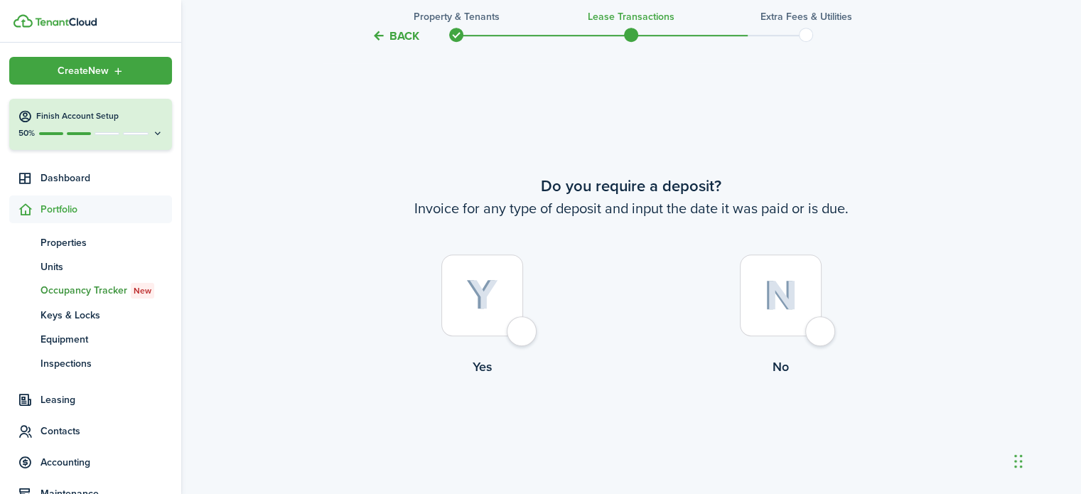
scroll to position [892, 0]
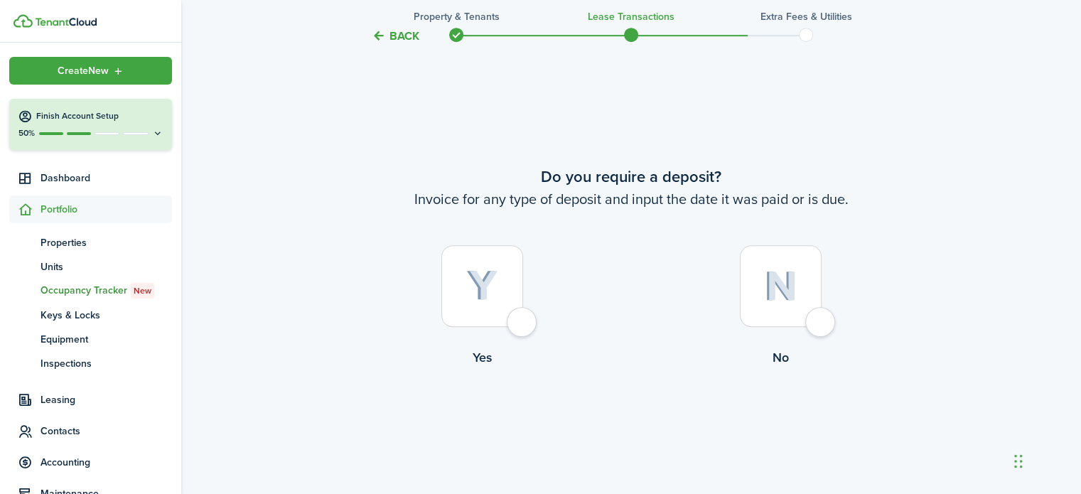
click at [821, 325] on div at bounding box center [781, 286] width 82 height 82
radio input "true"
click at [627, 437] on button "Continue" at bounding box center [631, 425] width 78 height 32
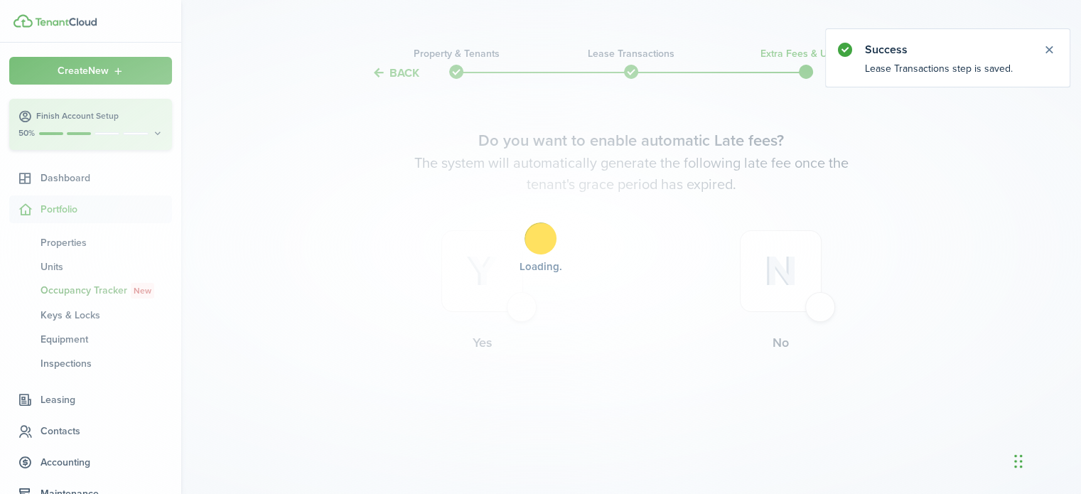
scroll to position [0, 0]
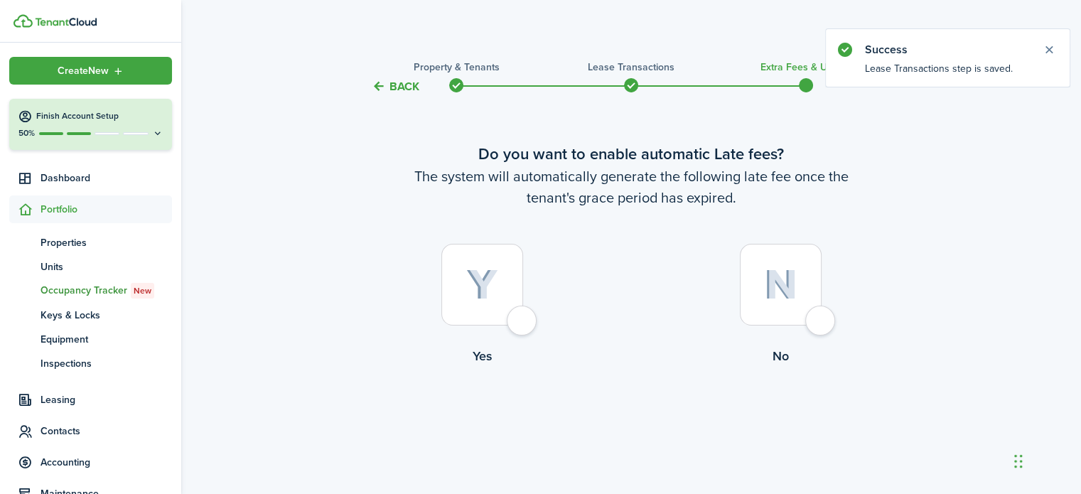
click at [821, 323] on div at bounding box center [781, 285] width 82 height 82
radio input "true"
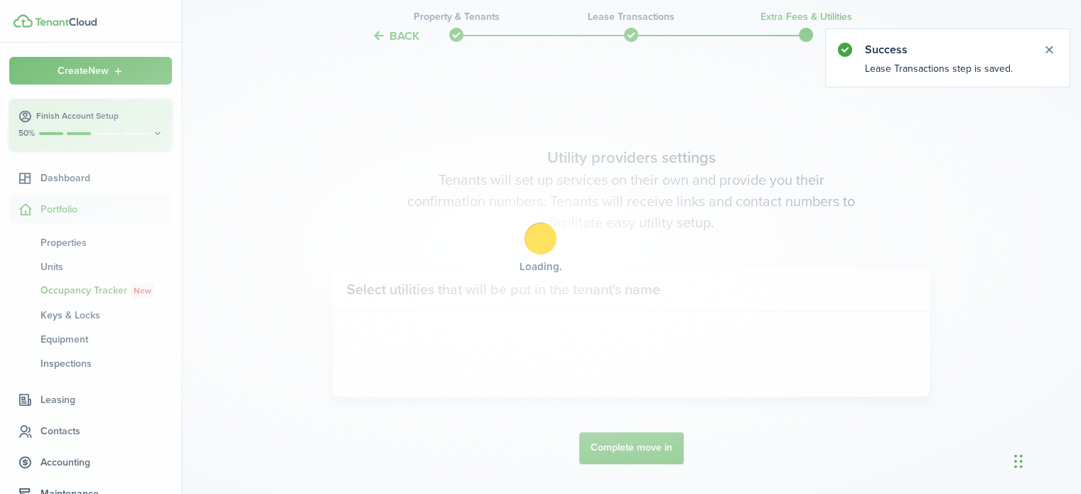
scroll to position [412, 0]
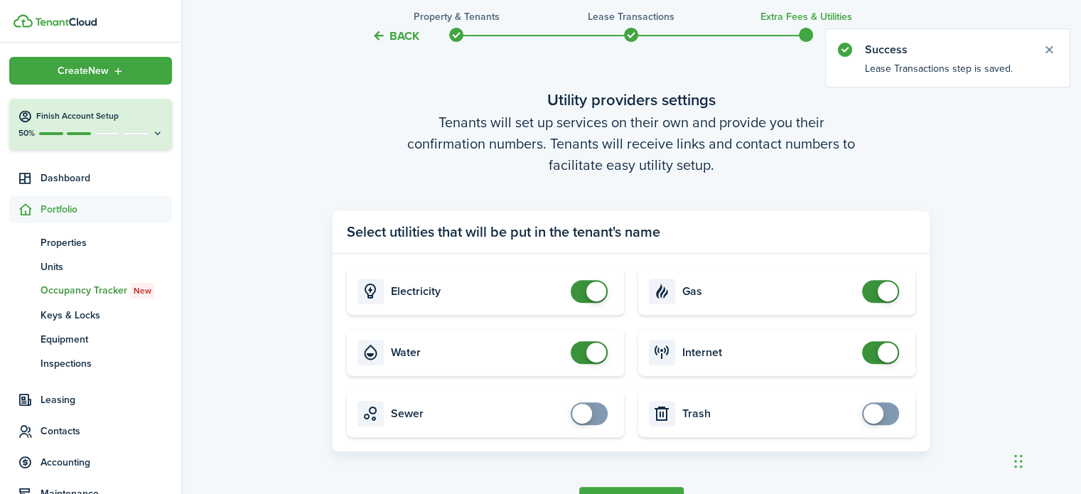
checkbox input "false"
click at [582, 285] on span at bounding box center [589, 291] width 14 height 23
checkbox input "false"
click at [582, 349] on span at bounding box center [589, 352] width 14 height 23
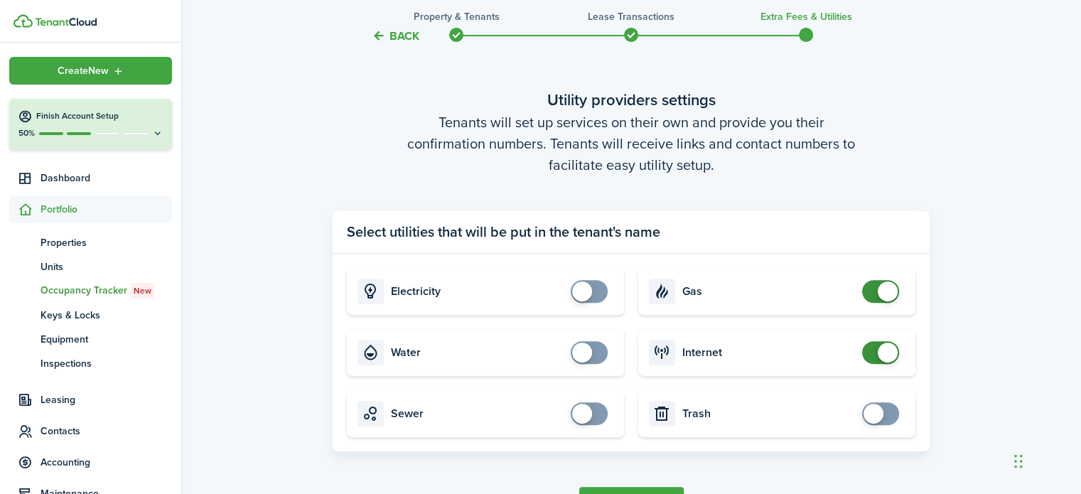
checkbox input "false"
click at [874, 288] on span at bounding box center [880, 291] width 14 height 23
checkbox input "false"
click at [873, 355] on span at bounding box center [880, 352] width 14 height 23
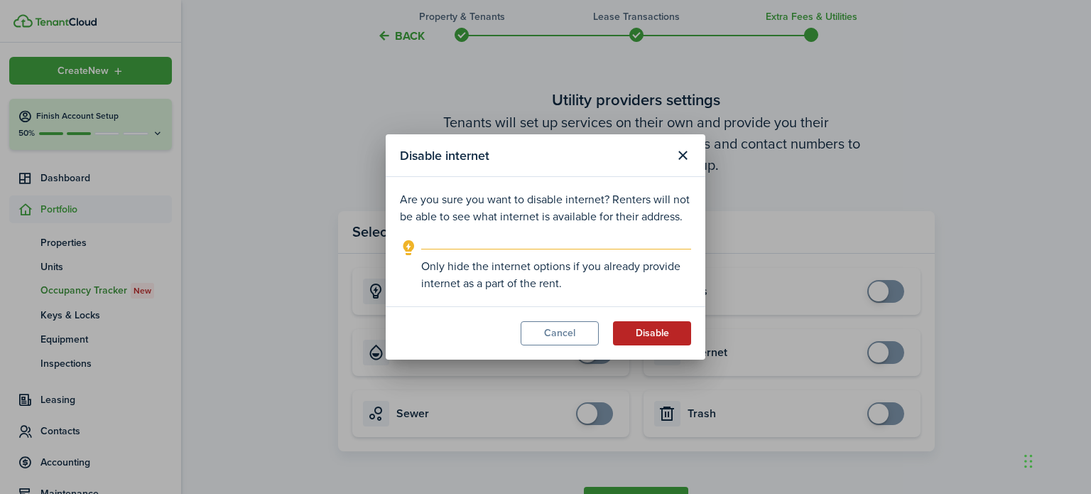
click at [665, 335] on button "Disable" at bounding box center [652, 333] width 78 height 24
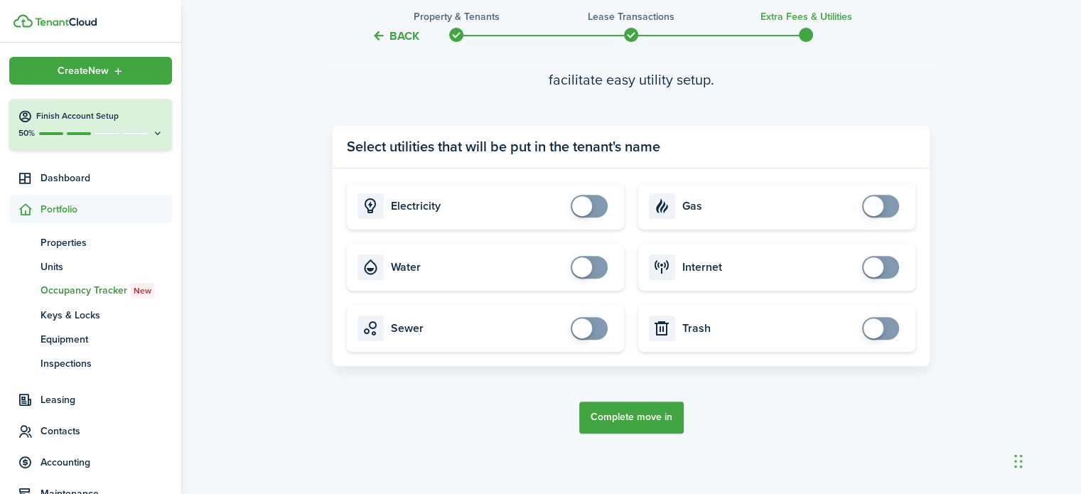
scroll to position [499, 0]
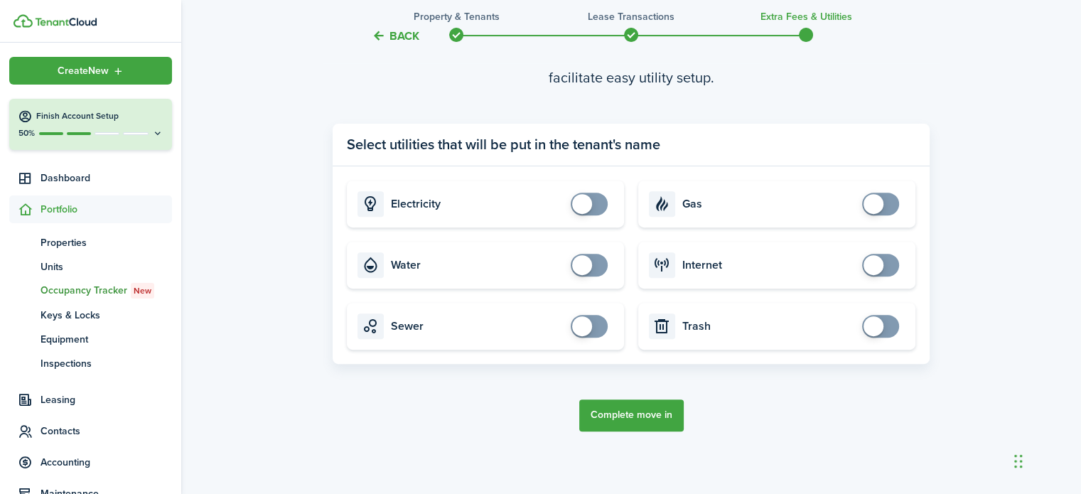
click at [651, 417] on button "Complete move in" at bounding box center [631, 415] width 104 height 32
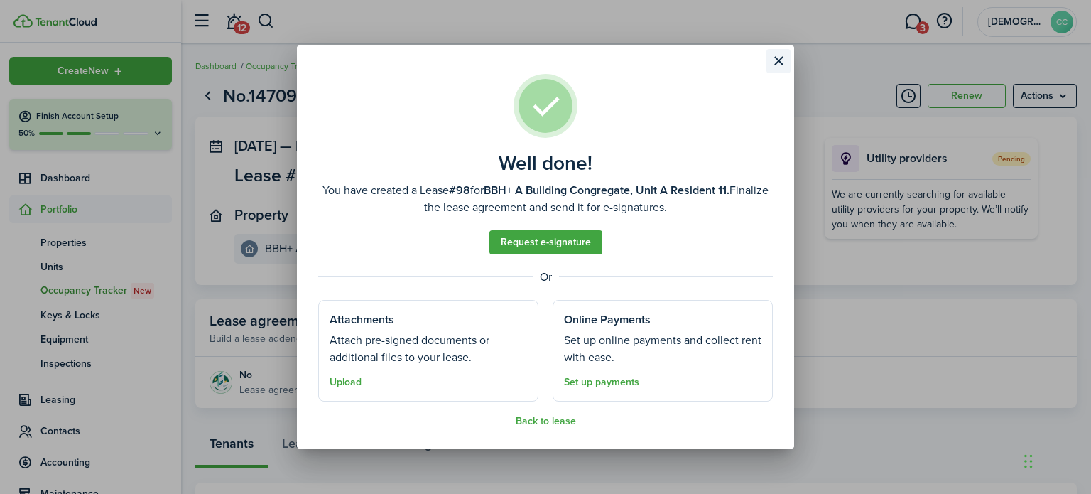
click at [784, 63] on button "Close modal" at bounding box center [779, 61] width 24 height 24
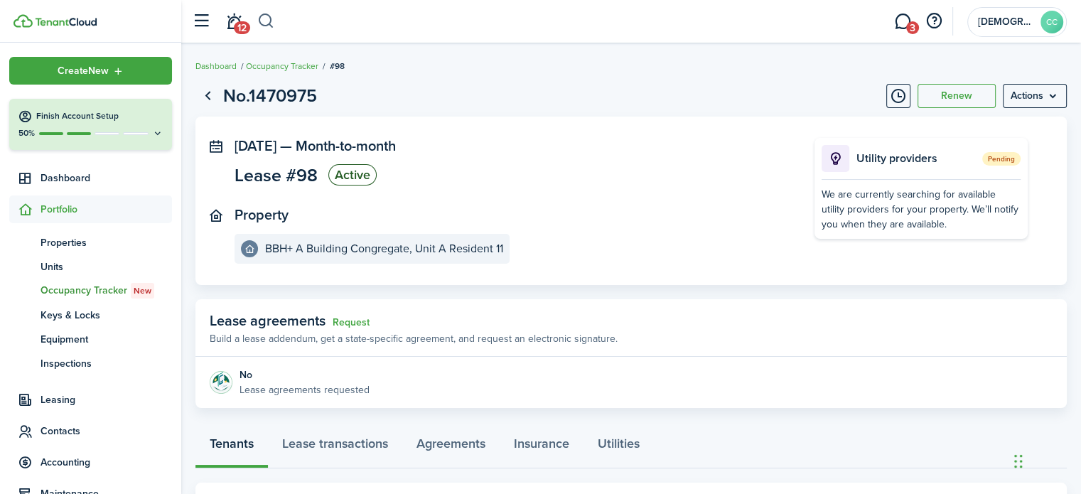
click at [265, 24] on button "button" at bounding box center [266, 21] width 18 height 24
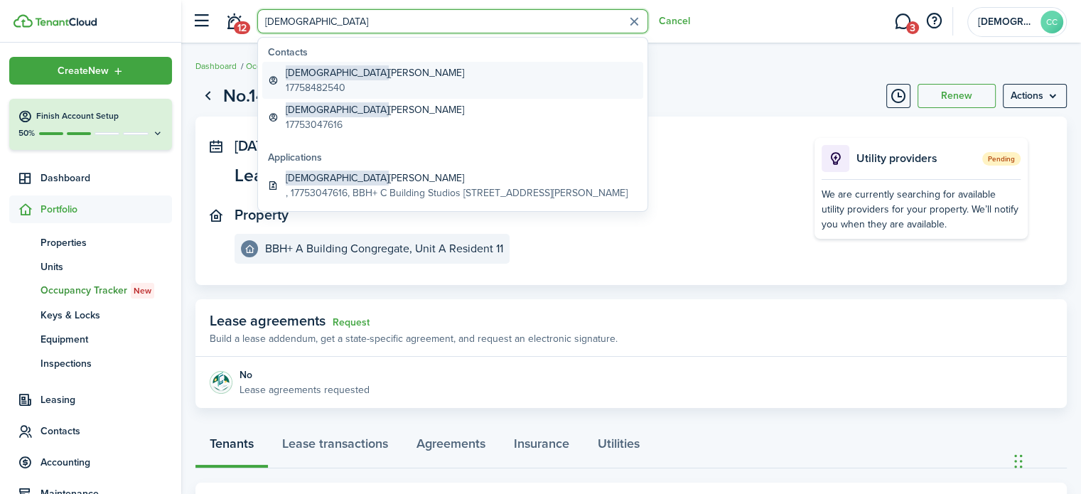
type input "[DEMOGRAPHIC_DATA]"
click at [328, 78] on global-search-item-title "[PERSON_NAME]" at bounding box center [375, 72] width 178 height 15
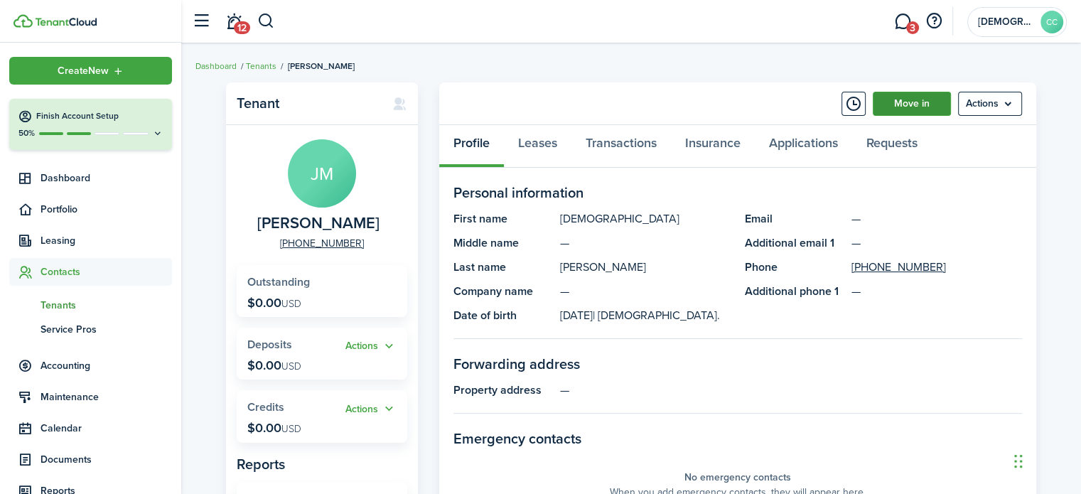
click at [901, 111] on link "Move in" at bounding box center [911, 104] width 78 height 24
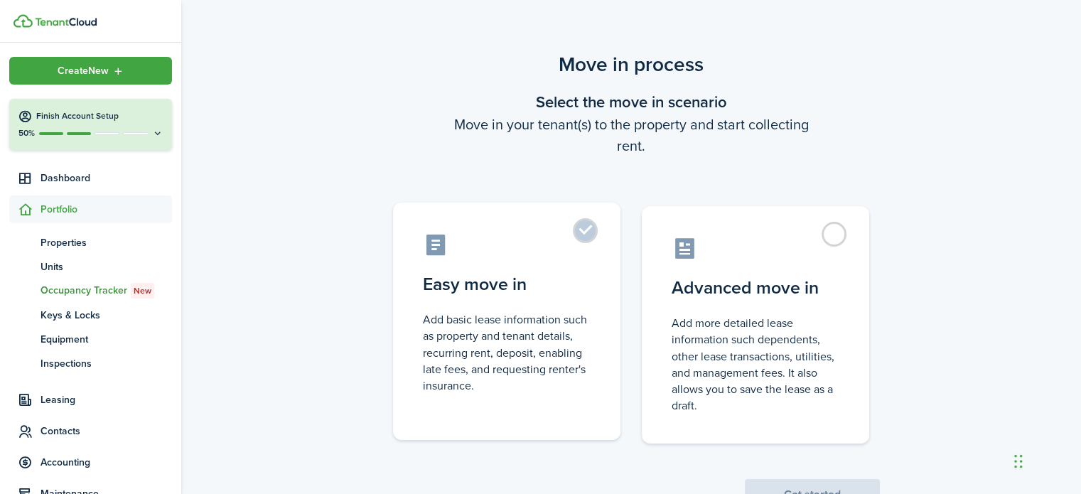
click at [583, 232] on label "Easy move in Add basic lease information such as property and tenant details, r…" at bounding box center [506, 320] width 227 height 237
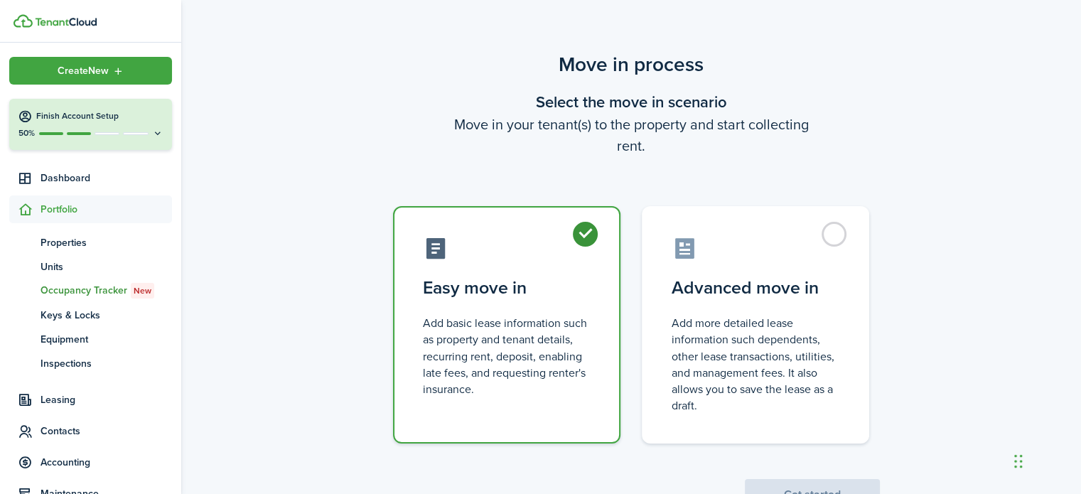
radio input "true"
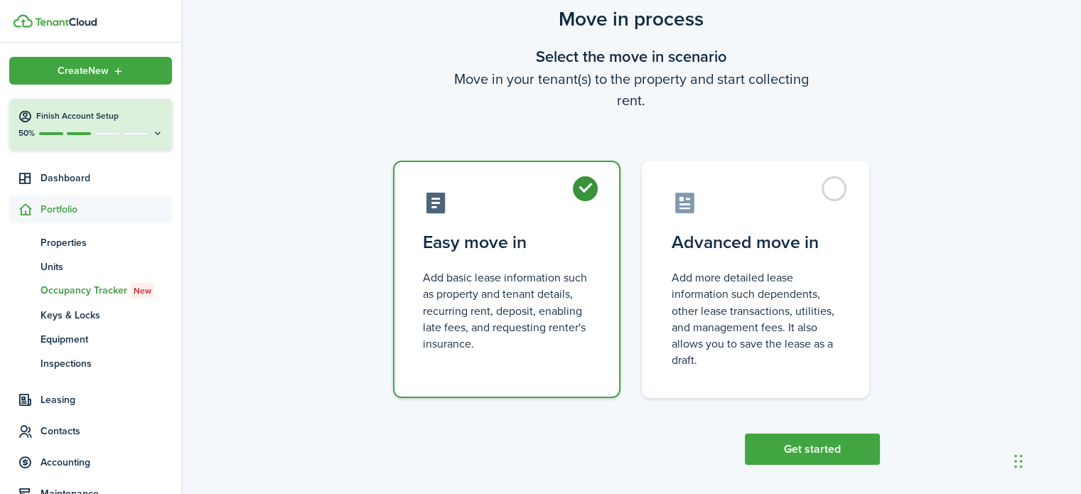
scroll to position [55, 0]
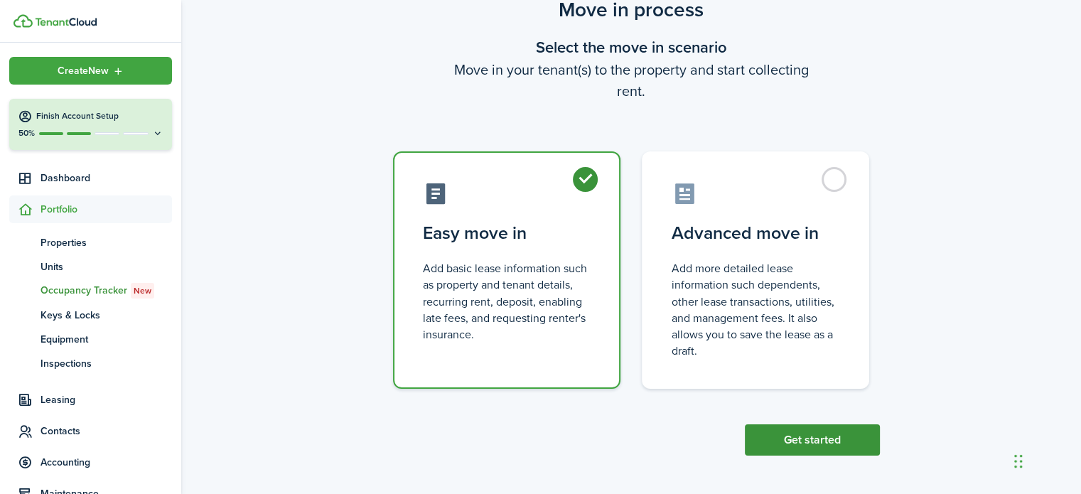
click at [830, 440] on button "Get started" at bounding box center [812, 439] width 135 height 31
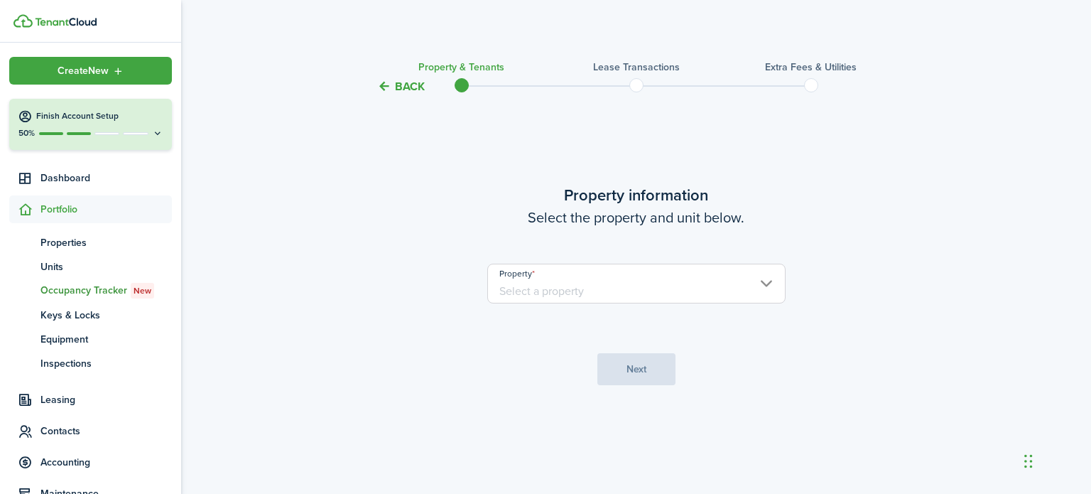
click at [592, 294] on input "Property" at bounding box center [636, 284] width 298 height 40
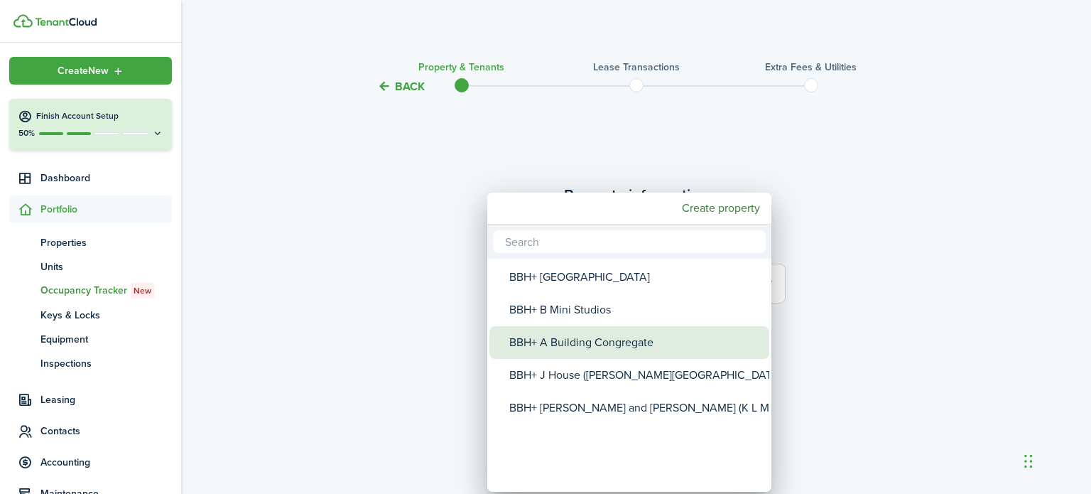
click at [570, 346] on div "BBH+ A Building Congregate" at bounding box center [634, 342] width 251 height 33
type input "BBH+ A Building Congregate"
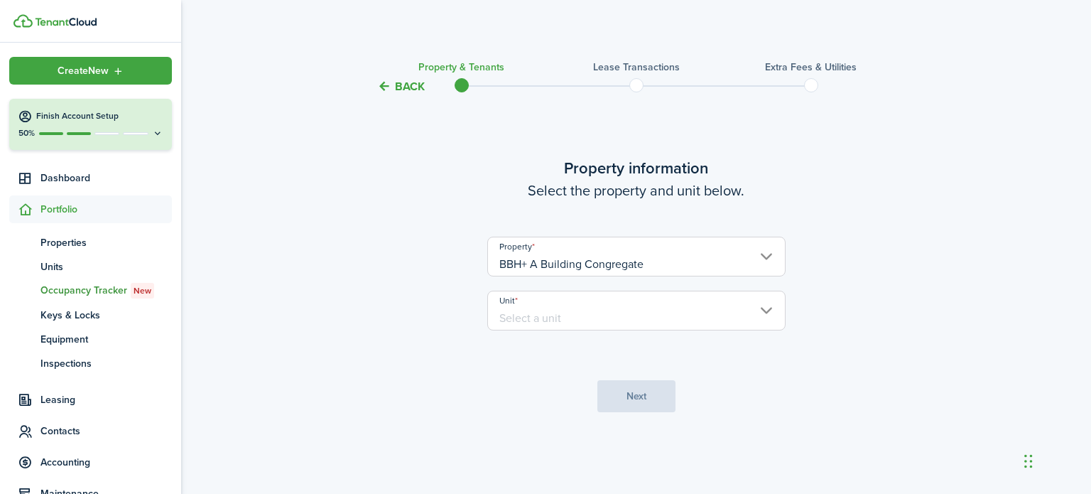
click at [569, 310] on input "Unit" at bounding box center [636, 311] width 298 height 40
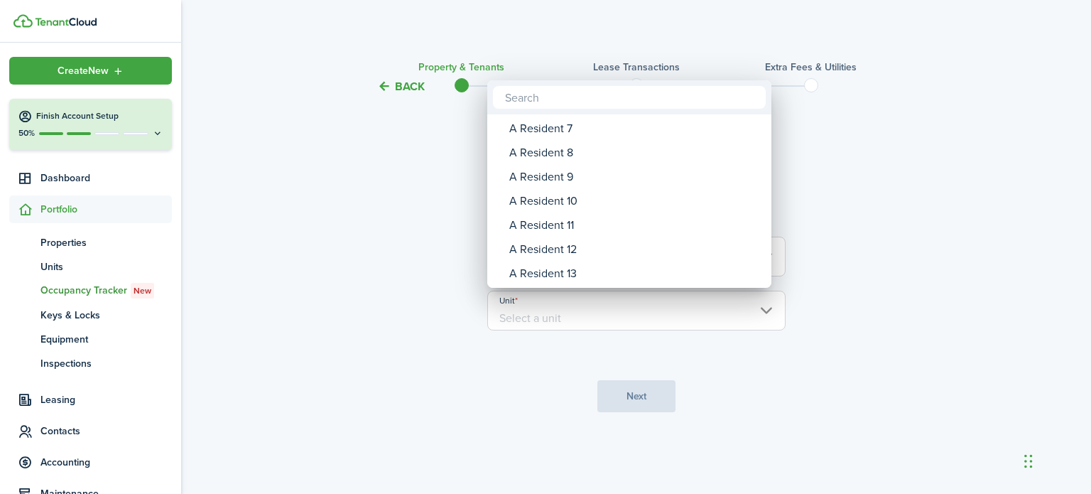
click at [558, 255] on div "A Resident 12" at bounding box center [634, 249] width 251 height 24
type input "A Resident 12"
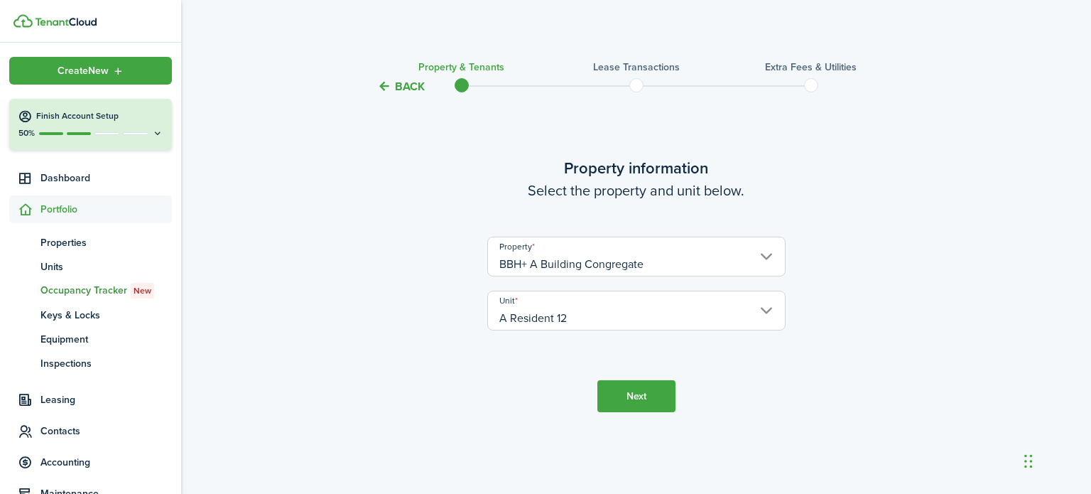
click at [657, 401] on button "Next" at bounding box center [636, 396] width 78 height 32
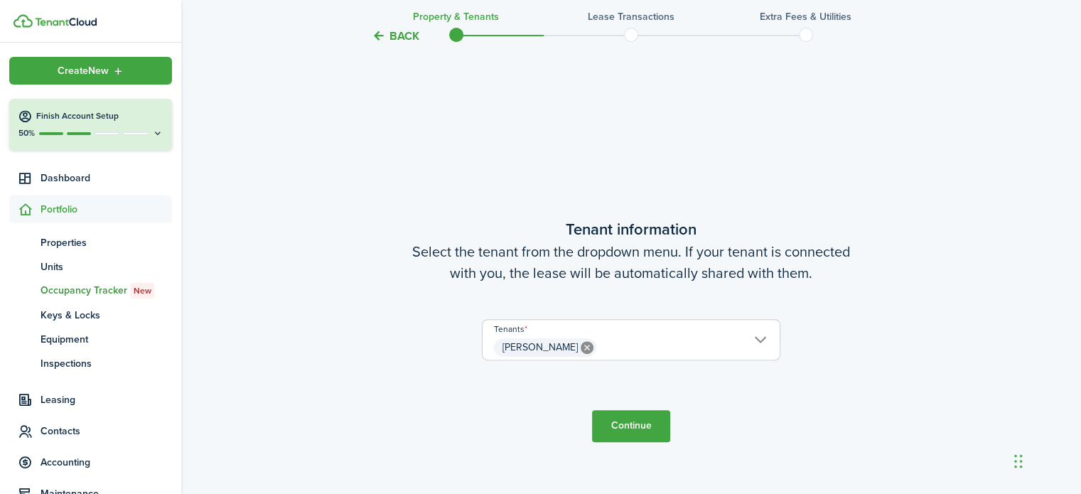
scroll to position [399, 0]
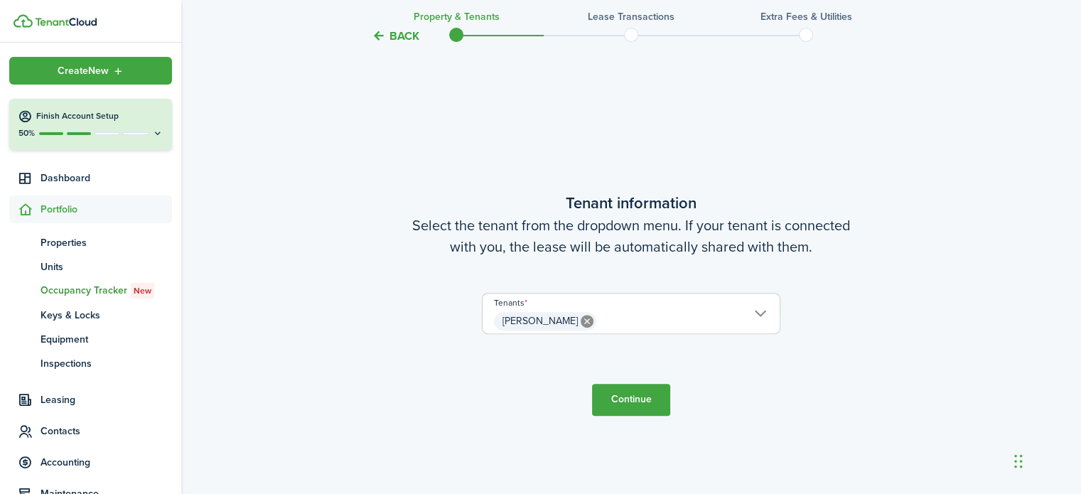
click at [622, 405] on button "Continue" at bounding box center [631, 400] width 78 height 32
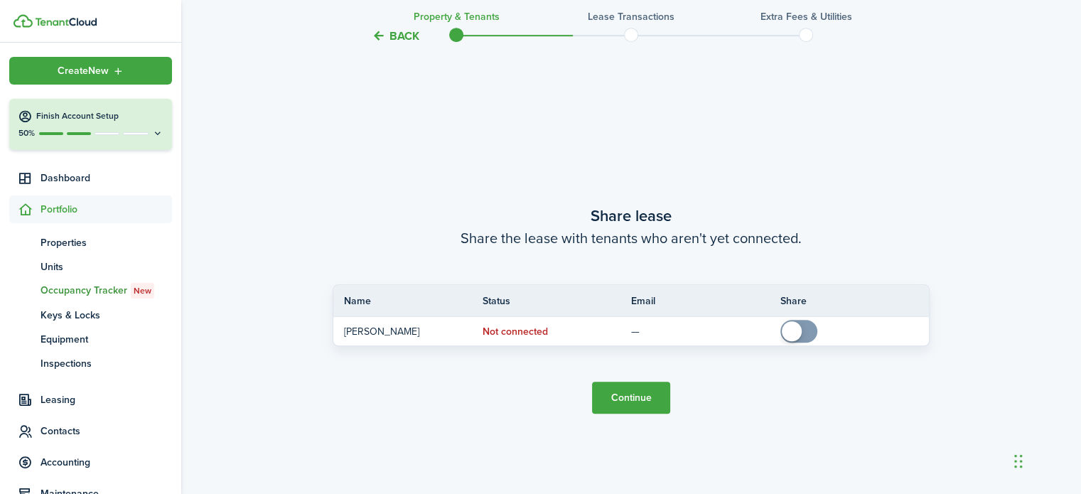
scroll to position [892, 0]
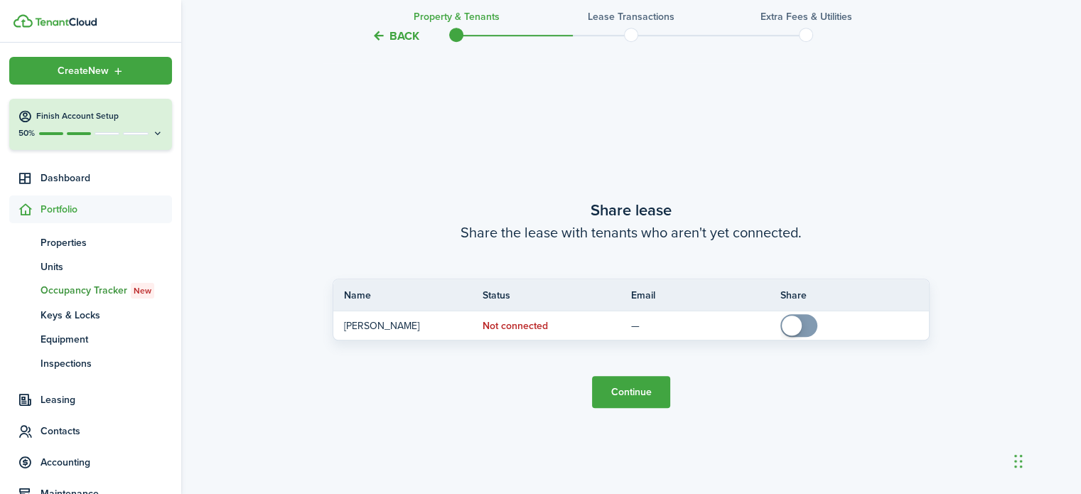
click at [642, 386] on button "Continue" at bounding box center [631, 392] width 78 height 32
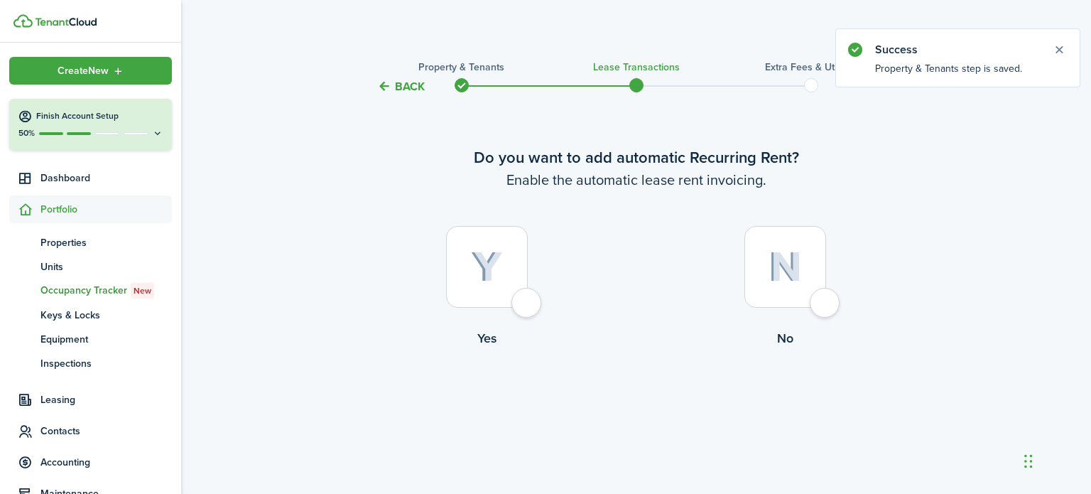
click at [528, 303] on div at bounding box center [487, 267] width 82 height 82
radio input "true"
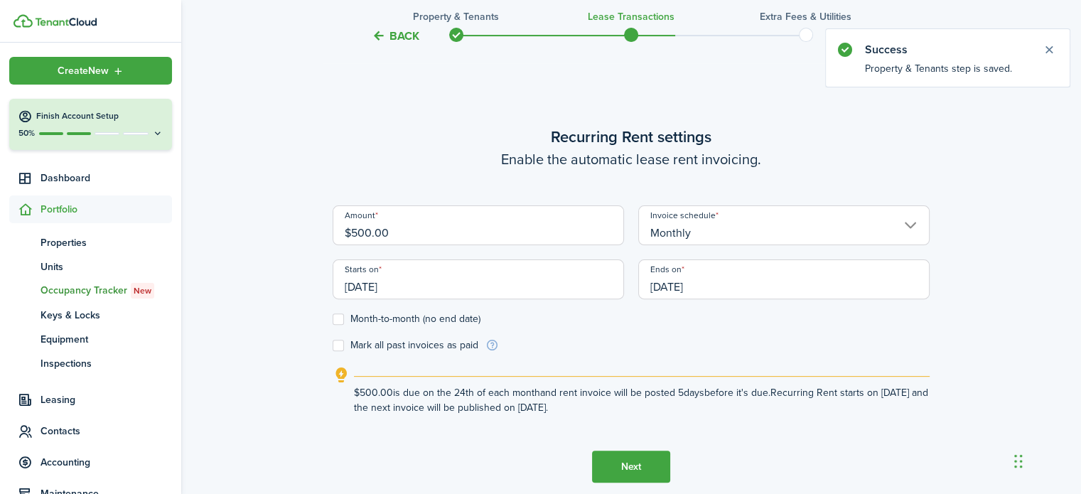
scroll to position [399, 0]
click at [398, 286] on input "[DATE]" at bounding box center [477, 279] width 291 height 40
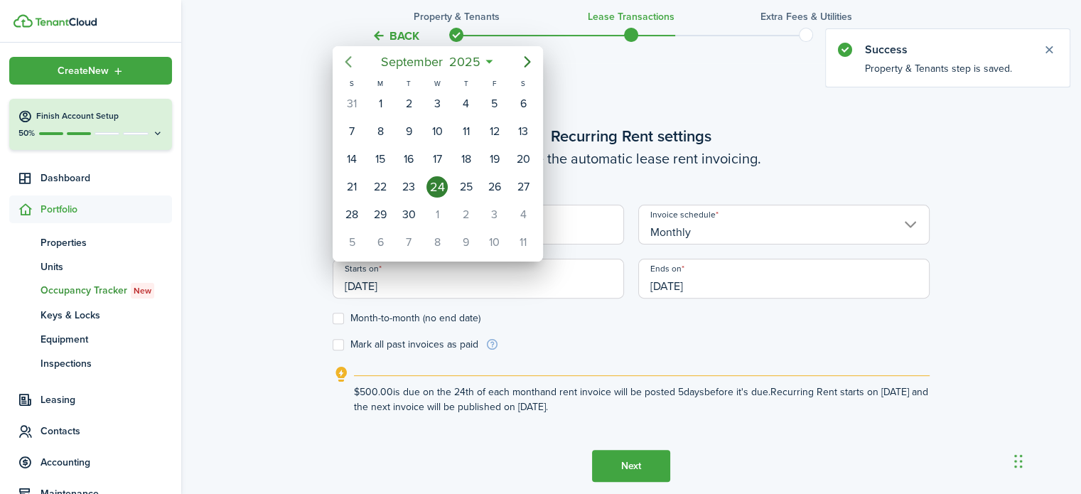
click at [347, 62] on icon "Previous page" at bounding box center [348, 61] width 6 height 11
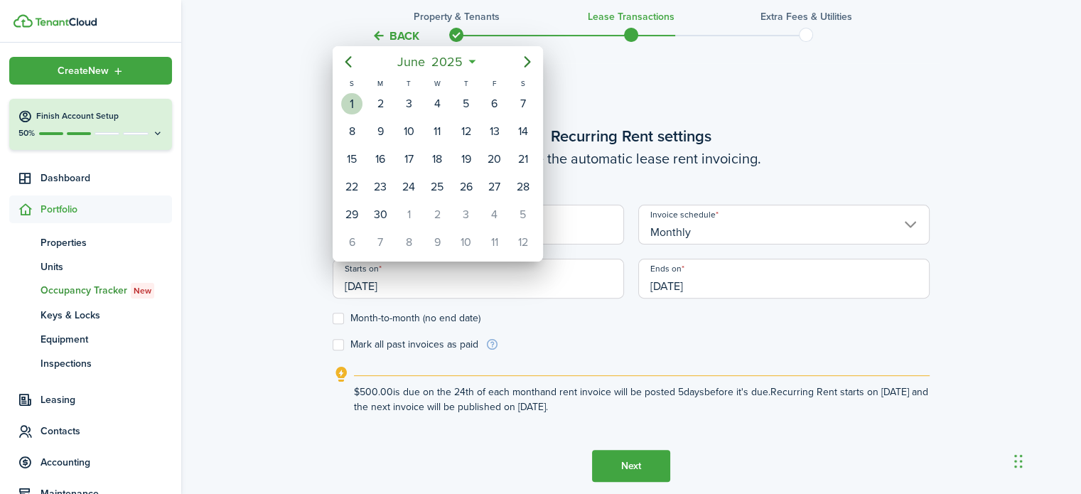
click at [350, 102] on div "1" at bounding box center [351, 103] width 21 height 21
type input "[DATE]"
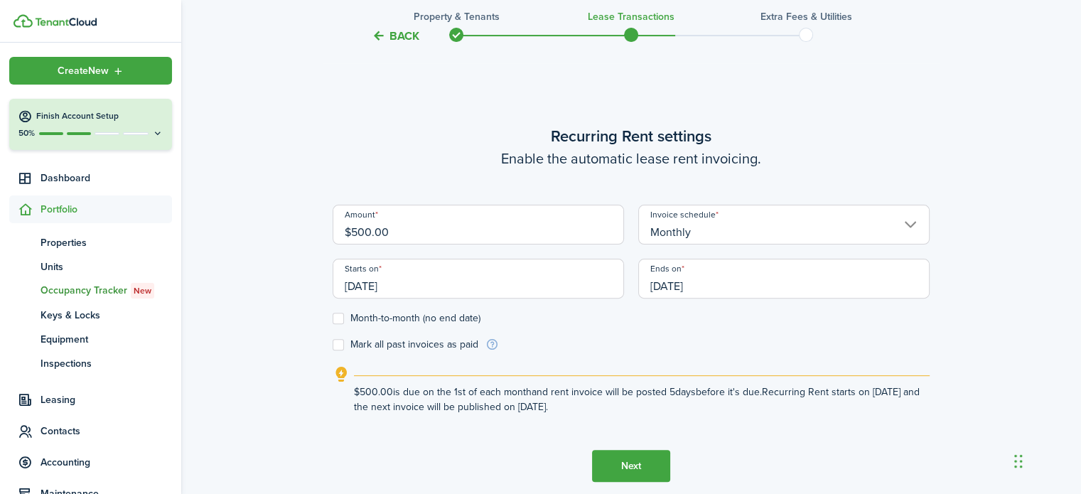
click at [341, 314] on label "Month-to-month (no end date)" at bounding box center [406, 318] width 148 height 11
click at [332, 318] on input "Month-to-month (no end date)" at bounding box center [332, 318] width 1 height 1
checkbox input "true"
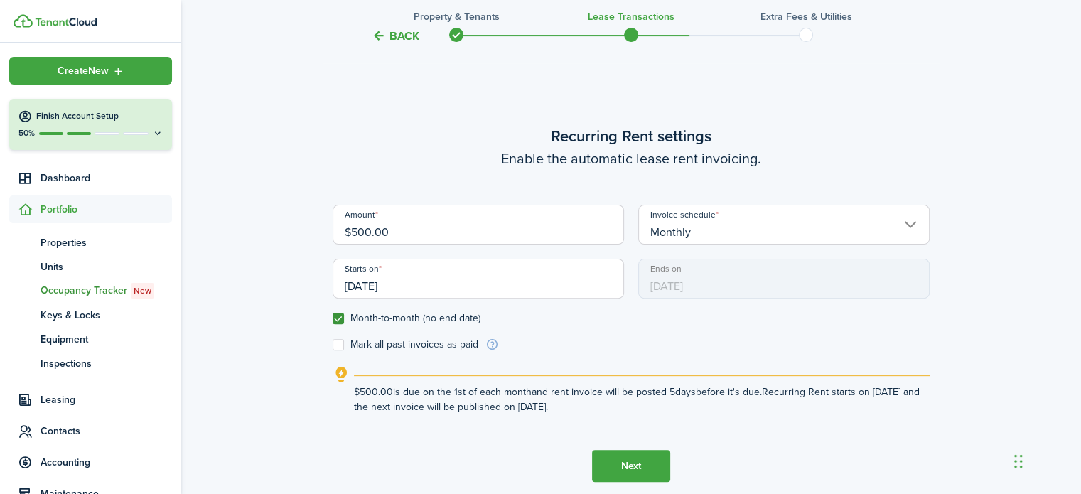
click at [631, 471] on button "Next" at bounding box center [631, 466] width 78 height 32
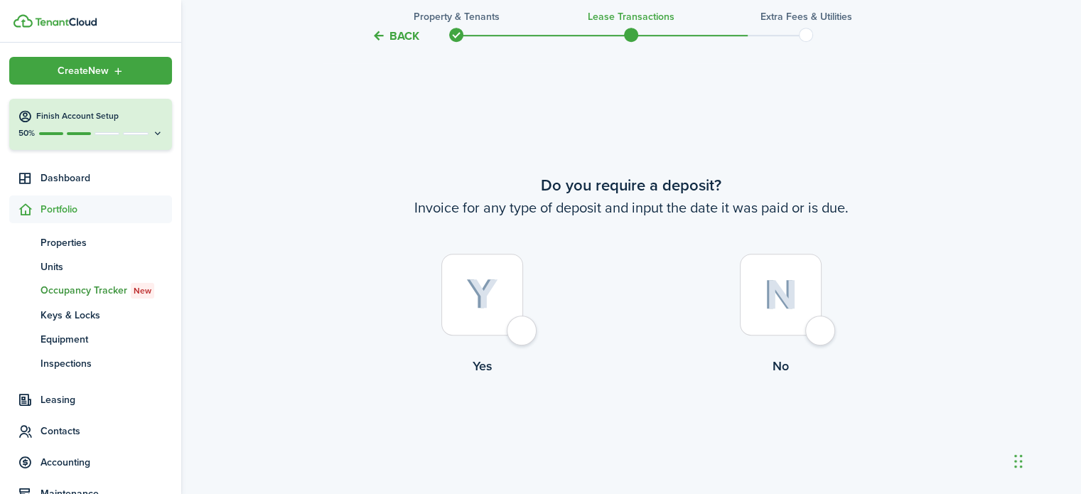
scroll to position [892, 0]
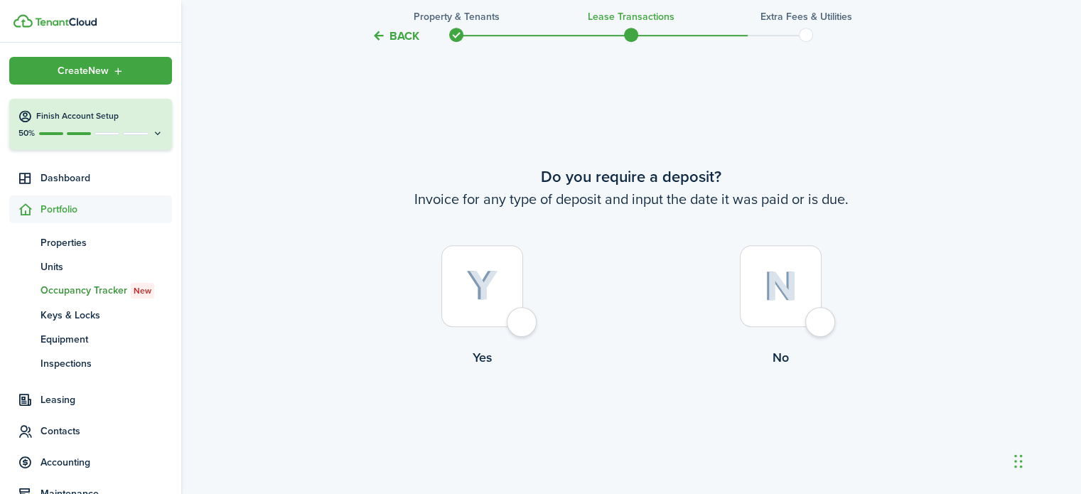
click at [821, 325] on div at bounding box center [781, 286] width 82 height 82
radio input "true"
click at [650, 433] on button "Continue" at bounding box center [631, 425] width 78 height 32
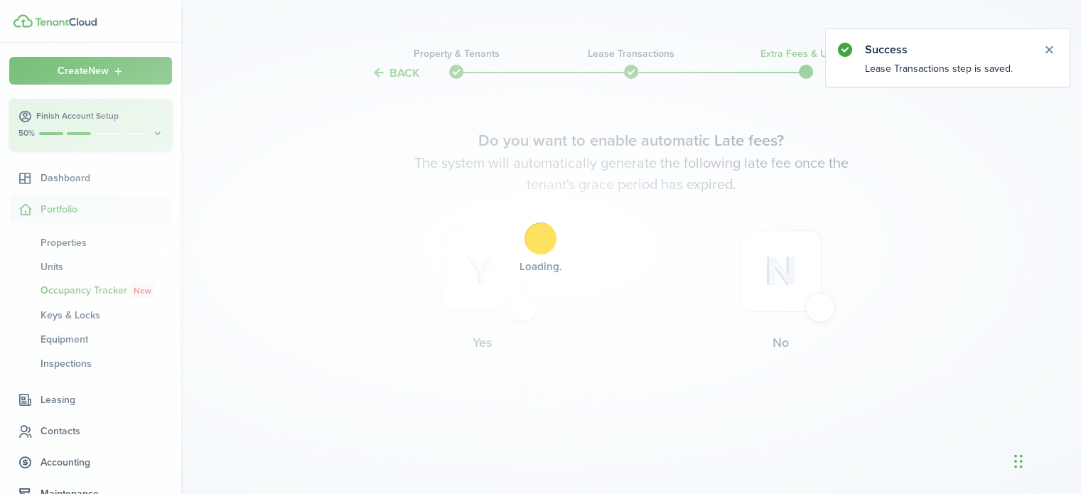
scroll to position [0, 0]
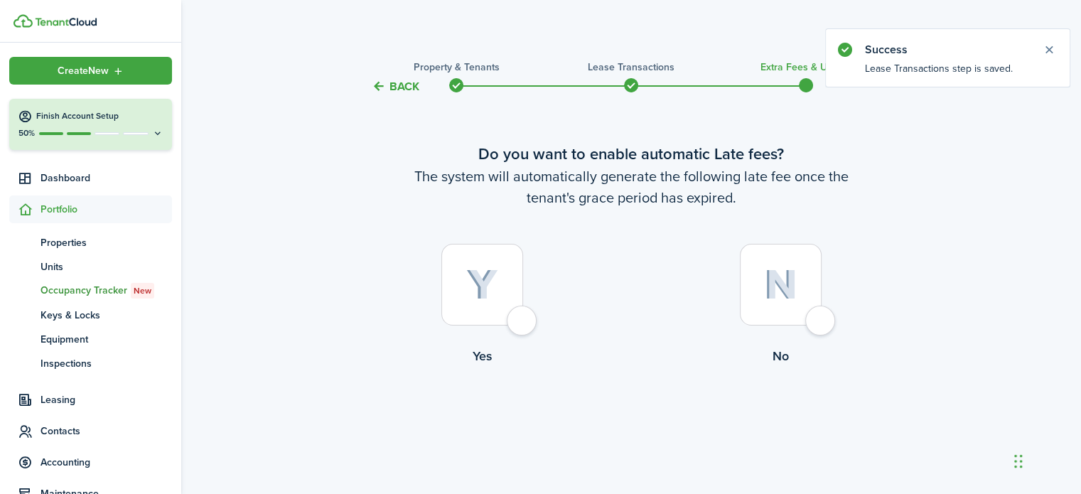
click at [821, 318] on div at bounding box center [781, 285] width 82 height 82
radio input "true"
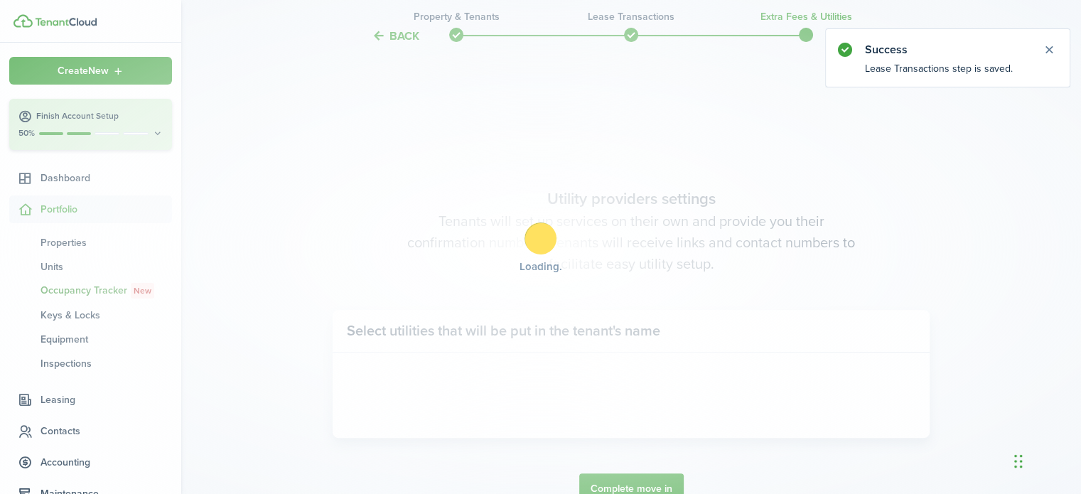
scroll to position [412, 0]
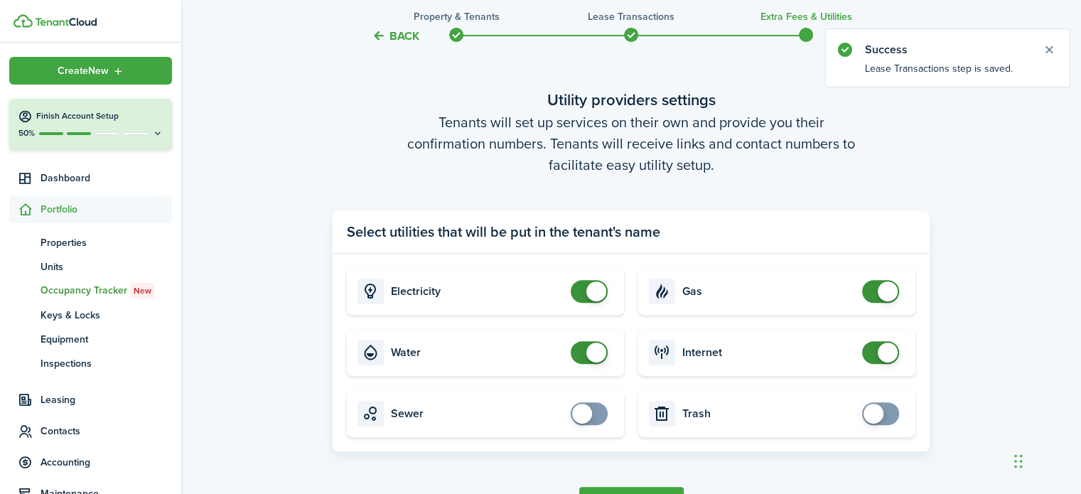
checkbox input "false"
click at [585, 284] on span at bounding box center [589, 291] width 14 height 23
checkbox input "false"
click at [583, 355] on span at bounding box center [589, 352] width 14 height 23
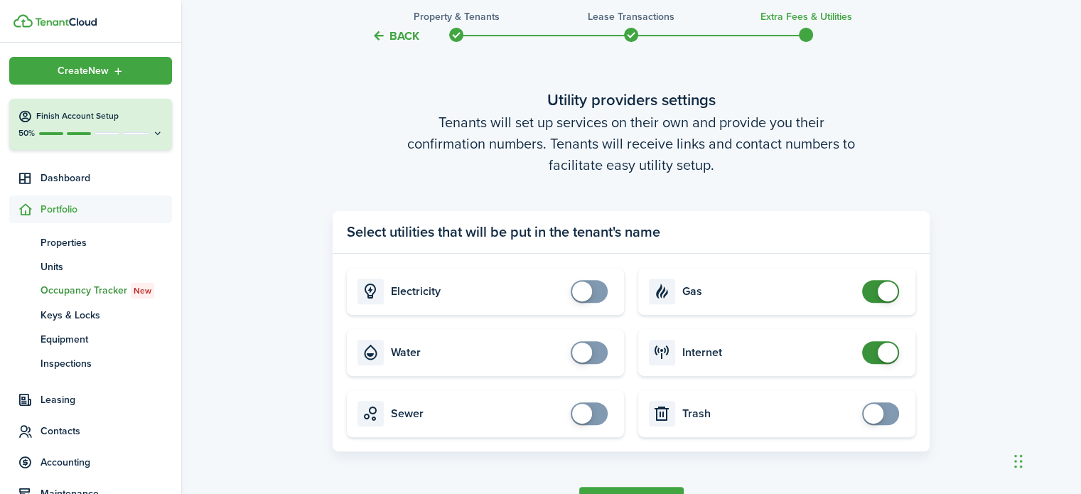
checkbox input "false"
click at [873, 296] on span at bounding box center [880, 291] width 14 height 23
checkbox input "false"
click at [875, 357] on span at bounding box center [880, 352] width 14 height 23
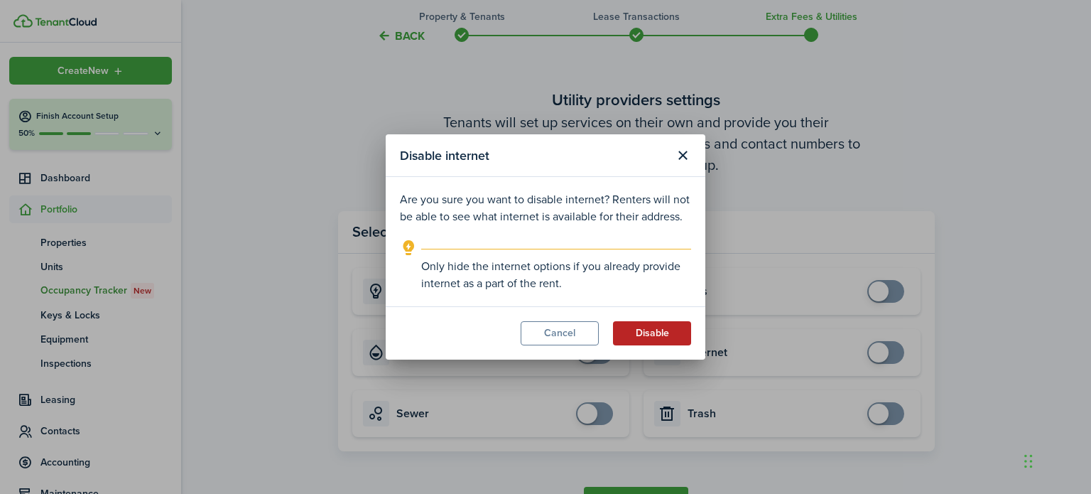
click at [669, 339] on button "Disable" at bounding box center [652, 333] width 78 height 24
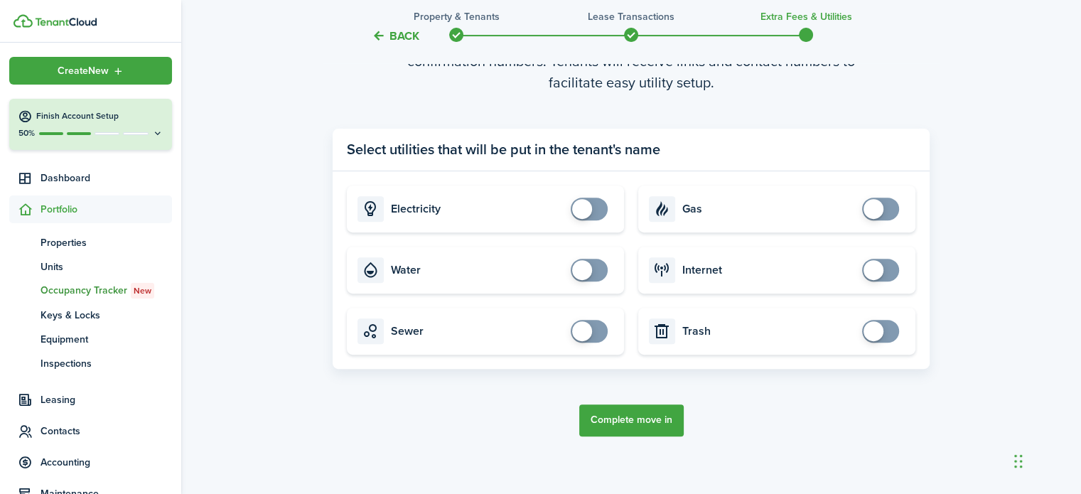
scroll to position [507, 0]
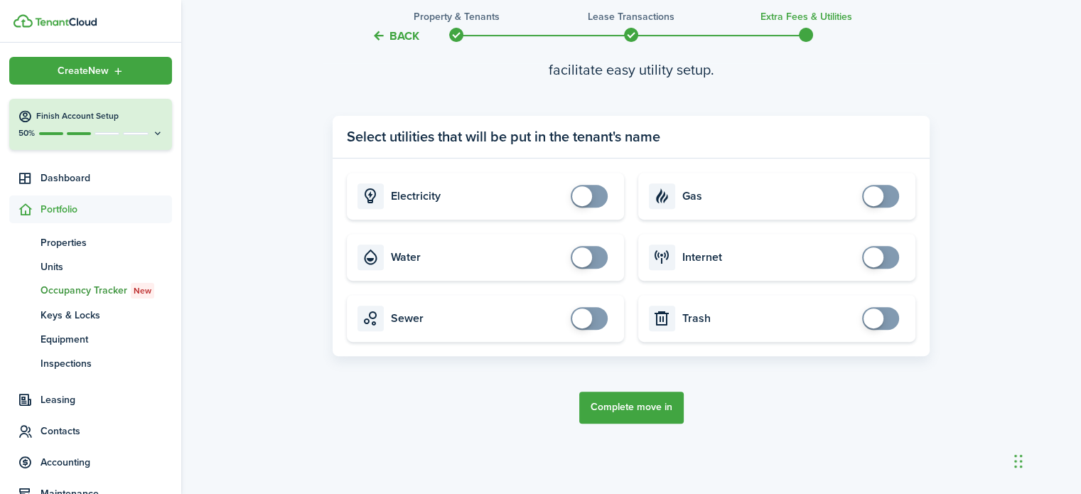
click at [652, 407] on button "Complete move in" at bounding box center [631, 407] width 104 height 32
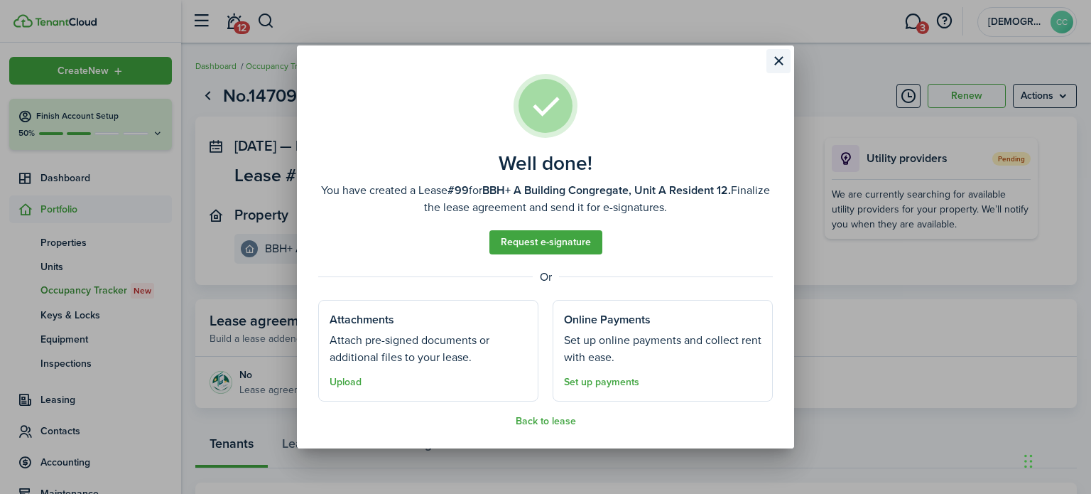
click at [779, 60] on button "Close modal" at bounding box center [779, 61] width 24 height 24
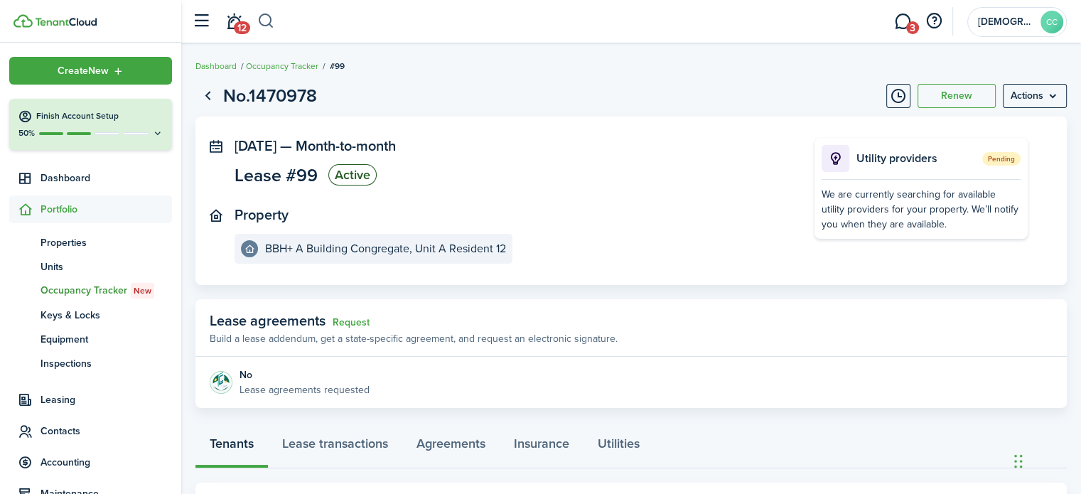
click at [261, 20] on button "button" at bounding box center [266, 21] width 18 height 24
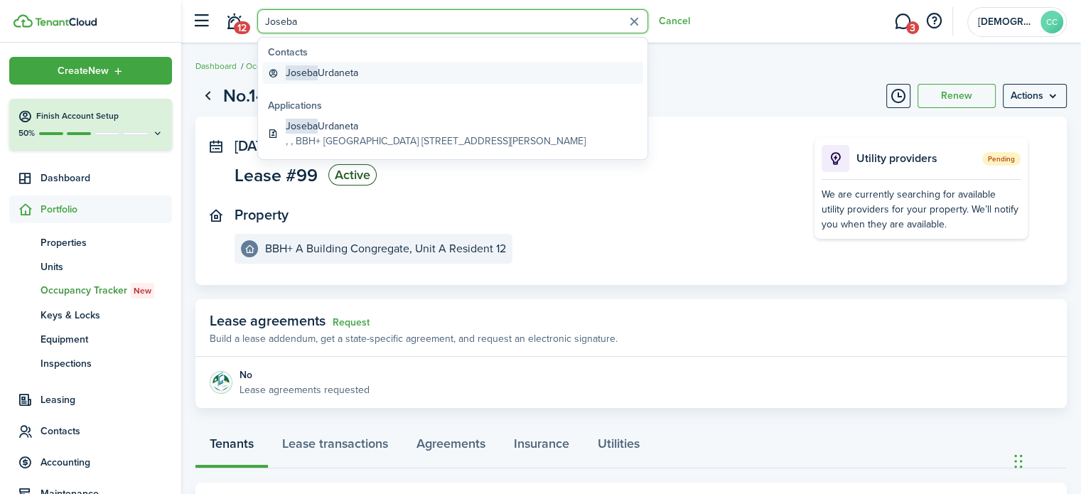
type input "Joseba"
click at [321, 79] on global-search-item-title "[PERSON_NAME]" at bounding box center [322, 72] width 72 height 15
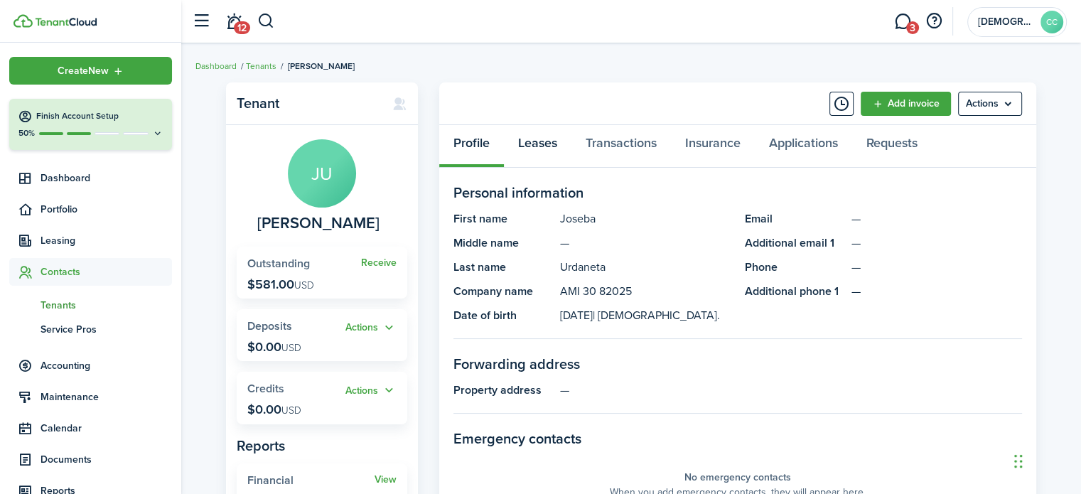
click at [548, 148] on link "Leases" at bounding box center [537, 146] width 67 height 43
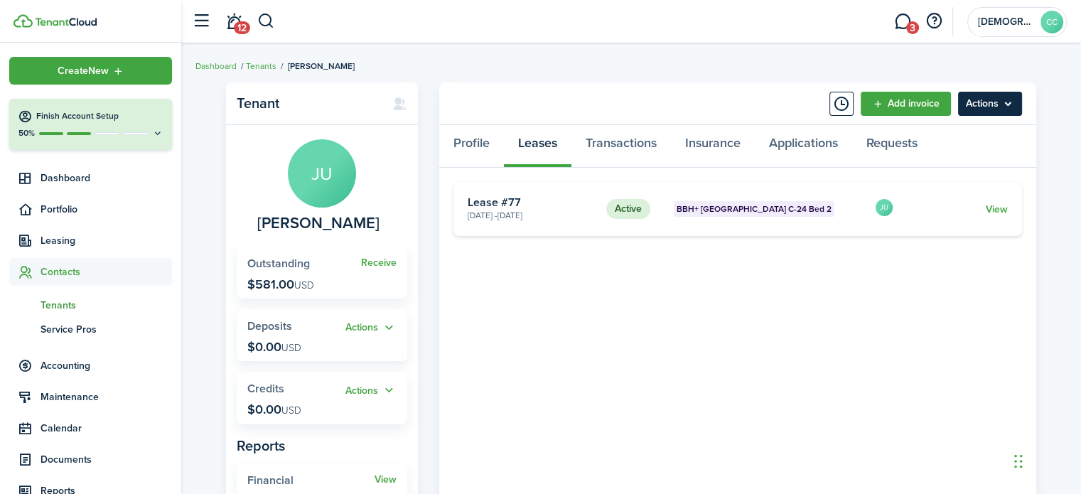
click at [1017, 101] on menu-btn "Actions" at bounding box center [990, 104] width 64 height 24
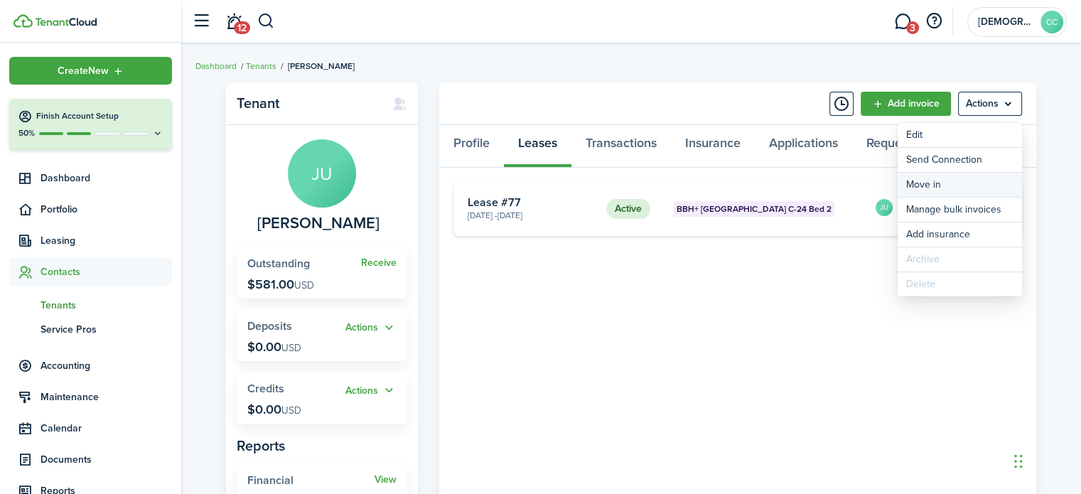
click at [919, 187] on link "Move in" at bounding box center [959, 185] width 124 height 24
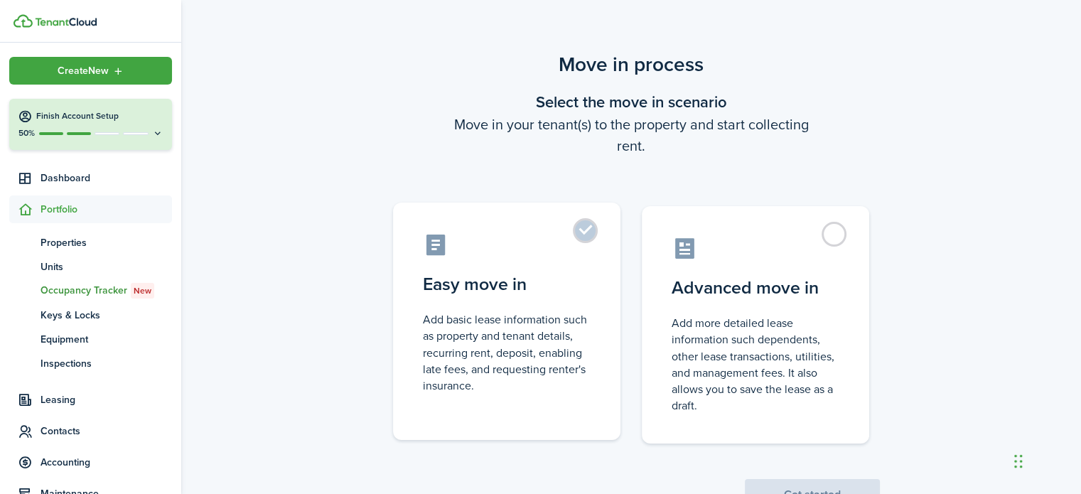
click at [588, 229] on label "Easy move in Add basic lease information such as property and tenant details, r…" at bounding box center [506, 320] width 227 height 237
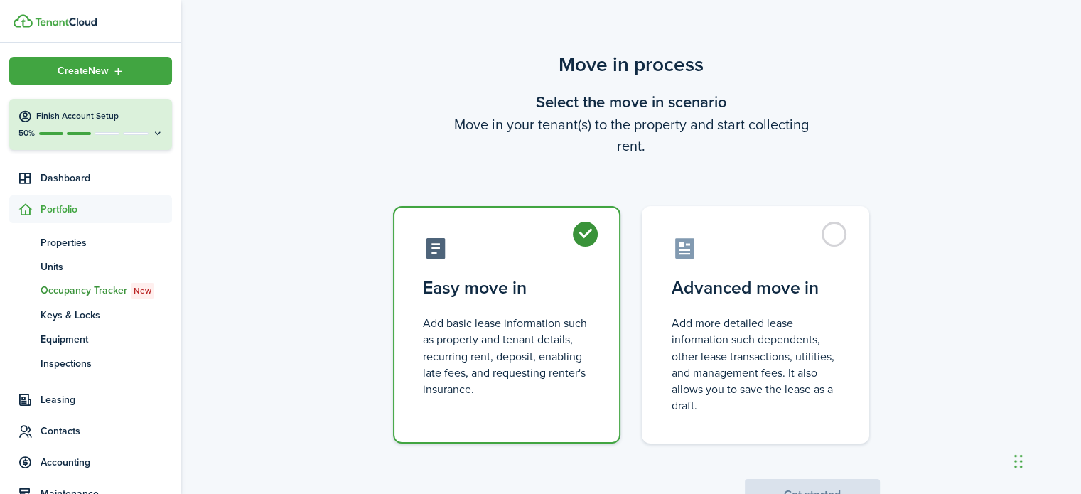
radio input "true"
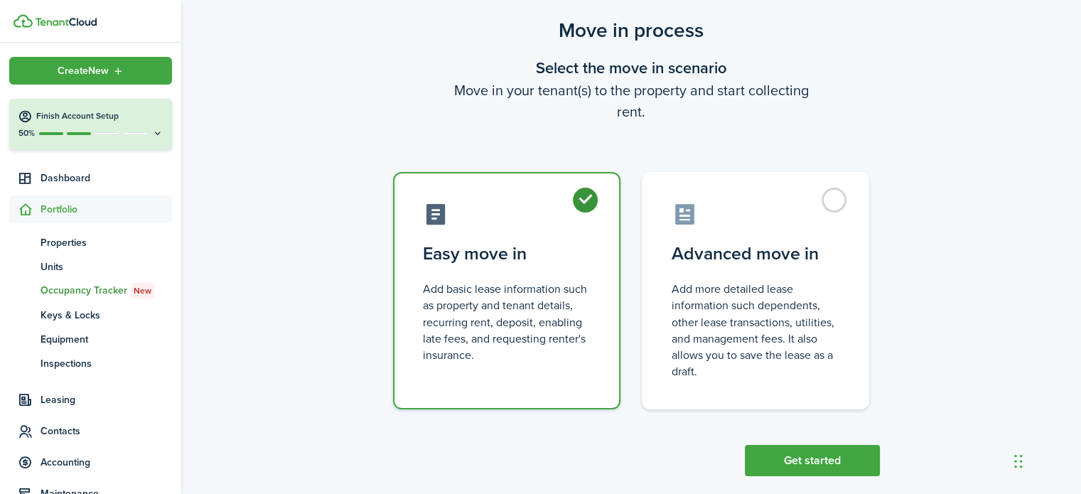
scroll to position [55, 0]
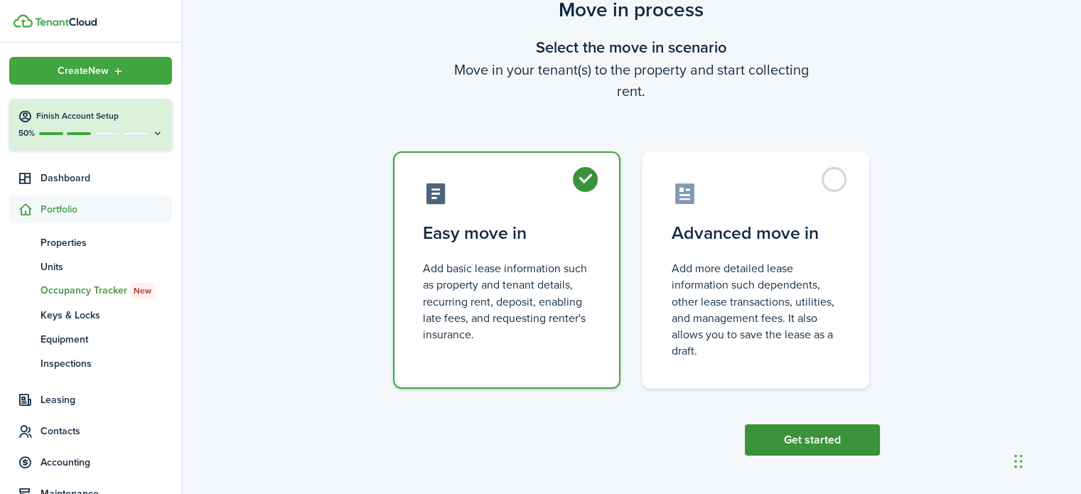
click at [818, 439] on button "Get started" at bounding box center [812, 439] width 135 height 31
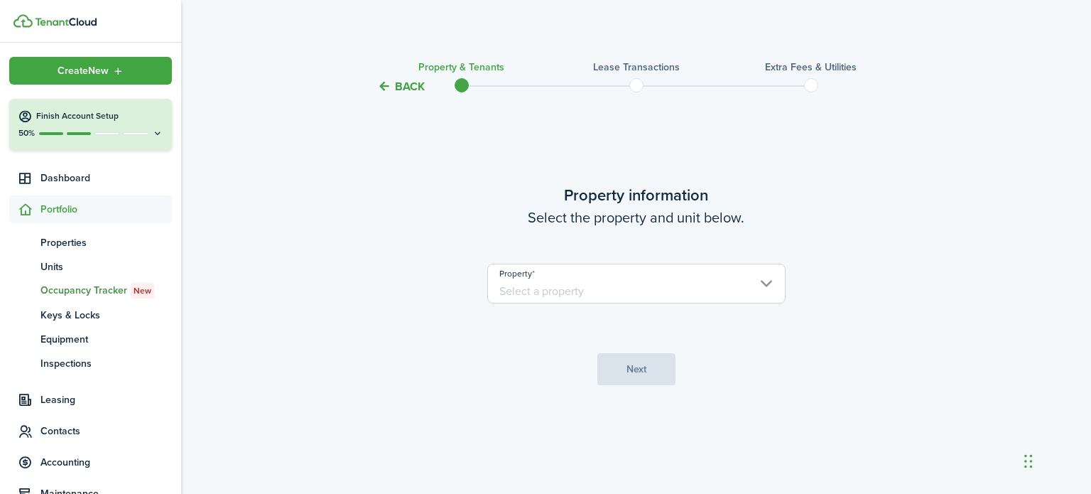
click at [643, 282] on input "Property" at bounding box center [636, 284] width 298 height 40
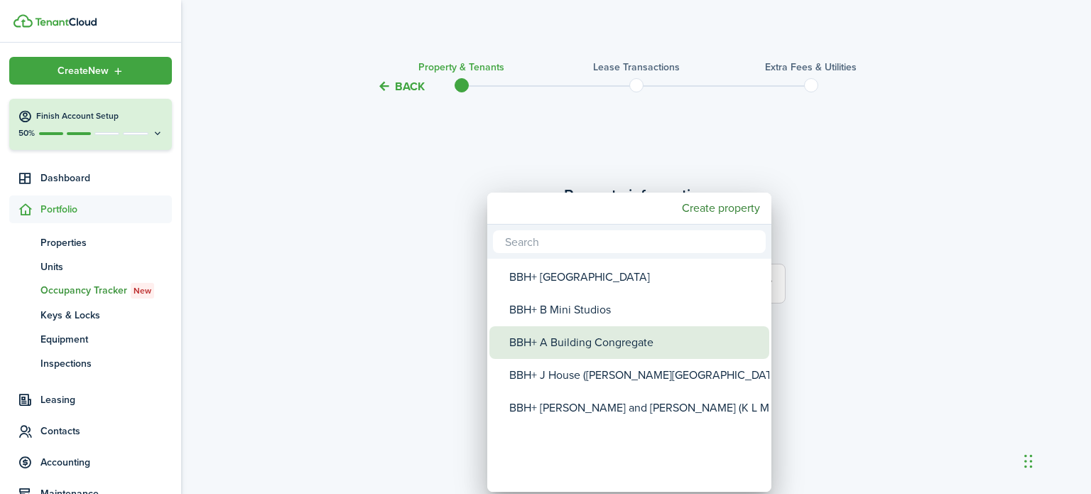
click at [595, 339] on div "BBH+ A Building Congregate" at bounding box center [634, 342] width 251 height 33
type input "BBH+ A Building Congregate"
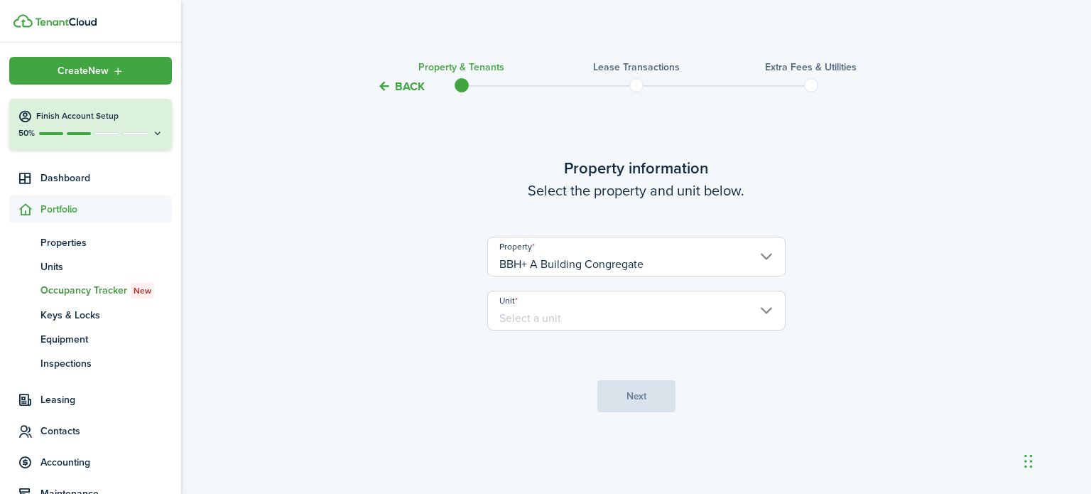
click at [562, 329] on input "Unit" at bounding box center [636, 311] width 298 height 40
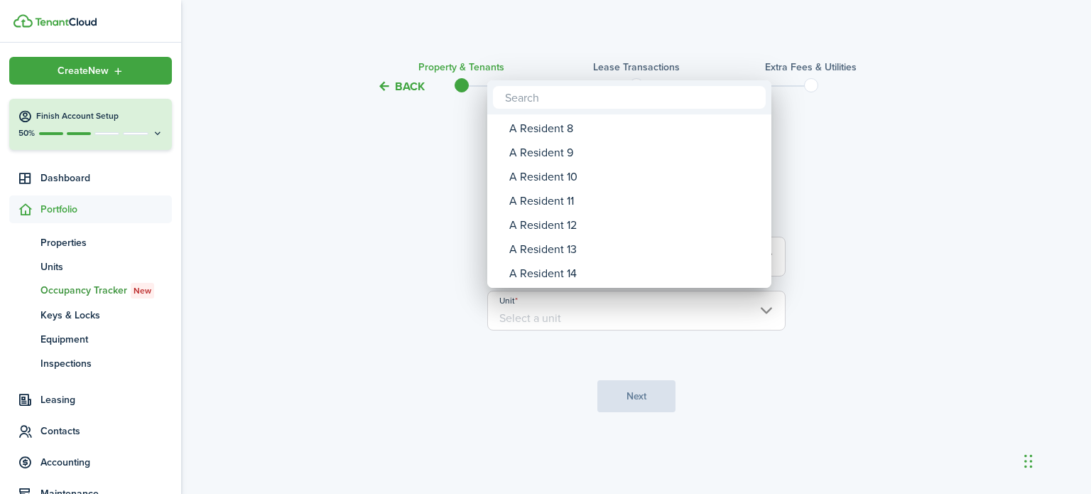
click at [569, 244] on div "A Resident 13" at bounding box center [634, 249] width 251 height 24
type input "A Resident 13"
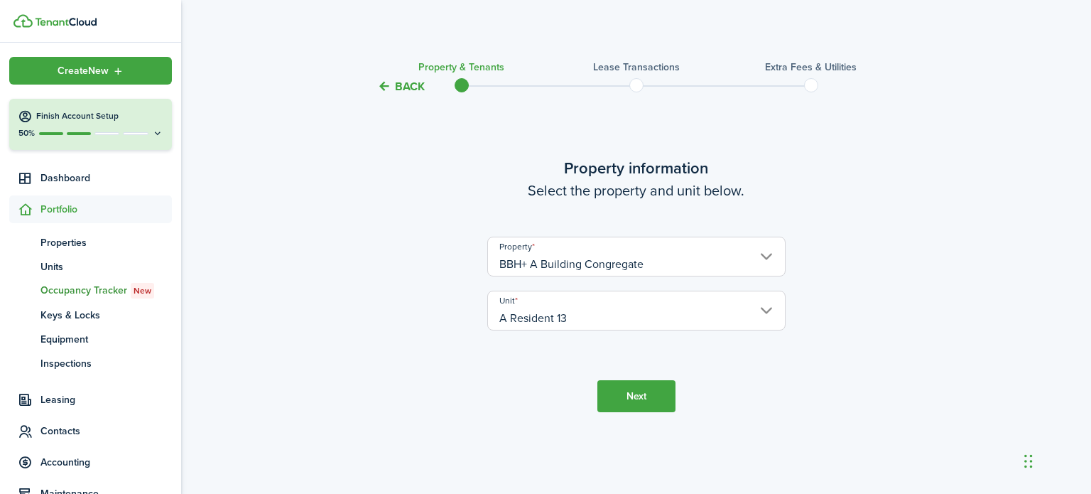
click at [632, 405] on button "Next" at bounding box center [636, 396] width 78 height 32
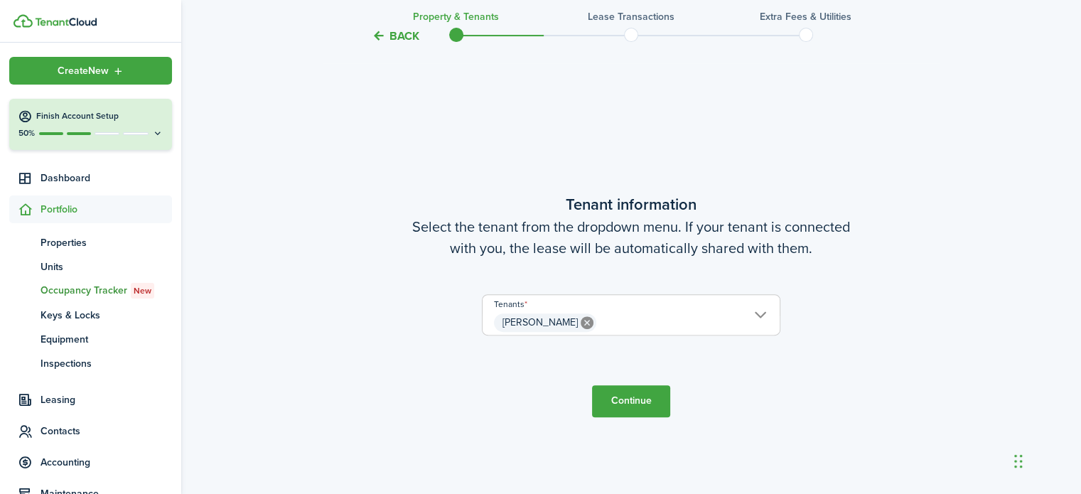
scroll to position [399, 0]
click at [629, 411] on button "Continue" at bounding box center [631, 400] width 78 height 32
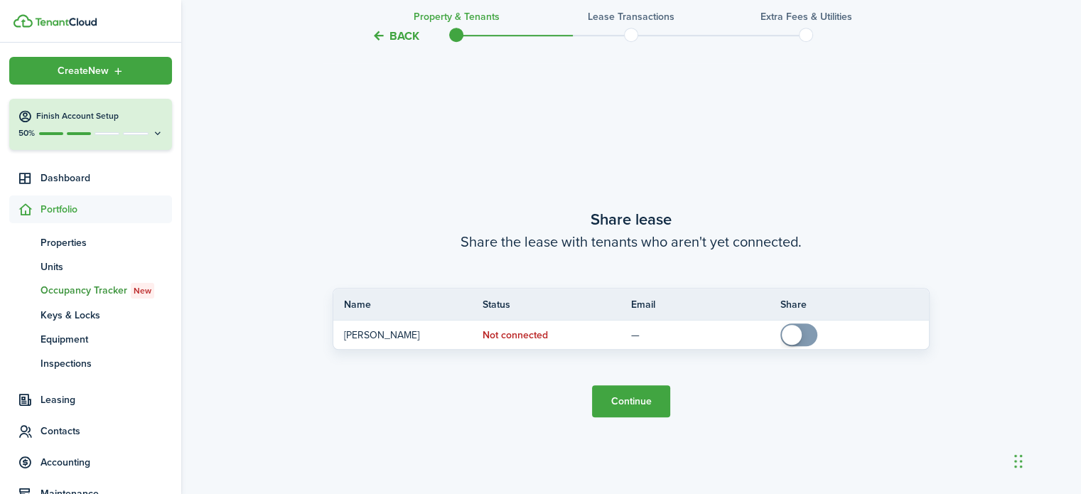
scroll to position [892, 0]
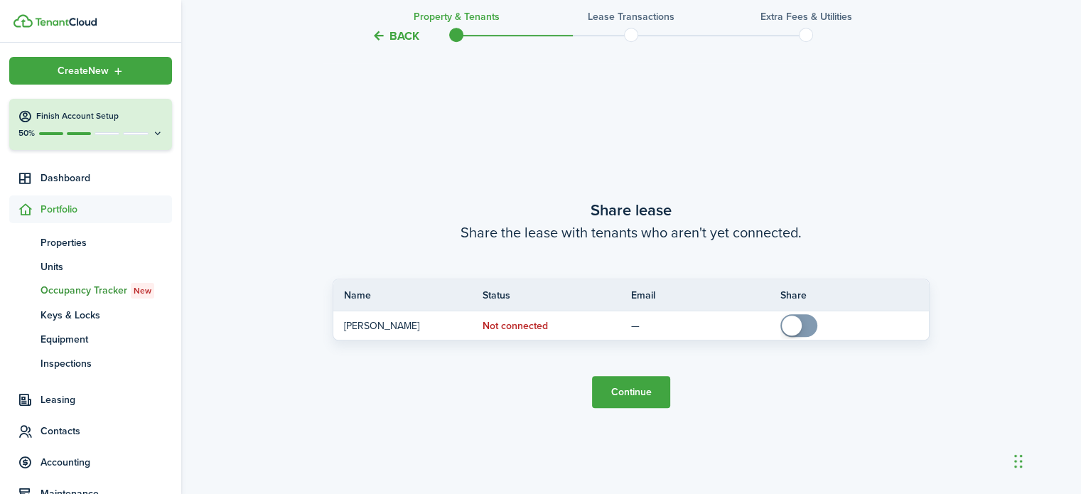
click at [631, 383] on button "Continue" at bounding box center [631, 392] width 78 height 32
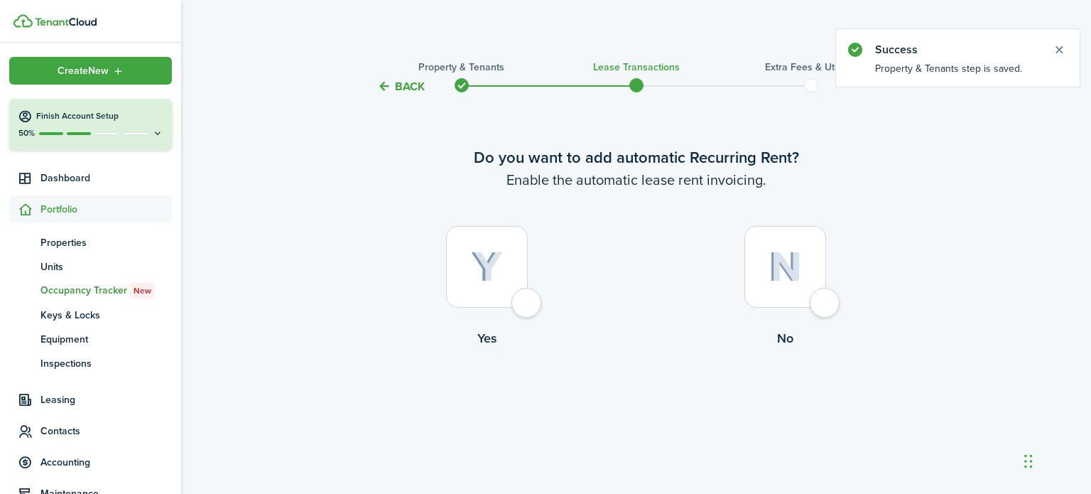
click at [526, 308] on div at bounding box center [487, 267] width 82 height 82
radio input "true"
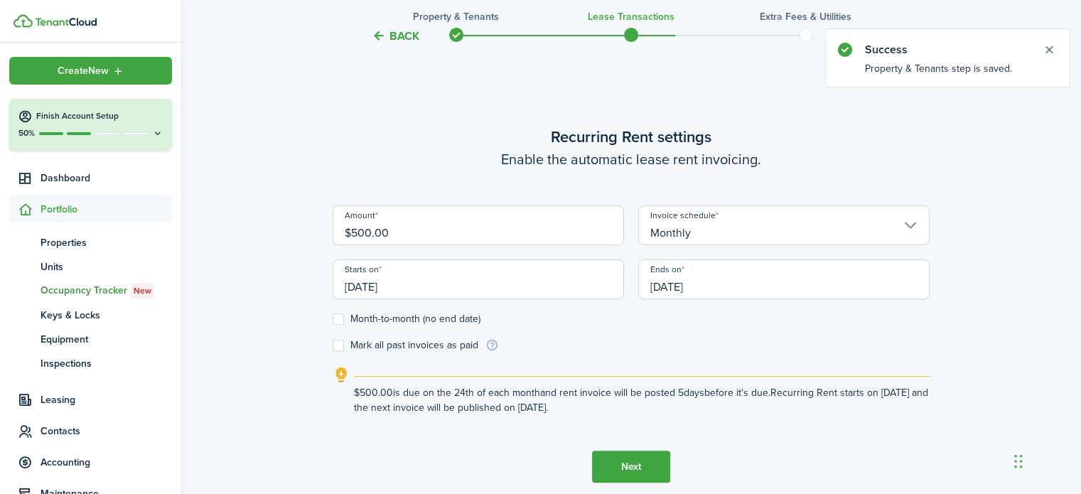
scroll to position [399, 0]
click at [450, 281] on input "[DATE]" at bounding box center [477, 279] width 291 height 40
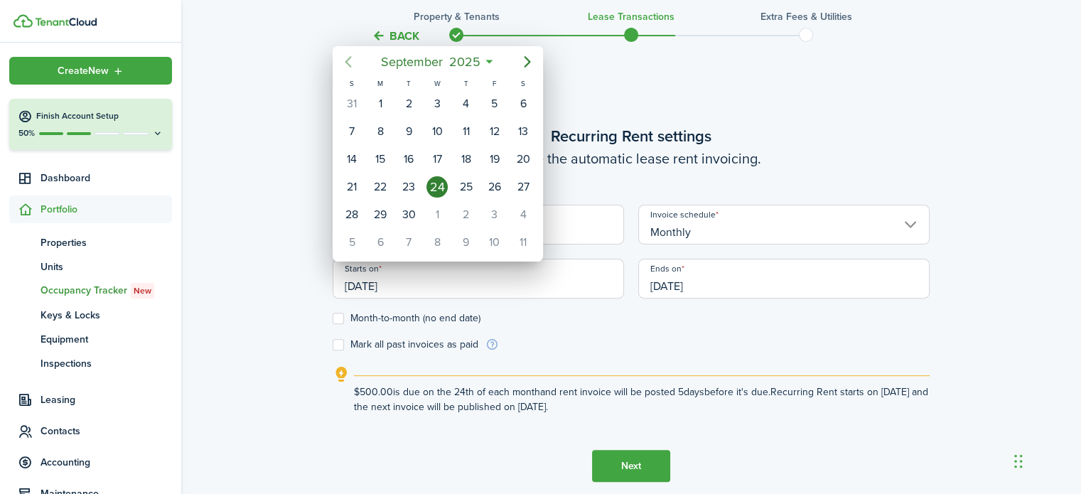
click at [345, 63] on icon "Previous page" at bounding box center [348, 61] width 17 height 17
click at [345, 94] on div "1" at bounding box center [351, 103] width 21 height 21
type input "[DATE]"
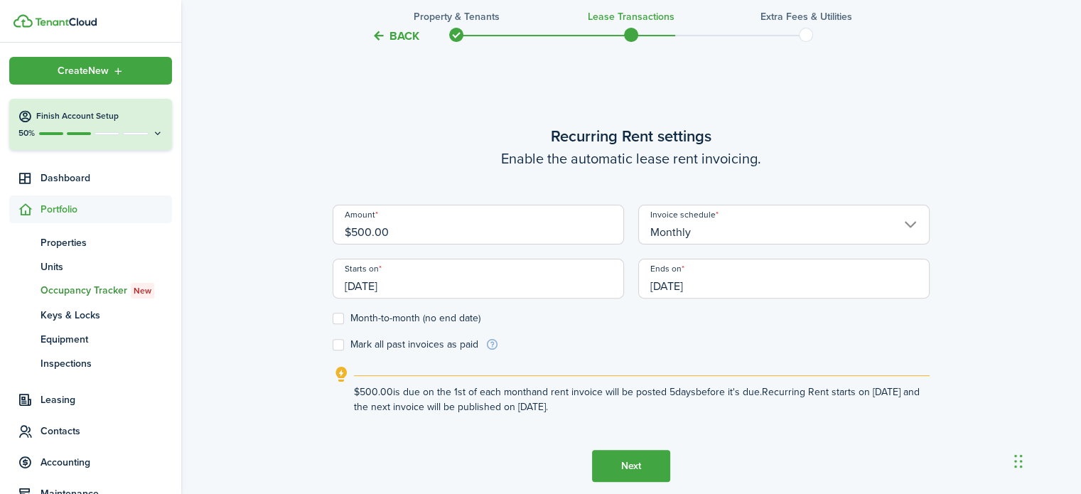
click at [338, 311] on div "Starts on [DATE]" at bounding box center [477, 286] width 305 height 54
click at [338, 315] on label "Month-to-month (no end date)" at bounding box center [406, 318] width 148 height 11
click at [332, 318] on input "Month-to-month (no end date)" at bounding box center [332, 318] width 1 height 1
checkbox input "true"
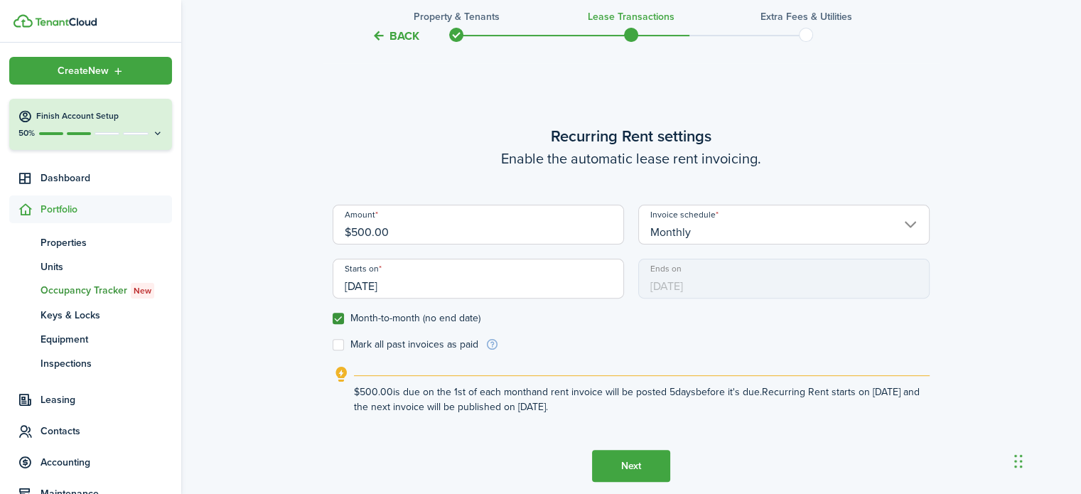
click at [641, 461] on button "Next" at bounding box center [631, 466] width 78 height 32
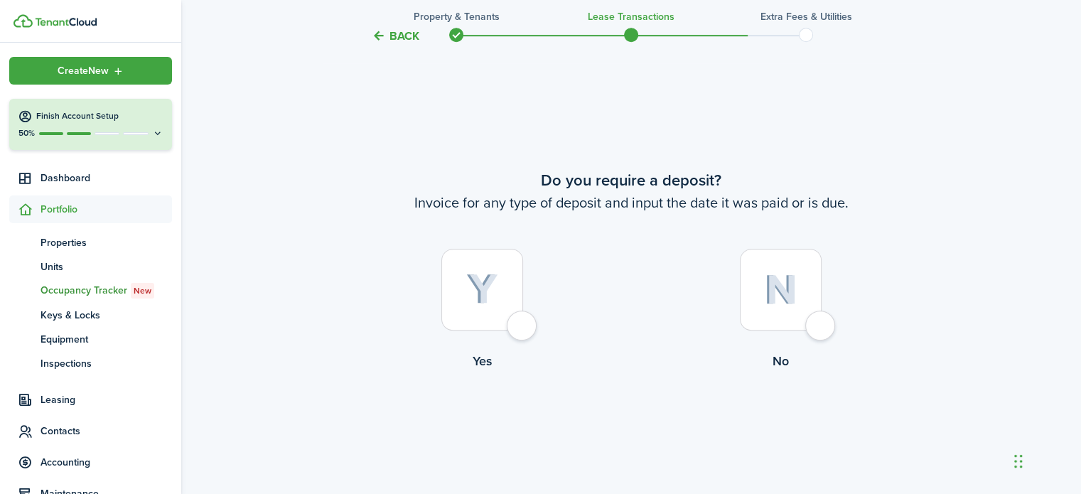
scroll to position [892, 0]
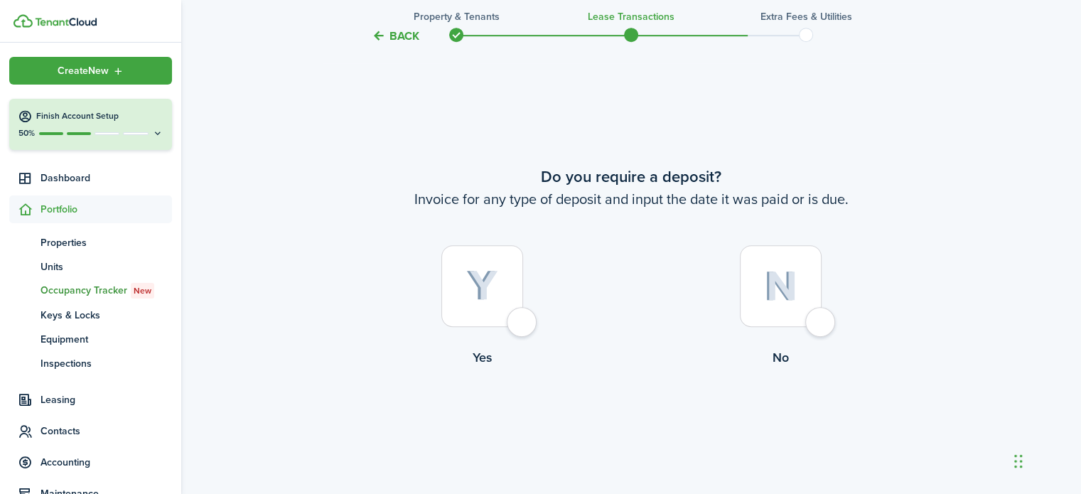
click at [821, 318] on div at bounding box center [781, 286] width 82 height 82
radio input "true"
click at [641, 422] on button "Continue" at bounding box center [631, 425] width 78 height 32
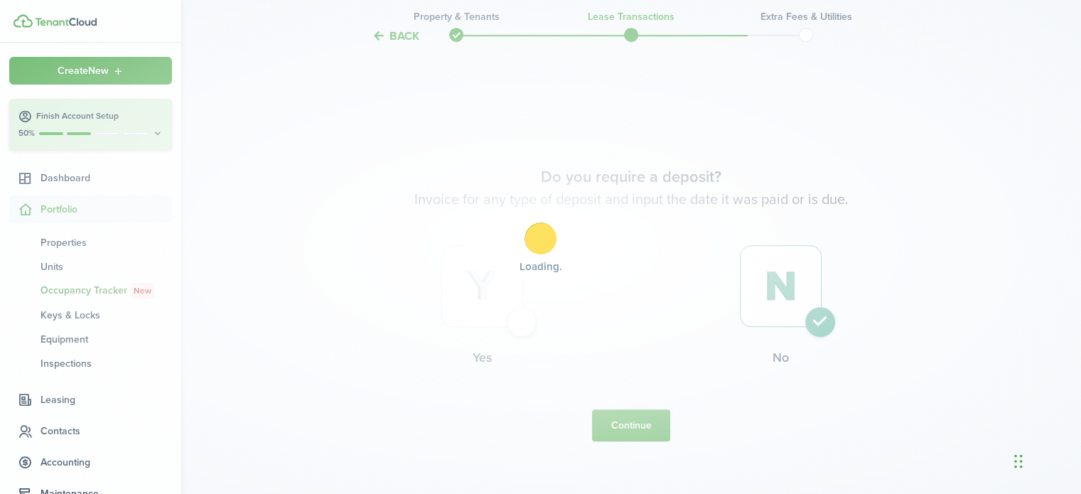
scroll to position [0, 0]
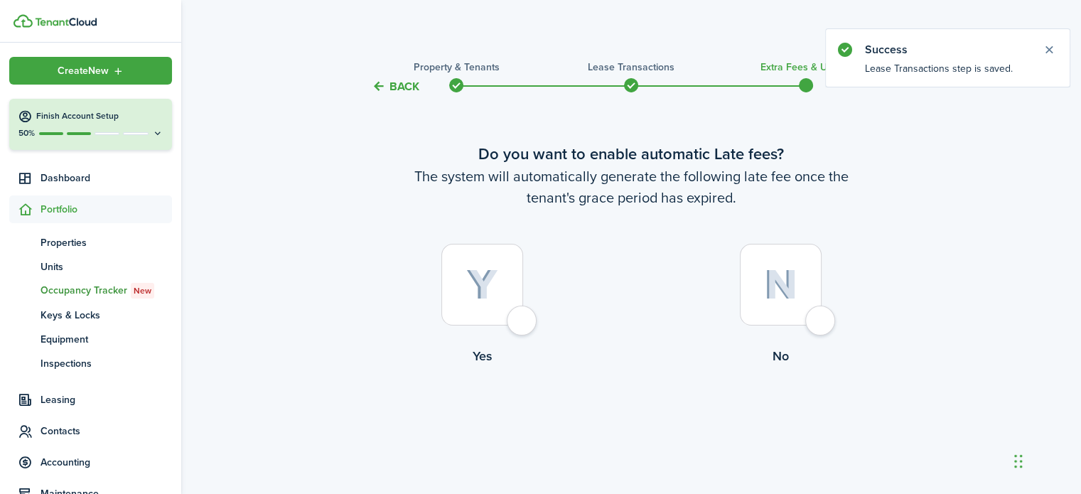
click at [815, 318] on div at bounding box center [781, 285] width 82 height 82
radio input "true"
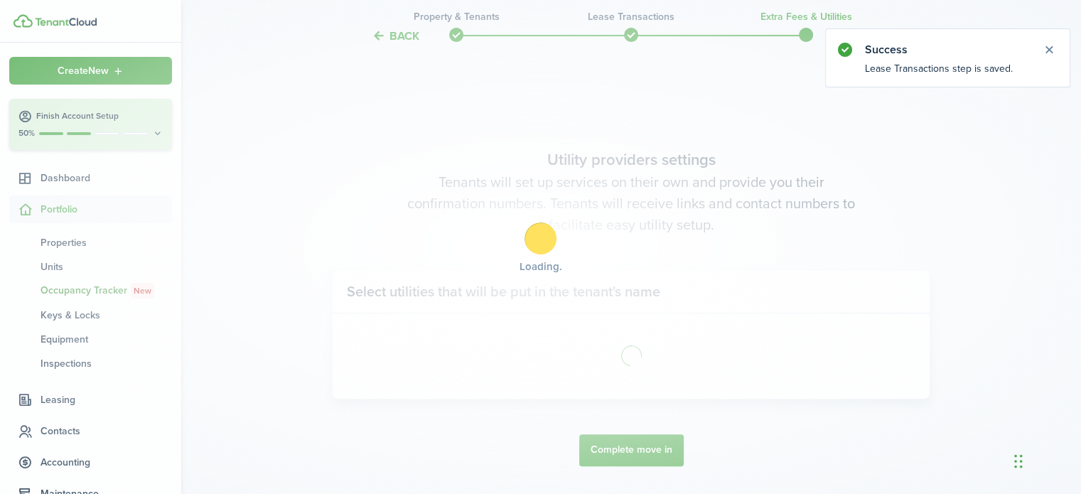
scroll to position [412, 0]
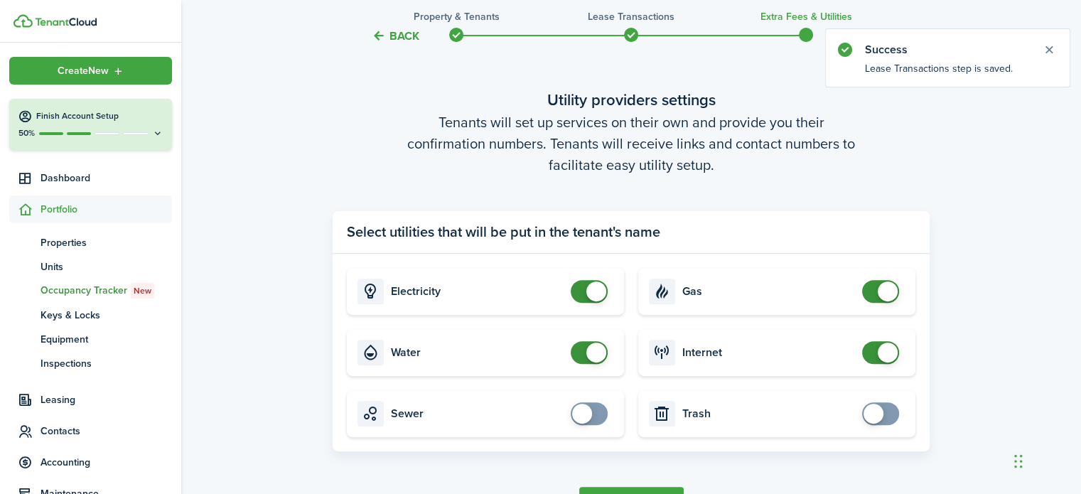
checkbox input "false"
click at [582, 290] on span at bounding box center [589, 291] width 14 height 23
checkbox input "false"
click at [583, 355] on span at bounding box center [589, 352] width 14 height 23
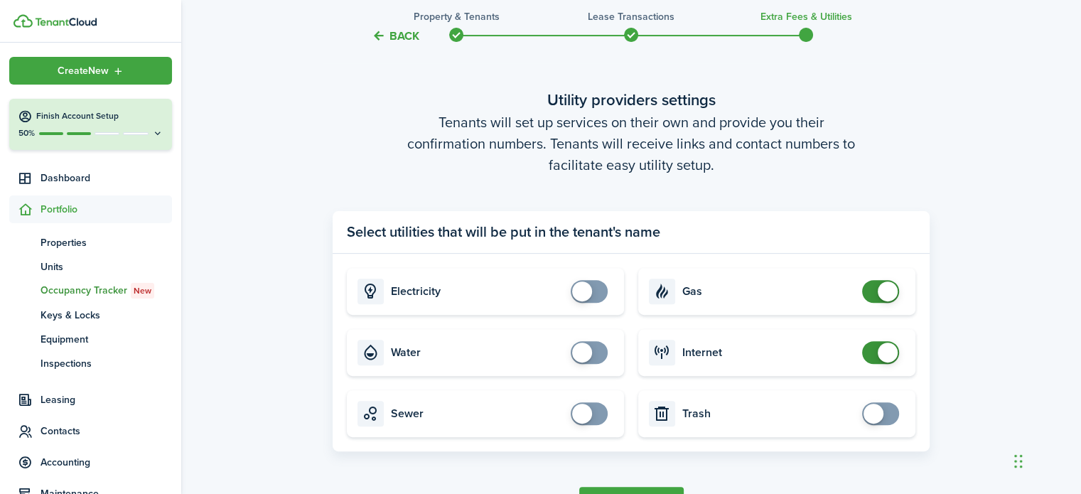
checkbox input "false"
click at [873, 289] on span at bounding box center [880, 291] width 14 height 23
checkbox input "false"
click at [877, 352] on span at bounding box center [887, 352] width 20 height 20
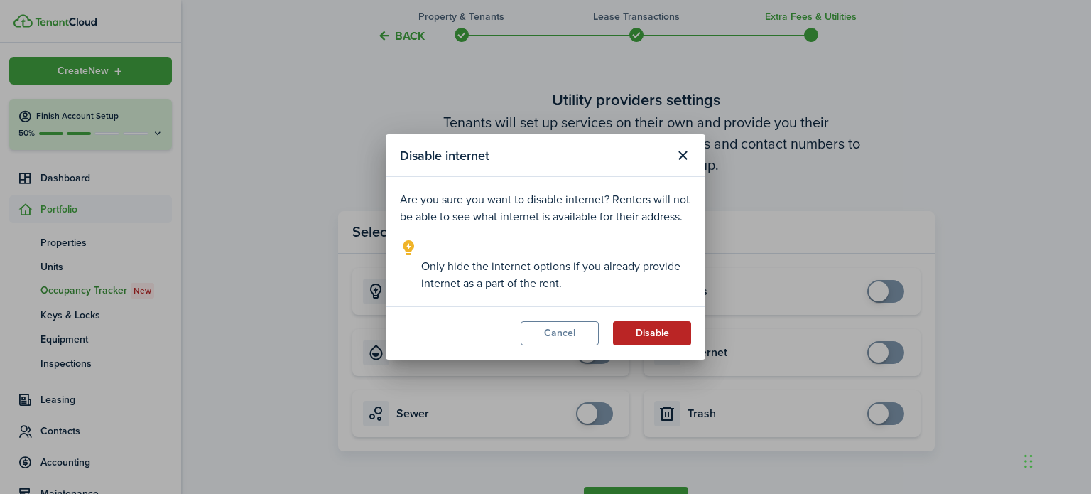
click at [667, 333] on button "Disable" at bounding box center [652, 333] width 78 height 24
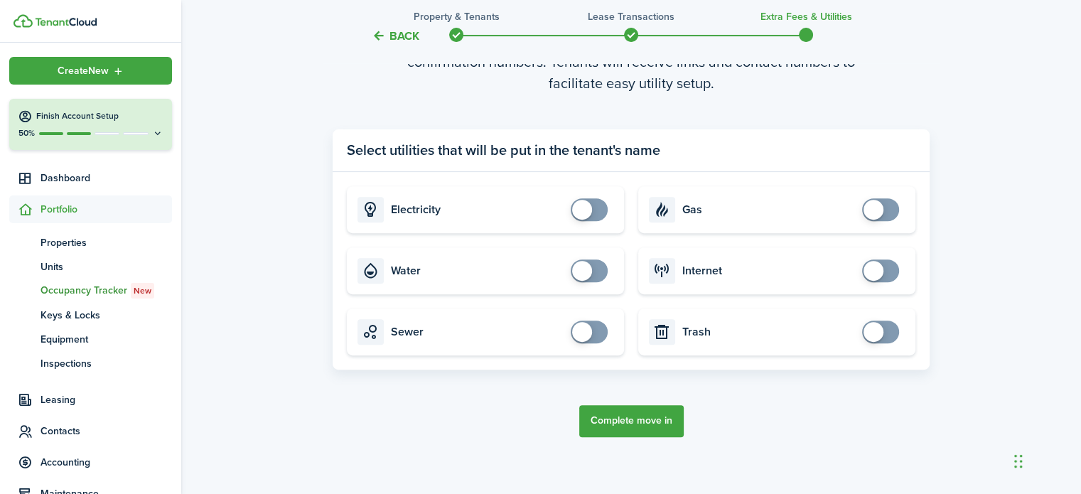
scroll to position [497, 0]
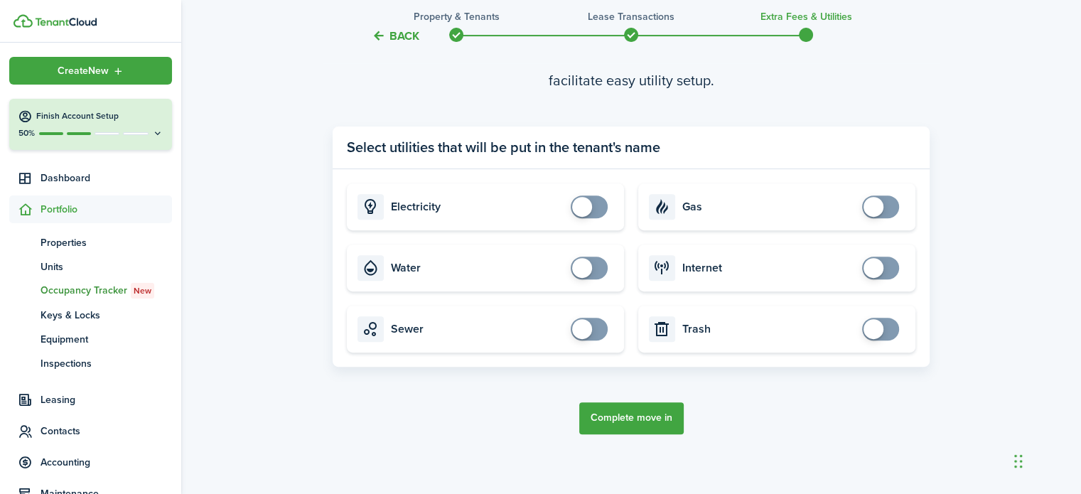
click at [656, 417] on button "Complete move in" at bounding box center [631, 418] width 104 height 32
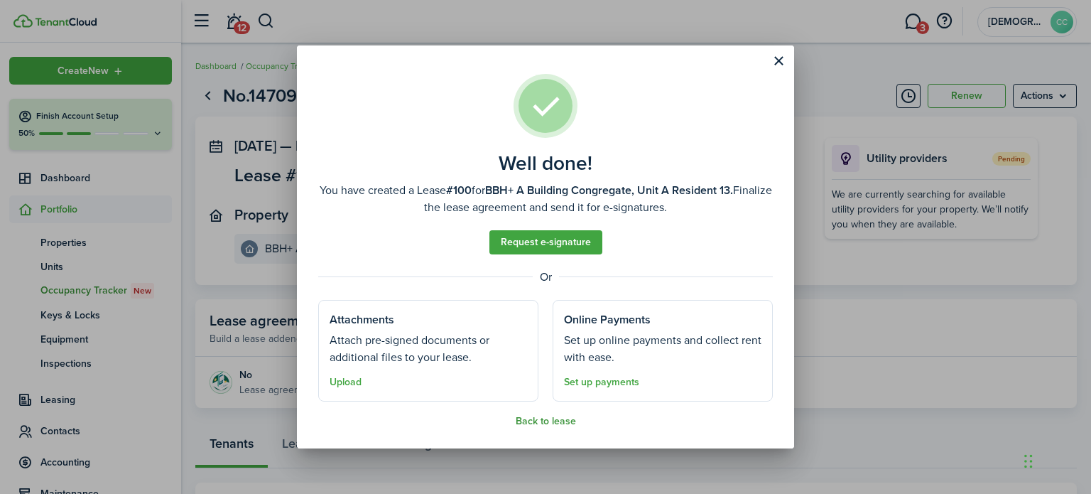
click at [547, 422] on button "Back to lease" at bounding box center [546, 421] width 60 height 11
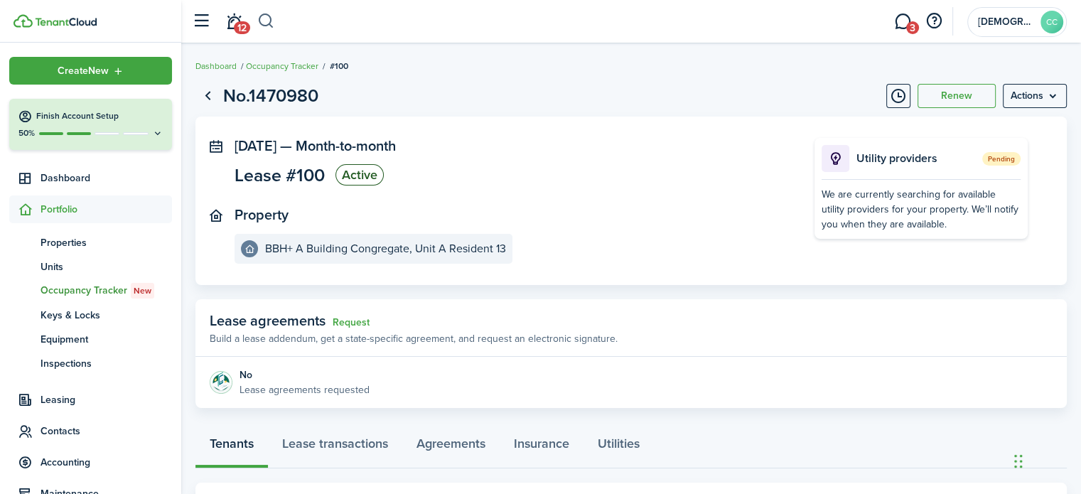
click at [273, 18] on button "button" at bounding box center [266, 21] width 18 height 24
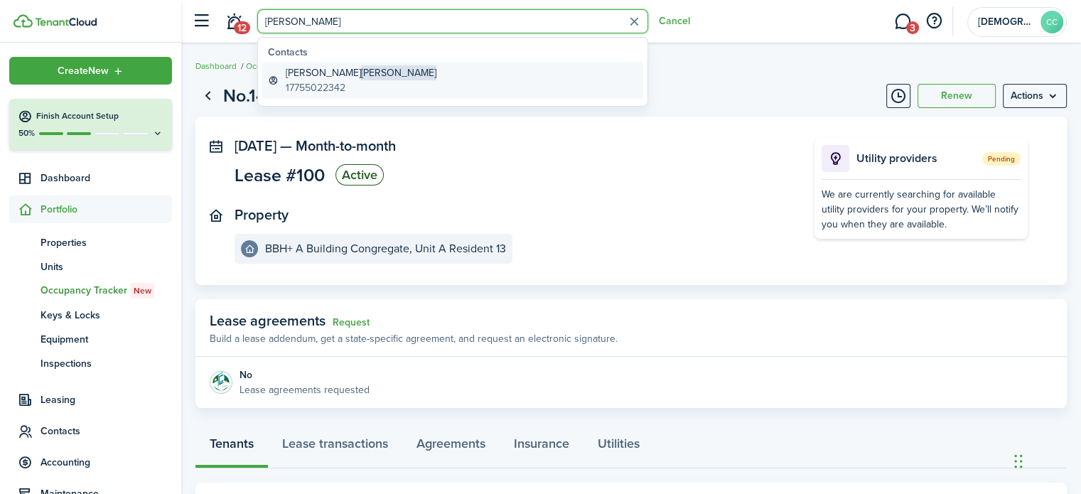
type input "[PERSON_NAME]"
click at [309, 82] on global-search-item-description "17755022342" at bounding box center [361, 87] width 151 height 15
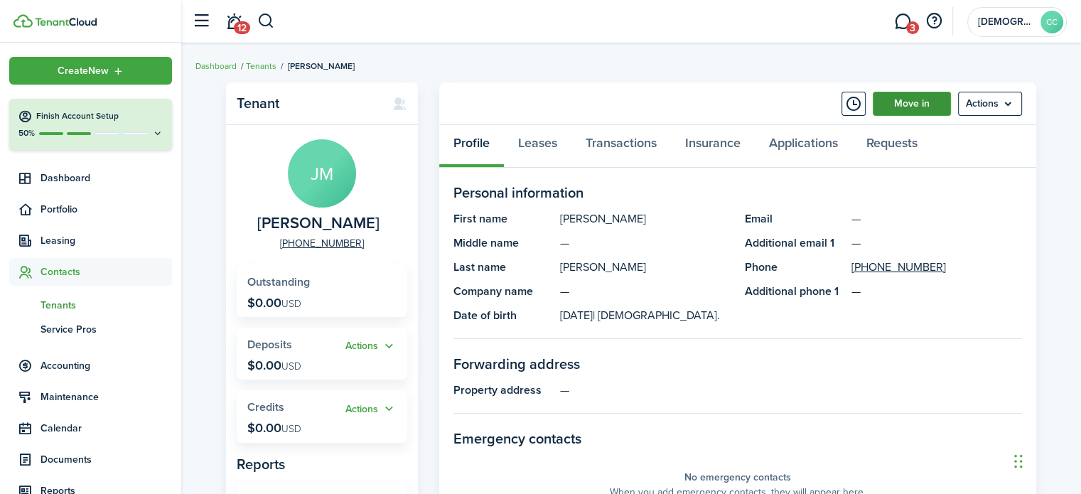
click at [908, 107] on link "Move in" at bounding box center [911, 104] width 78 height 24
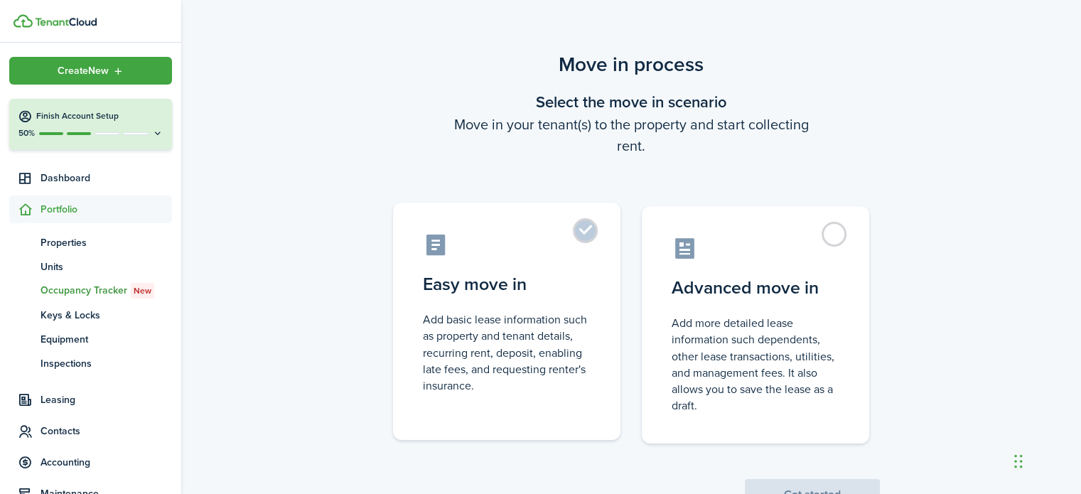
click at [592, 231] on label "Easy move in Add basic lease information such as property and tenant details, r…" at bounding box center [506, 320] width 227 height 237
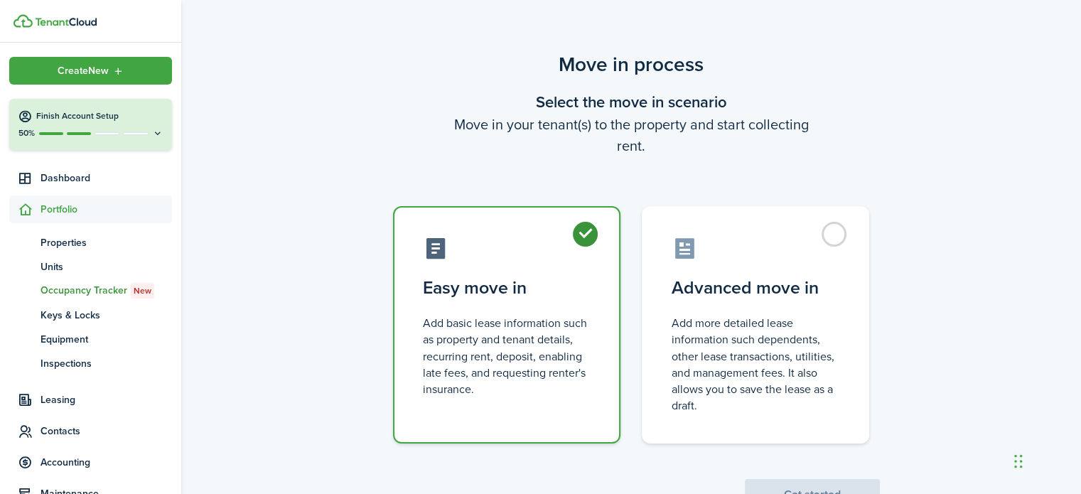
radio input "true"
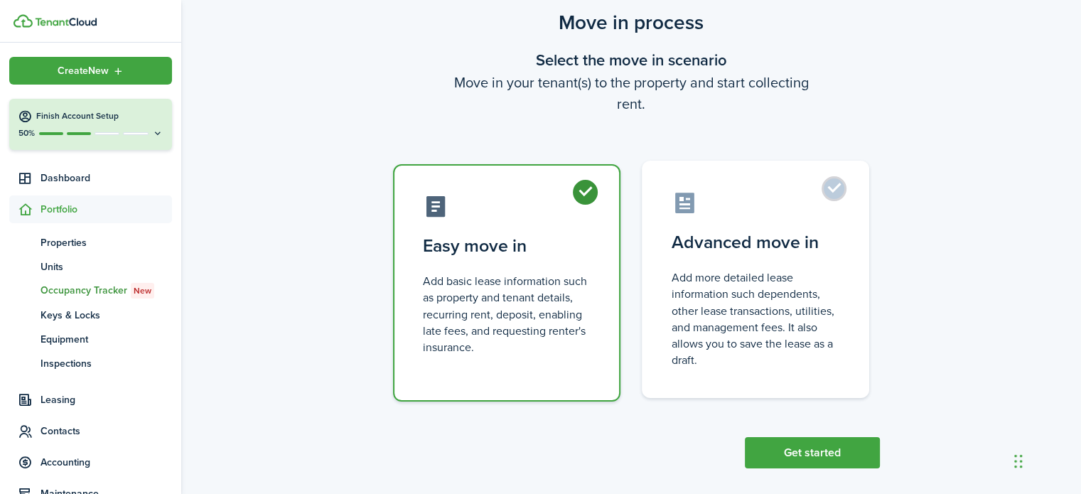
scroll to position [55, 0]
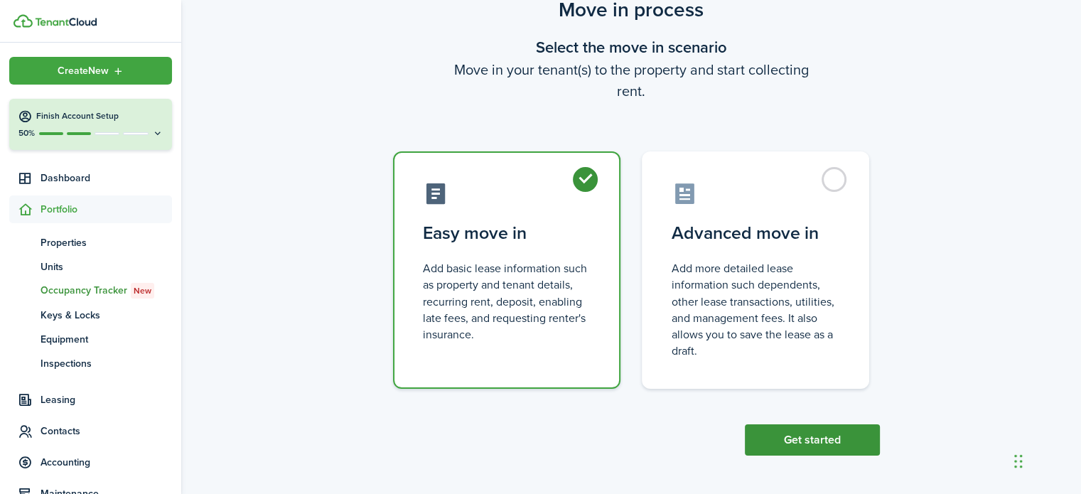
click at [818, 448] on button "Get started" at bounding box center [812, 439] width 135 height 31
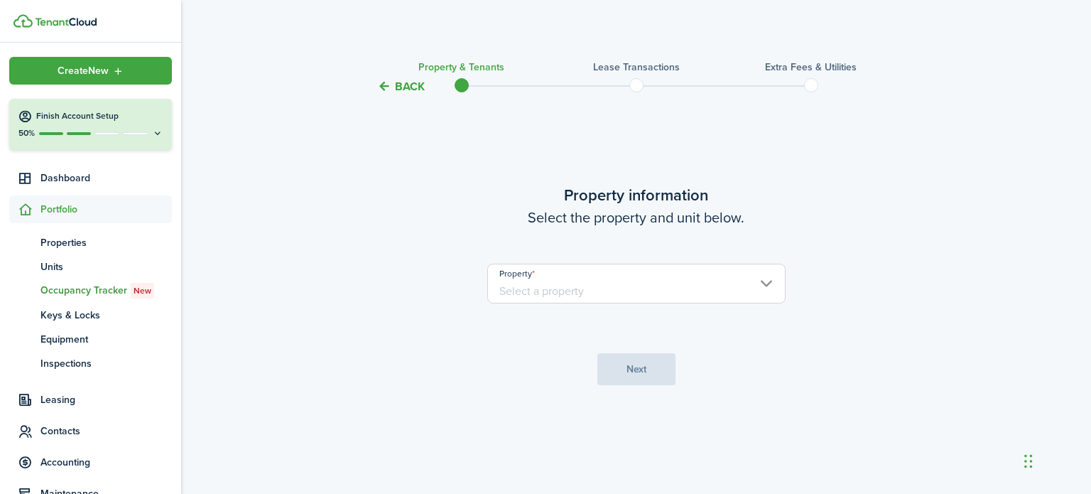
click at [580, 280] on input "Property" at bounding box center [636, 284] width 298 height 40
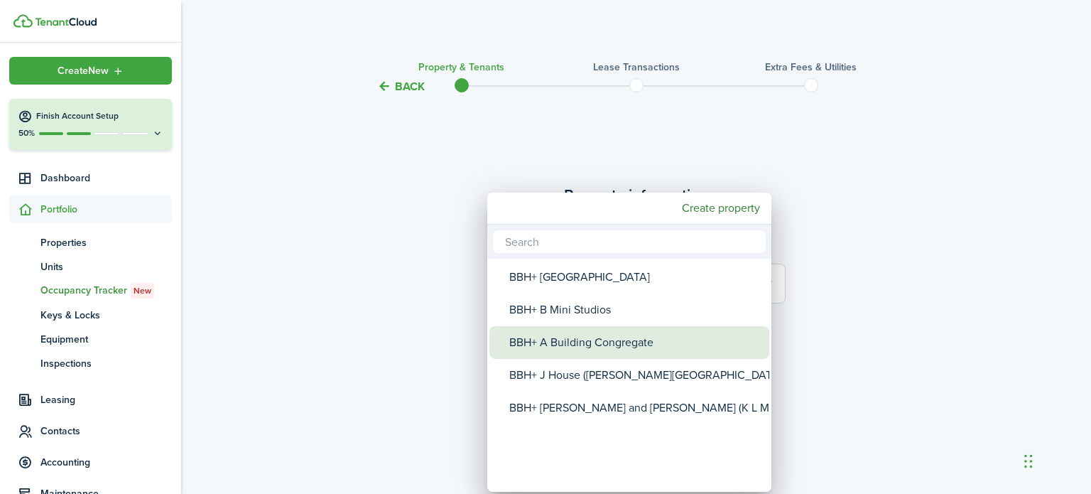
click at [568, 342] on div "BBH+ A Building Congregate" at bounding box center [634, 342] width 251 height 33
type input "BBH+ A Building Congregate"
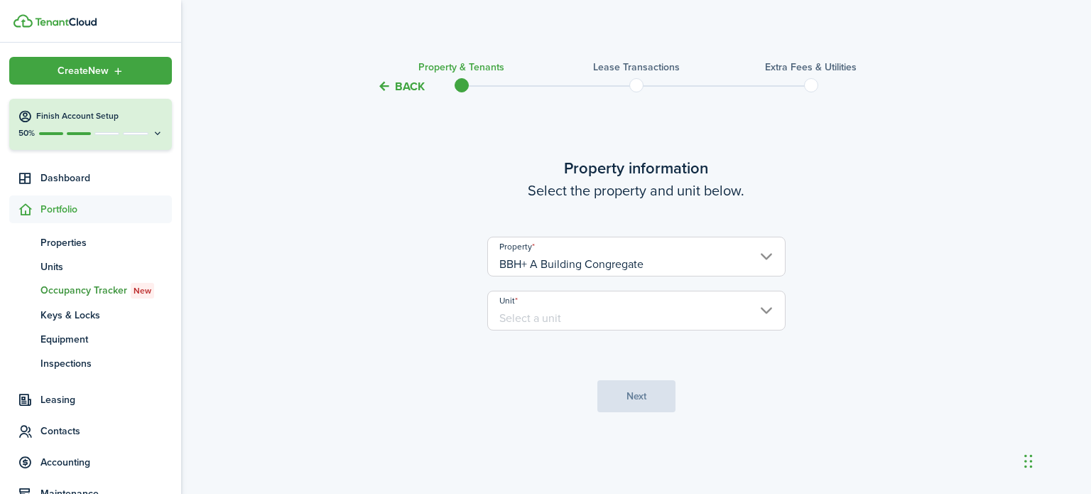
click at [551, 318] on input "Unit" at bounding box center [636, 311] width 298 height 40
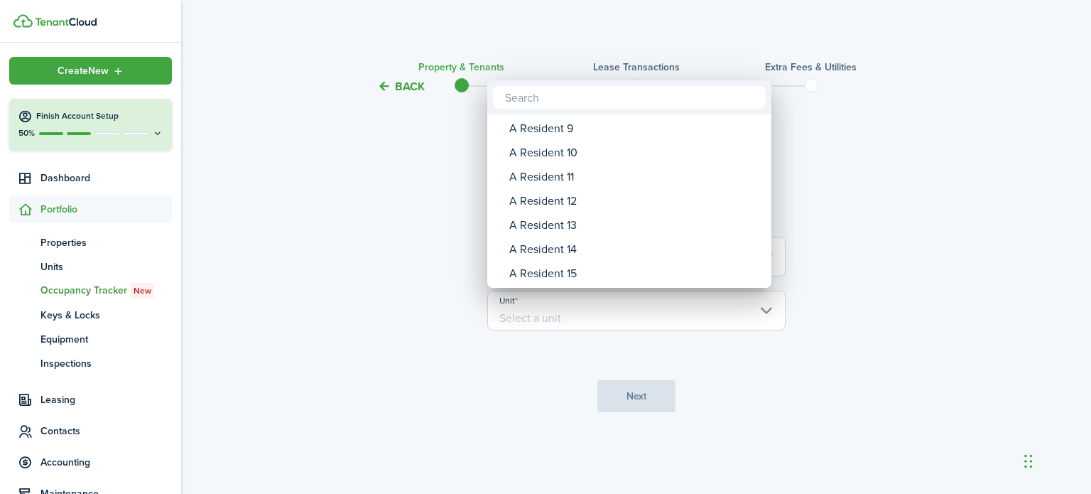
click at [573, 252] on div "A Resident 14" at bounding box center [634, 249] width 251 height 24
type input "A Resident 14"
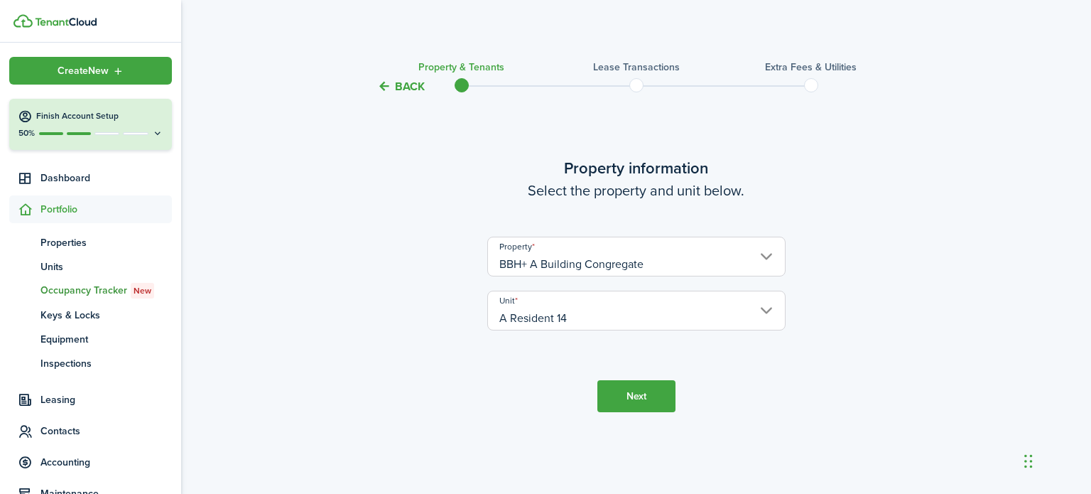
click at [639, 398] on button "Next" at bounding box center [636, 396] width 78 height 32
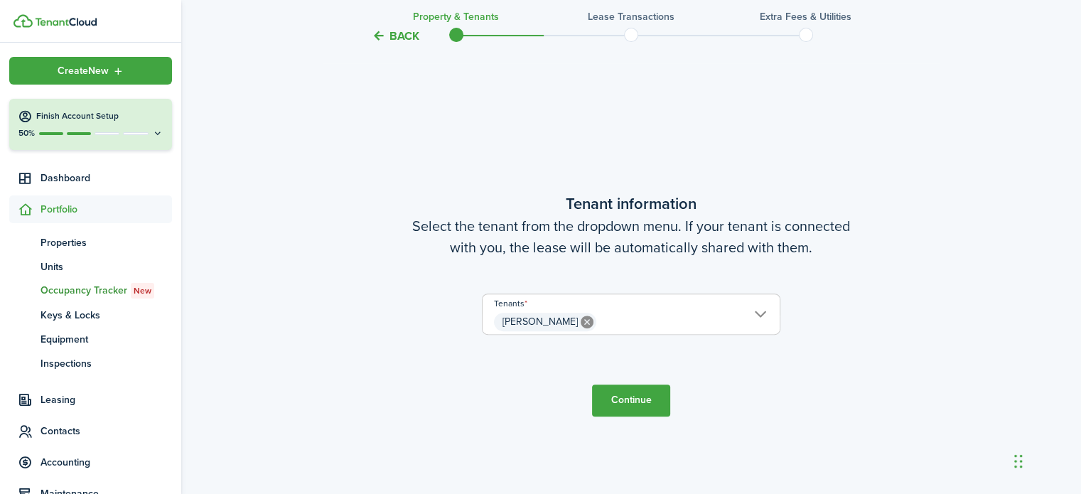
scroll to position [399, 0]
click at [635, 399] on button "Continue" at bounding box center [631, 400] width 78 height 32
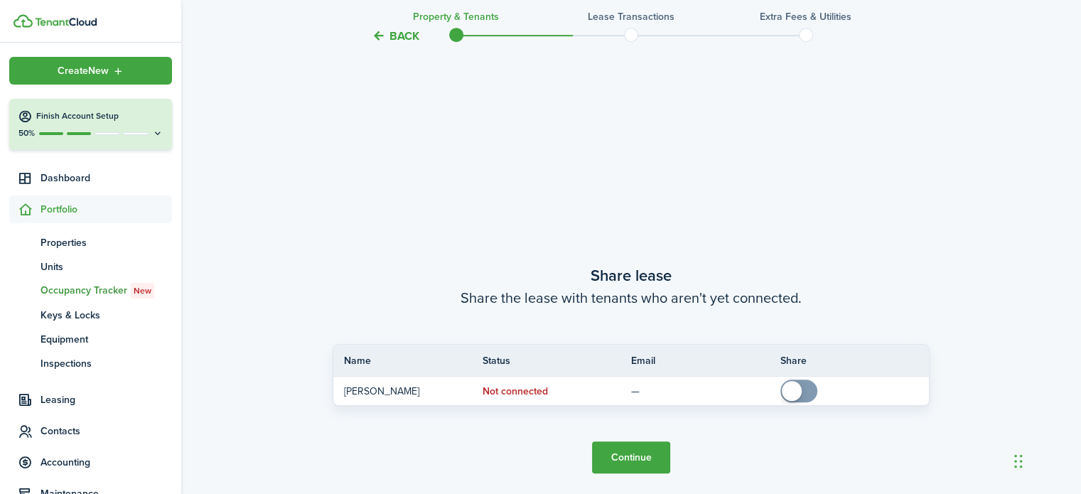
scroll to position [892, 0]
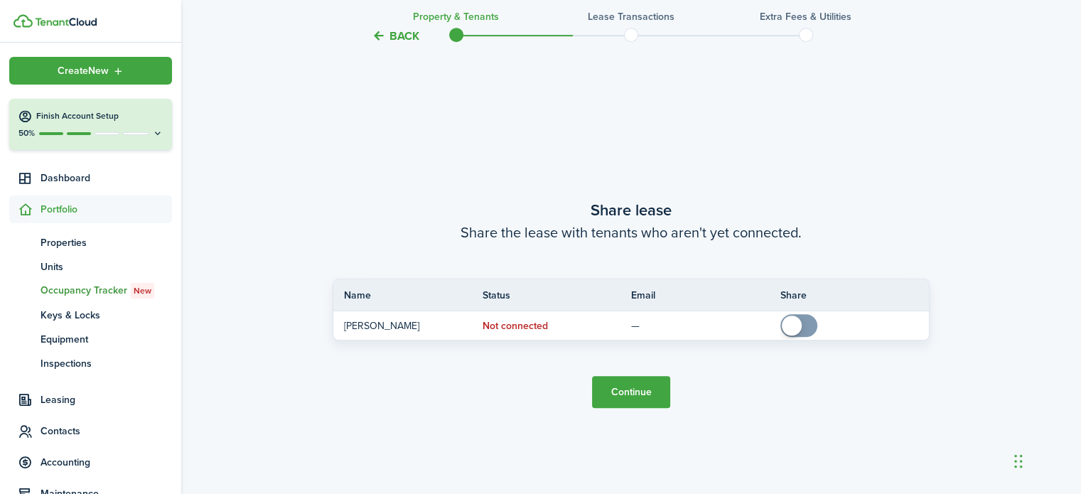
click at [635, 399] on button "Continue" at bounding box center [631, 392] width 78 height 32
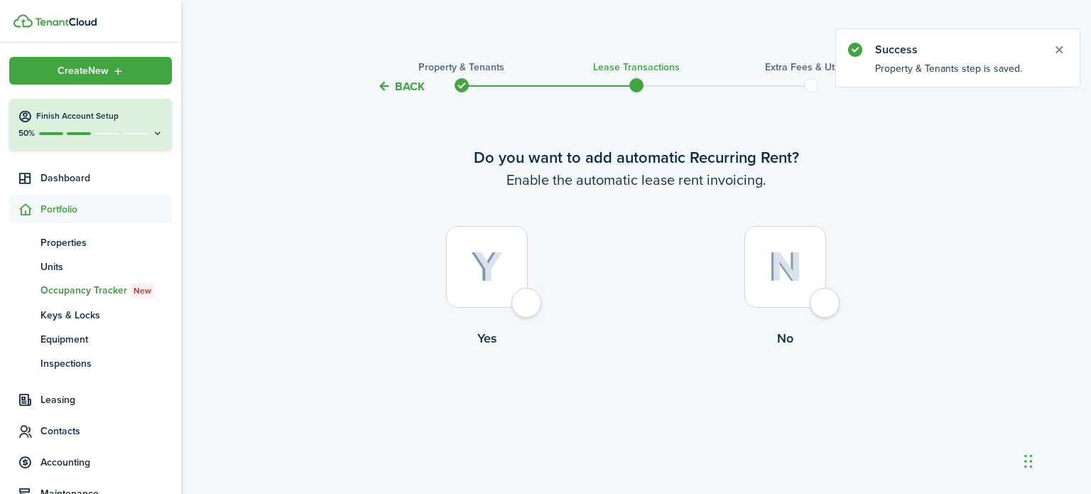
click at [516, 303] on div at bounding box center [487, 267] width 82 height 82
radio input "true"
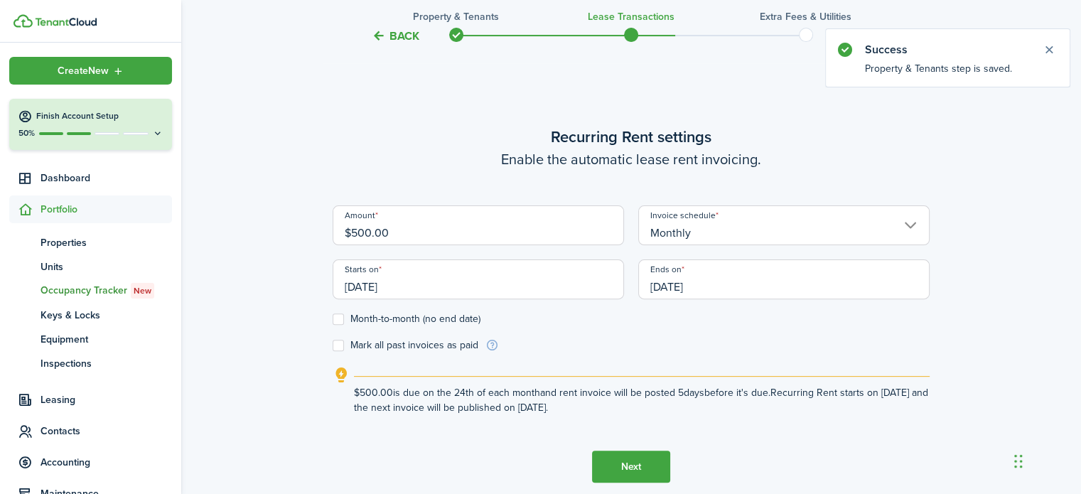
scroll to position [399, 0]
click at [420, 292] on input "[DATE]" at bounding box center [477, 279] width 291 height 40
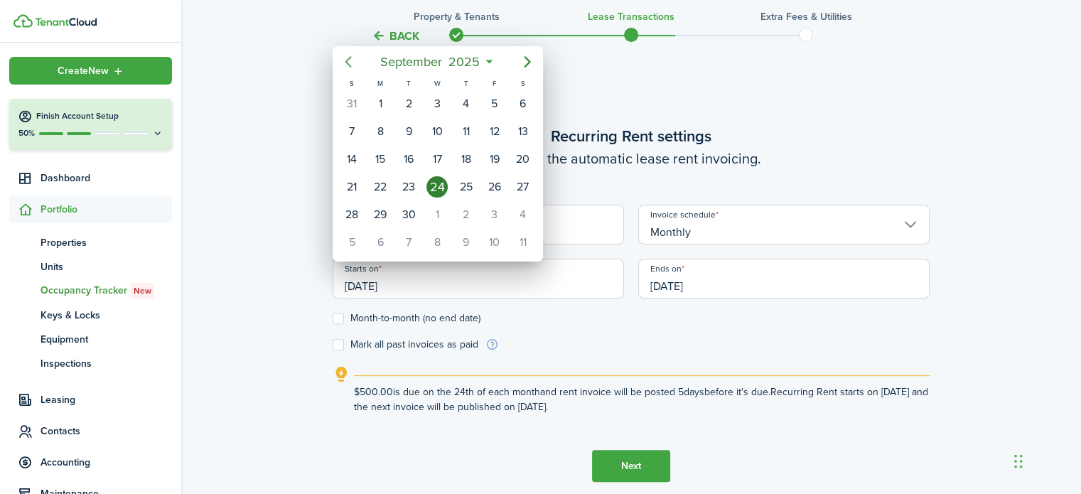
click at [350, 62] on icon "Previous page" at bounding box center [348, 61] width 17 height 17
click at [352, 96] on div "1" at bounding box center [351, 103] width 21 height 21
type input "[DATE]"
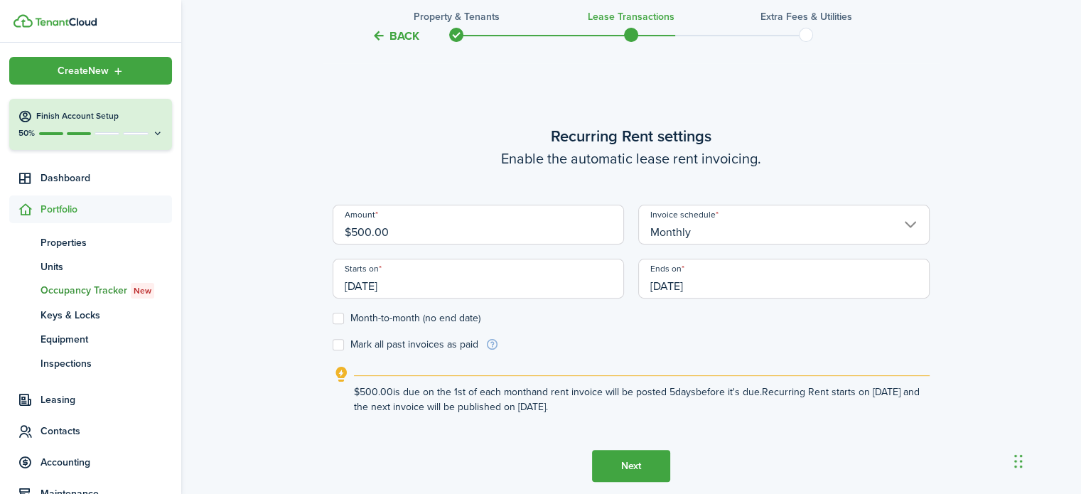
click at [406, 314] on label "Month-to-month (no end date)" at bounding box center [406, 318] width 148 height 11
click at [332, 318] on input "Month-to-month (no end date)" at bounding box center [332, 318] width 1 height 1
checkbox input "true"
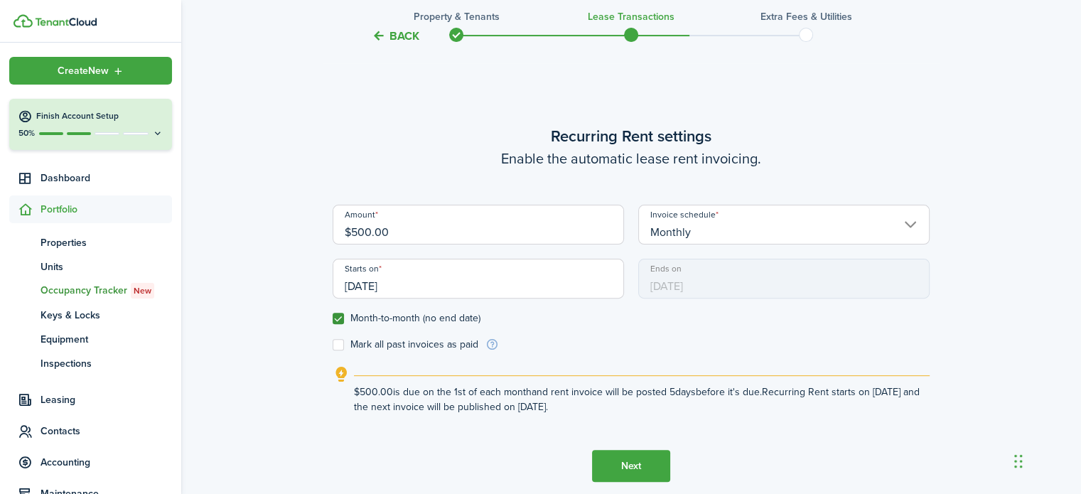
click at [634, 466] on button "Next" at bounding box center [631, 466] width 78 height 32
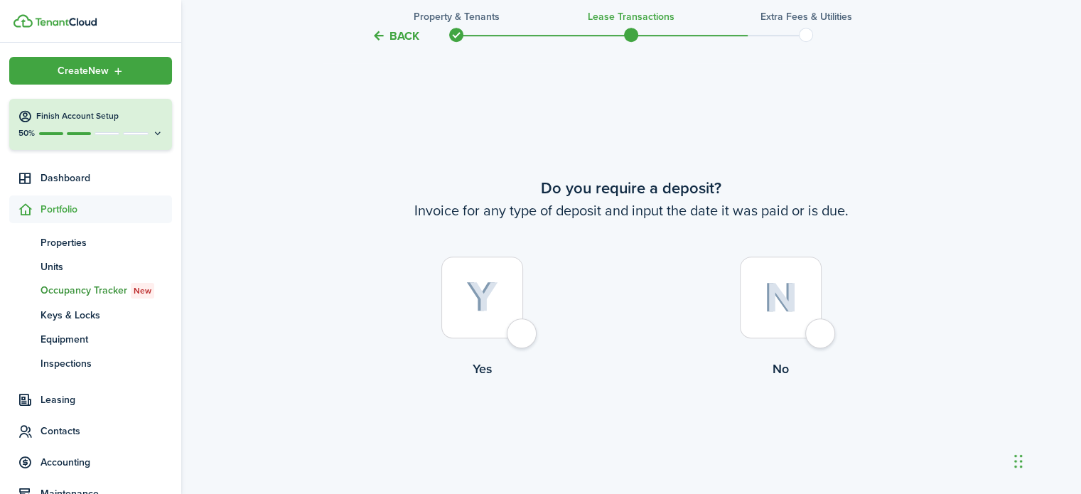
scroll to position [892, 0]
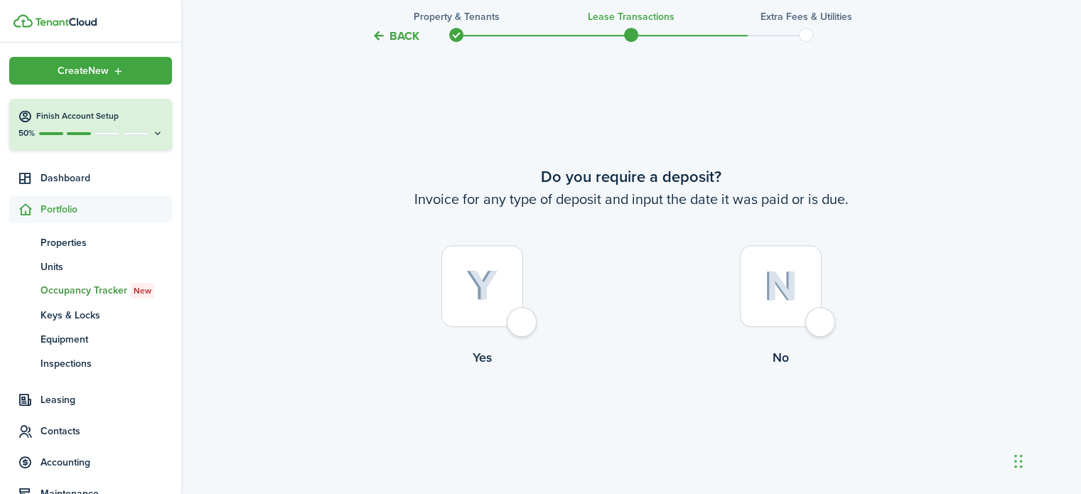
click at [821, 317] on div at bounding box center [781, 286] width 82 height 82
radio input "true"
click at [627, 421] on button "Continue" at bounding box center [631, 425] width 78 height 32
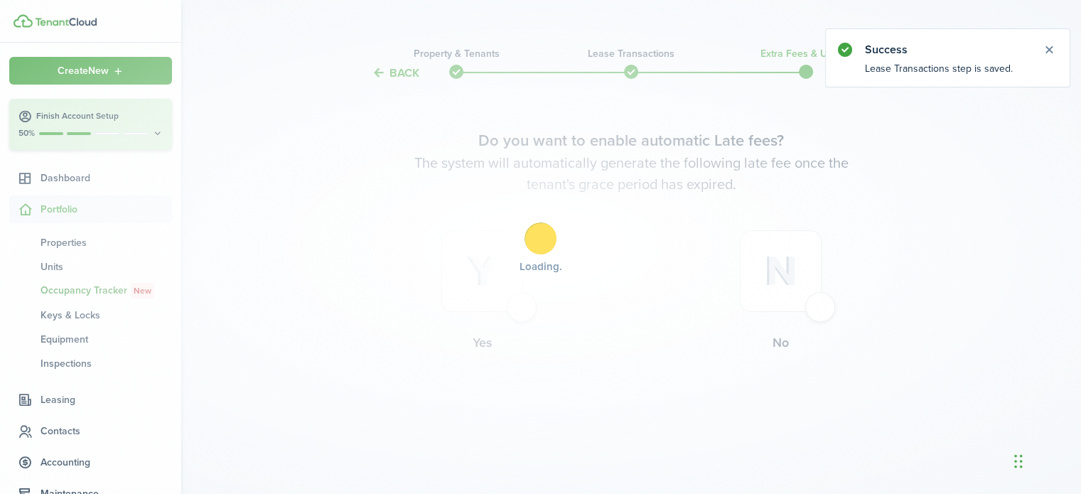
scroll to position [0, 0]
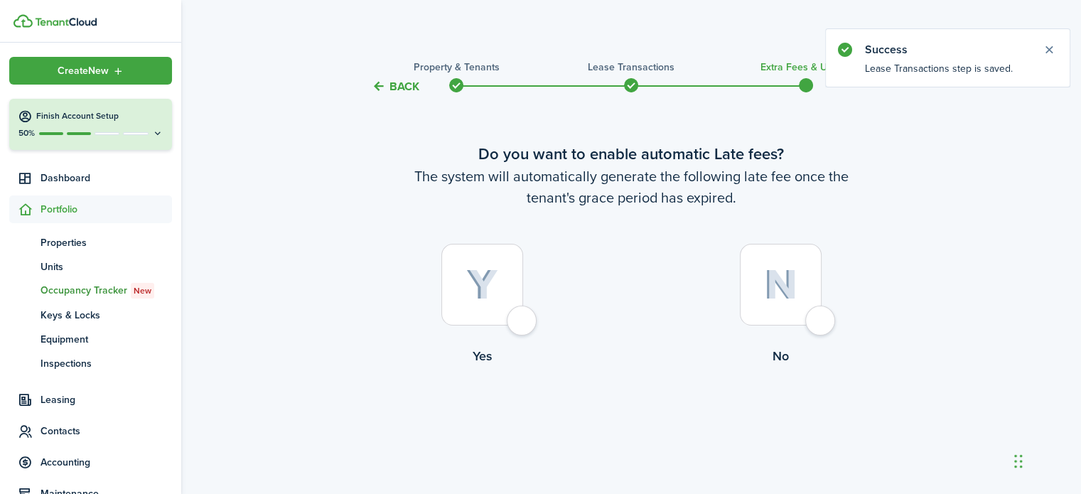
click at [834, 321] on label "No" at bounding box center [780, 308] width 298 height 129
radio input "true"
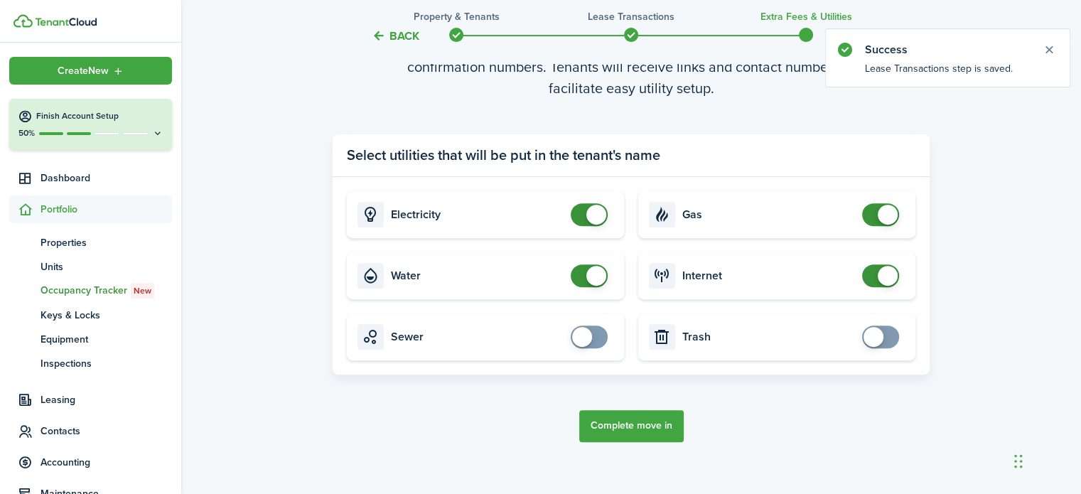
scroll to position [494, 0]
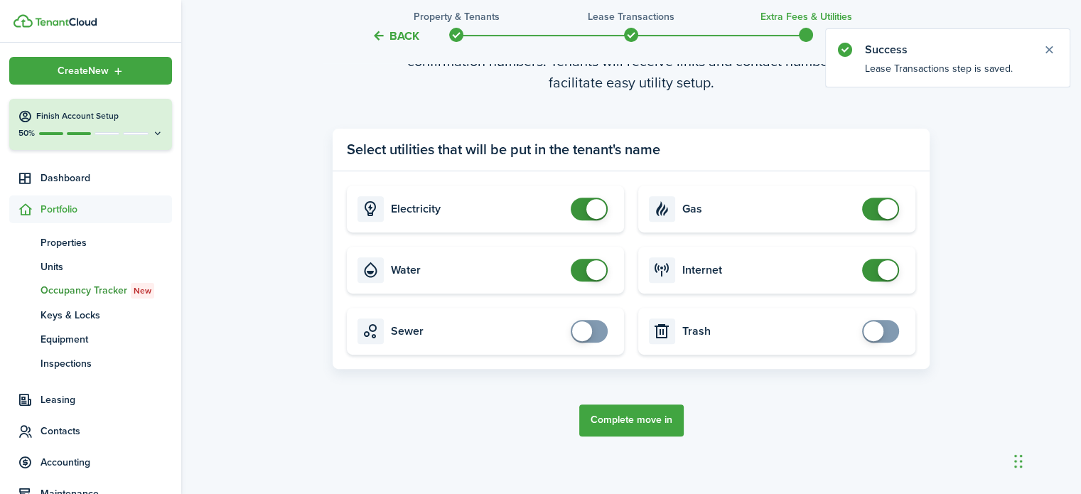
checkbox input "false"
click at [593, 205] on span at bounding box center [596, 209] width 20 height 20
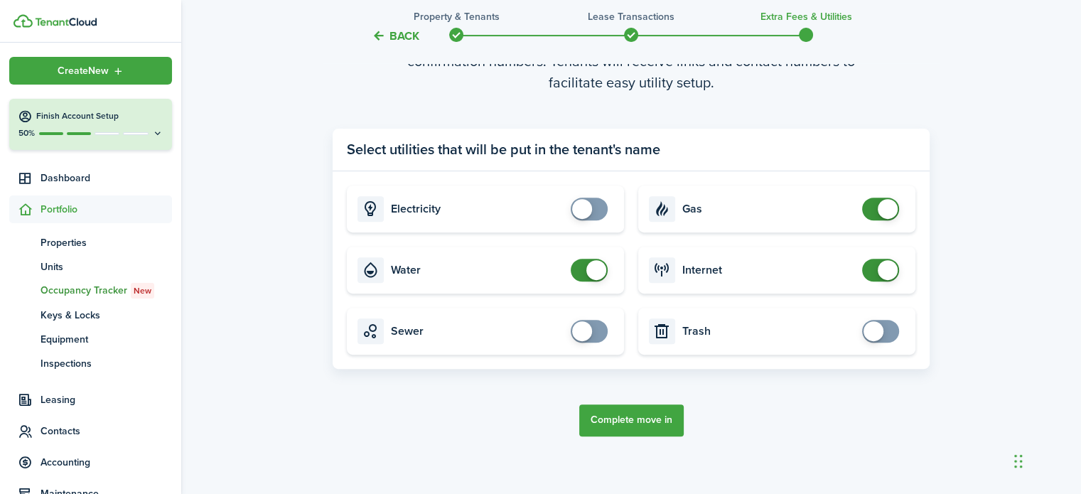
checkbox input "false"
click at [582, 278] on span at bounding box center [589, 270] width 14 height 23
checkbox input "false"
click at [873, 207] on span at bounding box center [880, 208] width 14 height 23
checkbox input "false"
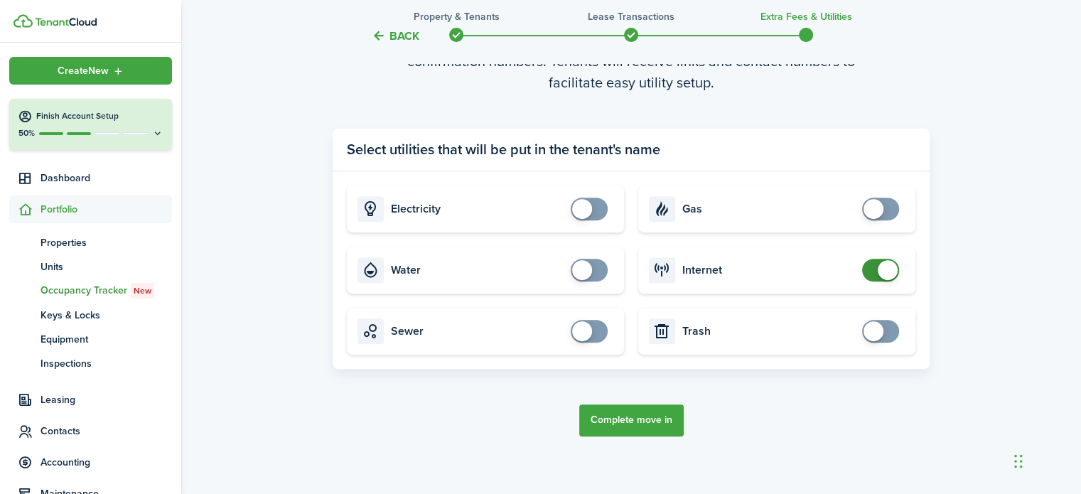
click at [873, 271] on span at bounding box center [880, 270] width 14 height 23
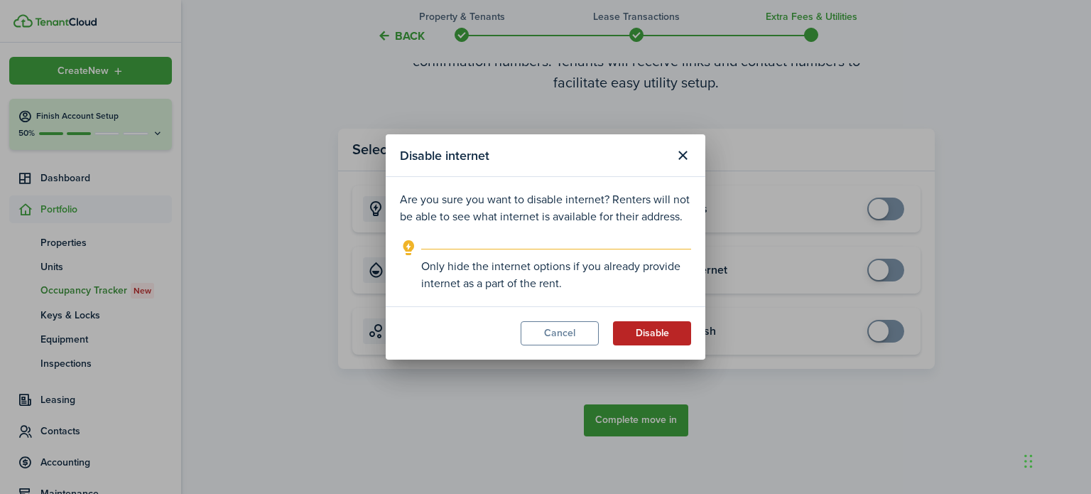
click at [666, 340] on button "Disable" at bounding box center [652, 333] width 78 height 24
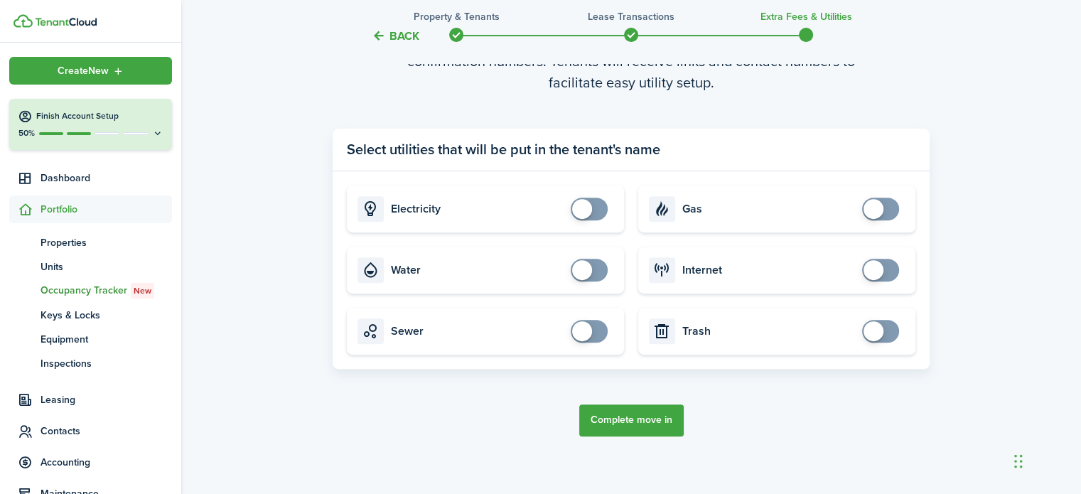
click at [646, 420] on button "Complete move in" at bounding box center [631, 420] width 104 height 32
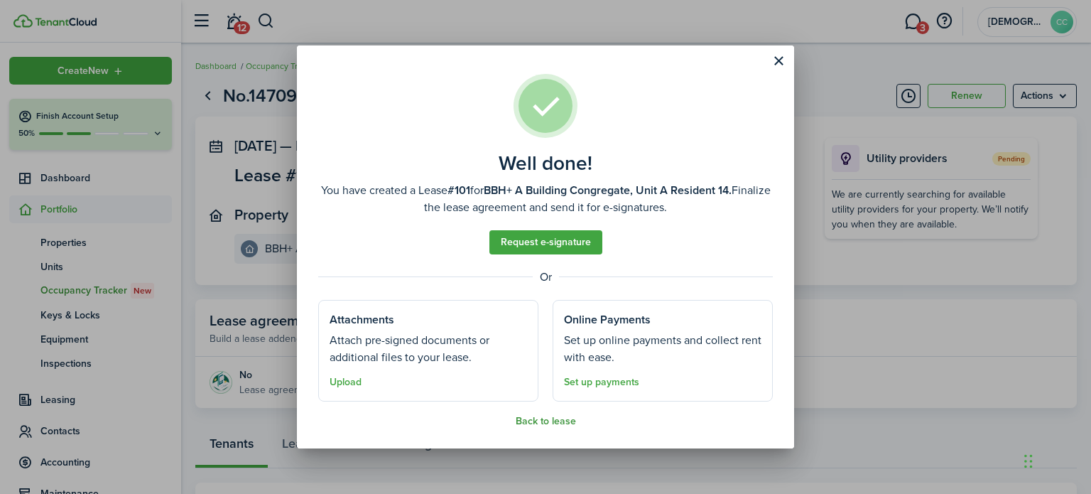
click at [552, 421] on button "Back to lease" at bounding box center [546, 421] width 60 height 11
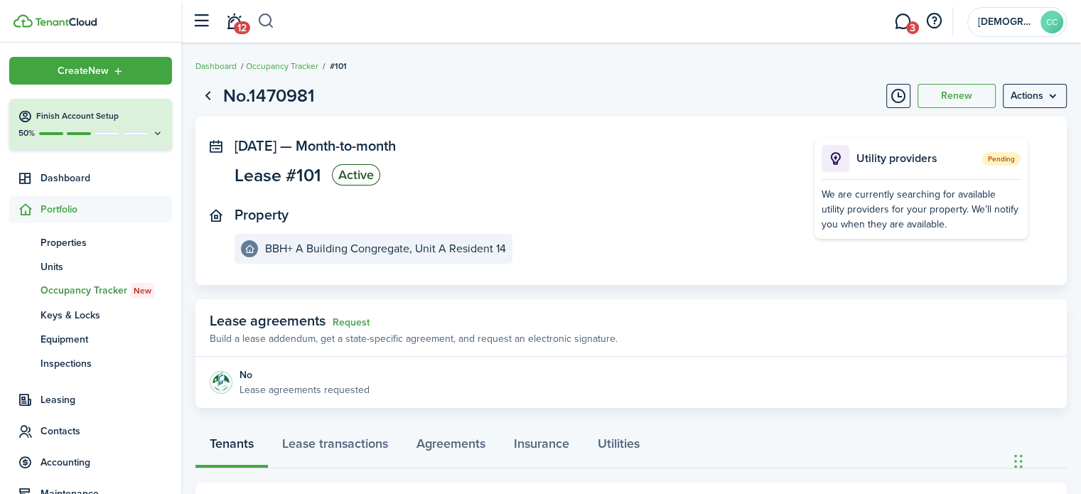
click at [266, 16] on button "button" at bounding box center [266, 21] width 18 height 24
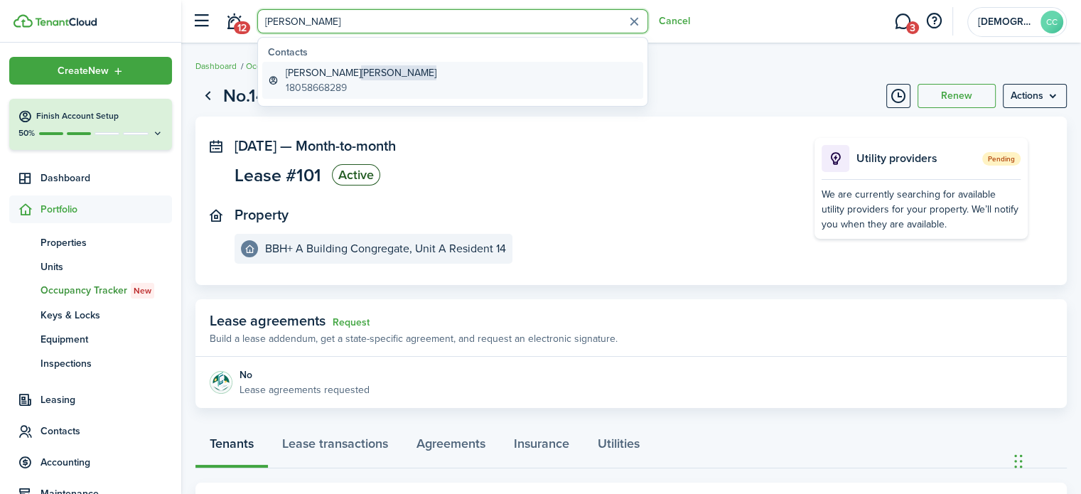
type input "[PERSON_NAME]"
click at [304, 89] on global-search-item-description "18058668289" at bounding box center [361, 87] width 151 height 15
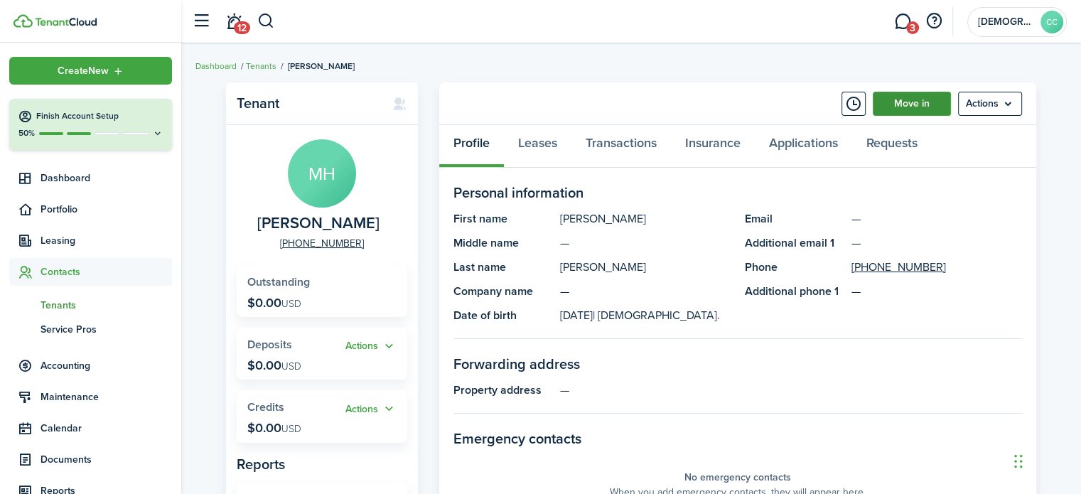
click at [916, 107] on link "Move in" at bounding box center [911, 104] width 78 height 24
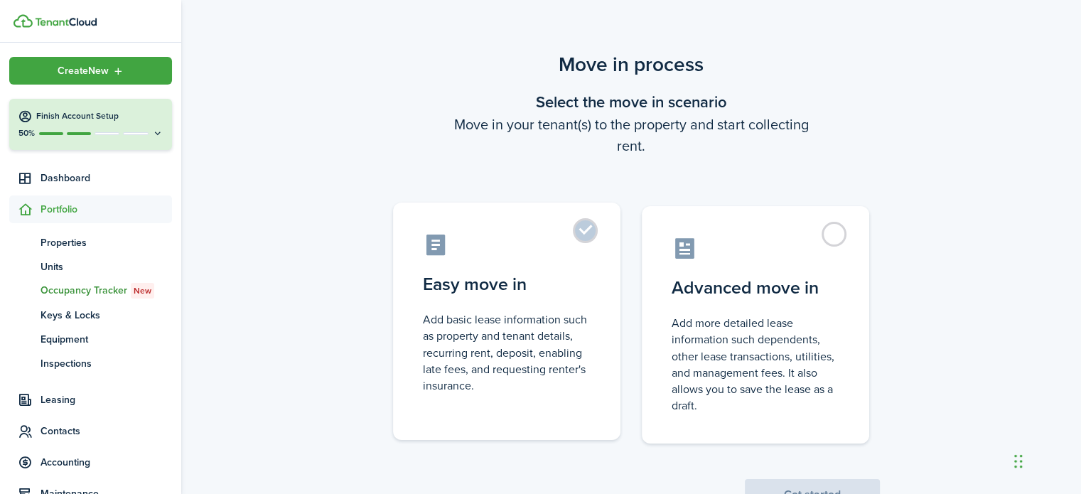
click at [587, 227] on label "Easy move in Add basic lease information such as property and tenant details, r…" at bounding box center [506, 320] width 227 height 237
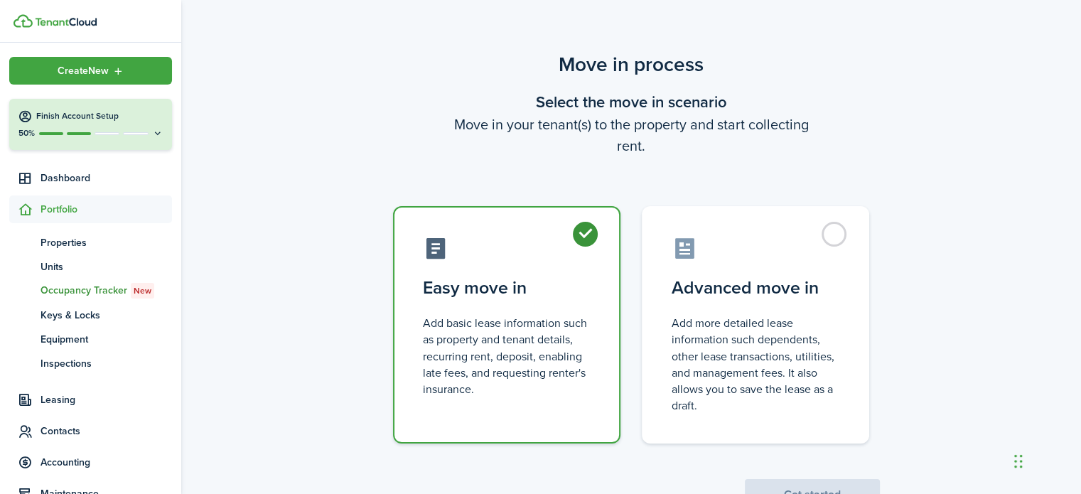
radio input "true"
click at [810, 488] on button "Get started" at bounding box center [812, 494] width 135 height 31
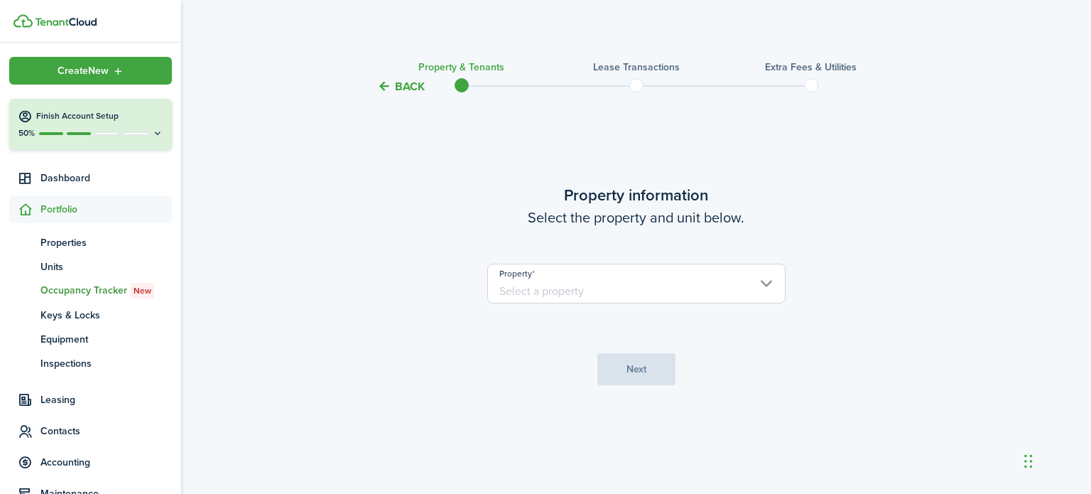
click at [601, 299] on input "Property" at bounding box center [636, 284] width 298 height 40
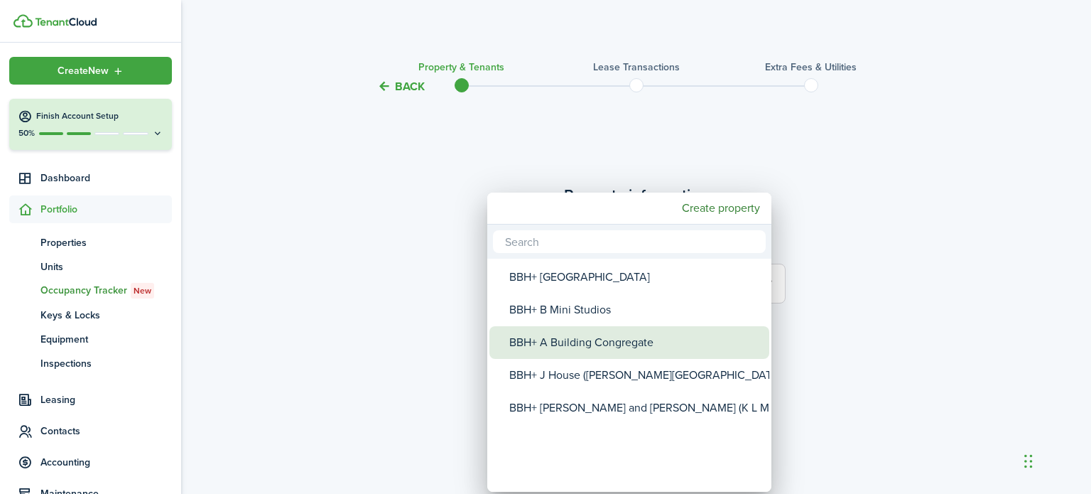
click at [561, 335] on div "BBH+ A Building Congregate" at bounding box center [634, 342] width 251 height 33
type input "BBH+ A Building Congregate"
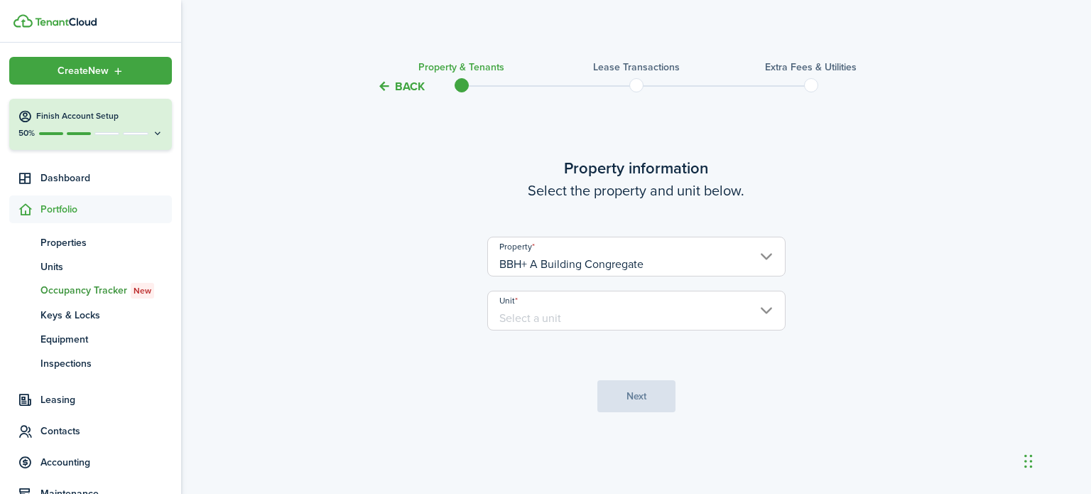
click at [560, 323] on input "Unit" at bounding box center [636, 311] width 298 height 40
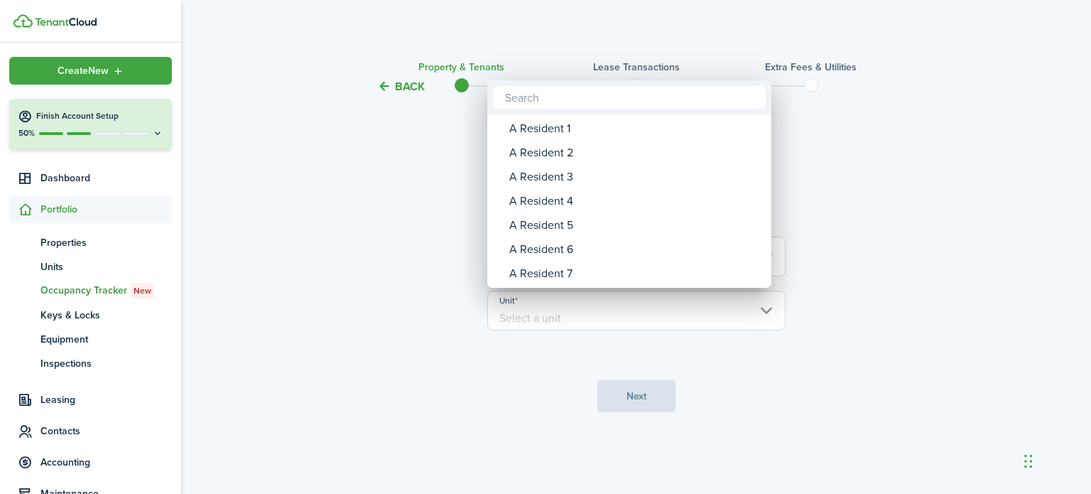
click at [560, 323] on div at bounding box center [545, 246] width 1319 height 721
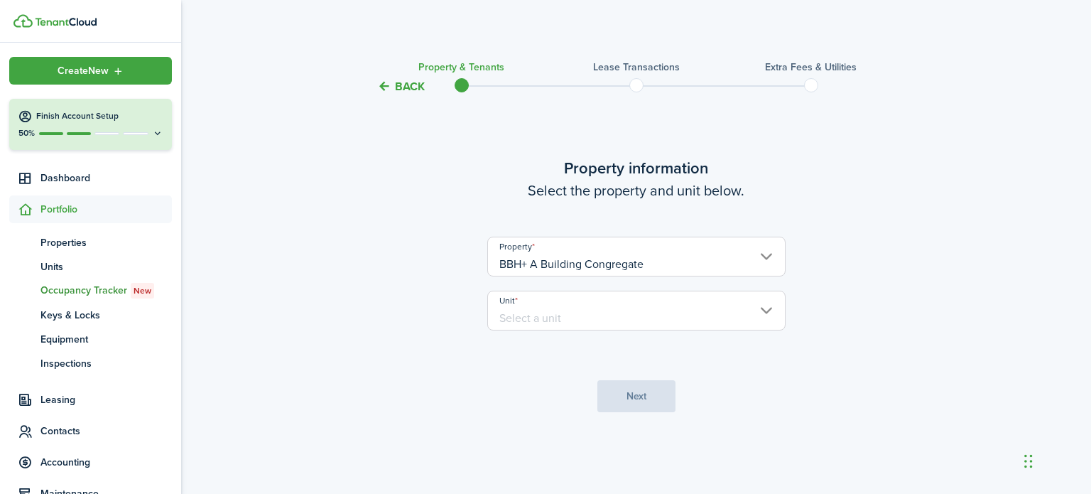
click at [536, 312] on input "Unit" at bounding box center [636, 311] width 298 height 40
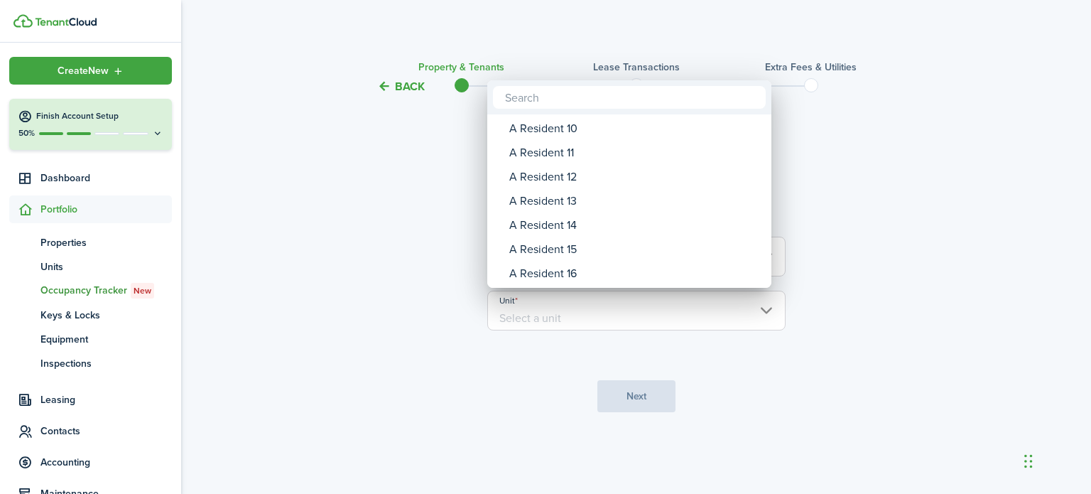
click at [571, 247] on div "A Resident 15" at bounding box center [634, 249] width 251 height 24
type input "A Resident 15"
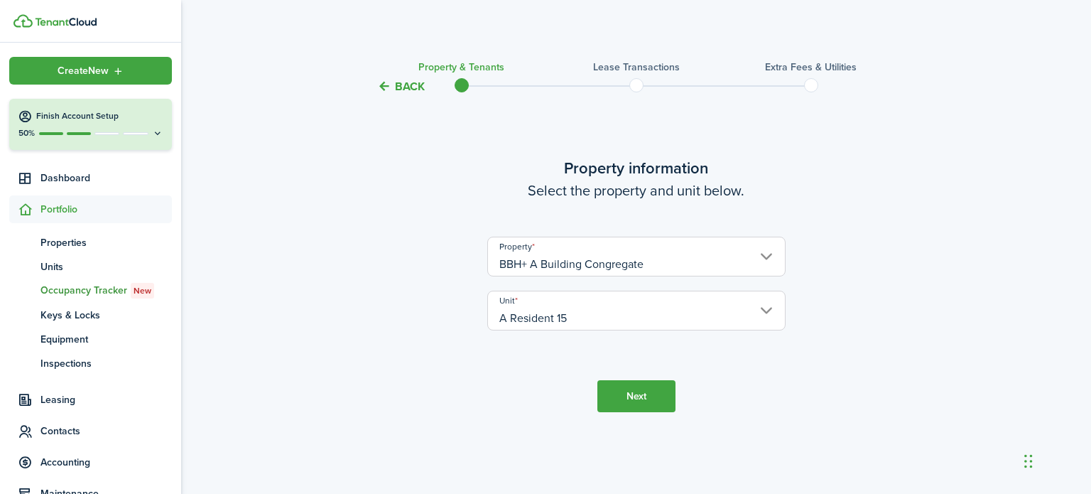
click at [629, 400] on button "Next" at bounding box center [636, 396] width 78 height 32
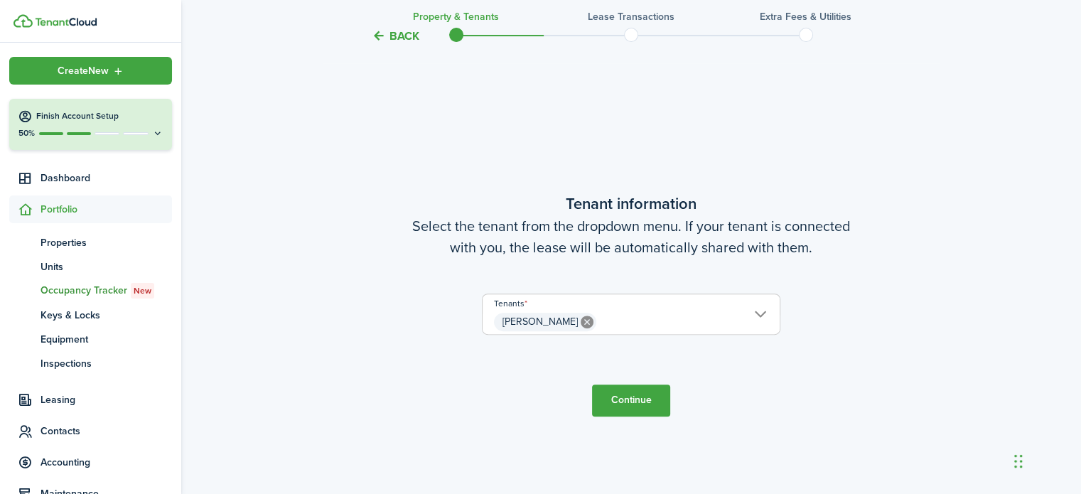
scroll to position [399, 0]
click at [629, 400] on button "Continue" at bounding box center [631, 400] width 78 height 32
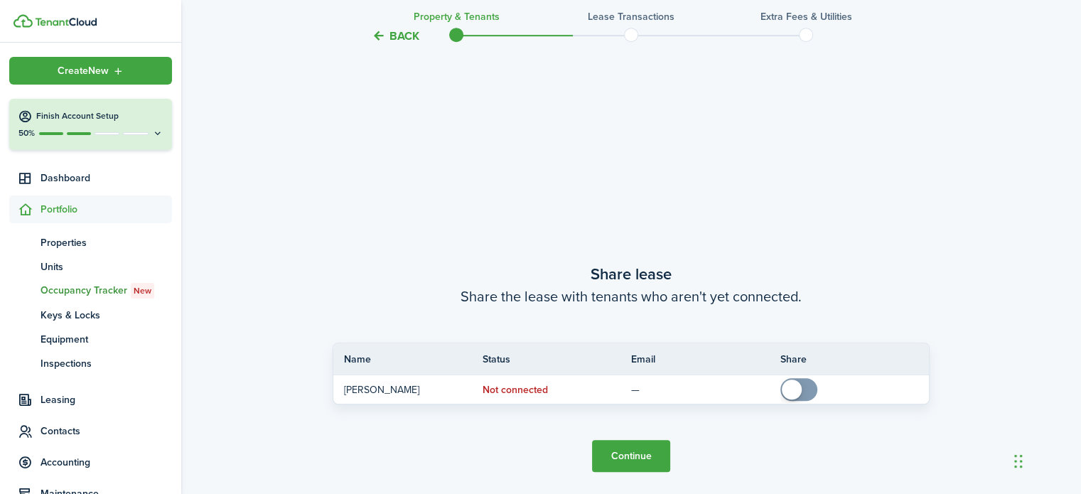
scroll to position [892, 0]
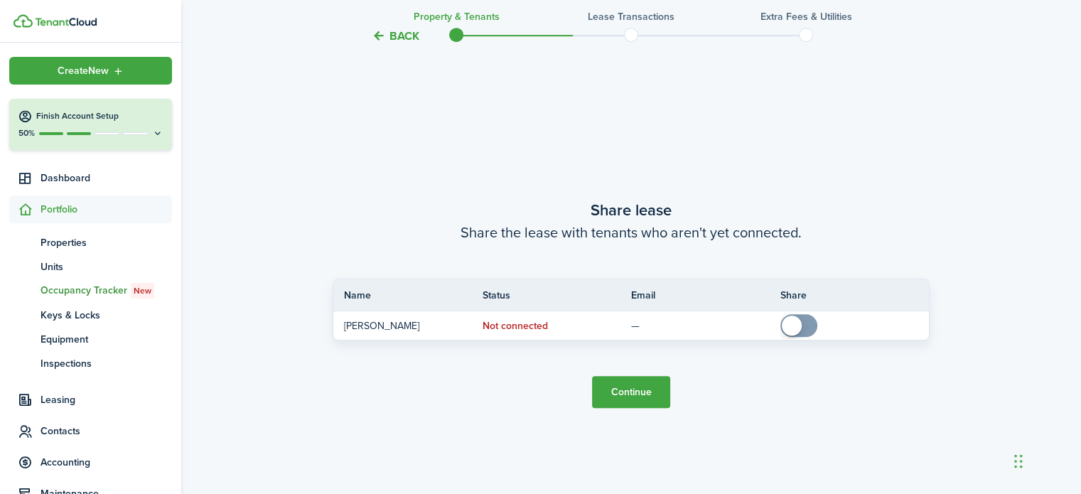
click at [629, 400] on button "Continue" at bounding box center [631, 392] width 78 height 32
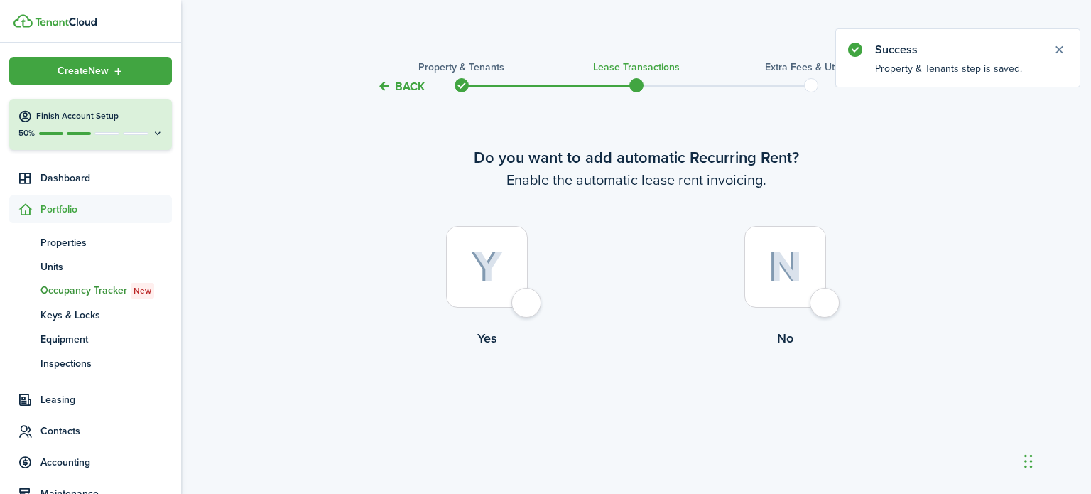
click at [528, 306] on div at bounding box center [487, 267] width 82 height 82
radio input "true"
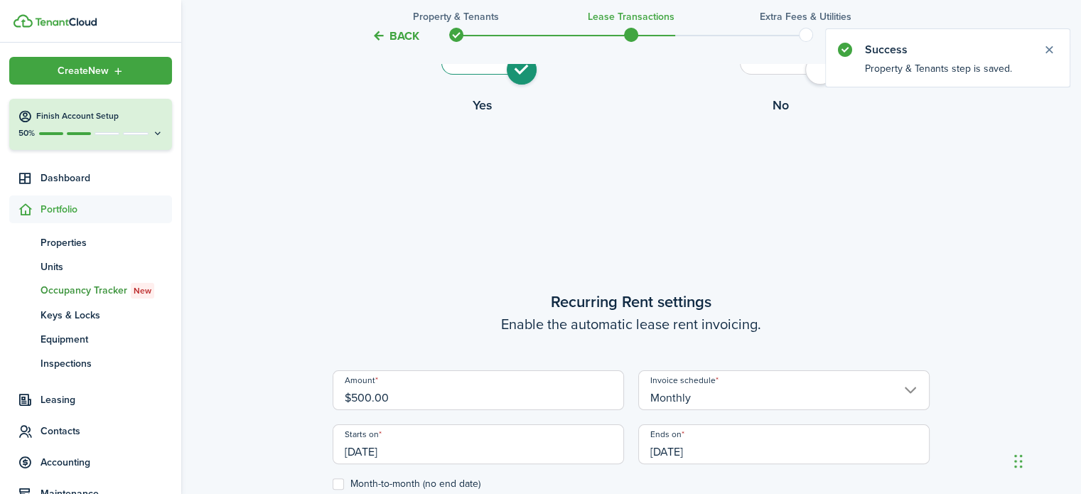
scroll to position [399, 0]
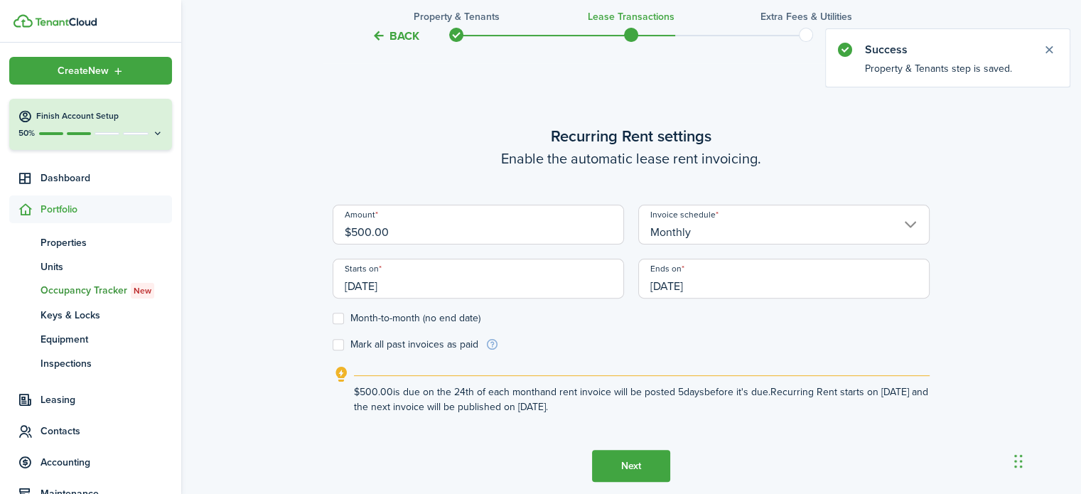
click at [421, 279] on input "[DATE]" at bounding box center [477, 279] width 291 height 40
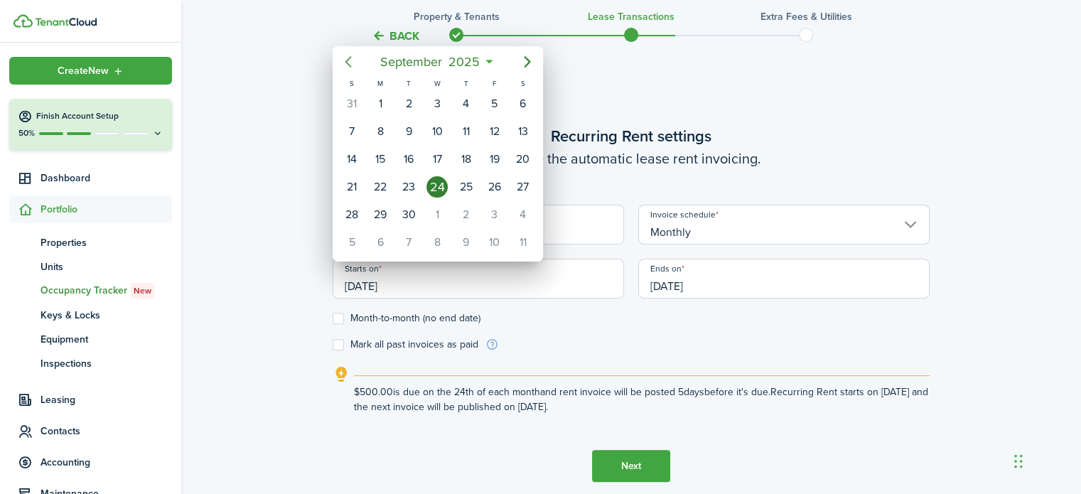
click at [354, 59] on icon "Previous page" at bounding box center [348, 61] width 17 height 17
click at [494, 102] on div "1" at bounding box center [494, 103] width 21 height 21
type input "[DATE]"
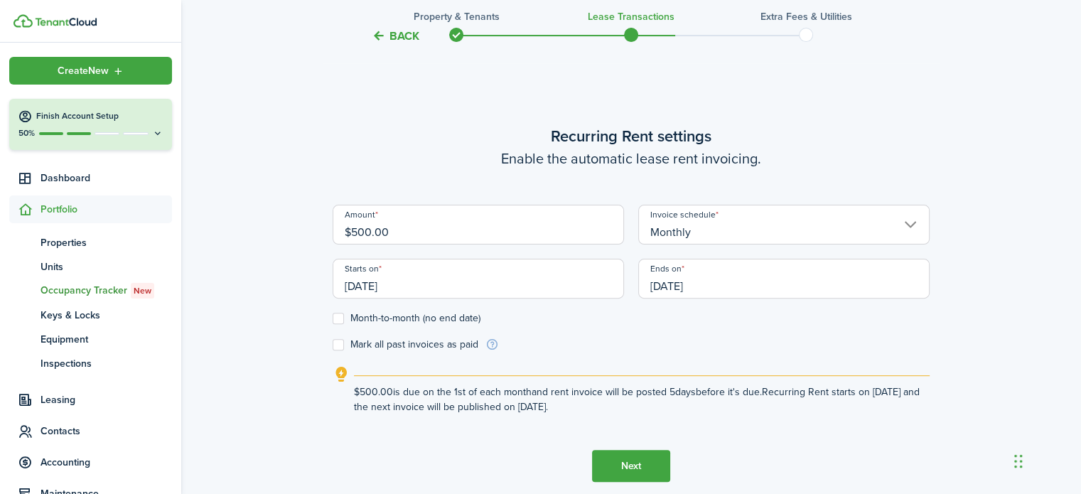
click at [342, 316] on label "Month-to-month (no end date)" at bounding box center [406, 318] width 148 height 11
click at [332, 318] on input "Month-to-month (no end date)" at bounding box center [332, 318] width 1 height 1
checkbox input "true"
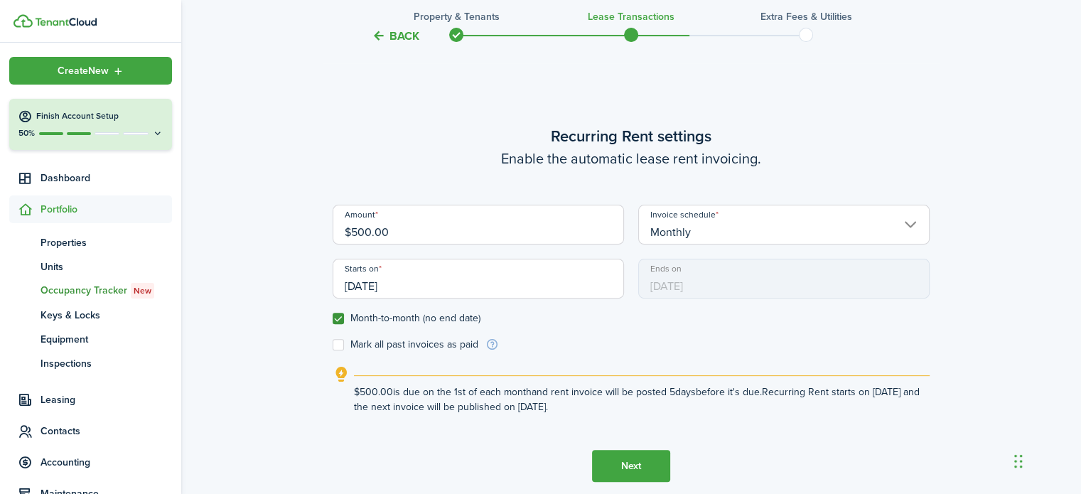
click at [629, 467] on button "Next" at bounding box center [631, 466] width 78 height 32
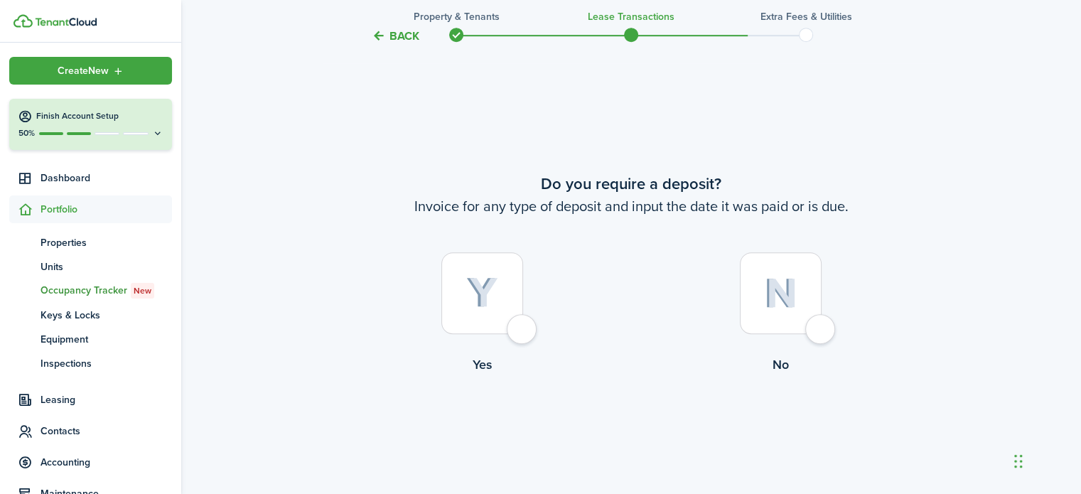
scroll to position [892, 0]
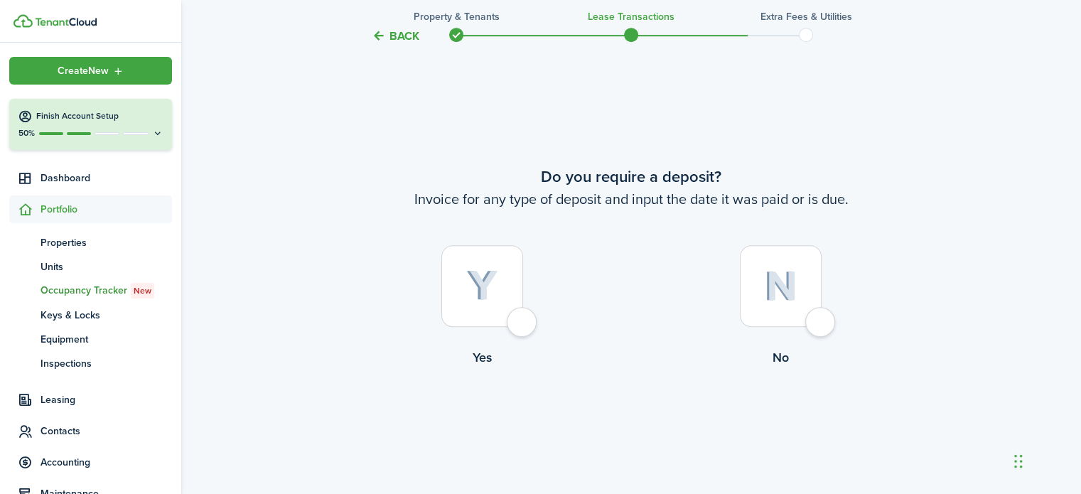
click at [821, 323] on div at bounding box center [781, 286] width 82 height 82
radio input "true"
click at [630, 431] on button "Continue" at bounding box center [631, 425] width 78 height 32
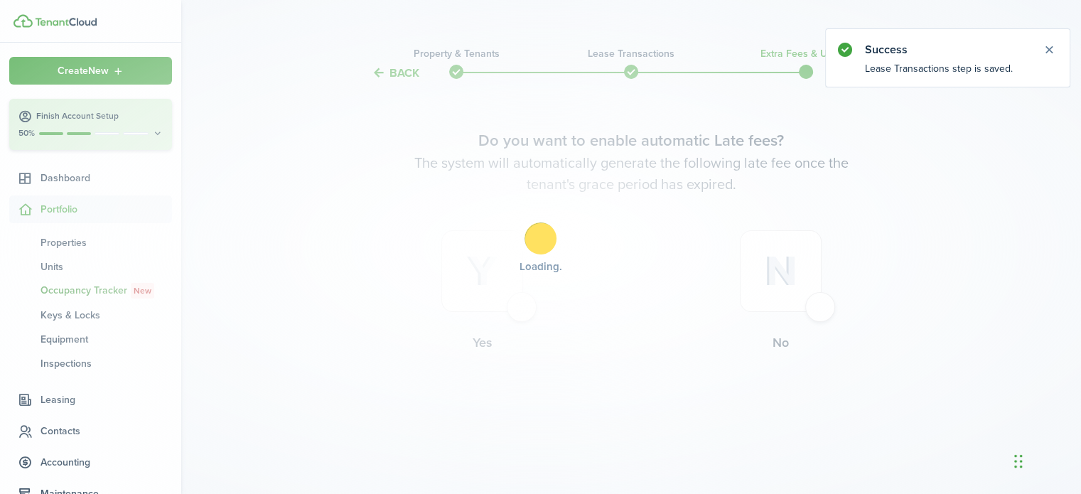
scroll to position [0, 0]
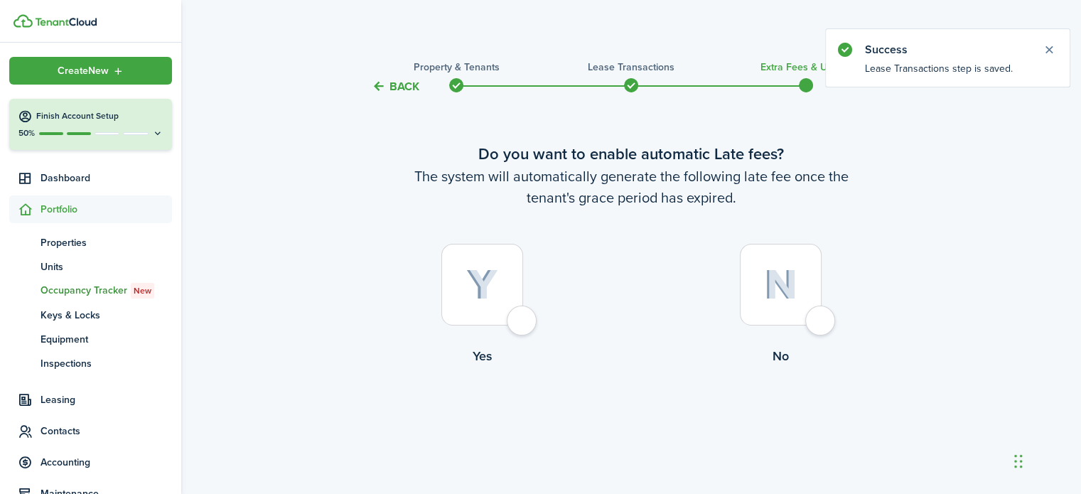
click at [817, 314] on div at bounding box center [781, 285] width 82 height 82
radio input "true"
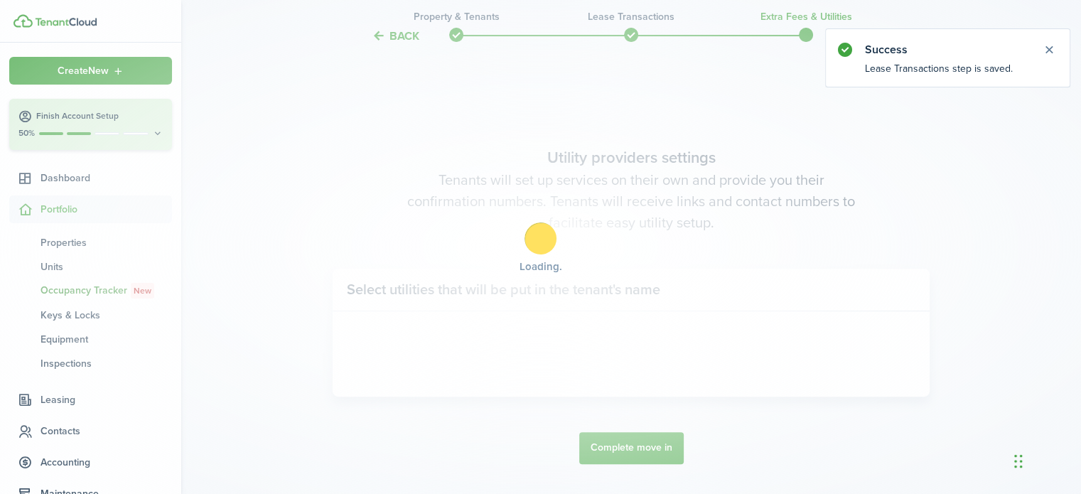
scroll to position [412, 0]
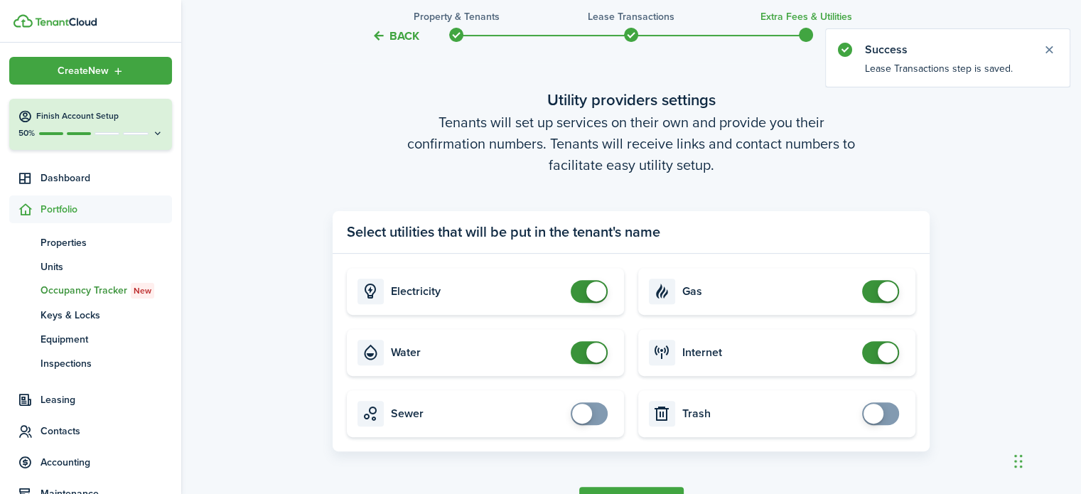
checkbox input "false"
click at [582, 298] on span at bounding box center [589, 291] width 14 height 23
checkbox input "false"
click at [582, 359] on span at bounding box center [589, 352] width 14 height 23
checkbox input "false"
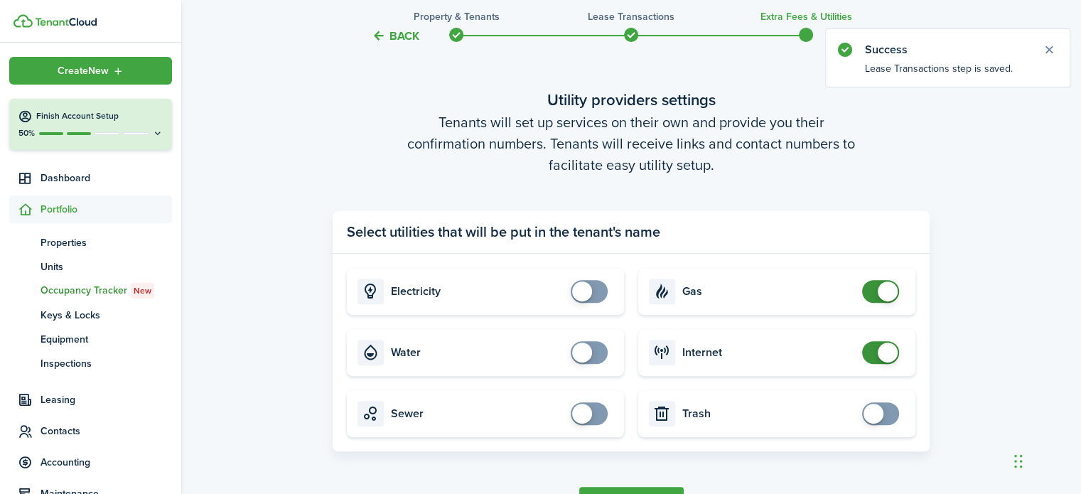
click at [873, 293] on span at bounding box center [880, 291] width 14 height 23
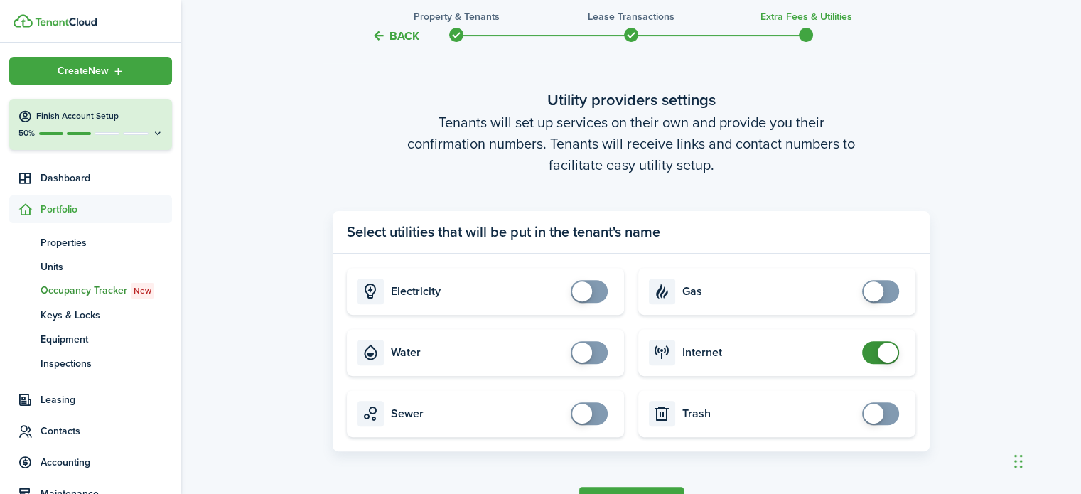
checkbox input "false"
click at [873, 355] on span at bounding box center [880, 352] width 14 height 23
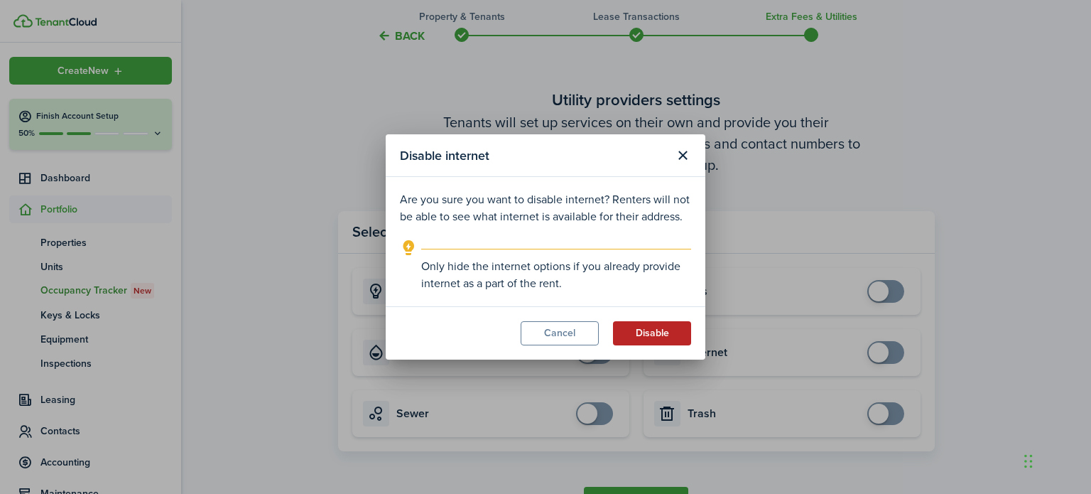
click at [661, 337] on button "Disable" at bounding box center [652, 333] width 78 height 24
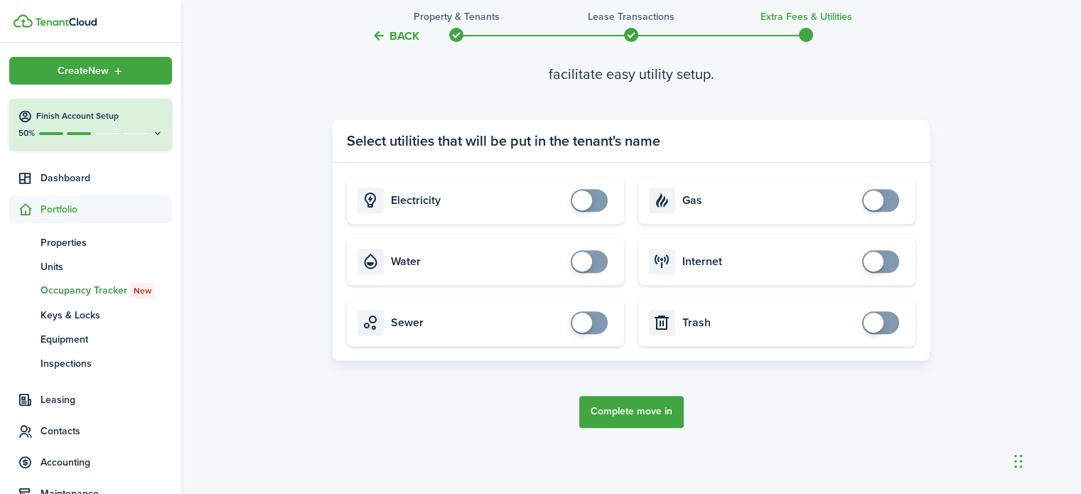
scroll to position [507, 0]
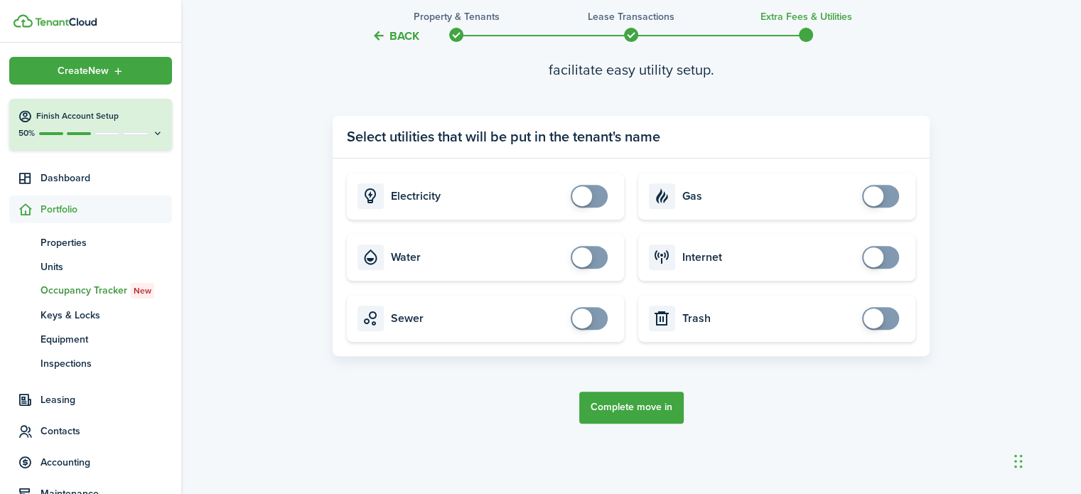
click at [654, 405] on button "Complete move in" at bounding box center [631, 407] width 104 height 32
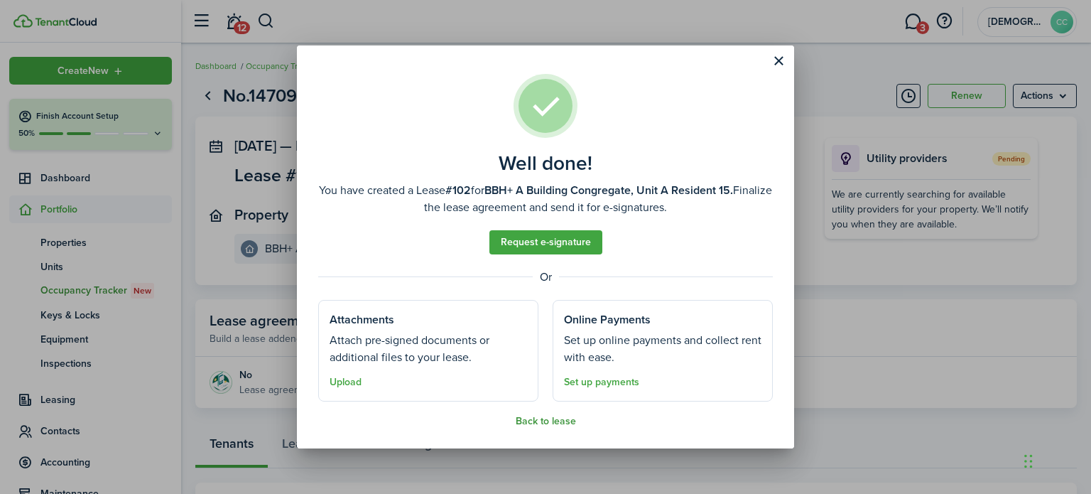
click at [531, 420] on button "Back to lease" at bounding box center [546, 421] width 60 height 11
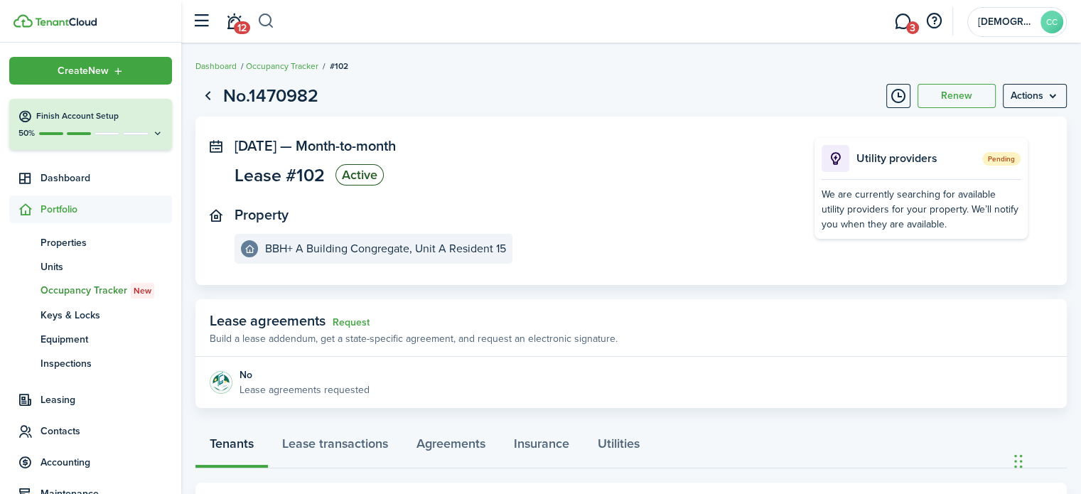
click at [269, 26] on button "button" at bounding box center [266, 21] width 18 height 24
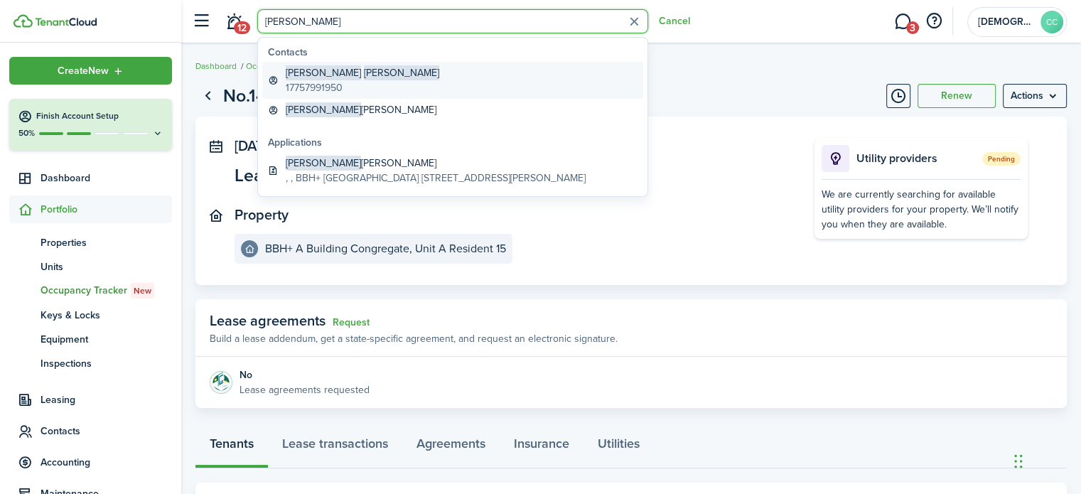
type input "[PERSON_NAME]"
click at [318, 76] on global-search-item-title "[PERSON_NAME]" at bounding box center [362, 72] width 153 height 15
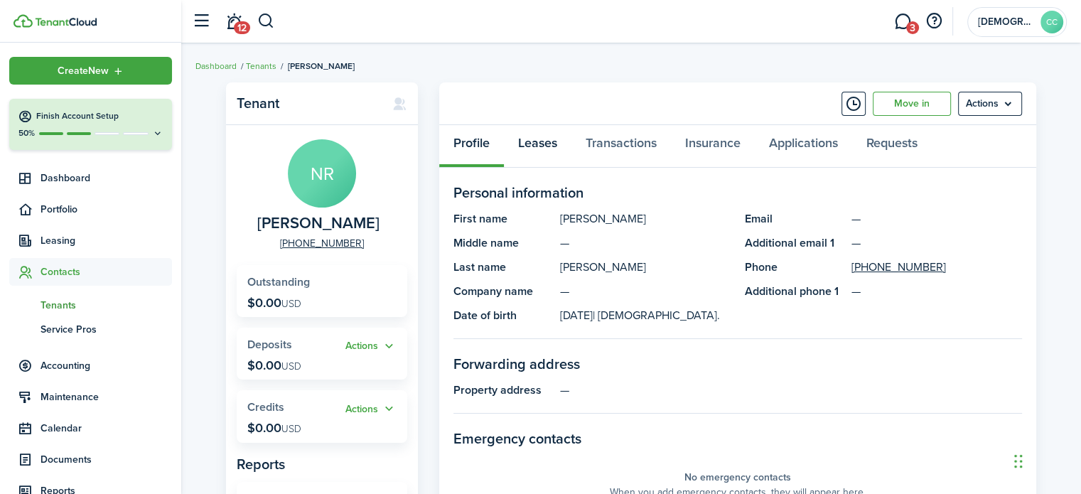
click at [540, 144] on link "Leases" at bounding box center [537, 146] width 67 height 43
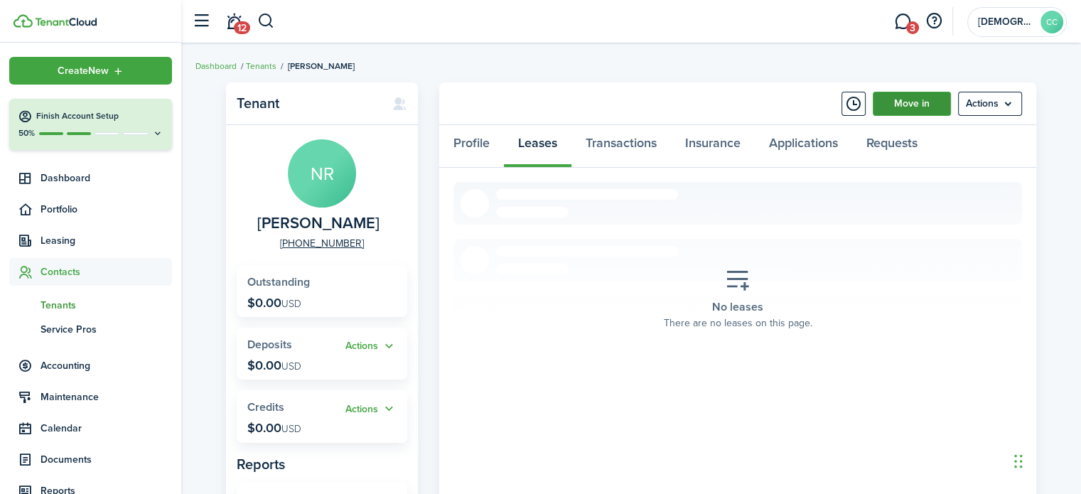
click at [889, 113] on link "Move in" at bounding box center [911, 104] width 78 height 24
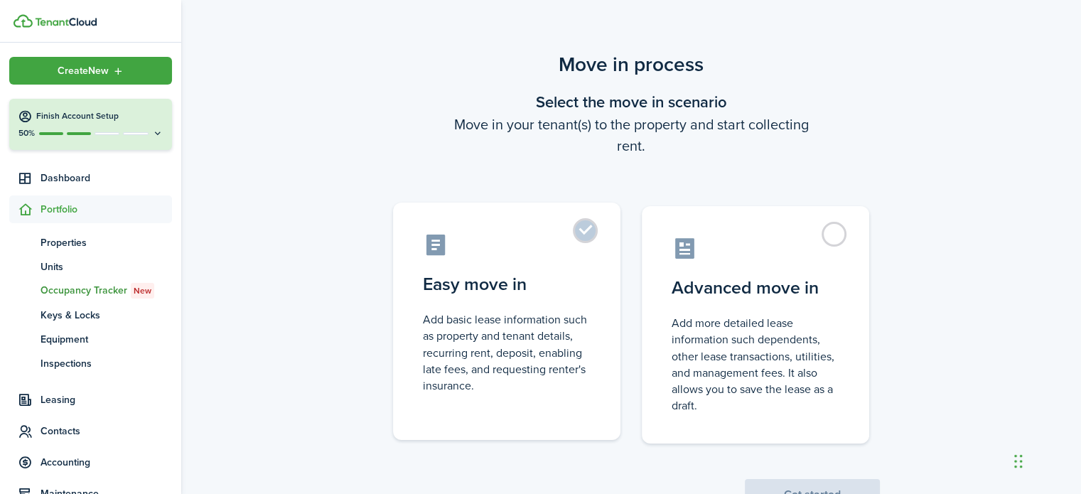
click at [590, 233] on label "Easy move in Add basic lease information such as property and tenant details, r…" at bounding box center [506, 320] width 227 height 237
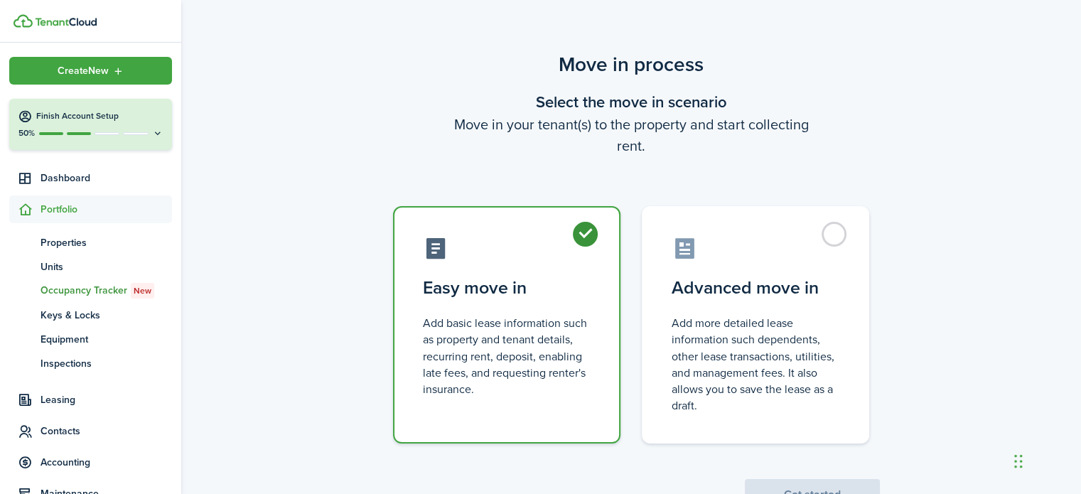
radio input "true"
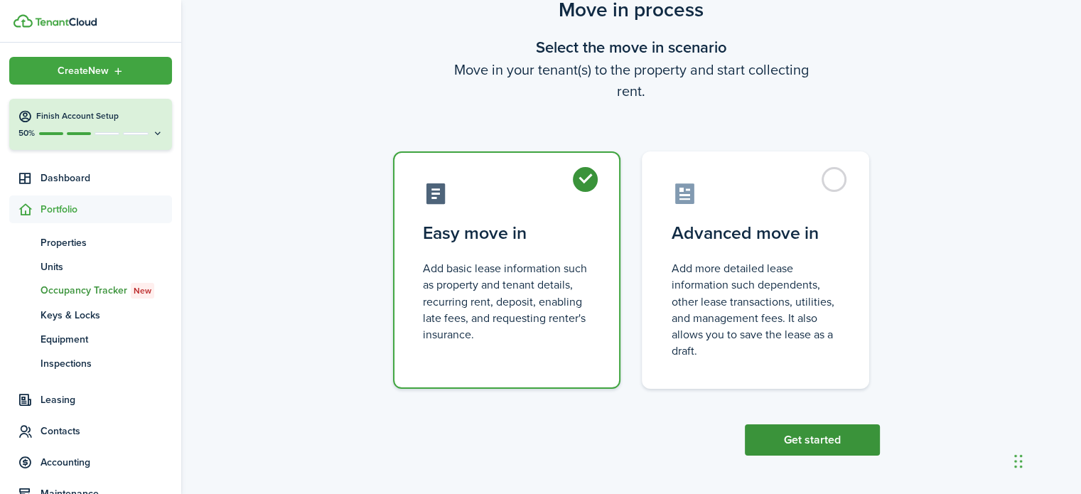
click at [822, 438] on button "Get started" at bounding box center [812, 439] width 135 height 31
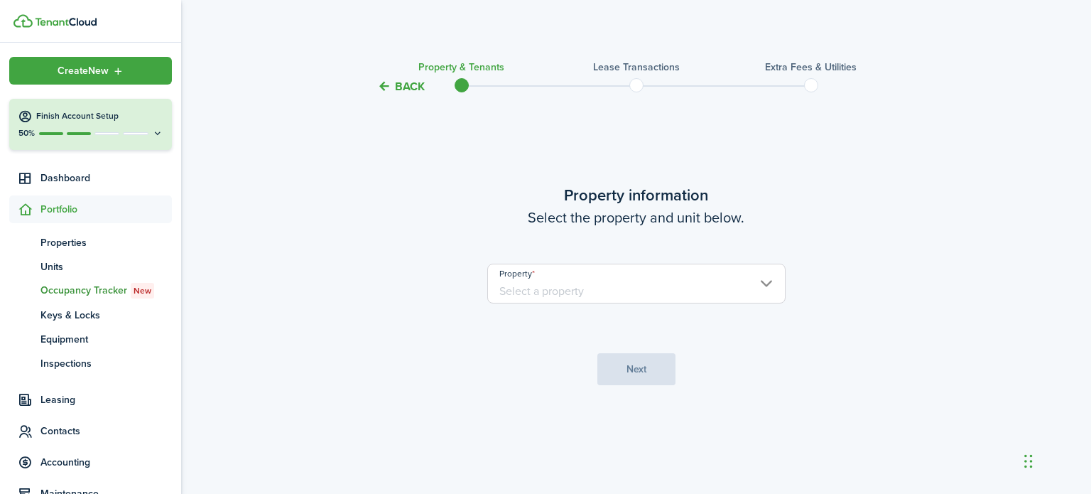
click at [542, 298] on input "Property" at bounding box center [636, 284] width 298 height 40
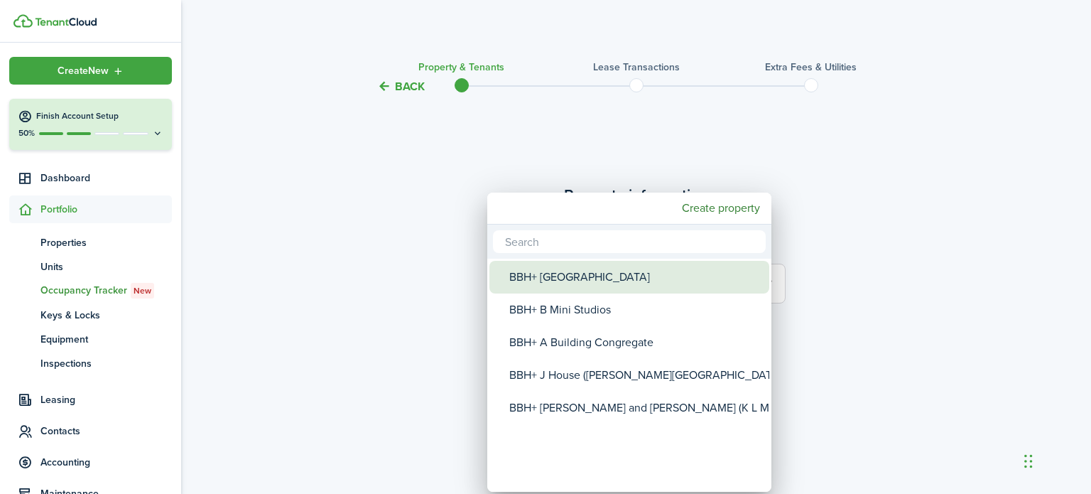
click at [614, 337] on div "BBH+ A Building Congregate" at bounding box center [634, 342] width 251 height 33
type input "BBH+ A Building Congregate"
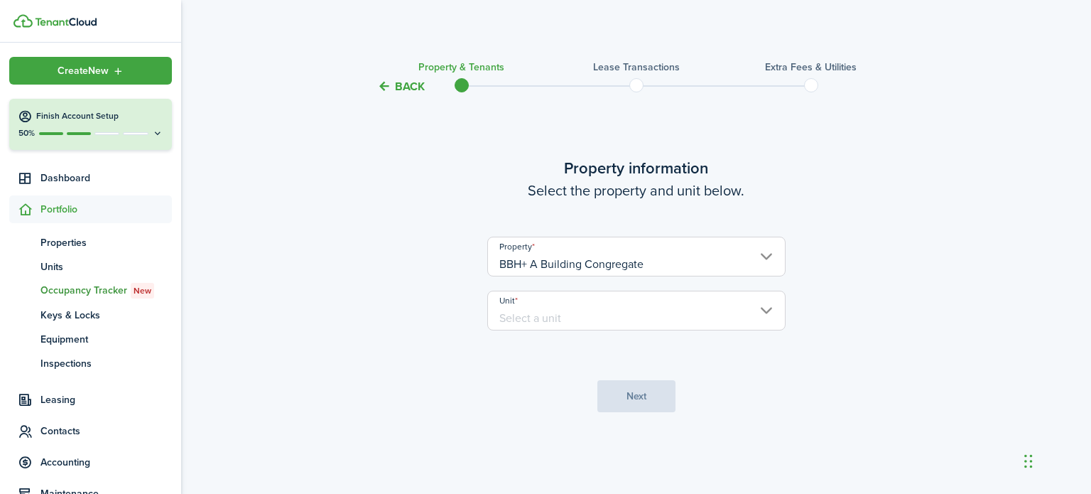
click at [669, 318] on input "Unit" at bounding box center [636, 311] width 298 height 40
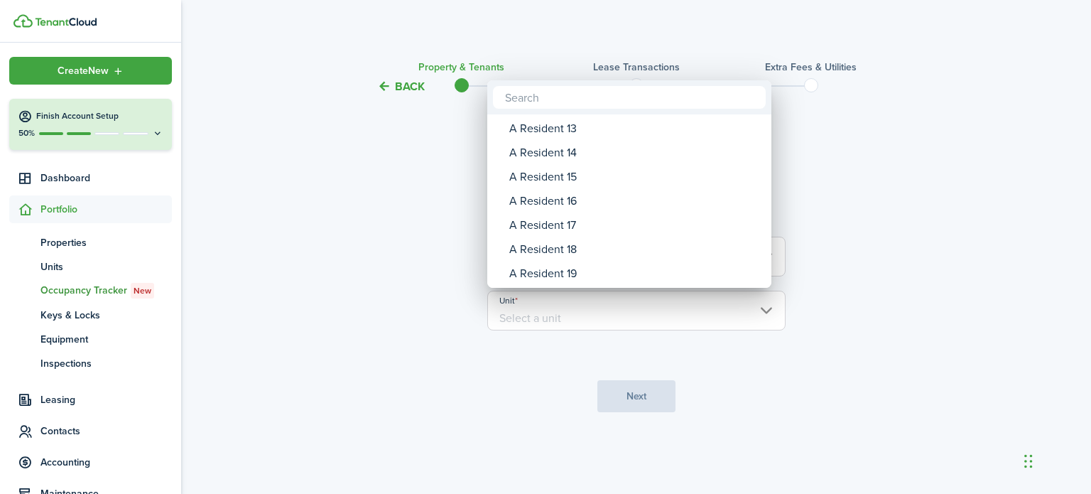
click at [575, 207] on div "A Resident 16" at bounding box center [634, 201] width 251 height 24
type input "A Resident 16"
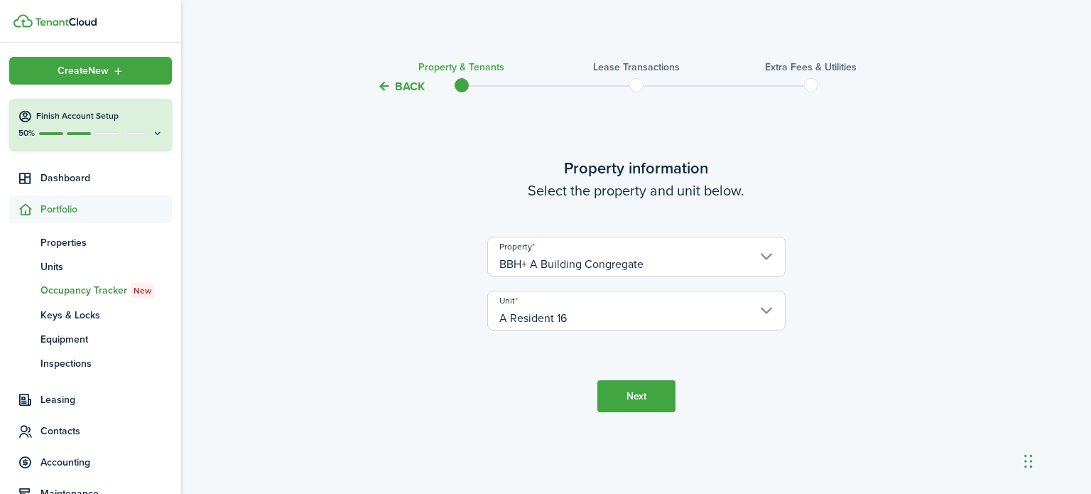
click at [637, 395] on button "Next" at bounding box center [636, 396] width 78 height 32
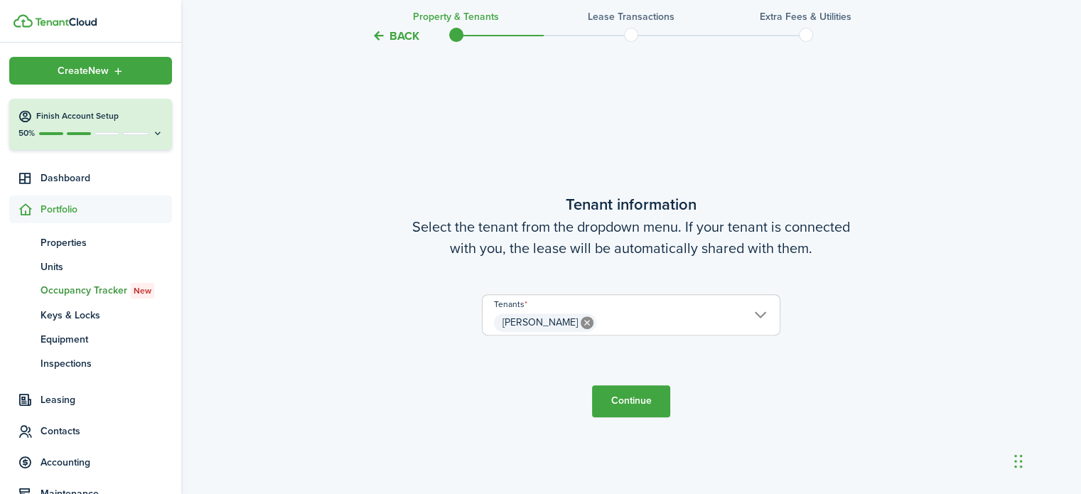
scroll to position [399, 0]
click at [625, 394] on button "Continue" at bounding box center [631, 400] width 78 height 32
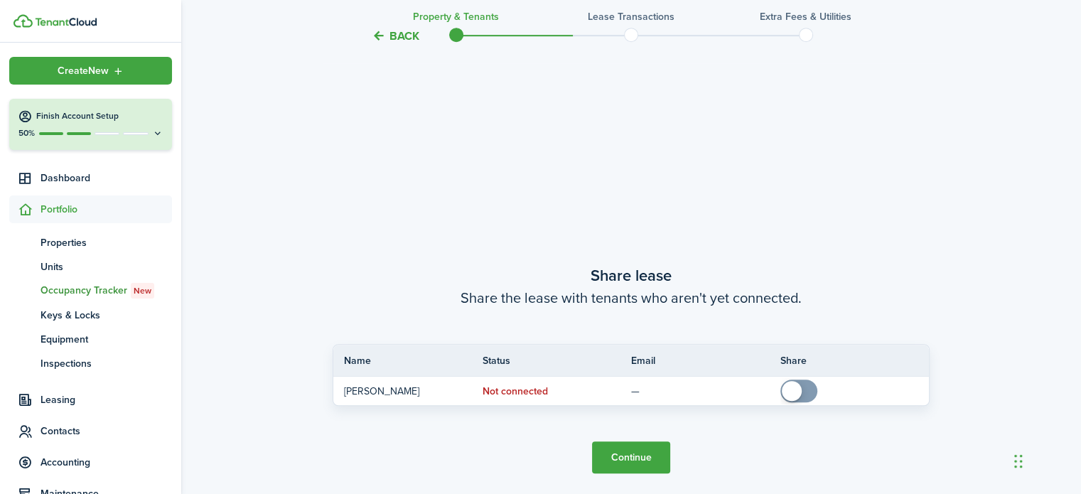
scroll to position [892, 0]
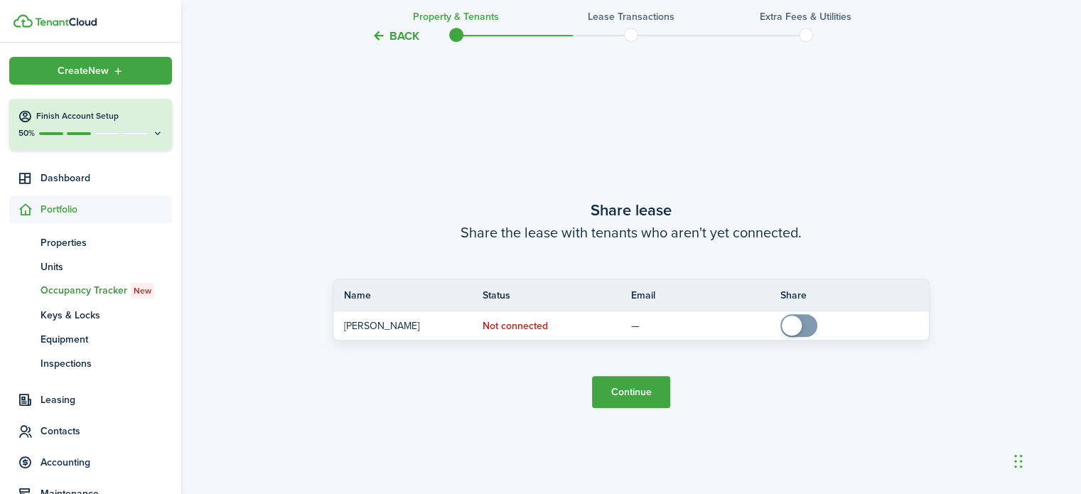
click at [625, 394] on button "Continue" at bounding box center [631, 392] width 78 height 32
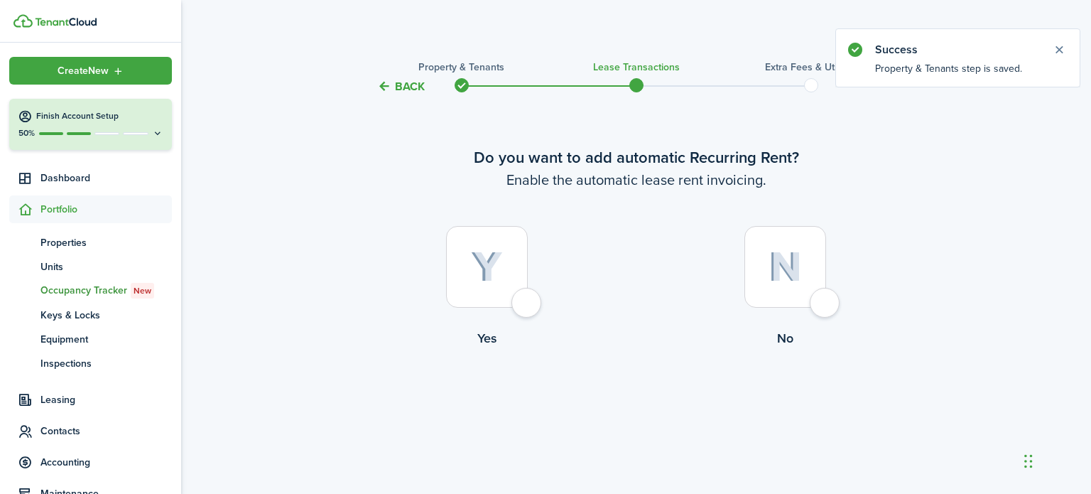
click at [826, 301] on div at bounding box center [786, 267] width 82 height 82
radio input "true"
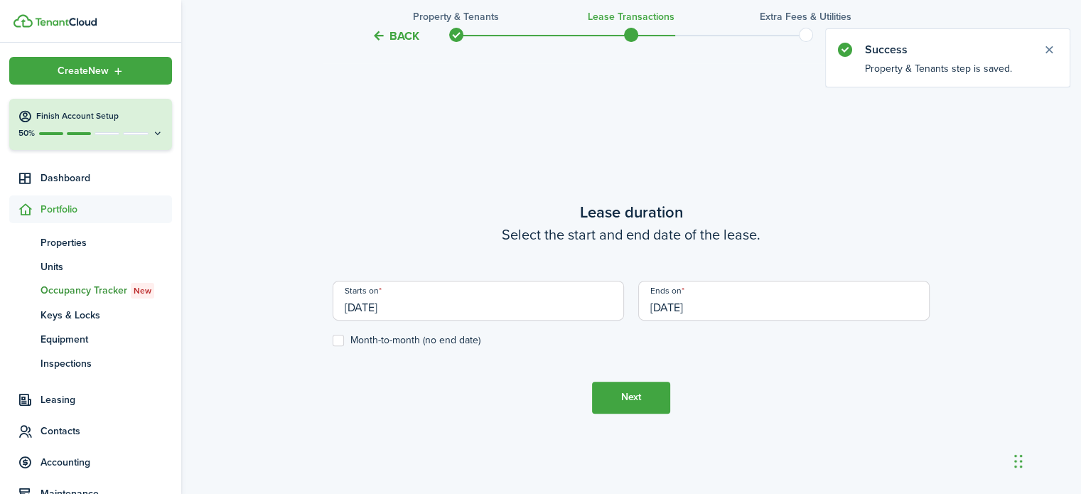
scroll to position [399, 0]
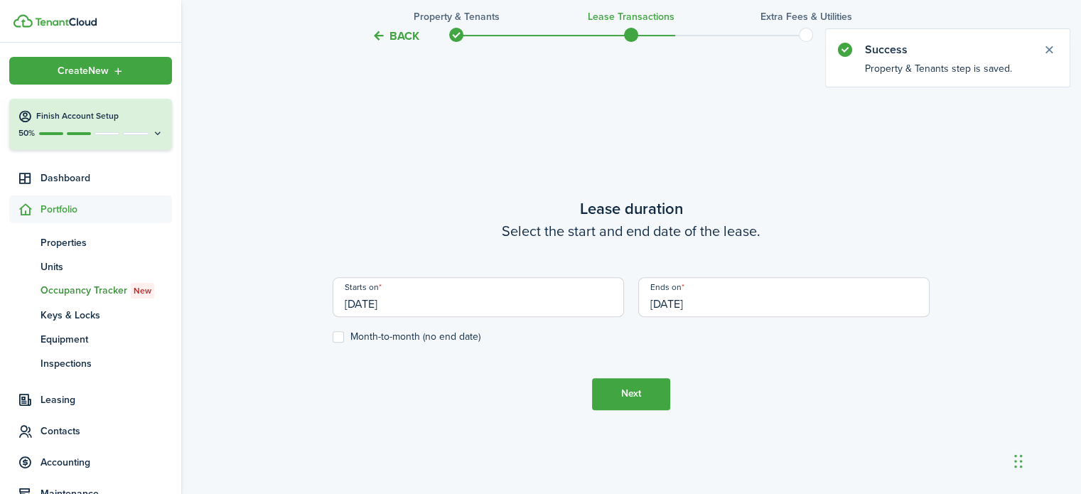
click at [404, 297] on input "[DATE]" at bounding box center [477, 297] width 291 height 40
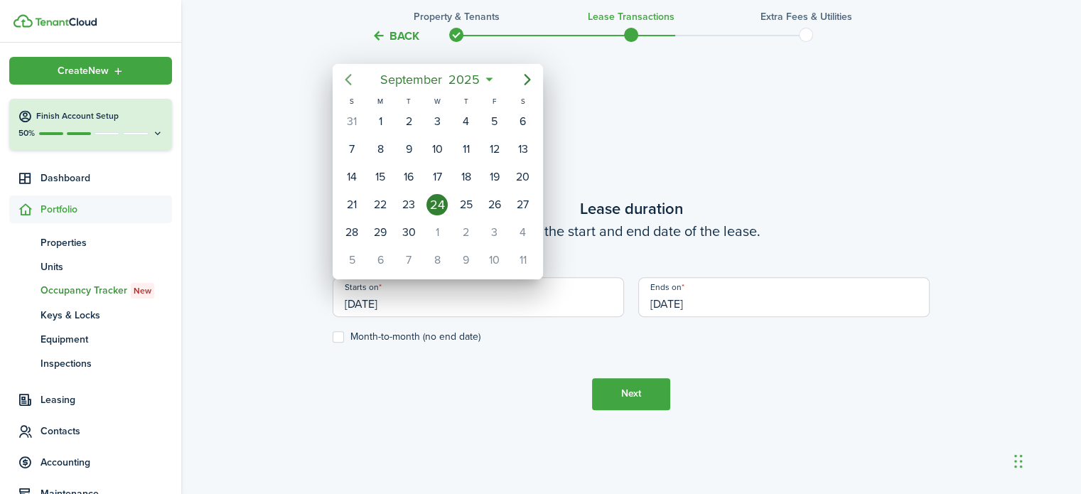
click at [350, 80] on icon "Previous page" at bounding box center [348, 79] width 17 height 17
click at [349, 118] on div "1" at bounding box center [351, 121] width 21 height 21
type input "[DATE]"
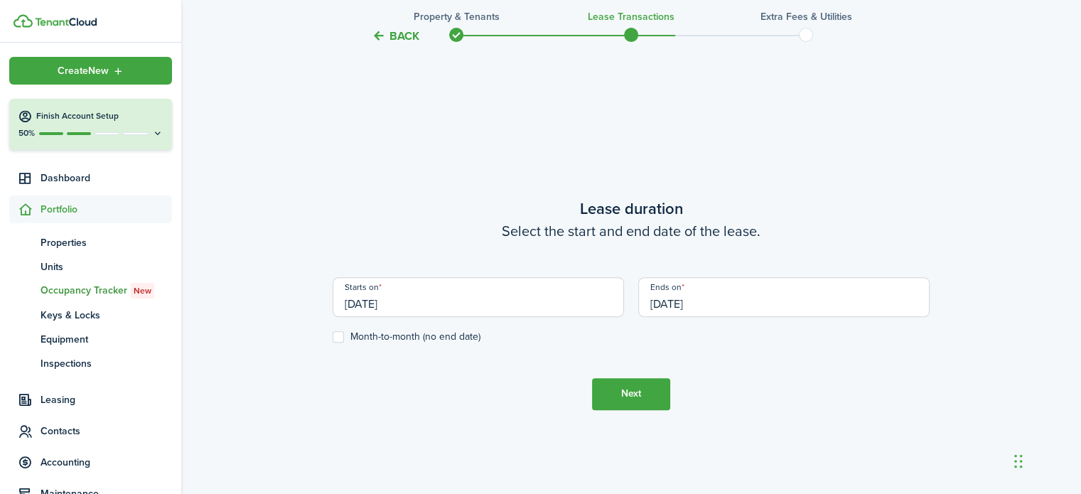
click at [341, 333] on label "Month-to-month (no end date)" at bounding box center [406, 336] width 148 height 11
click at [332, 336] on input "Month-to-month (no end date)" at bounding box center [332, 336] width 1 height 1
checkbox input "true"
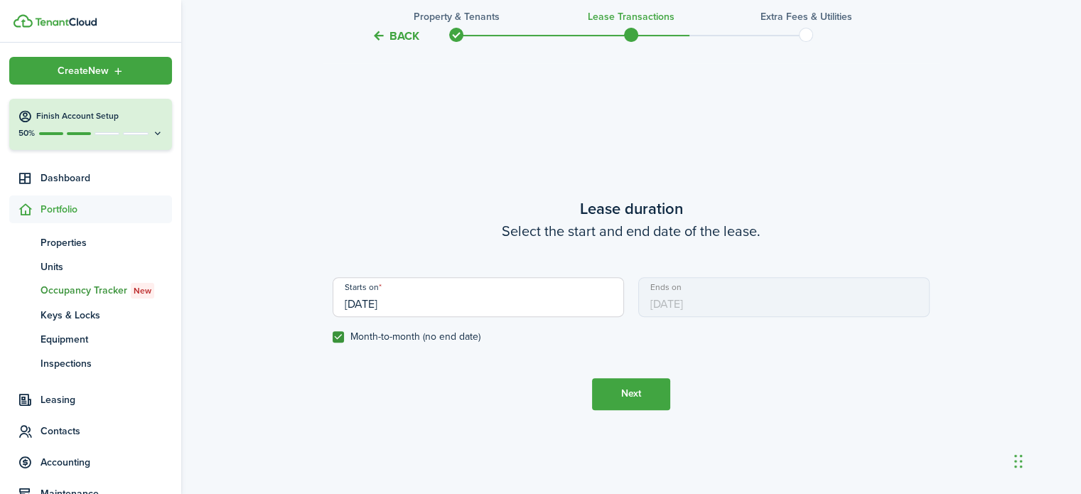
click at [638, 397] on button "Next" at bounding box center [631, 394] width 78 height 32
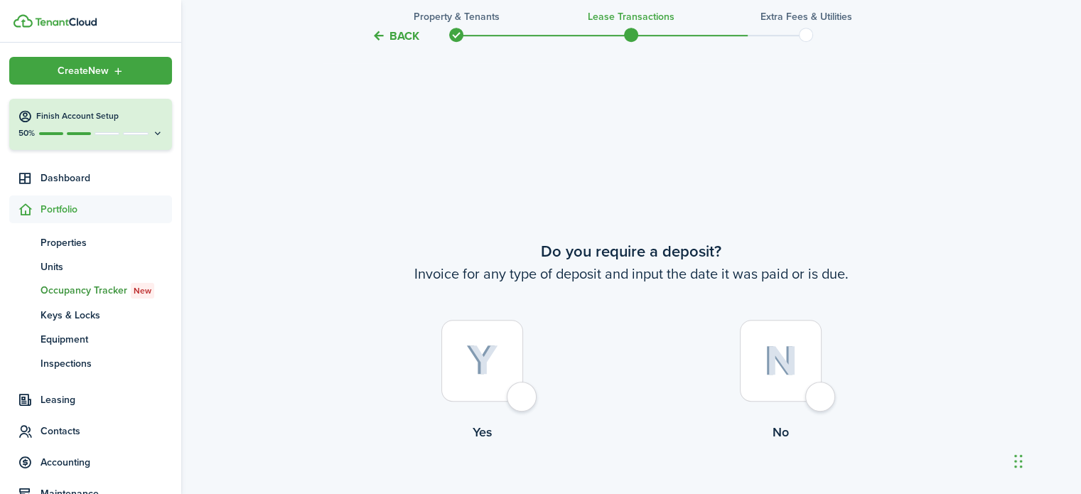
scroll to position [892, 0]
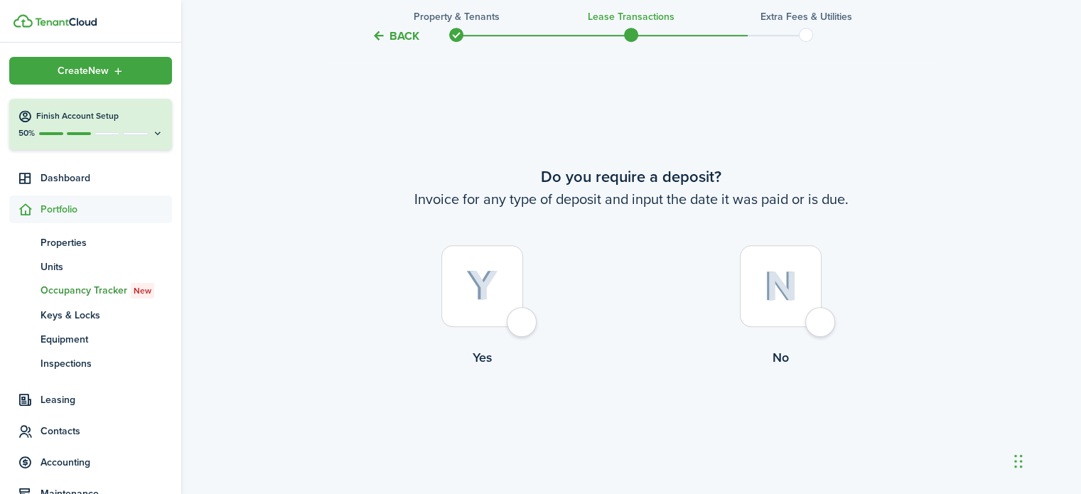
click at [821, 327] on div at bounding box center [781, 286] width 82 height 82
radio input "true"
click at [632, 432] on button "Continue" at bounding box center [631, 425] width 78 height 32
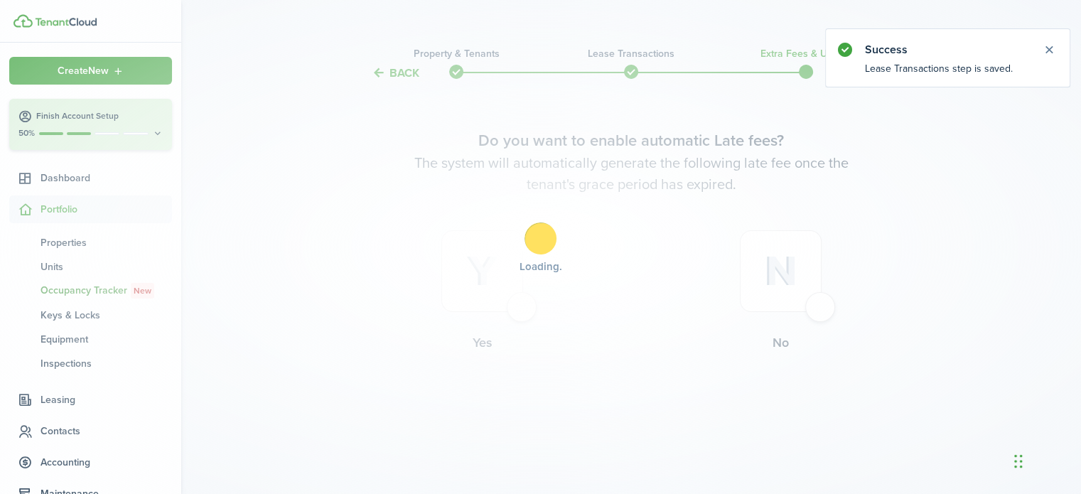
scroll to position [0, 0]
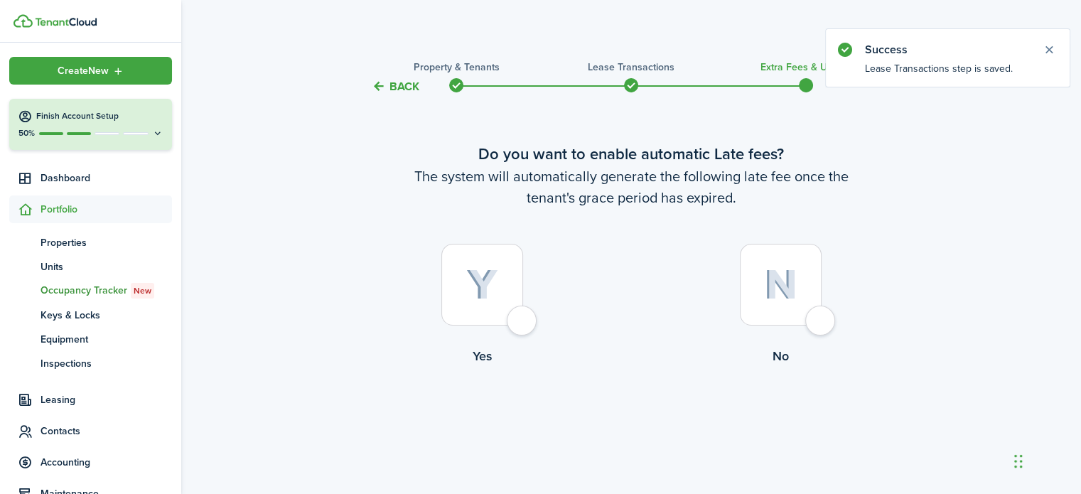
click at [814, 318] on div at bounding box center [781, 285] width 82 height 82
radio input "true"
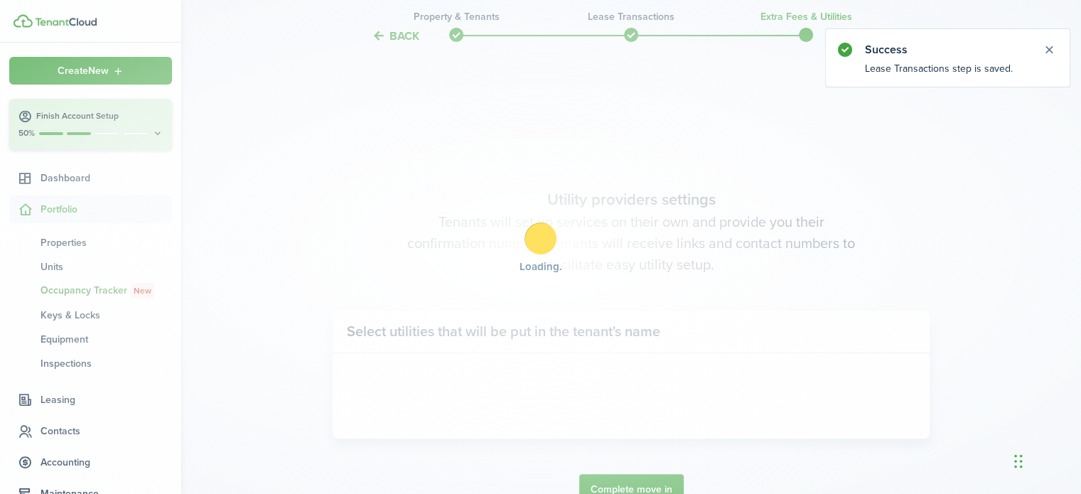
scroll to position [412, 0]
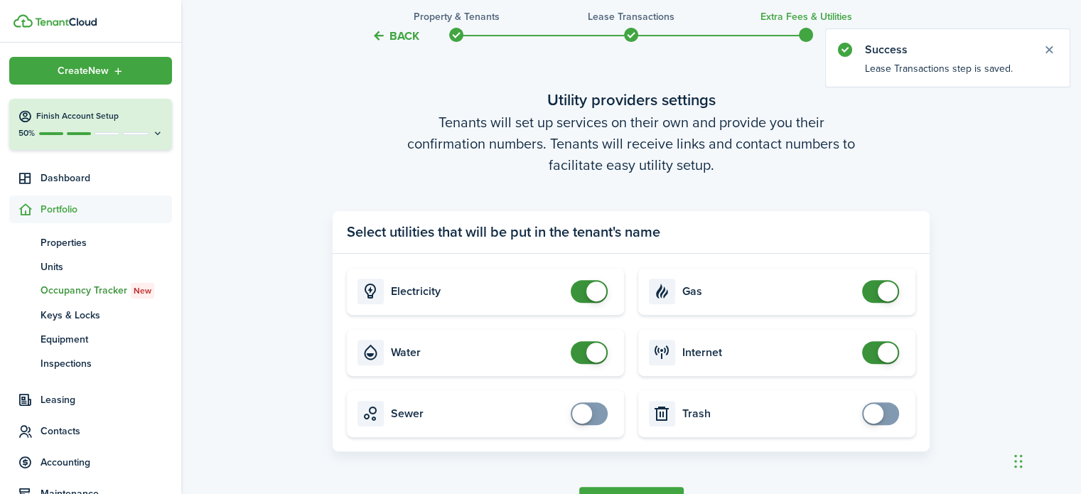
checkbox input "false"
click at [583, 301] on span at bounding box center [589, 291] width 14 height 23
checkbox input "false"
click at [582, 357] on span at bounding box center [589, 352] width 14 height 23
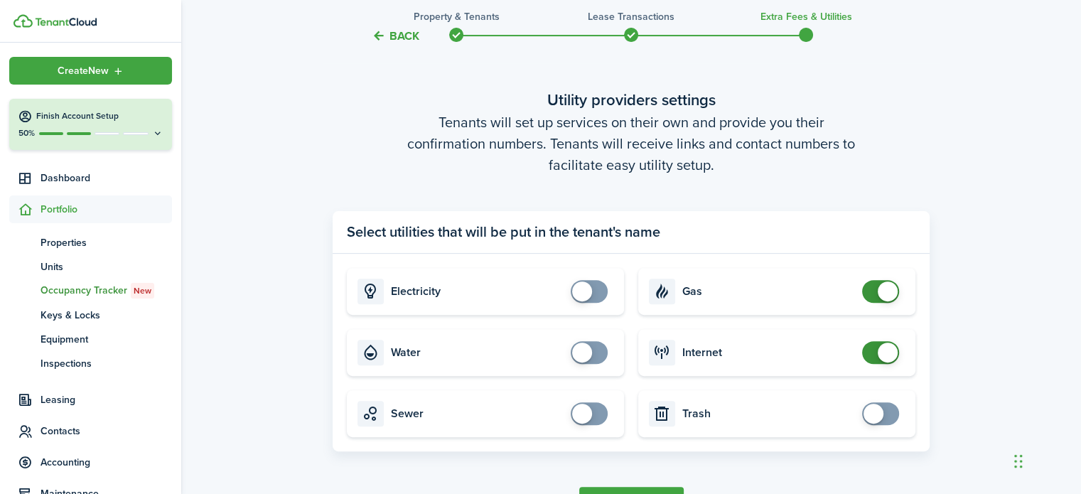
checkbox input "false"
click at [873, 287] on span at bounding box center [880, 291] width 14 height 23
checkbox input "false"
click at [873, 355] on span at bounding box center [880, 352] width 14 height 23
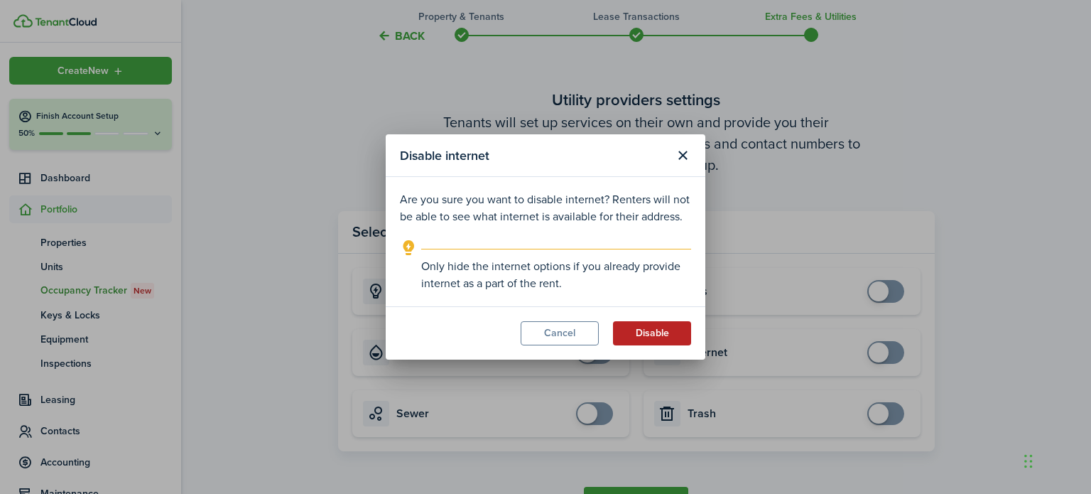
click at [662, 339] on button "Disable" at bounding box center [652, 333] width 78 height 24
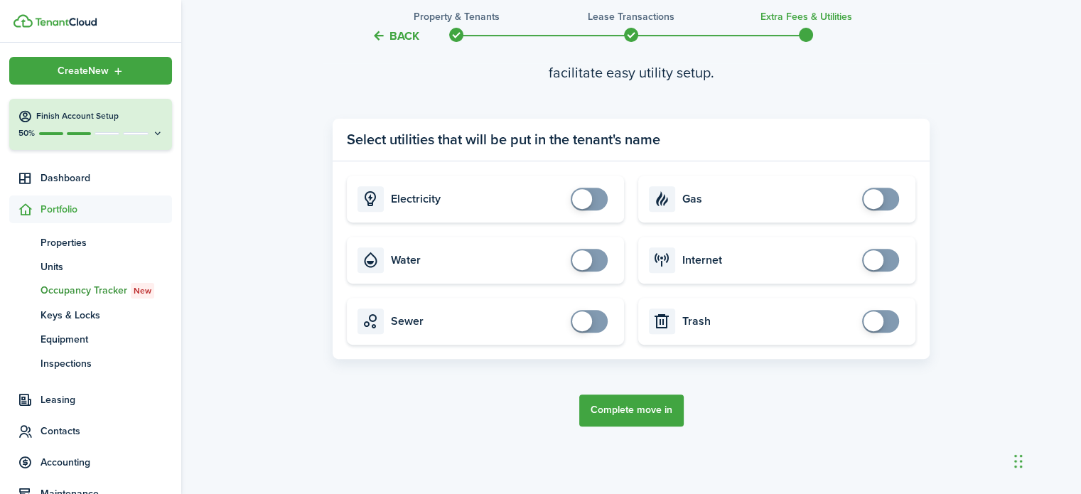
scroll to position [507, 0]
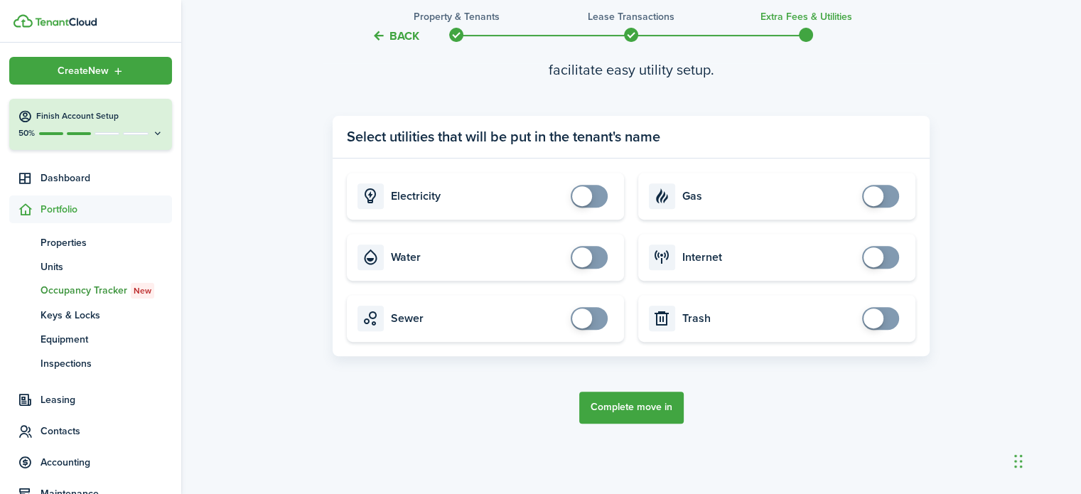
click at [629, 396] on button "Complete move in" at bounding box center [631, 407] width 104 height 32
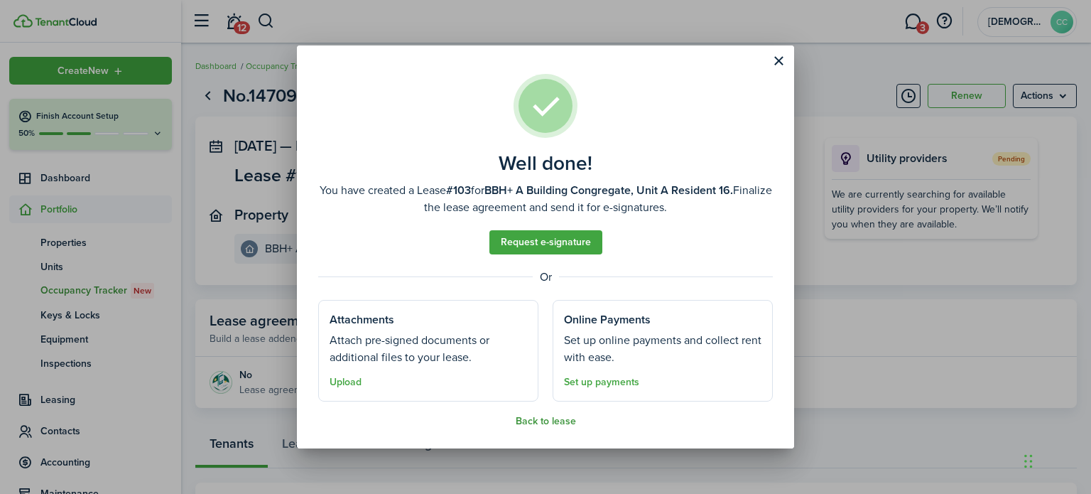
click at [556, 420] on button "Back to lease" at bounding box center [546, 421] width 60 height 11
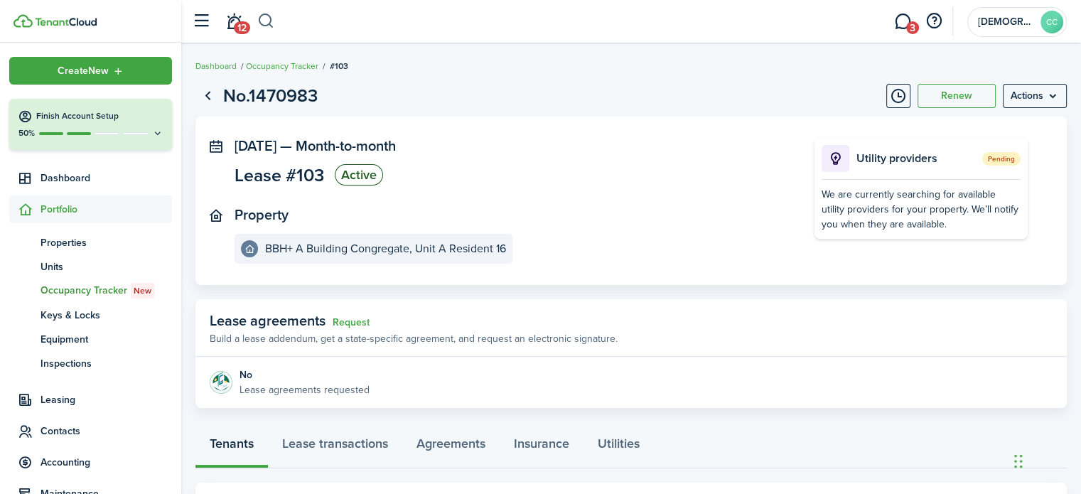
click at [264, 21] on button "button" at bounding box center [266, 21] width 18 height 24
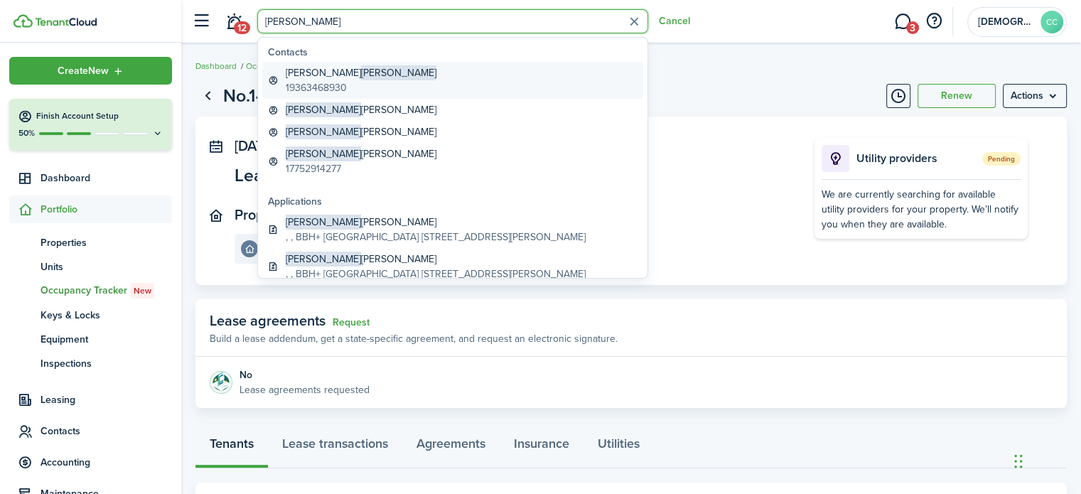
type input "[PERSON_NAME]"
click at [306, 77] on global-search-item-title "[PERSON_NAME]" at bounding box center [361, 72] width 151 height 15
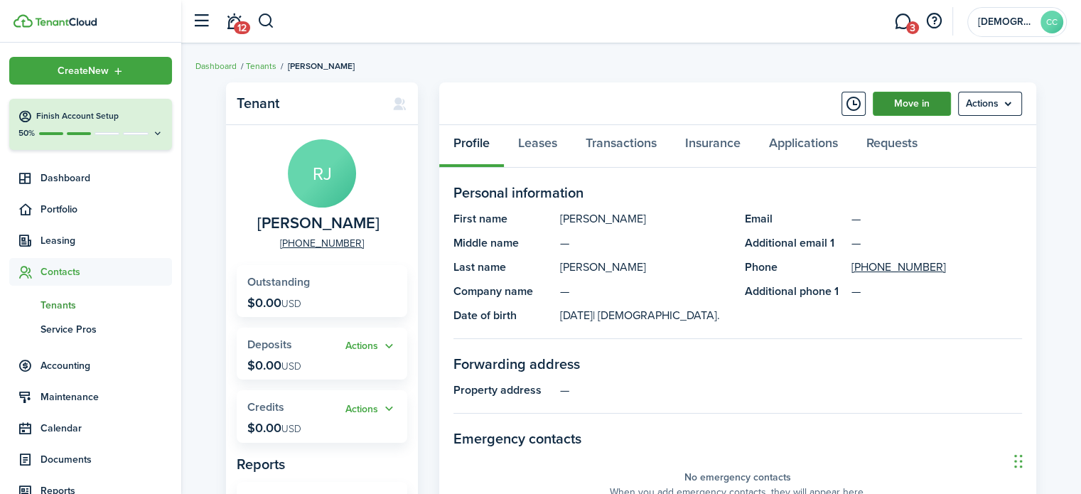
click at [901, 107] on link "Move in" at bounding box center [911, 104] width 78 height 24
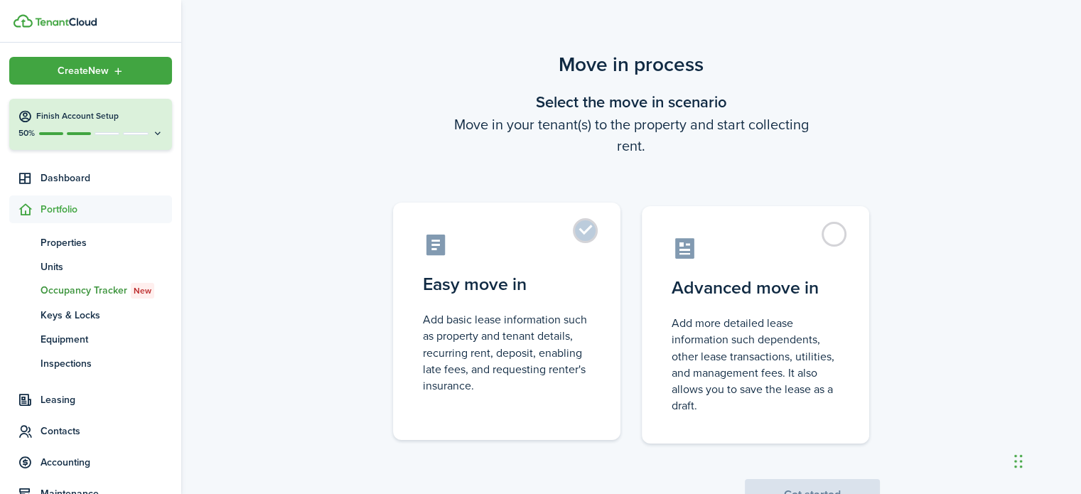
click at [589, 235] on label "Easy move in Add basic lease information such as property and tenant details, r…" at bounding box center [506, 320] width 227 height 237
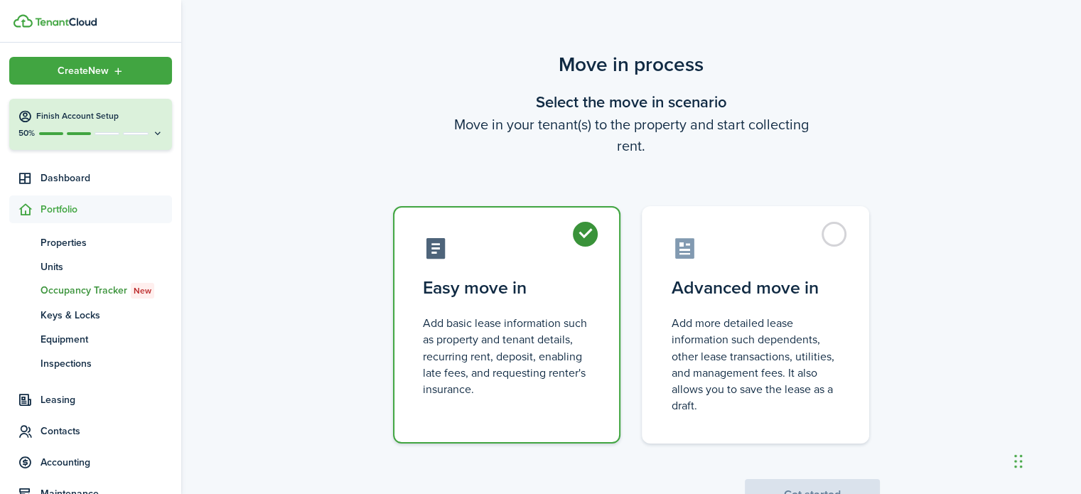
radio input "true"
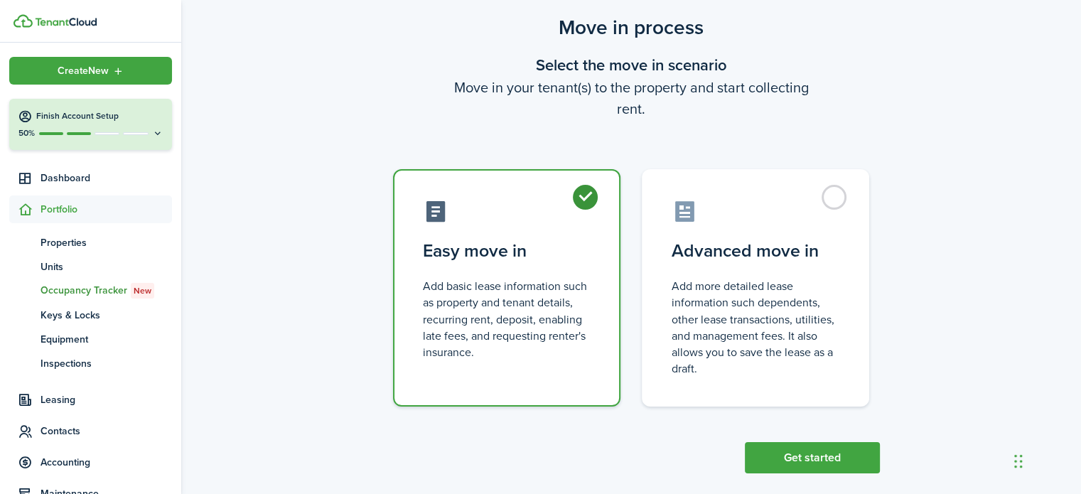
scroll to position [55, 0]
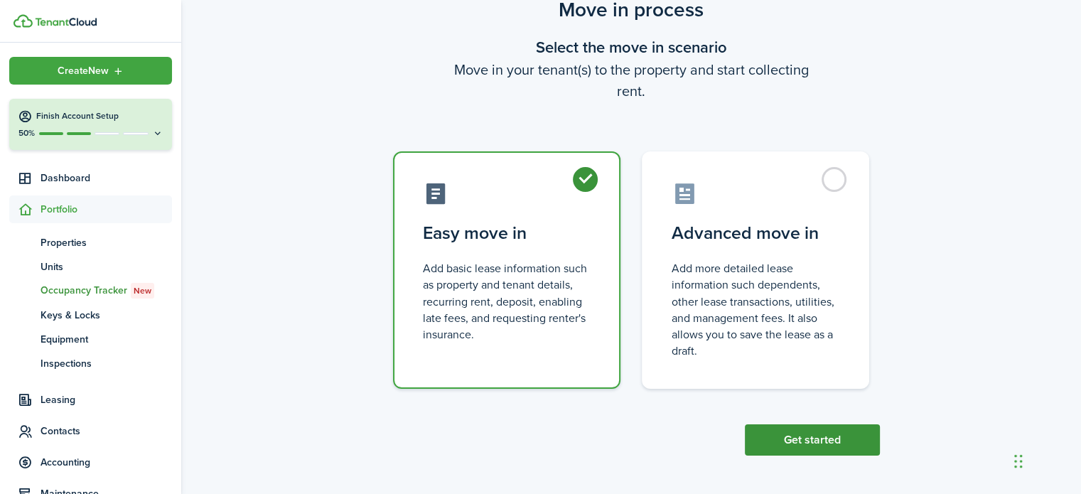
click at [824, 455] on button "Get started" at bounding box center [812, 439] width 135 height 31
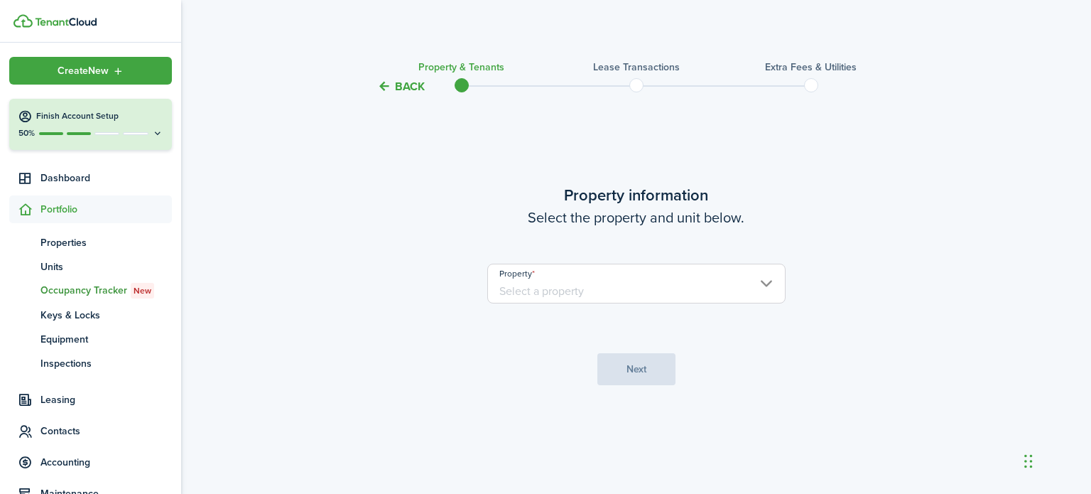
click at [532, 278] on input "Property" at bounding box center [636, 284] width 298 height 40
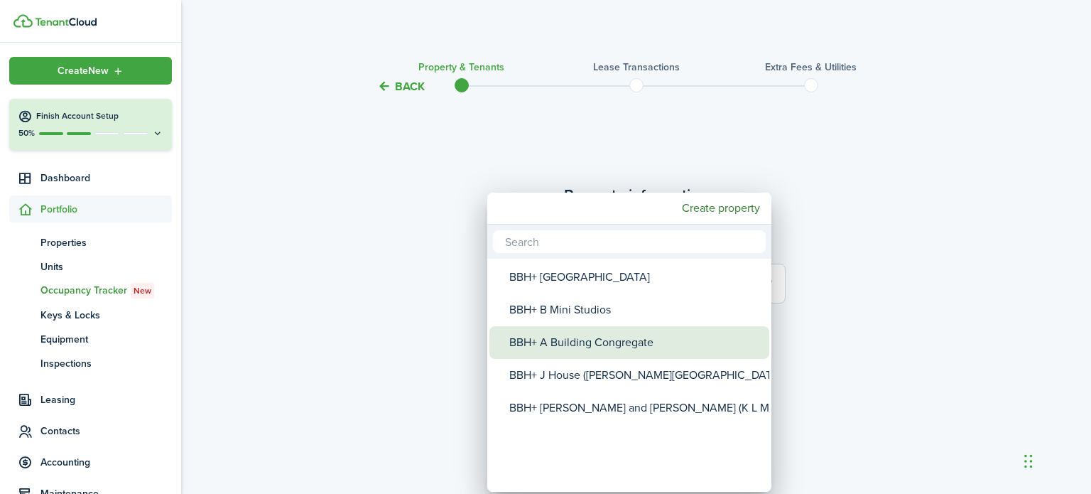
click at [560, 344] on div "BBH+ A Building Congregate" at bounding box center [634, 342] width 251 height 33
type input "BBH+ A Building Congregate"
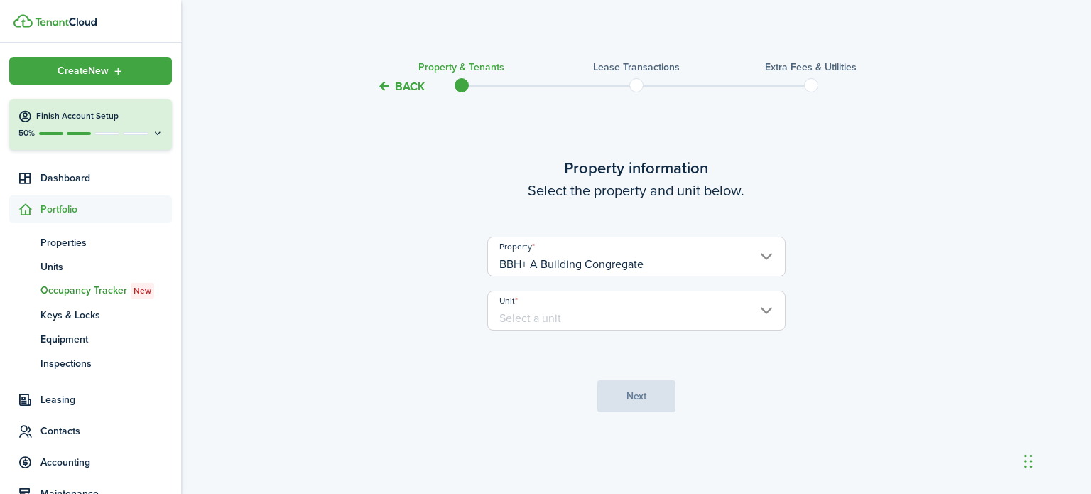
click at [560, 319] on input "Unit" at bounding box center [636, 311] width 298 height 40
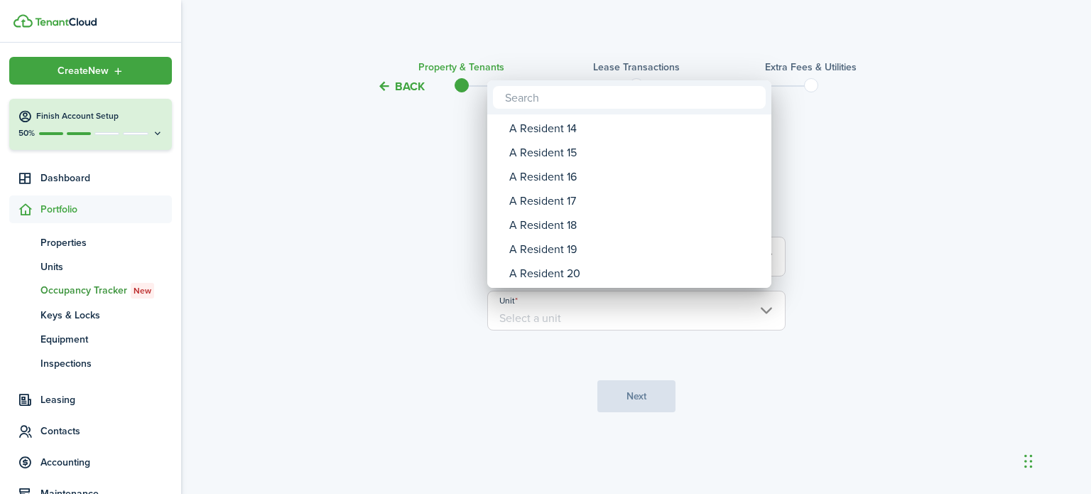
click at [575, 226] on div "A Resident 18" at bounding box center [634, 225] width 251 height 24
type input "A Resident 18"
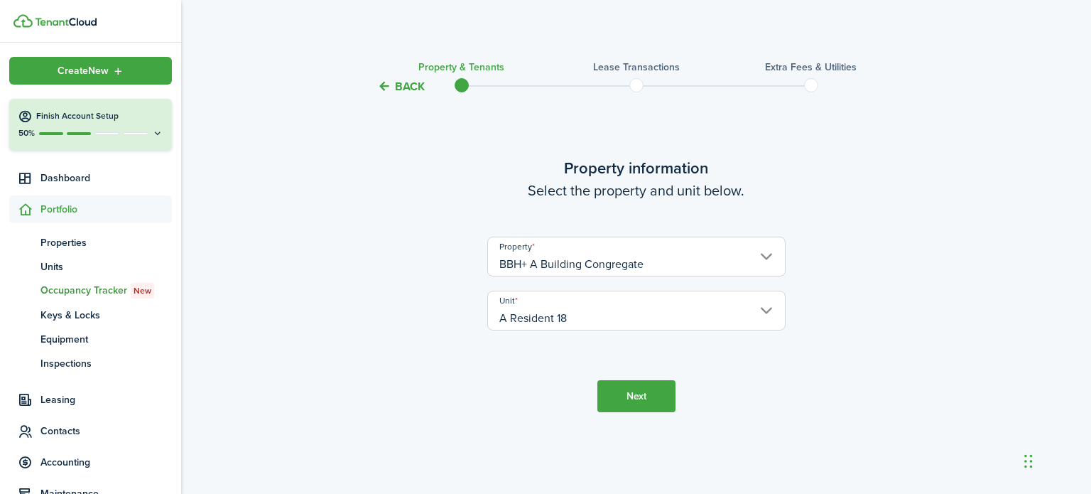
click at [638, 404] on button "Next" at bounding box center [636, 396] width 78 height 32
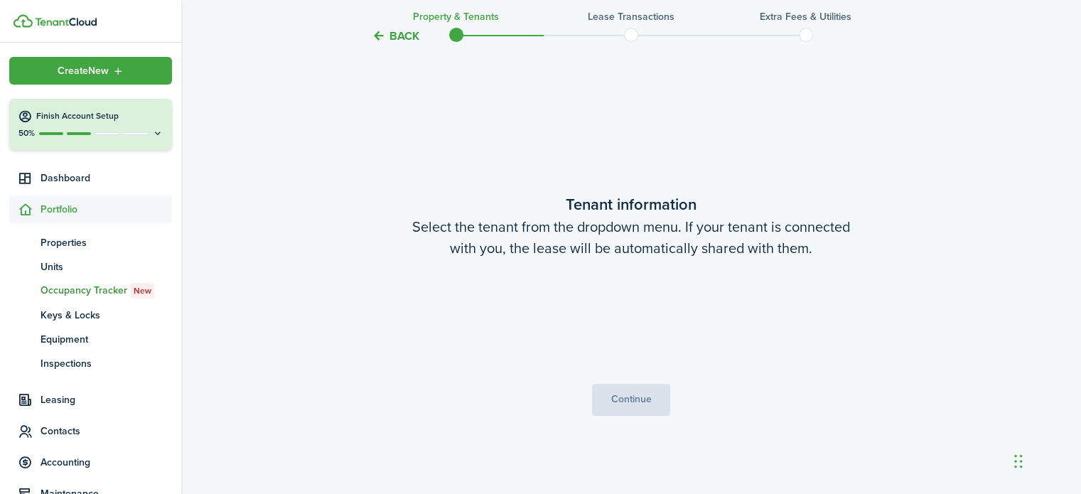
scroll to position [399, 0]
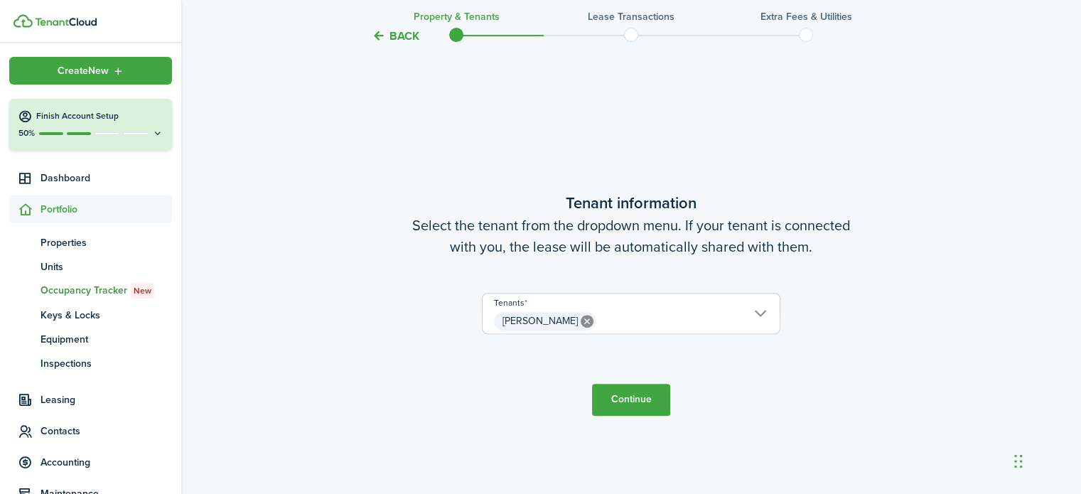
click at [631, 395] on button "Continue" at bounding box center [631, 400] width 78 height 32
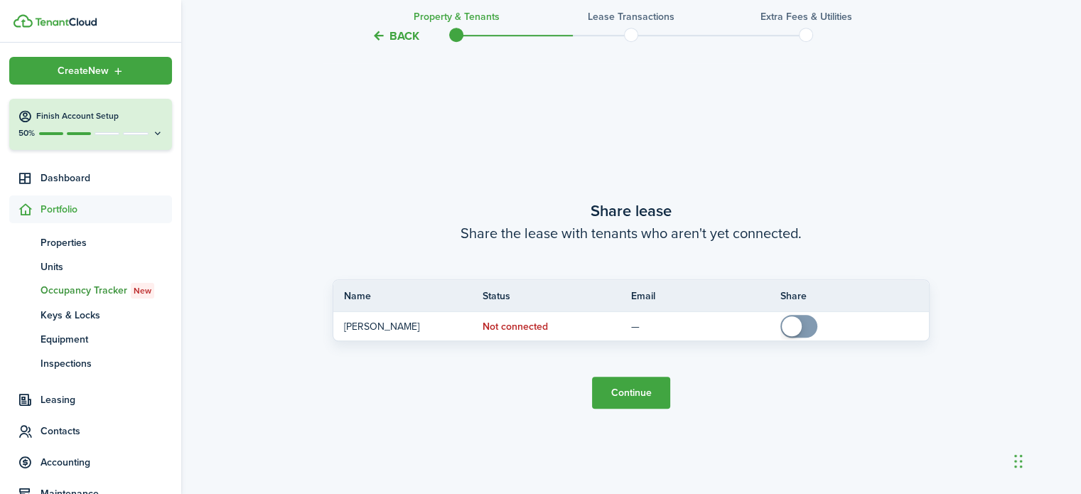
scroll to position [892, 0]
click at [631, 395] on button "Continue" at bounding box center [631, 392] width 78 height 32
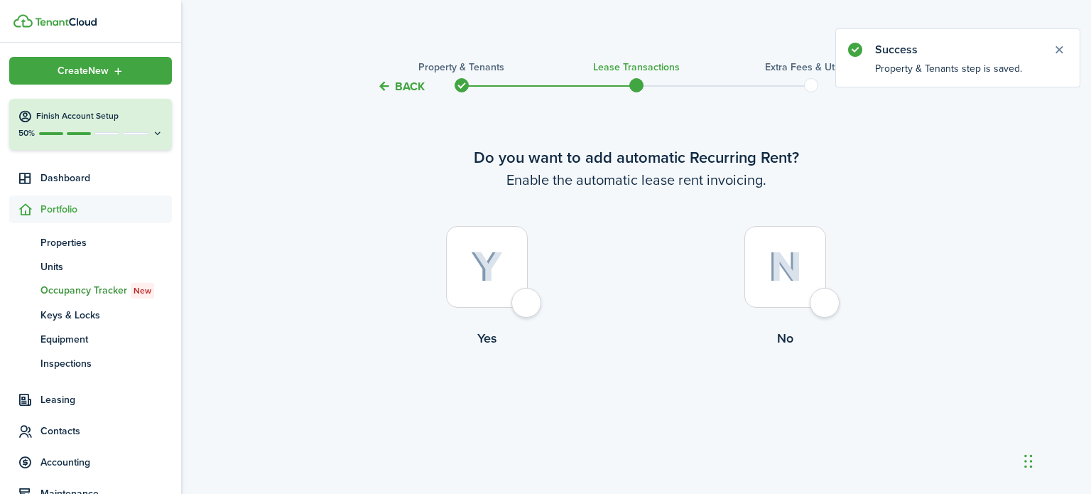
click at [528, 301] on div at bounding box center [487, 267] width 82 height 82
radio input "true"
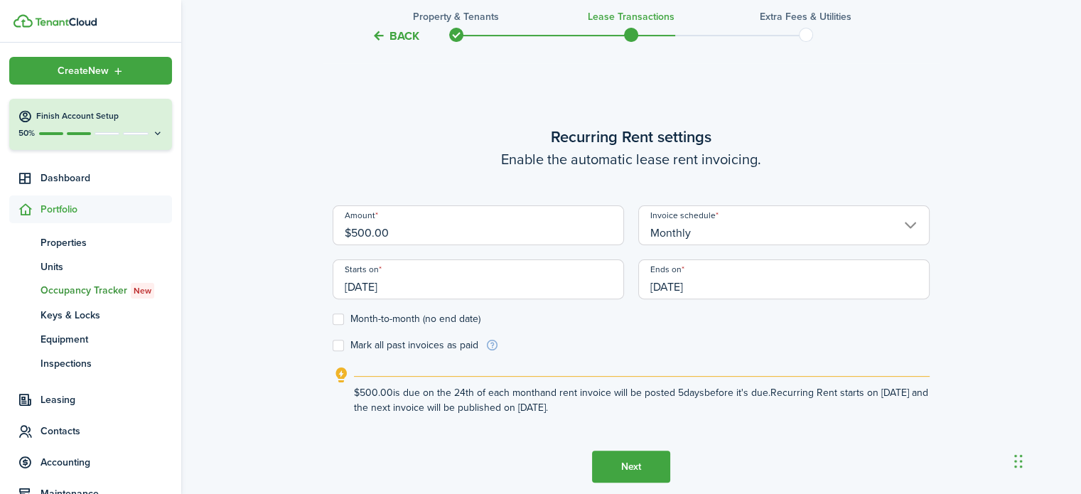
scroll to position [399, 0]
click at [421, 286] on input "[DATE]" at bounding box center [477, 279] width 291 height 40
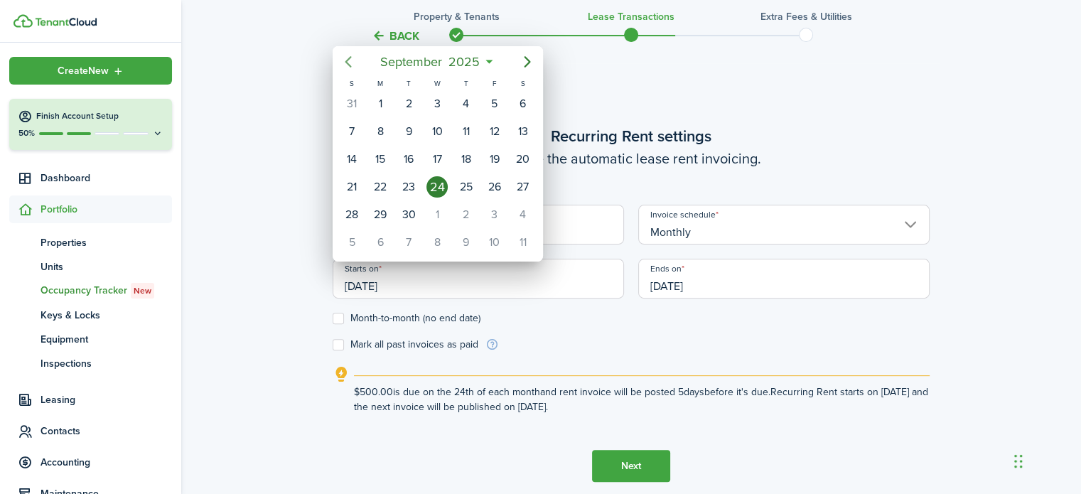
click at [350, 66] on icon "Previous page" at bounding box center [348, 61] width 6 height 11
click at [355, 95] on div "1" at bounding box center [351, 103] width 21 height 21
type input "[DATE]"
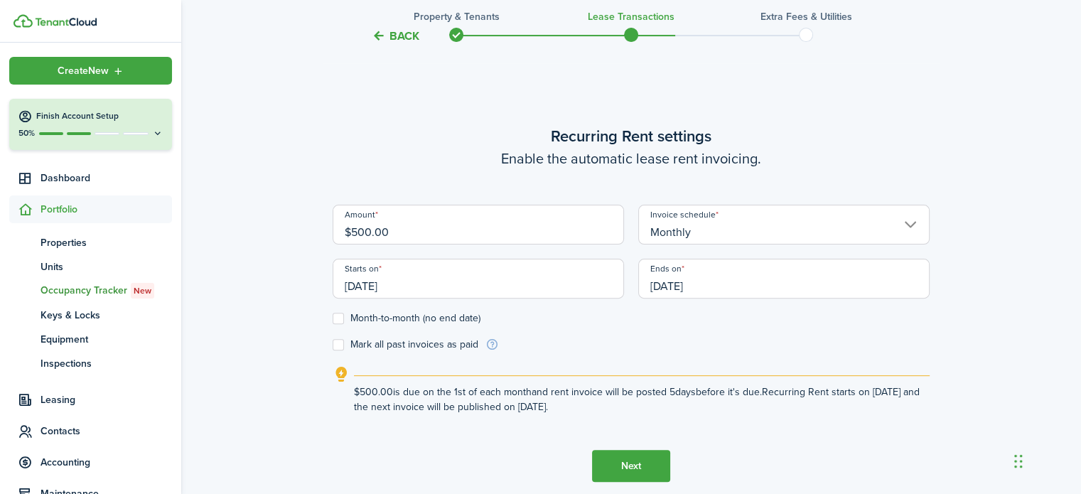
click at [418, 320] on label "Month-to-month (no end date)" at bounding box center [406, 318] width 148 height 11
click at [332, 319] on input "Month-to-month (no end date)" at bounding box center [332, 318] width 1 height 1
checkbox input "true"
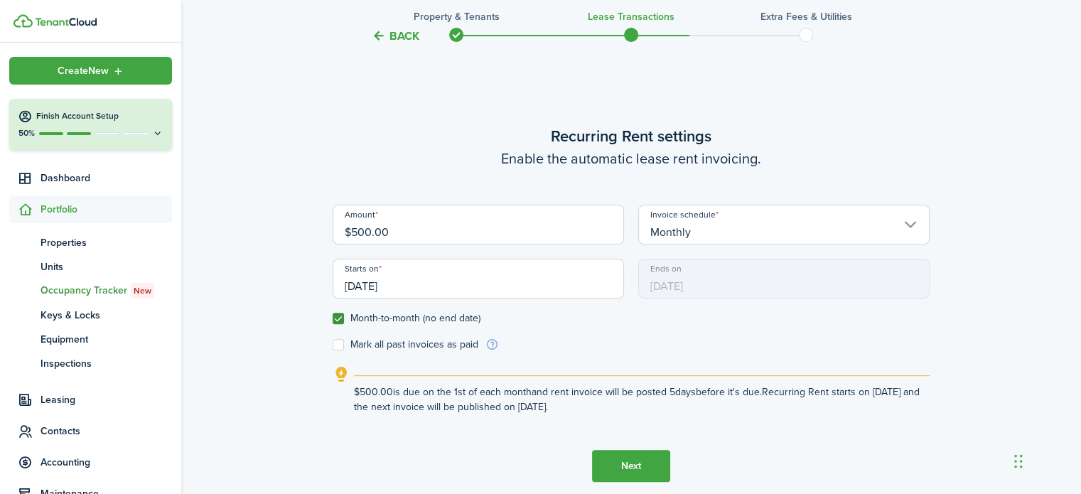
click at [631, 458] on button "Next" at bounding box center [631, 466] width 78 height 32
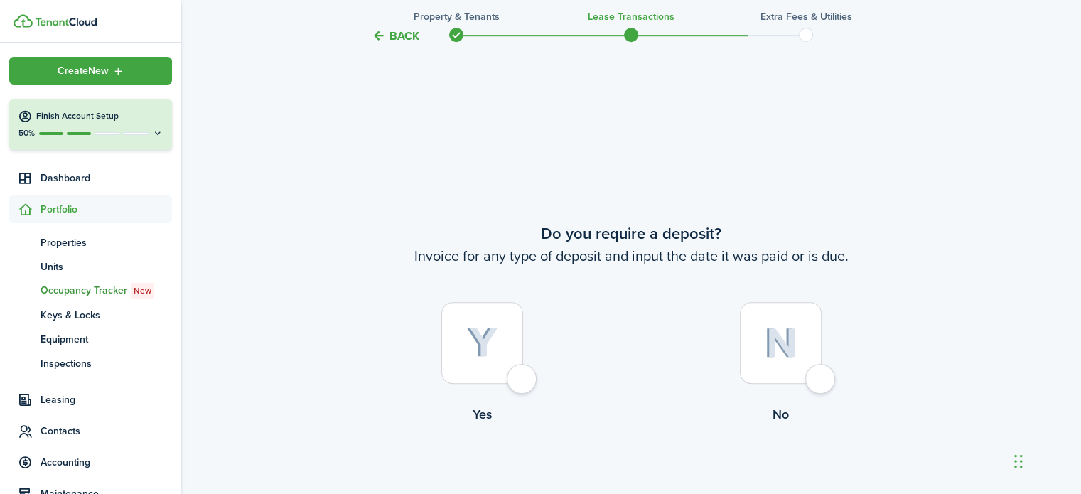
scroll to position [892, 0]
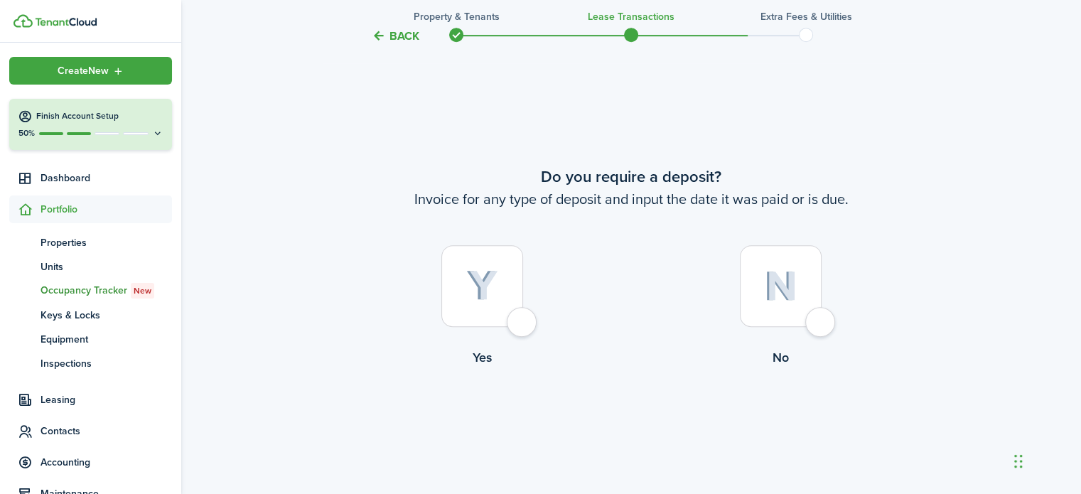
click at [818, 323] on div at bounding box center [781, 286] width 82 height 82
radio input "true"
click at [626, 428] on button "Continue" at bounding box center [631, 425] width 78 height 32
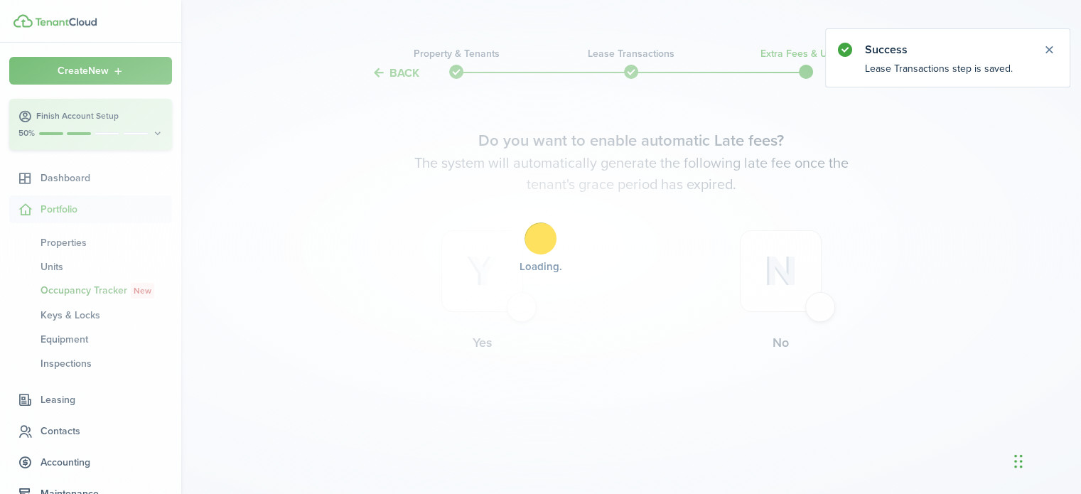
scroll to position [0, 0]
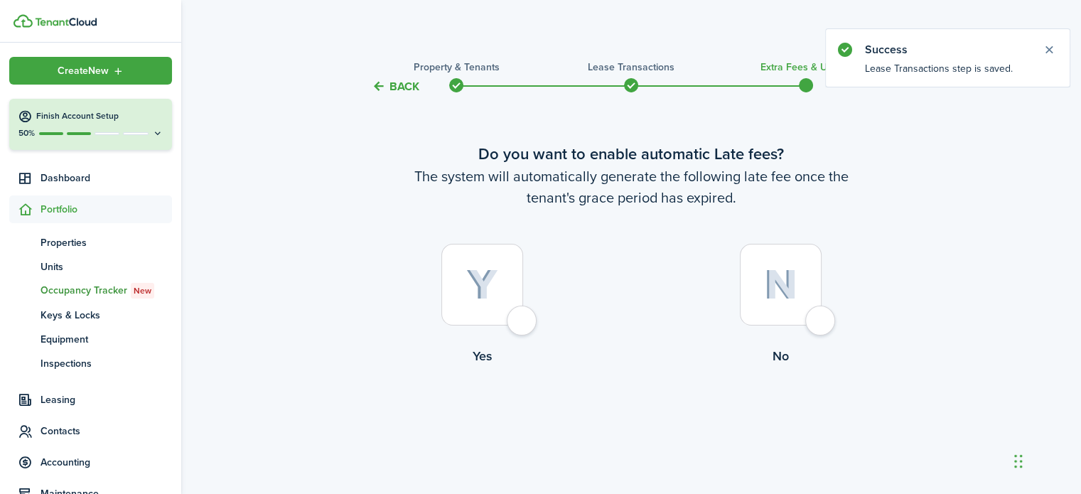
click at [818, 317] on div at bounding box center [781, 285] width 82 height 82
radio input "true"
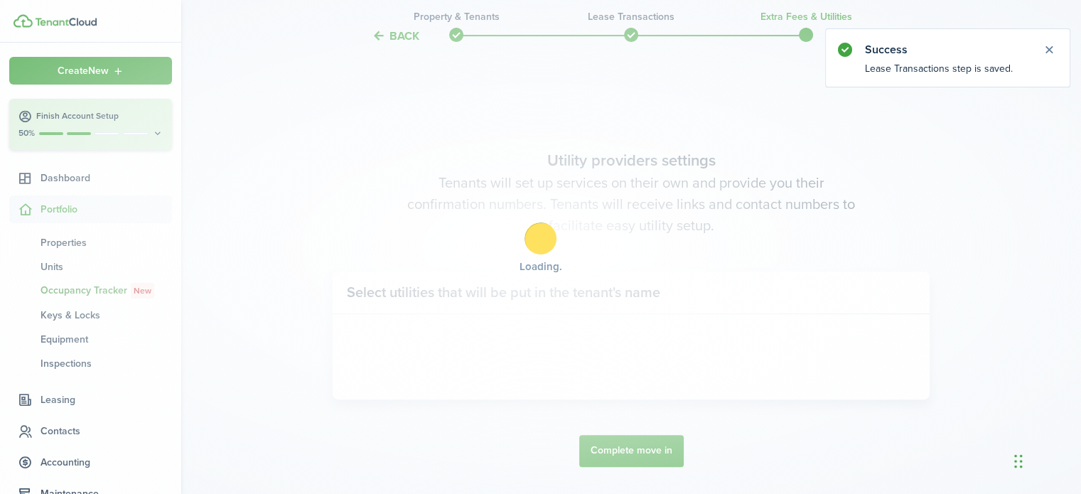
scroll to position [412, 0]
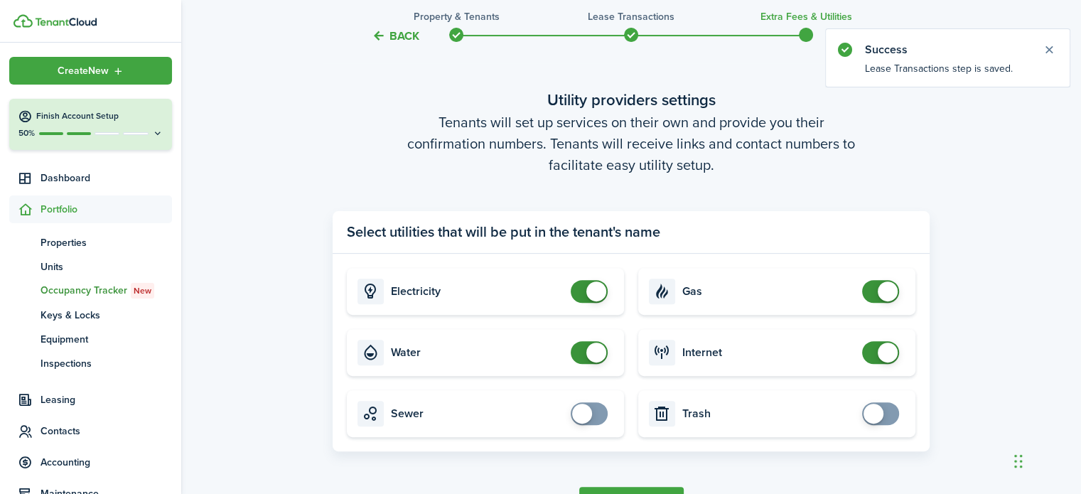
checkbox input "false"
click at [582, 293] on span at bounding box center [589, 291] width 14 height 23
checkbox input "false"
click at [582, 348] on span at bounding box center [589, 352] width 14 height 23
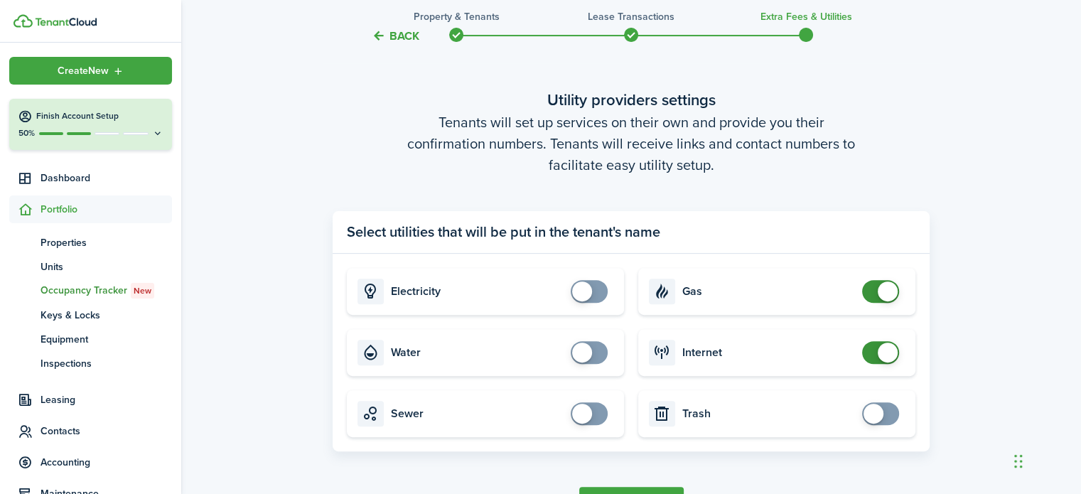
checkbox input "false"
click at [873, 286] on span at bounding box center [880, 291] width 14 height 23
checkbox input "false"
click at [873, 348] on span at bounding box center [880, 352] width 14 height 23
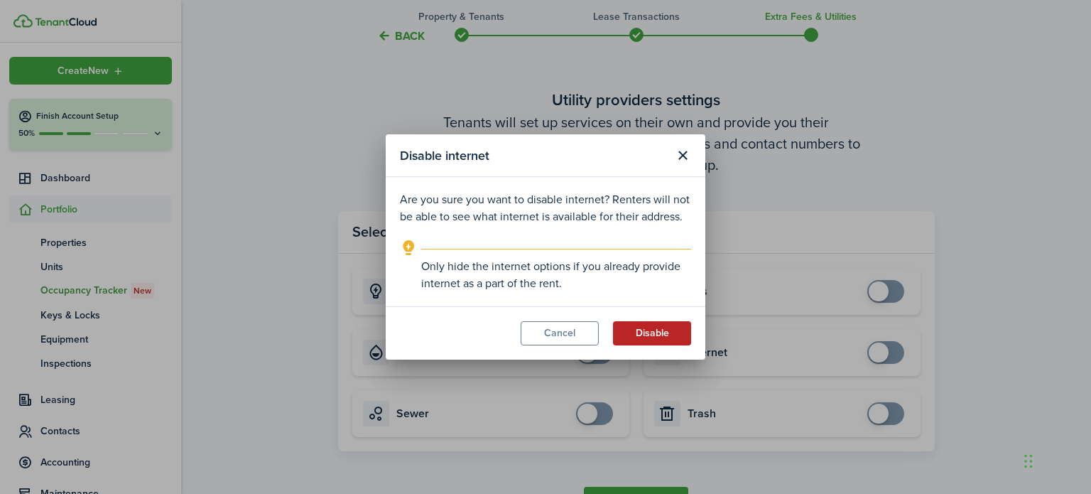
click at [664, 336] on button "Disable" at bounding box center [652, 333] width 78 height 24
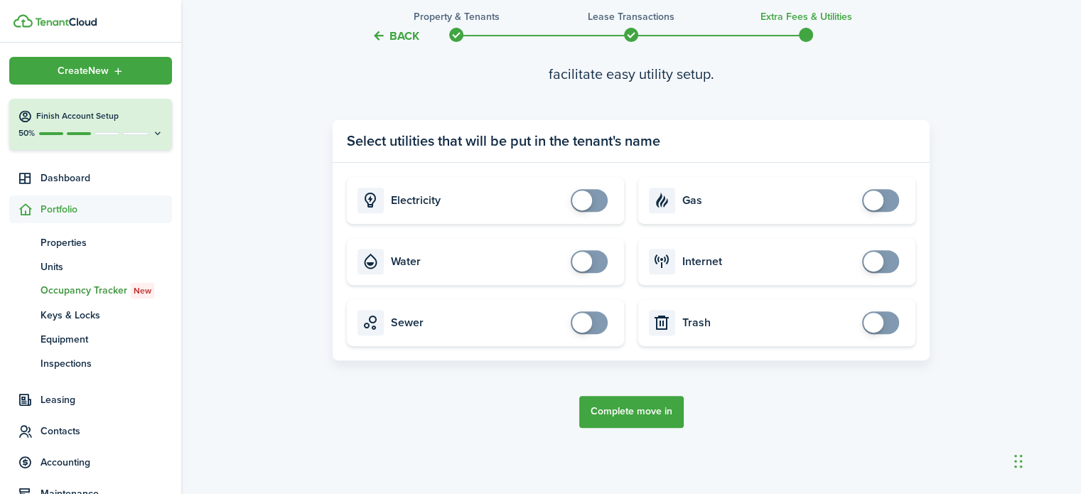
scroll to position [507, 0]
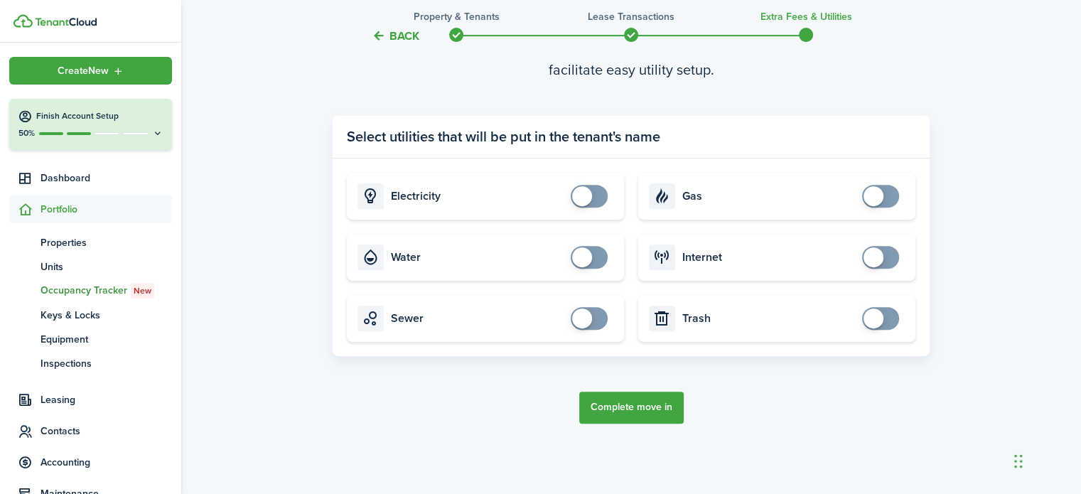
click at [659, 408] on button "Complete move in" at bounding box center [631, 407] width 104 height 32
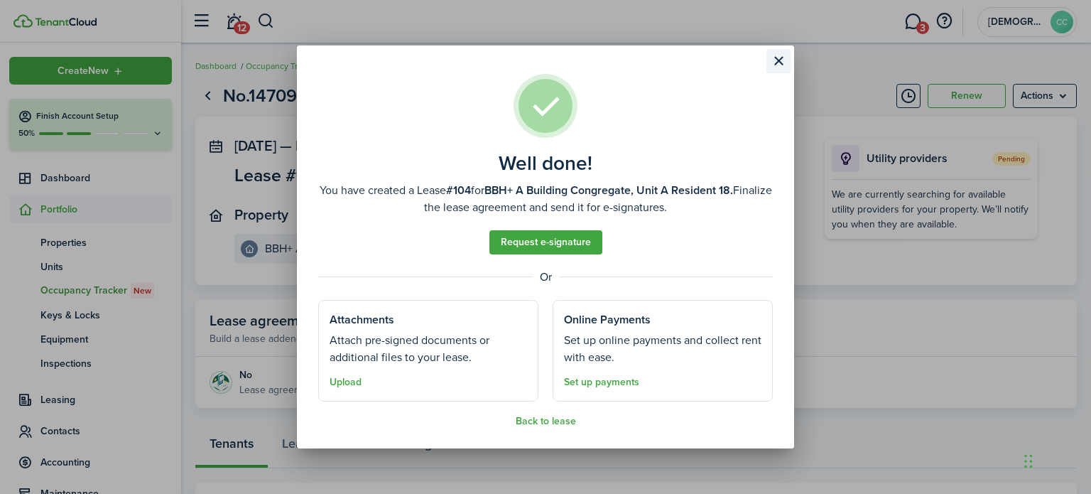
click at [781, 51] on button "Close modal" at bounding box center [779, 61] width 24 height 24
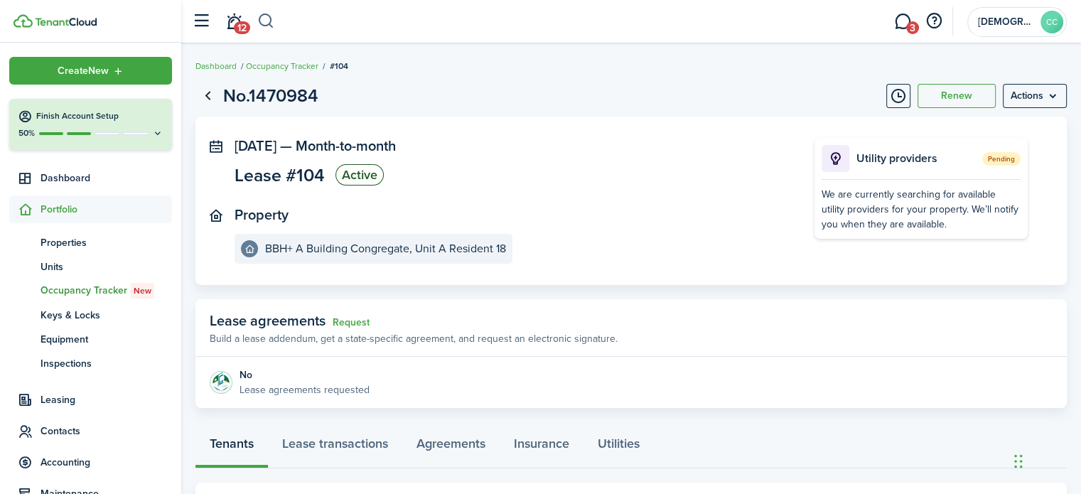
click at [270, 17] on button "button" at bounding box center [266, 21] width 18 height 24
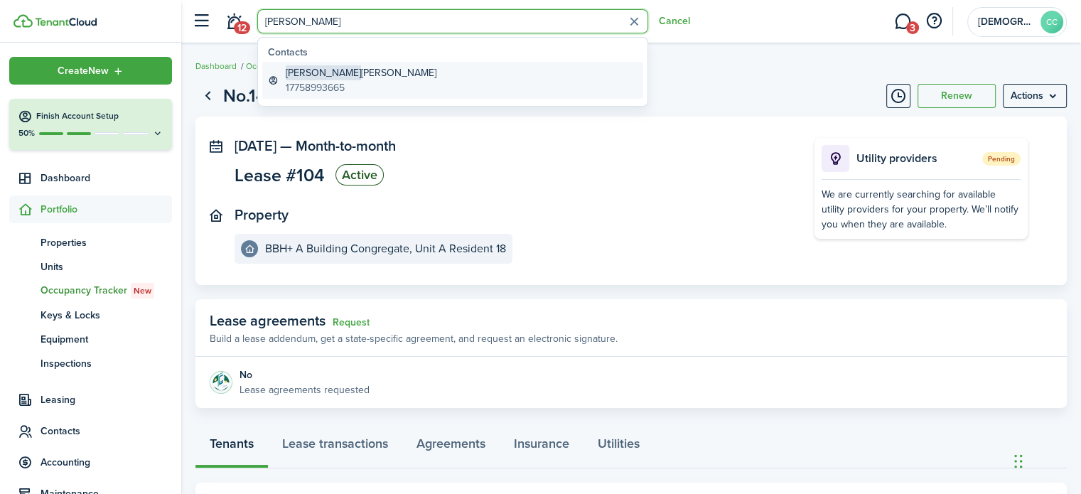
type input "[PERSON_NAME]"
click at [310, 76] on global-search-item-title "[PERSON_NAME]" at bounding box center [361, 72] width 151 height 15
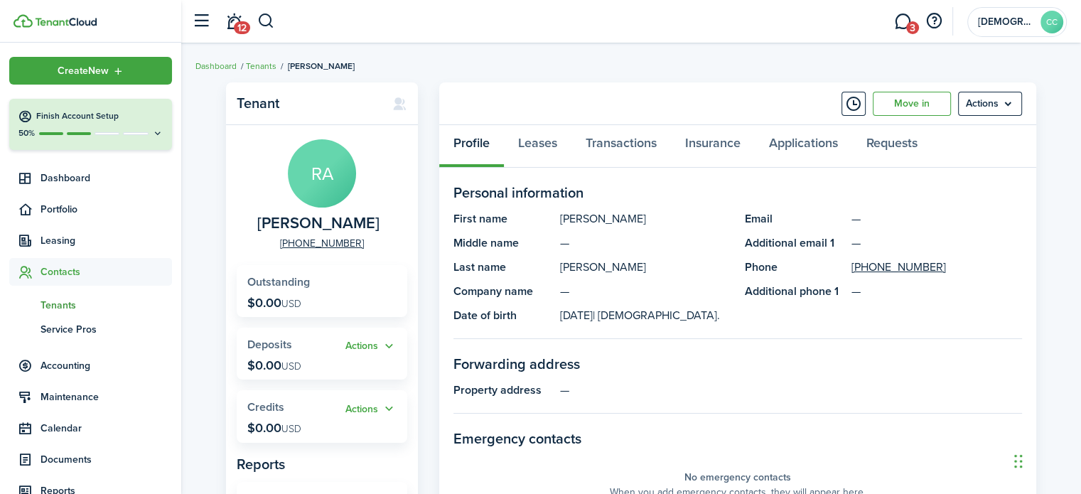
click at [917, 116] on panel-main-header "Move in Actions" at bounding box center [737, 103] width 597 height 43
click at [915, 104] on link "Move in" at bounding box center [911, 104] width 78 height 24
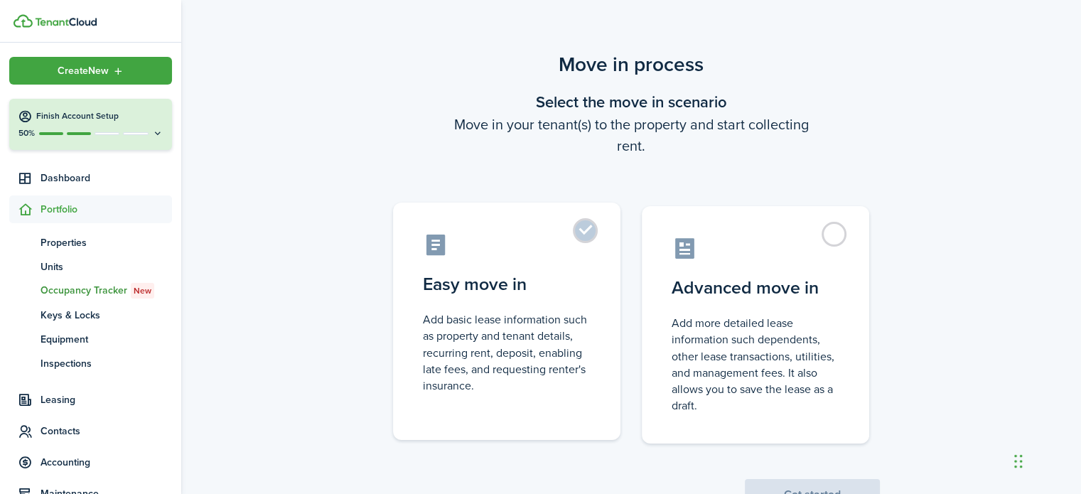
click at [586, 234] on label "Easy move in Add basic lease information such as property and tenant details, r…" at bounding box center [506, 320] width 227 height 237
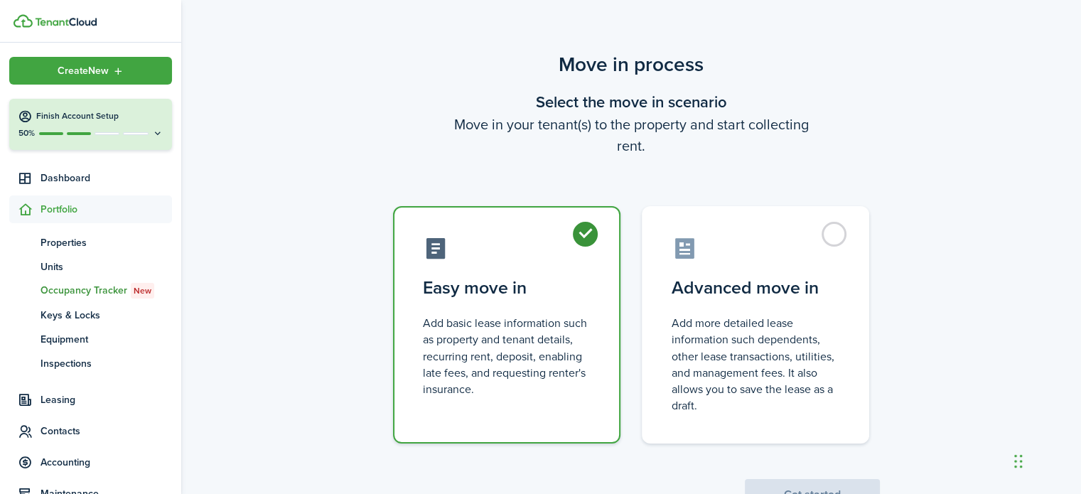
radio input "true"
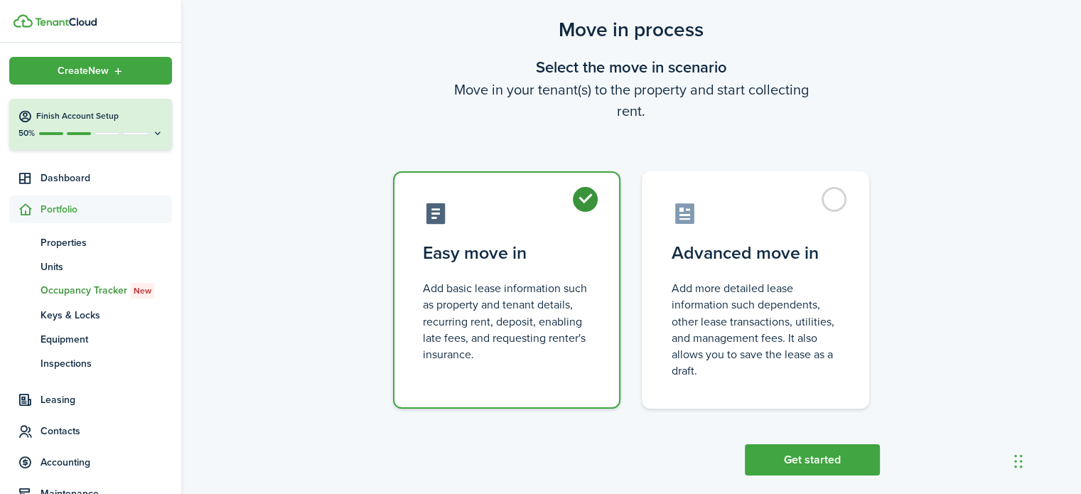
scroll to position [55, 0]
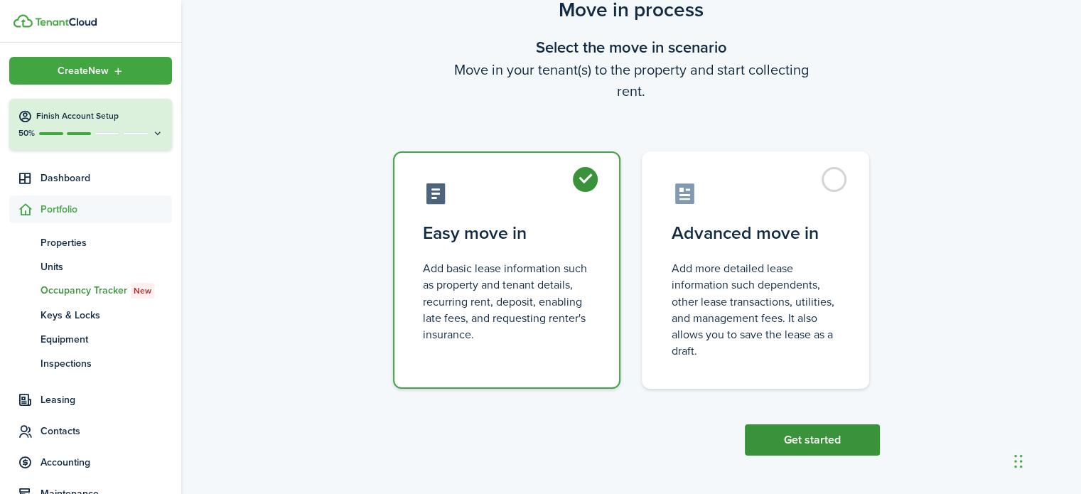
click at [813, 444] on button "Get started" at bounding box center [812, 439] width 135 height 31
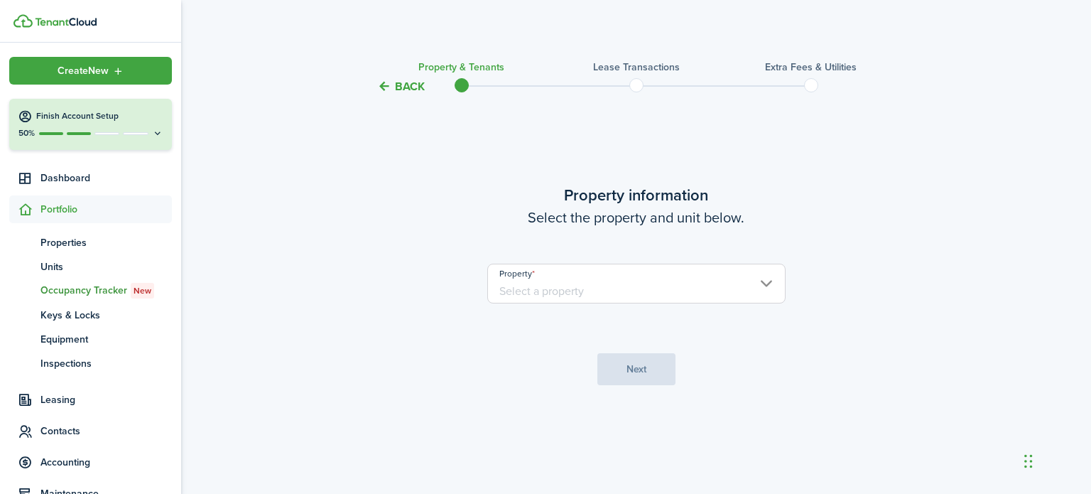
click at [578, 298] on input "Property" at bounding box center [636, 284] width 298 height 40
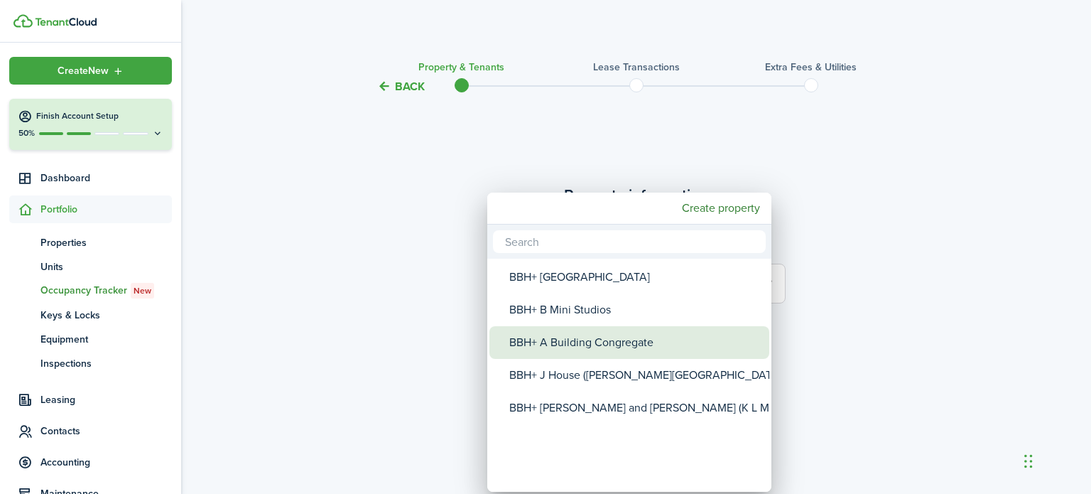
click at [557, 338] on div "BBH+ A Building Congregate" at bounding box center [634, 342] width 251 height 33
type input "BBH+ A Building Congregate"
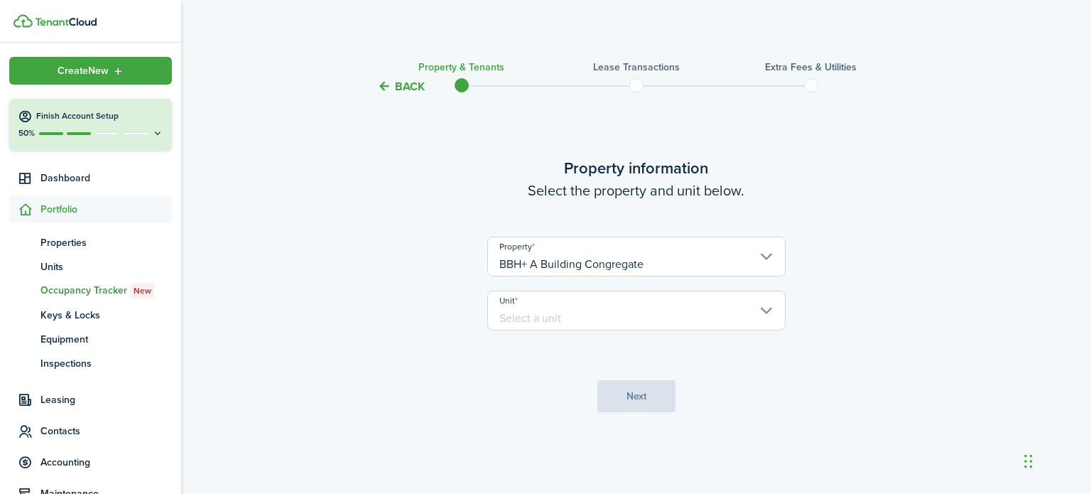
click at [547, 320] on input "Unit" at bounding box center [636, 311] width 298 height 40
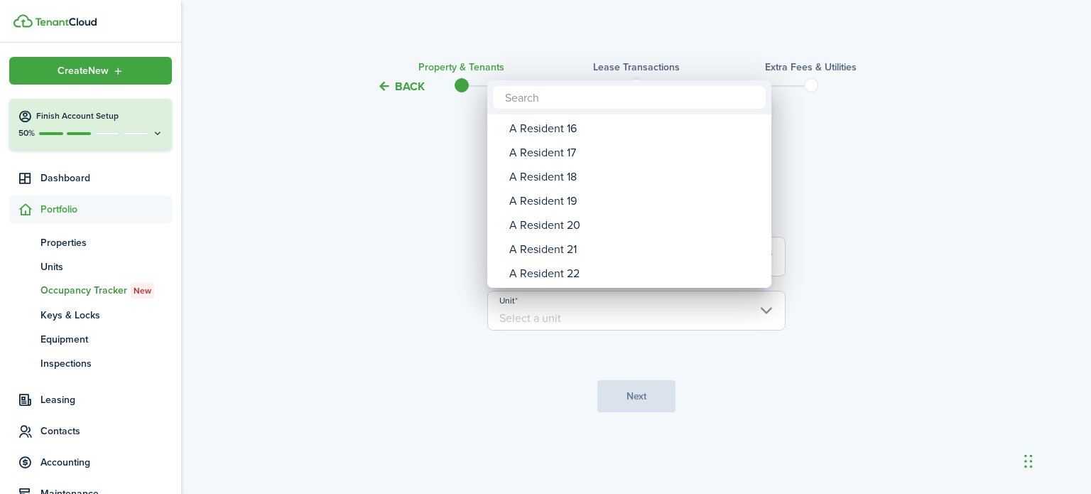
click at [579, 207] on div "A Resident 19" at bounding box center [634, 201] width 251 height 24
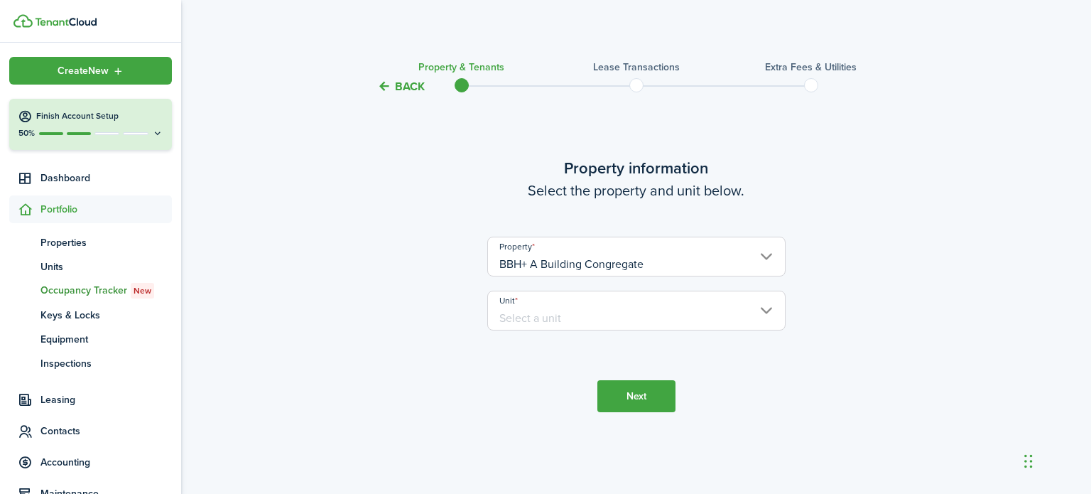
type input "A Resident 19"
click at [639, 397] on button "Next" at bounding box center [636, 396] width 78 height 32
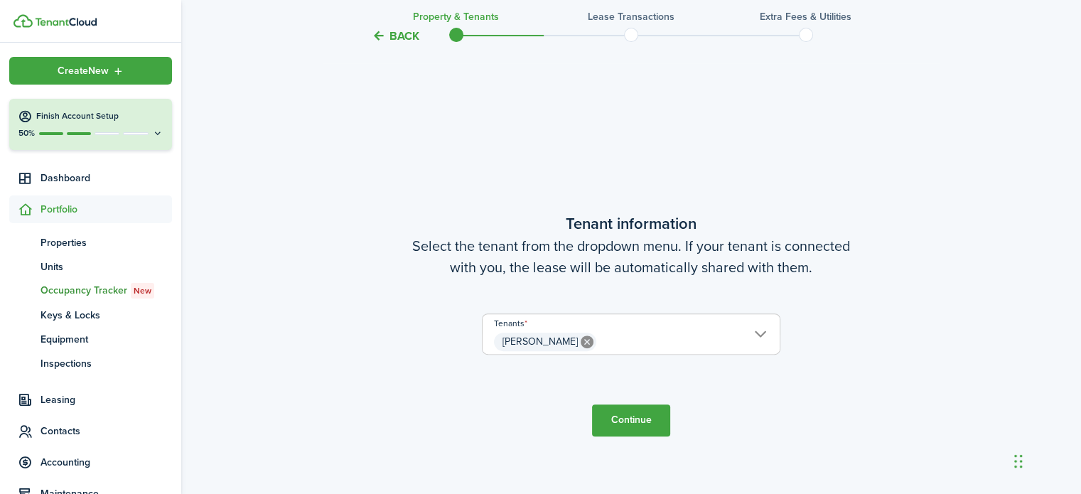
scroll to position [399, 0]
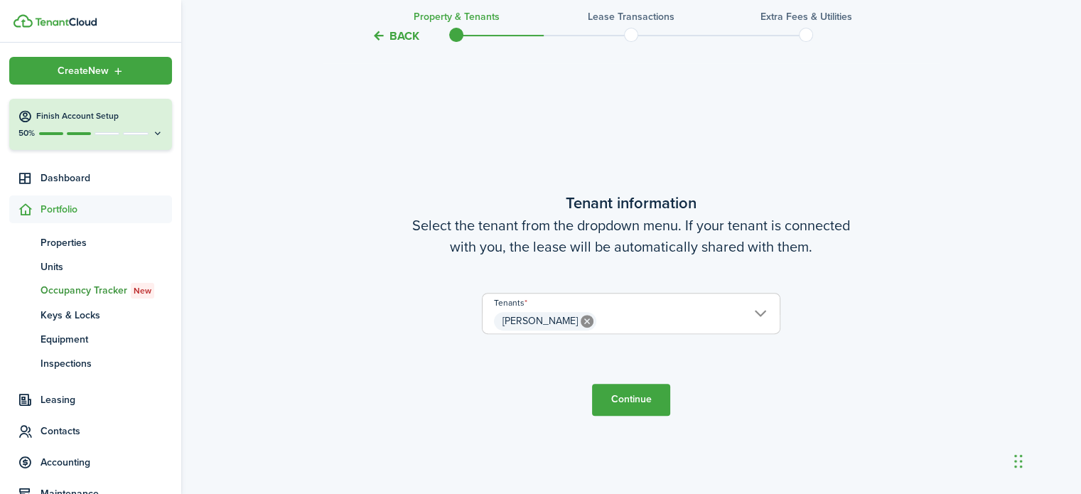
click at [629, 398] on button "Continue" at bounding box center [631, 400] width 78 height 32
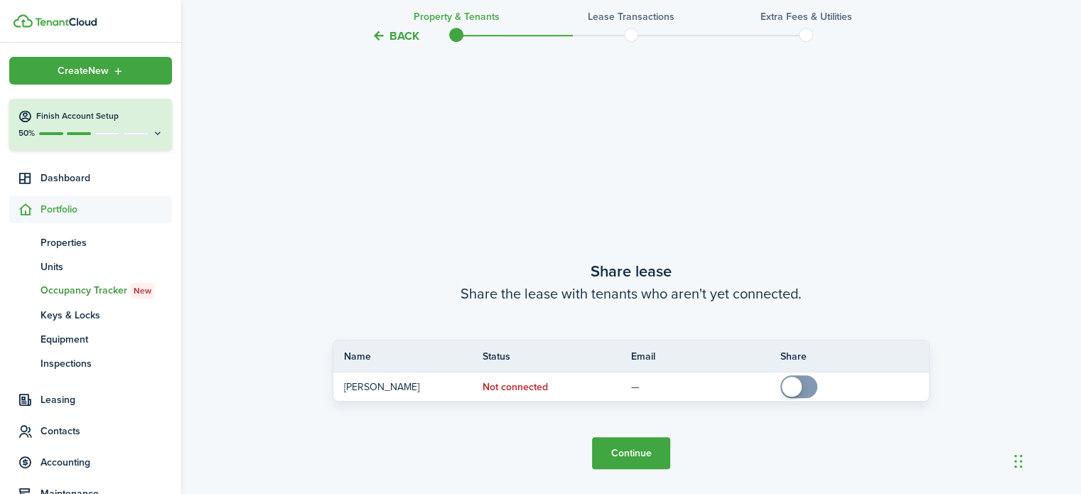
scroll to position [892, 0]
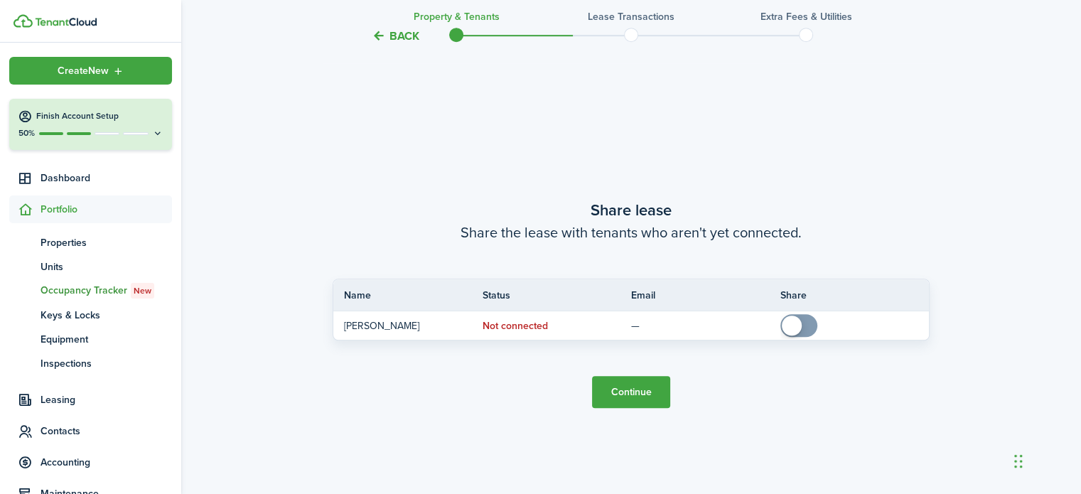
click at [627, 395] on button "Continue" at bounding box center [631, 392] width 78 height 32
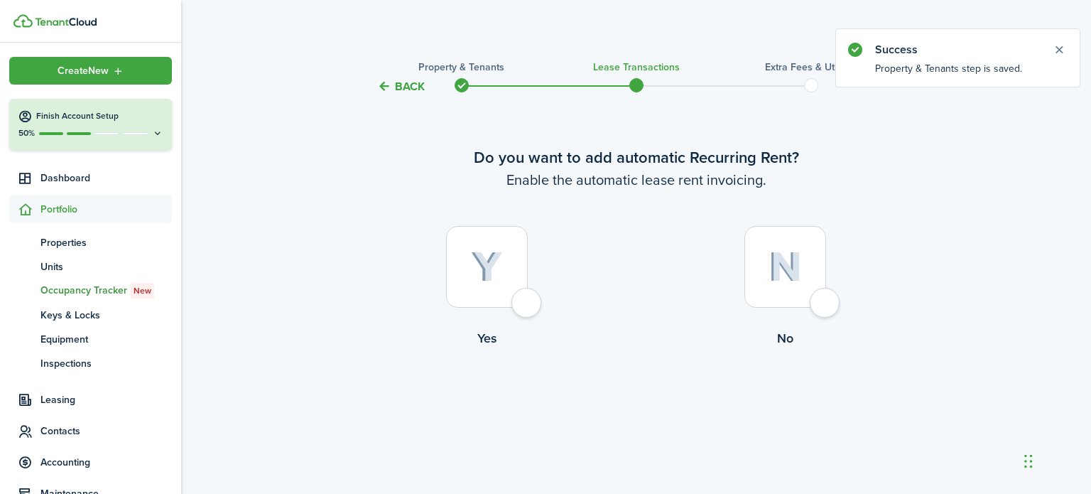
click at [528, 308] on div at bounding box center [487, 267] width 82 height 82
radio input "true"
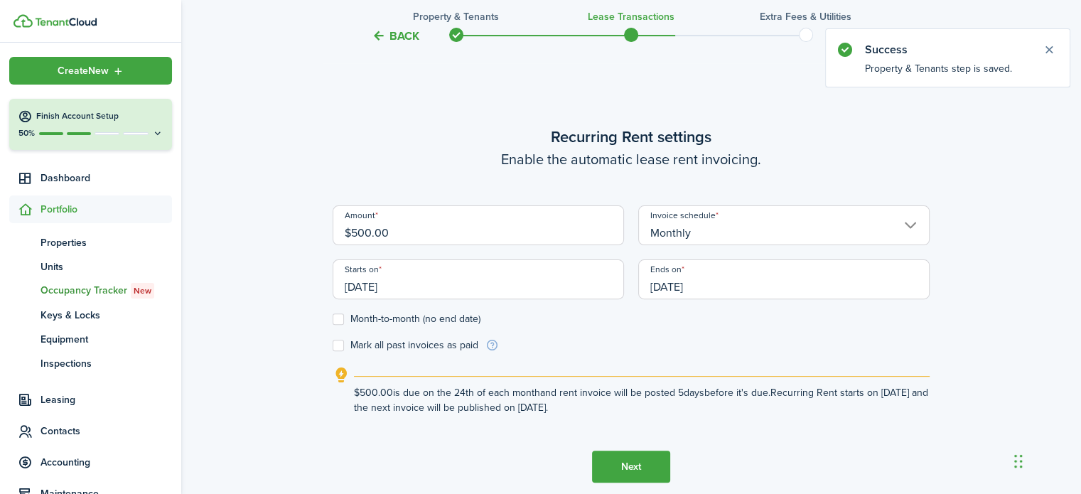
scroll to position [399, 0]
click at [432, 286] on input "[DATE]" at bounding box center [477, 279] width 291 height 40
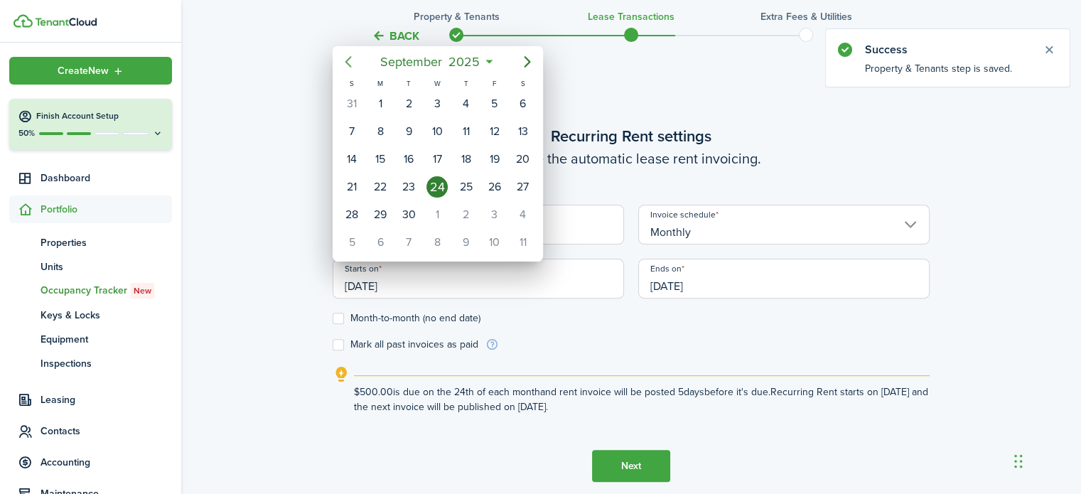
click at [352, 67] on icon "Previous page" at bounding box center [348, 61] width 17 height 17
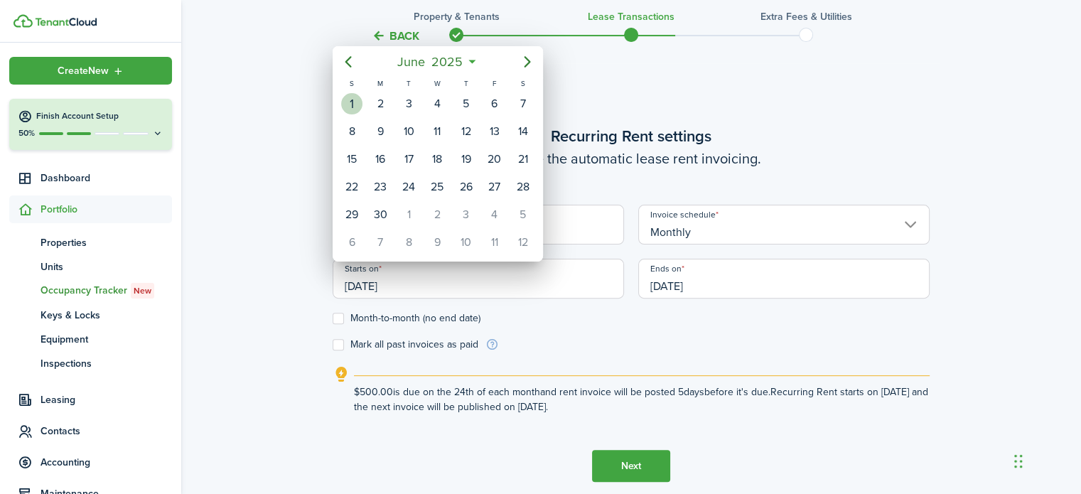
click at [355, 97] on div "1" at bounding box center [351, 103] width 21 height 21
type input "[DATE]"
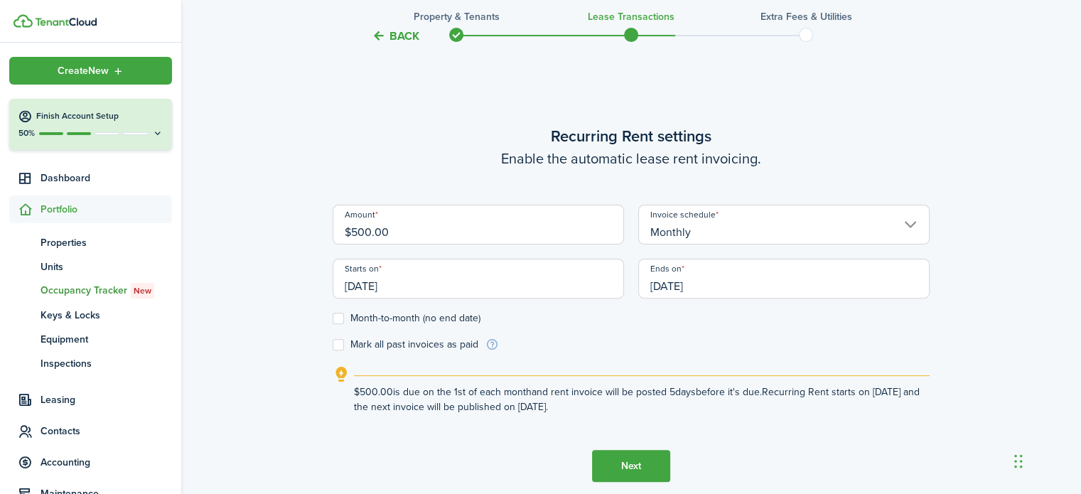
click at [339, 317] on label "Month-to-month (no end date)" at bounding box center [406, 318] width 148 height 11
click at [332, 318] on input "Month-to-month (no end date)" at bounding box center [332, 318] width 1 height 1
checkbox input "true"
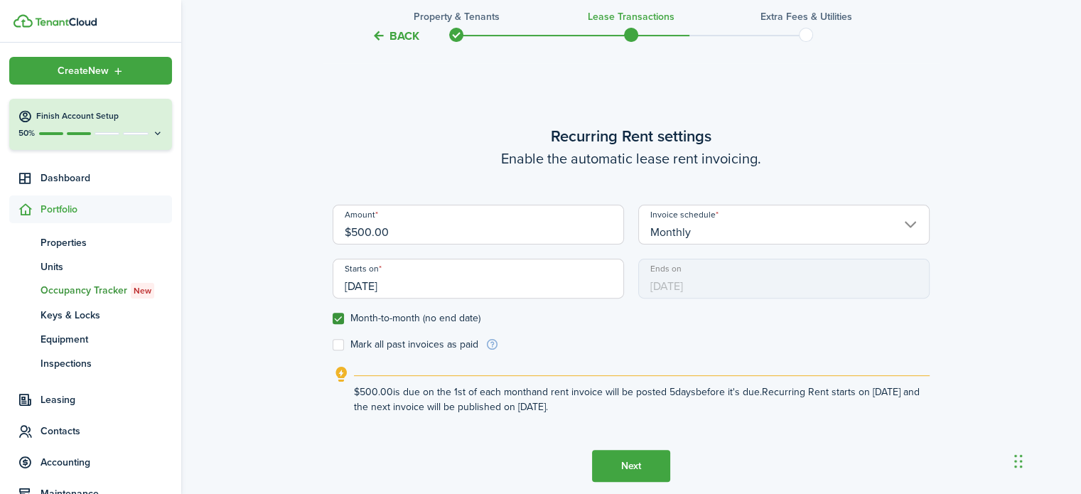
click at [606, 461] on button "Next" at bounding box center [631, 466] width 78 height 32
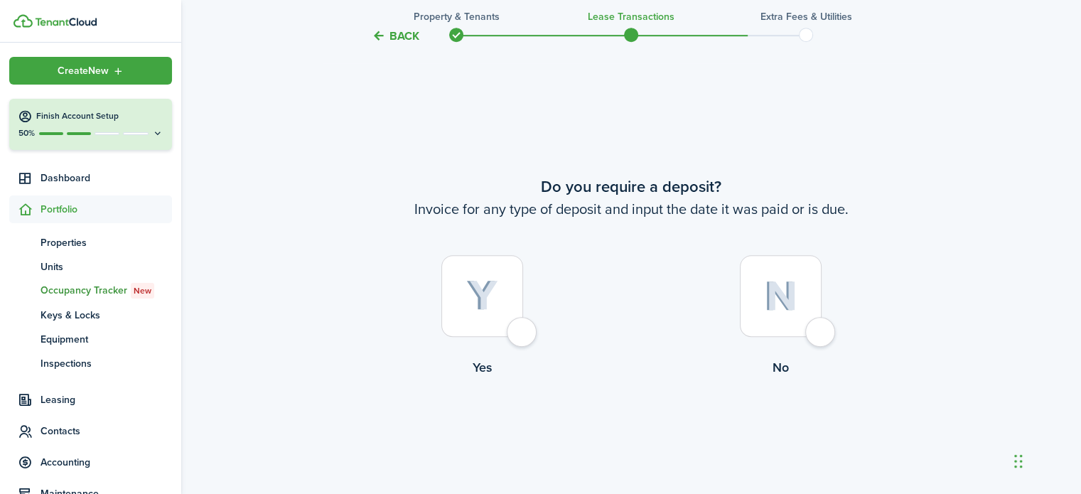
scroll to position [892, 0]
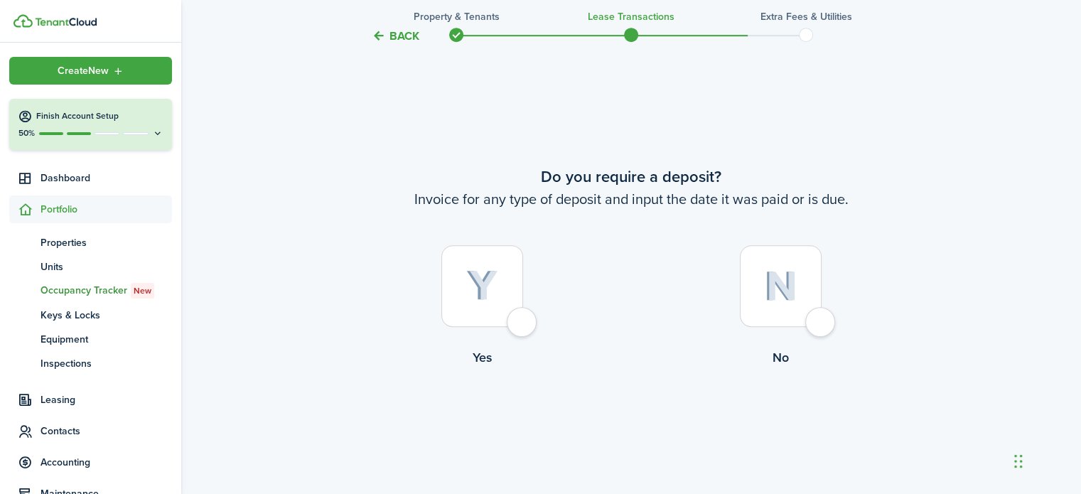
click at [812, 320] on div at bounding box center [781, 286] width 82 height 82
radio input "true"
click at [632, 419] on button "Continue" at bounding box center [631, 425] width 78 height 32
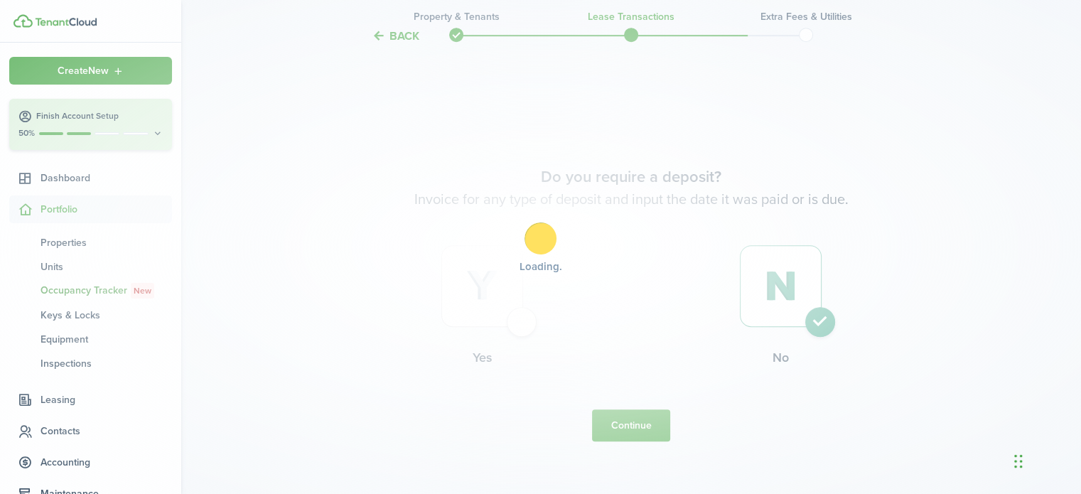
scroll to position [0, 0]
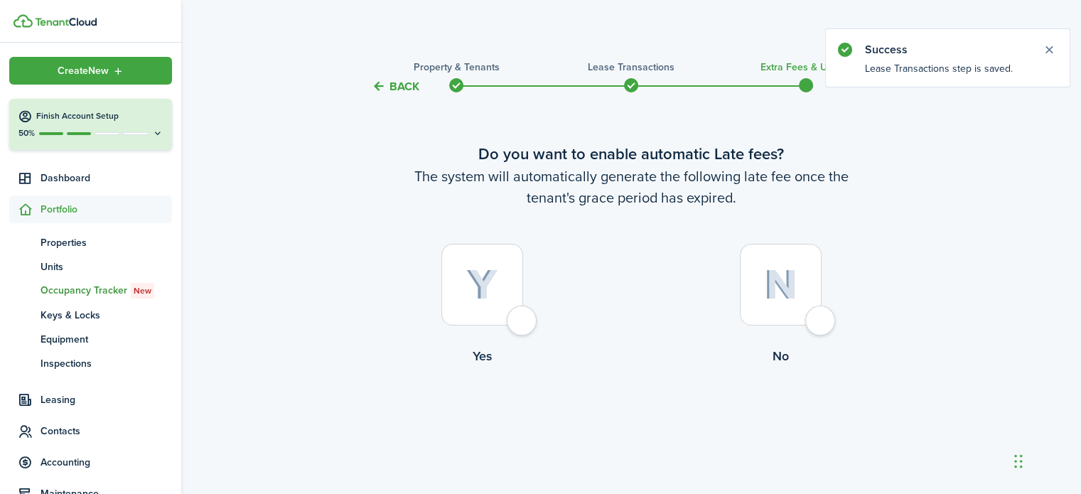
click at [821, 318] on div at bounding box center [781, 285] width 82 height 82
radio input "true"
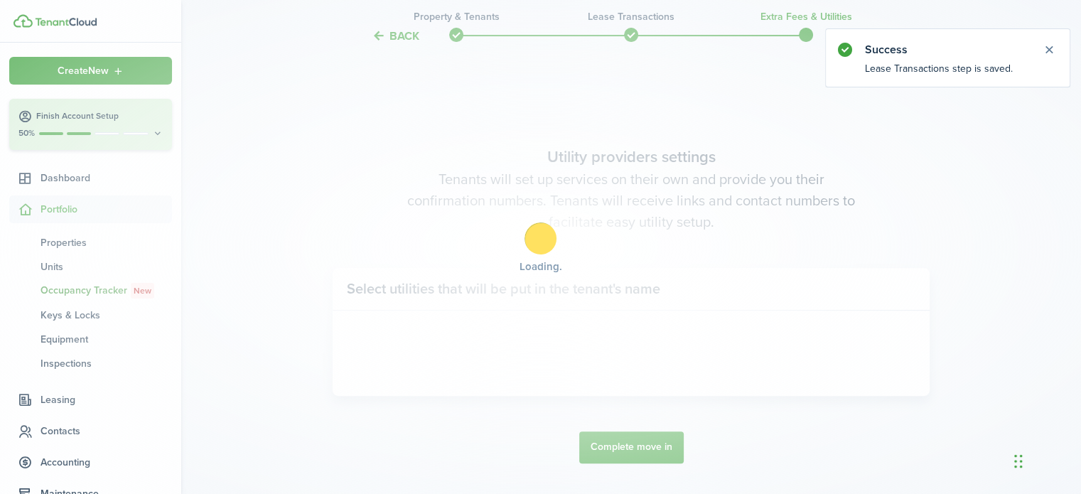
scroll to position [412, 0]
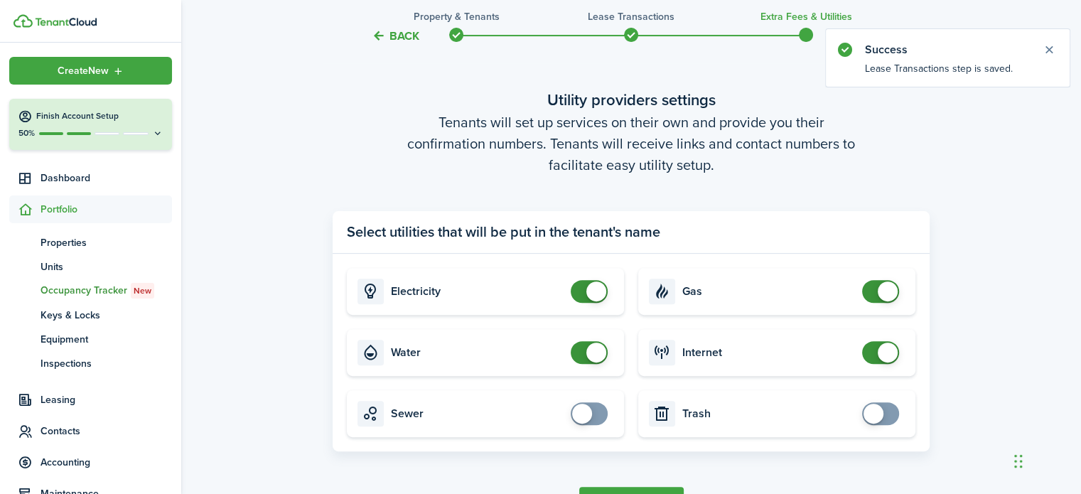
checkbox input "false"
click at [582, 285] on span at bounding box center [589, 291] width 14 height 23
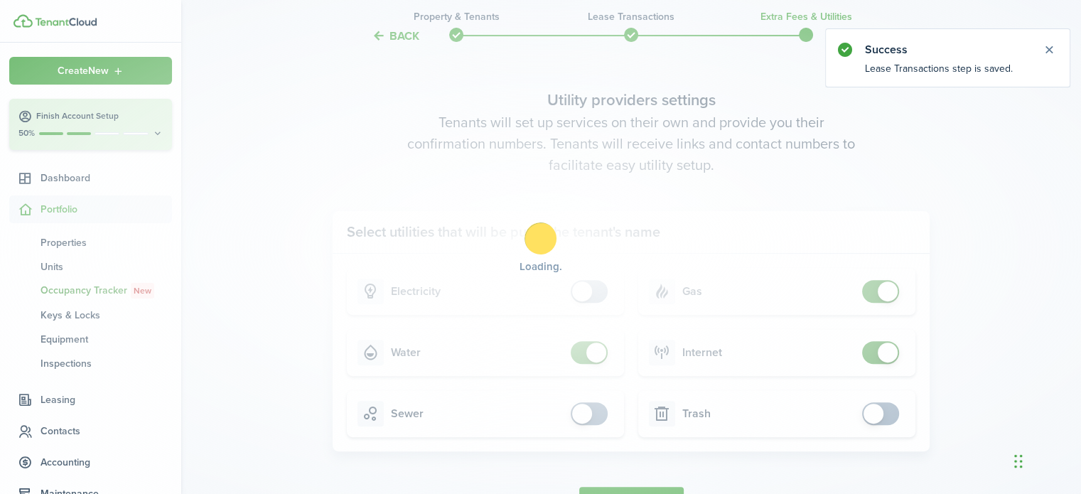
click at [588, 347] on div "Loading" at bounding box center [540, 247] width 1081 height 494
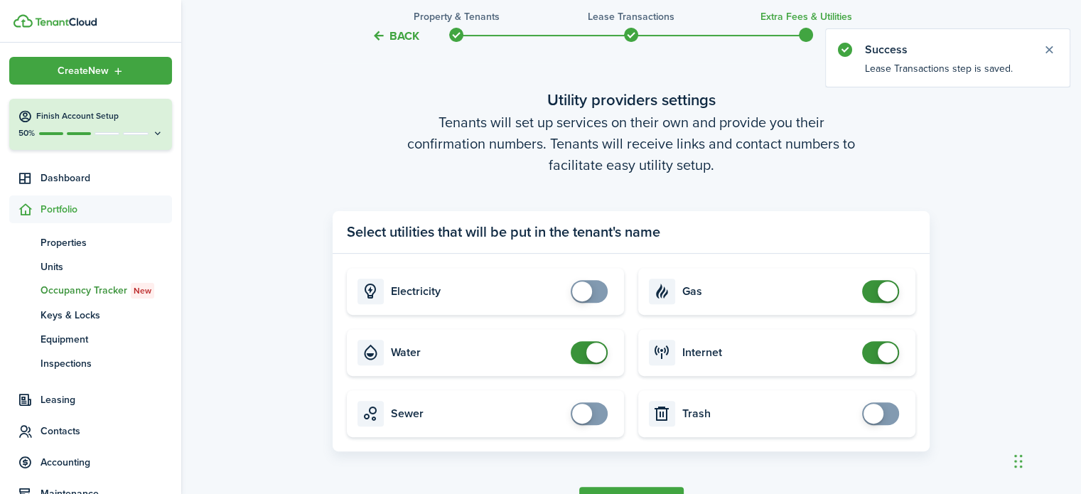
checkbox input "false"
click at [585, 359] on span at bounding box center [589, 352] width 14 height 23
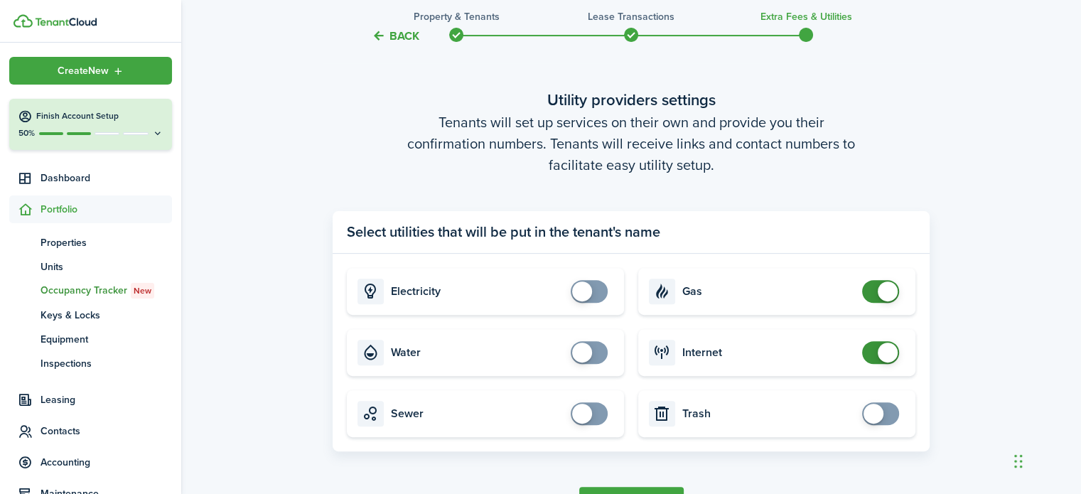
checkbox input "false"
click at [875, 298] on span at bounding box center [880, 291] width 14 height 23
checkbox input "false"
click at [877, 353] on span at bounding box center [880, 352] width 14 height 23
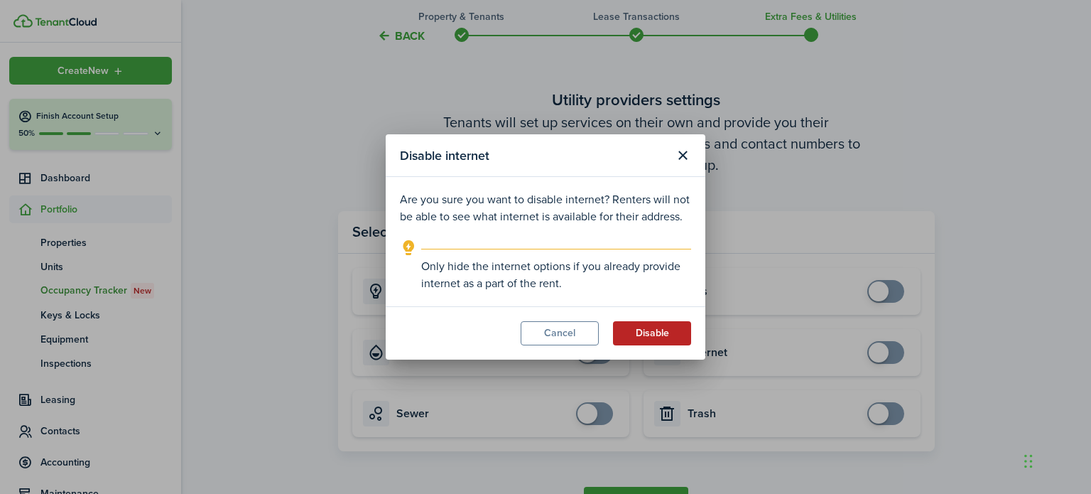
click at [671, 336] on button "Disable" at bounding box center [652, 333] width 78 height 24
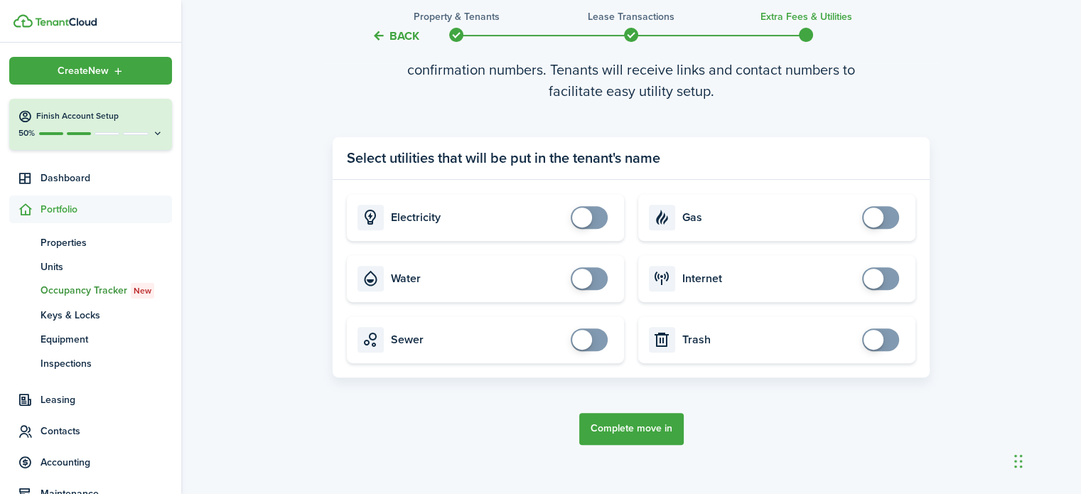
scroll to position [489, 0]
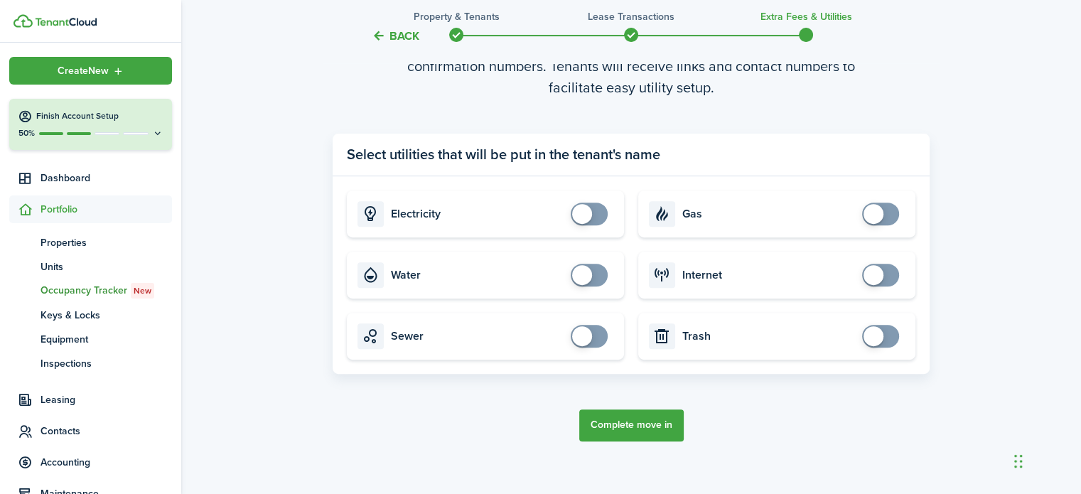
click at [650, 419] on button "Complete move in" at bounding box center [631, 425] width 104 height 32
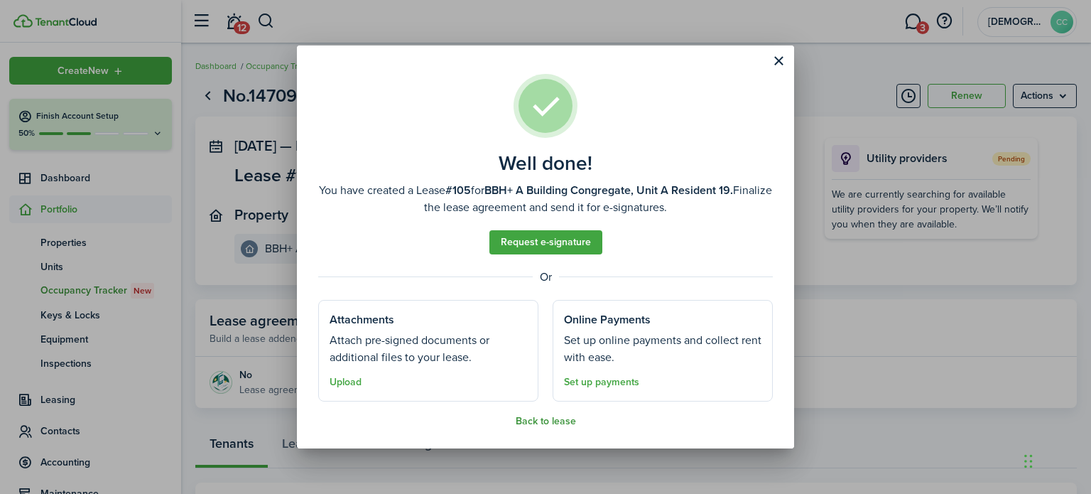
click at [548, 423] on button "Back to lease" at bounding box center [546, 421] width 60 height 11
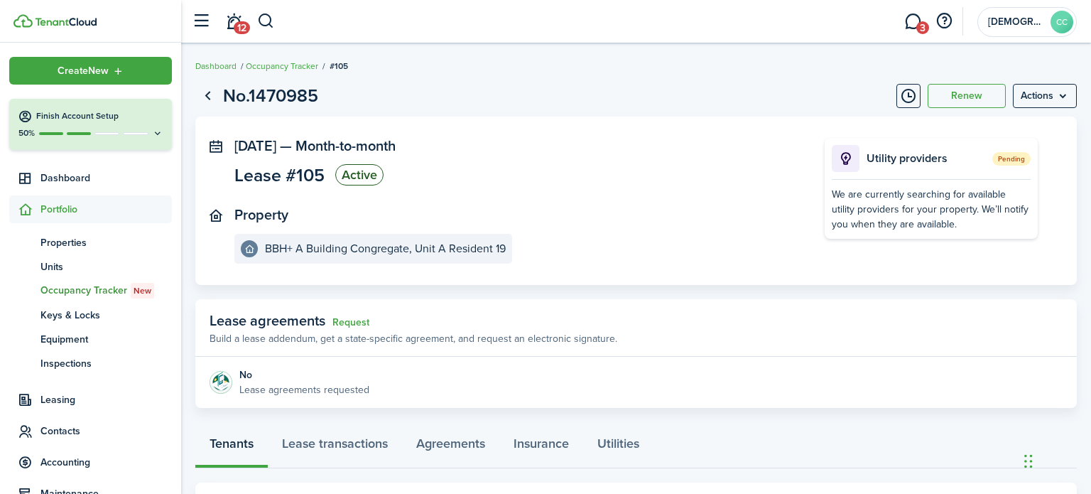
click at [548, 423] on div "Well done! You have created a Lease #105 for BBH+ A Building Congregate, Unit A…" at bounding box center [545, 247] width 1091 height 494
